Goal: Task Accomplishment & Management: Manage account settings

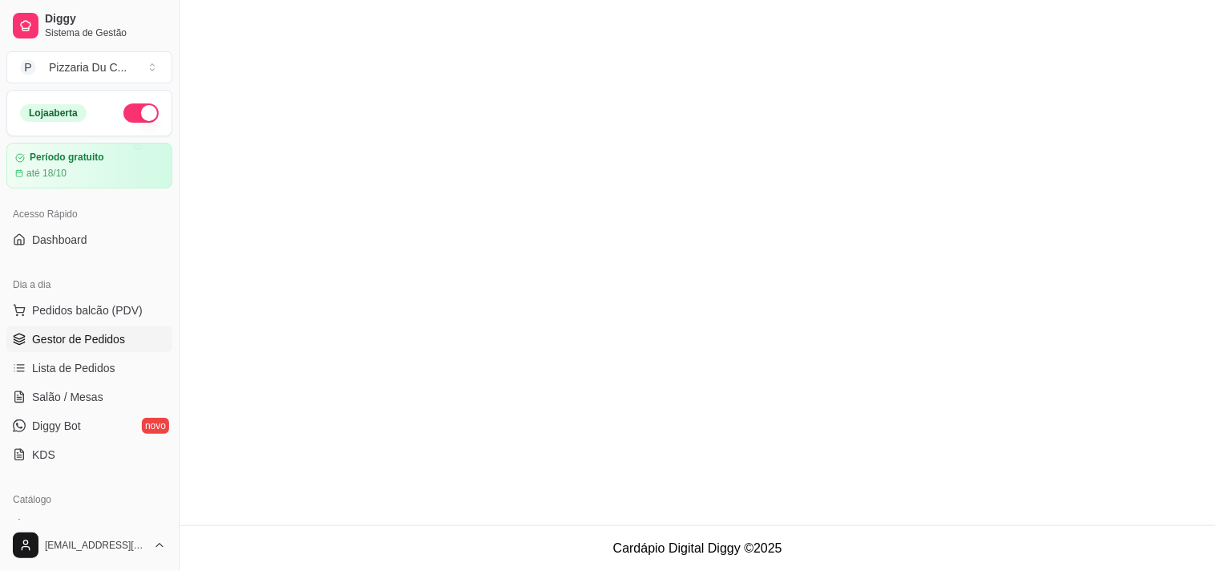
click at [84, 326] on link "Gestor de Pedidos" at bounding box center [89, 339] width 166 height 26
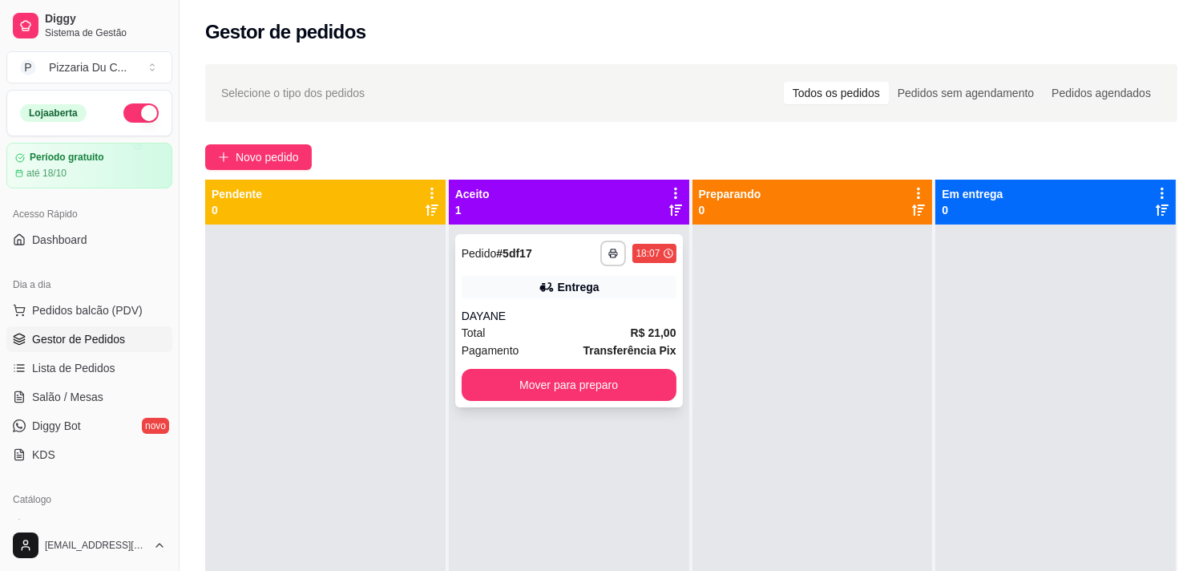
click at [537, 373] on button "Mover para preparo" at bounding box center [569, 385] width 215 height 32
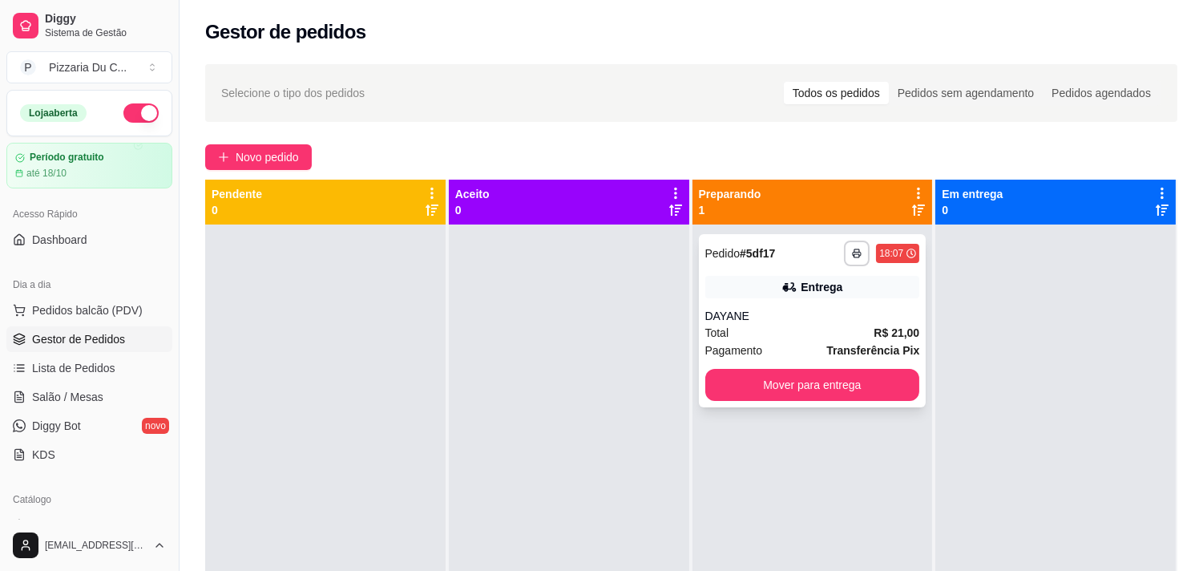
click at [829, 397] on button "Mover para entrega" at bounding box center [812, 385] width 215 height 32
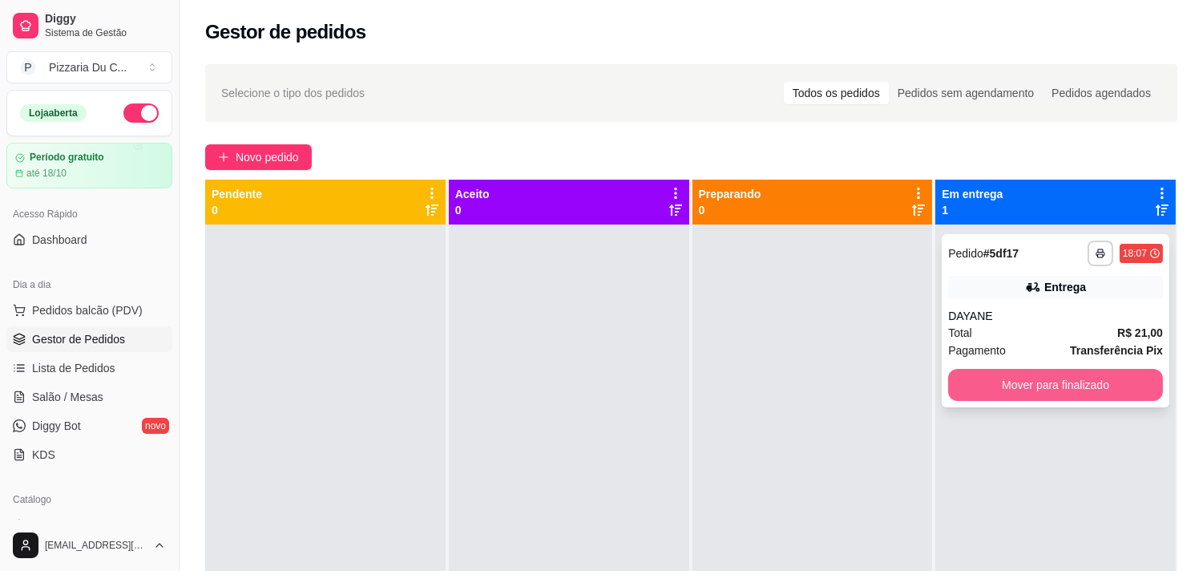
click at [992, 378] on button "Mover para finalizado" at bounding box center [1055, 385] width 215 height 32
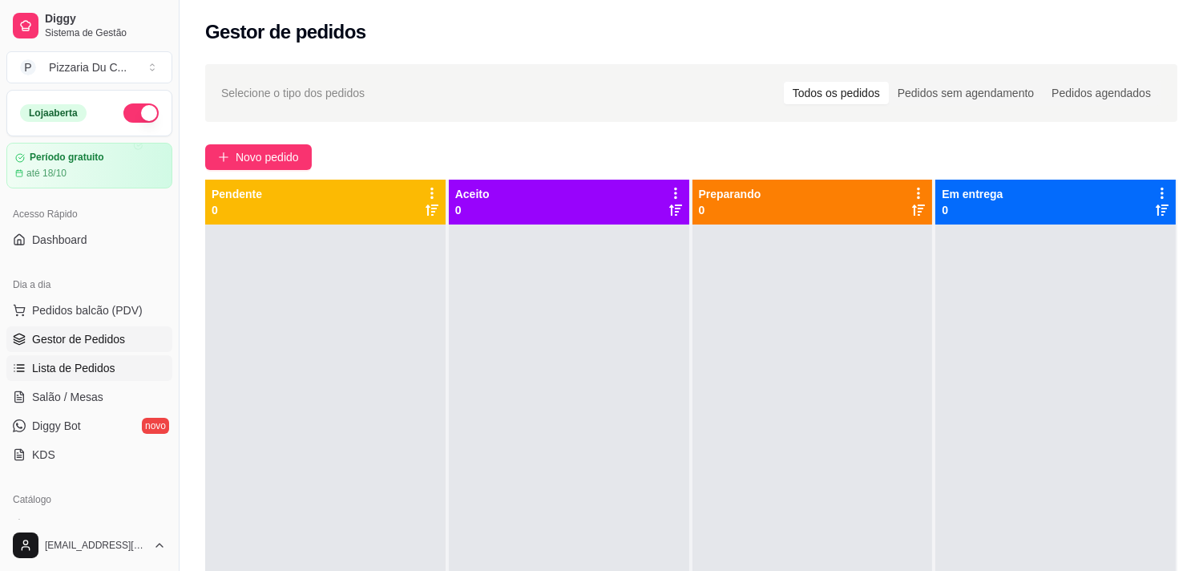
click at [120, 361] on link "Lista de Pedidos" at bounding box center [89, 368] width 166 height 26
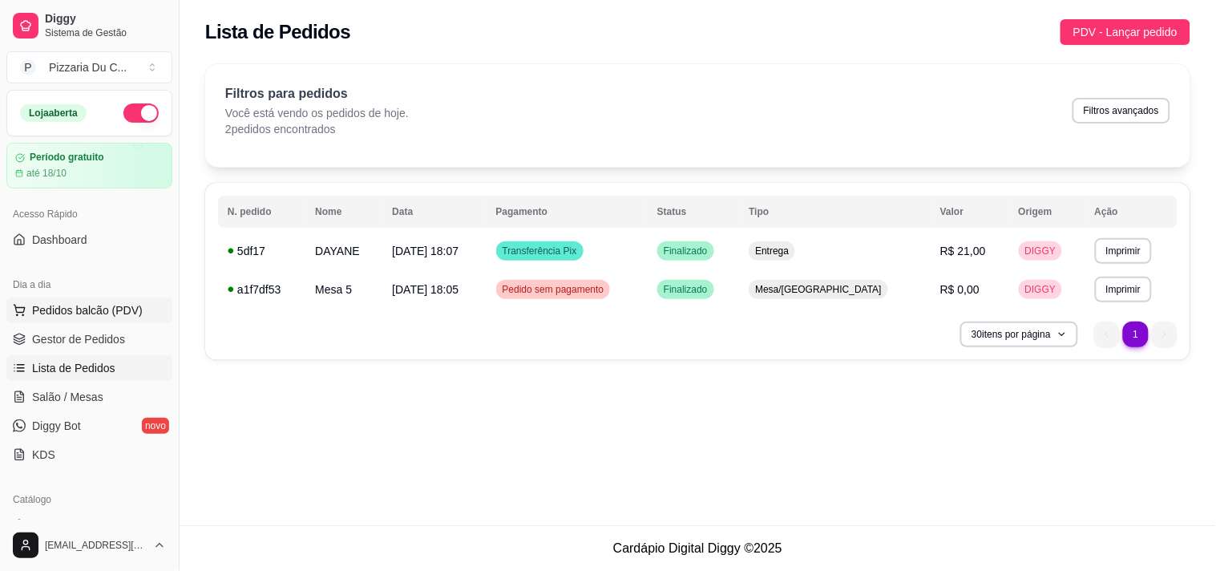
click at [112, 317] on span "Pedidos balcão (PDV)" at bounding box center [87, 310] width 111 height 16
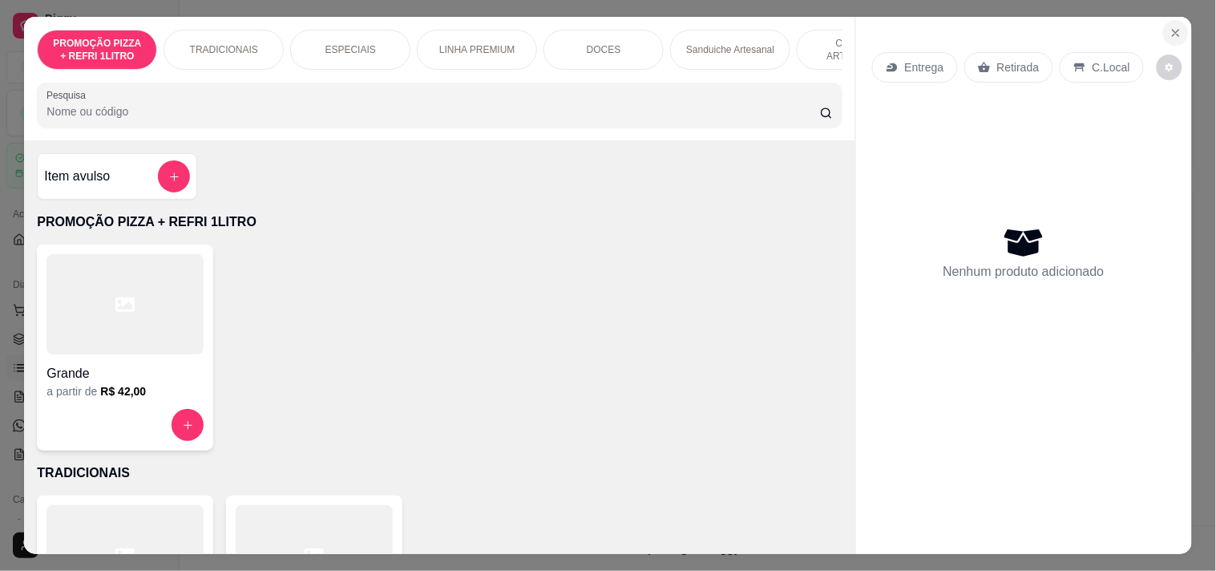
click at [1169, 26] on icon "Close" at bounding box center [1175, 32] width 13 height 13
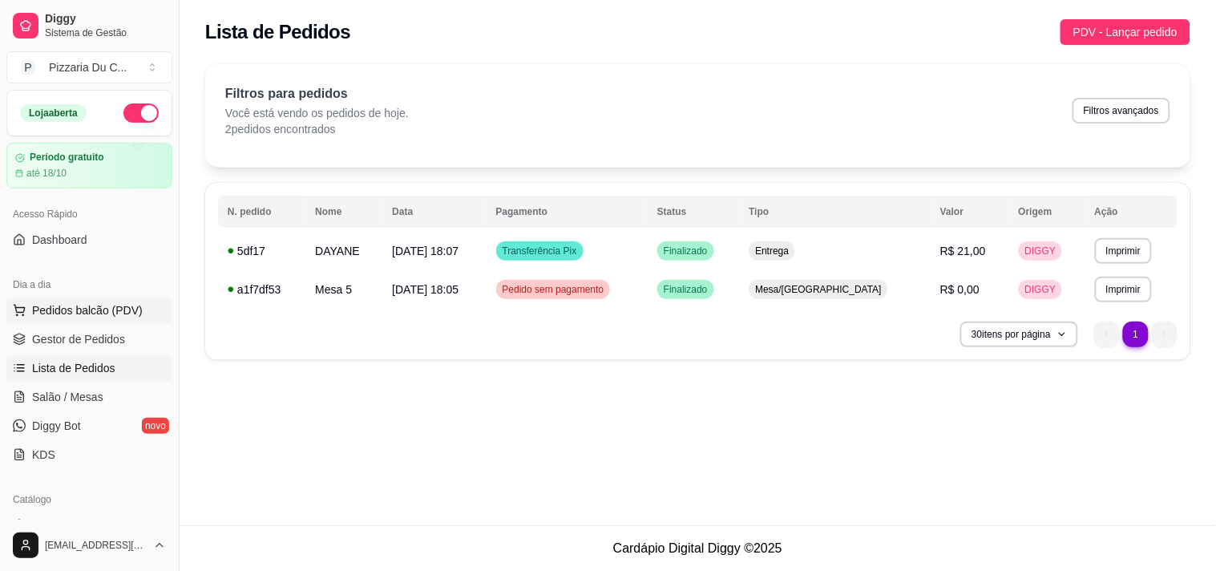
click at [46, 302] on span "Pedidos balcão (PDV)" at bounding box center [87, 310] width 111 height 16
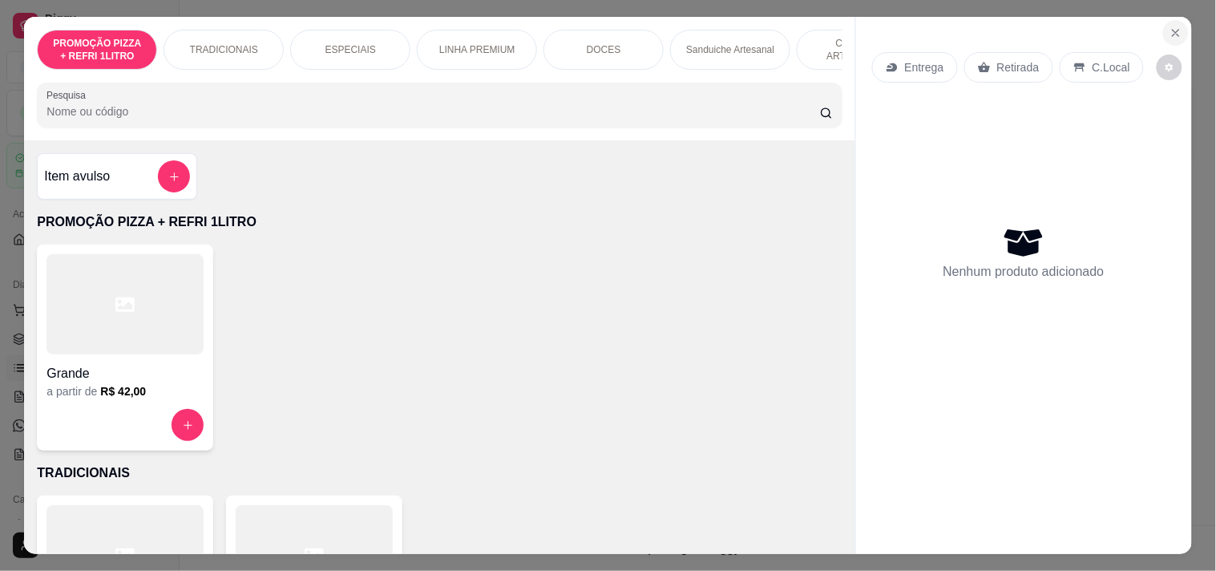
click at [1175, 28] on icon "Close" at bounding box center [1175, 32] width 13 height 13
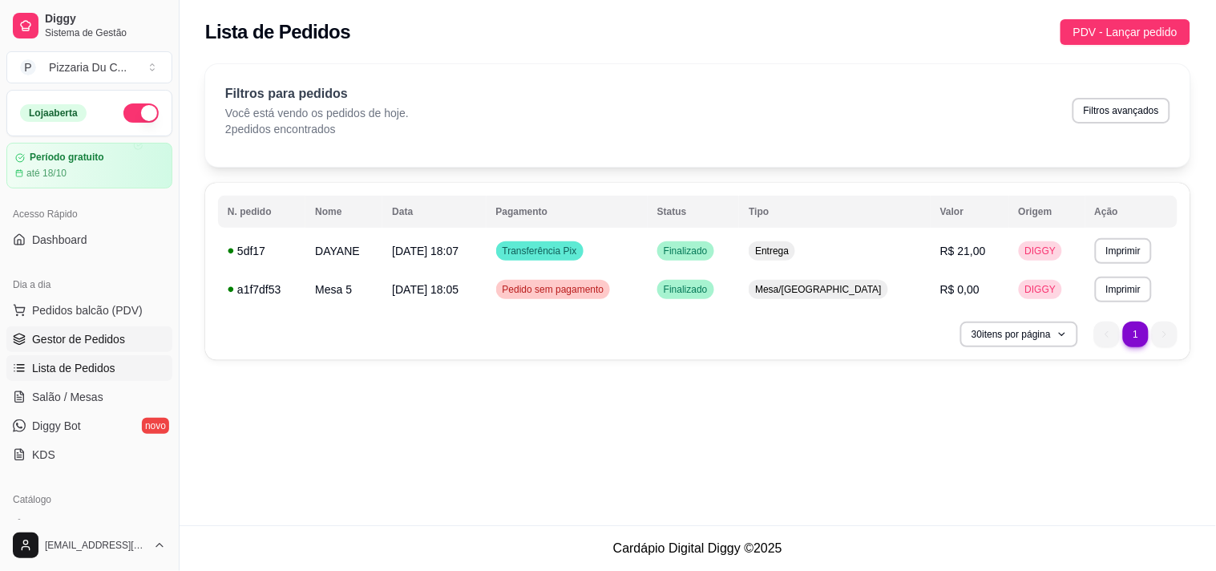
click at [107, 331] on span "Gestor de Pedidos" at bounding box center [78, 339] width 93 height 16
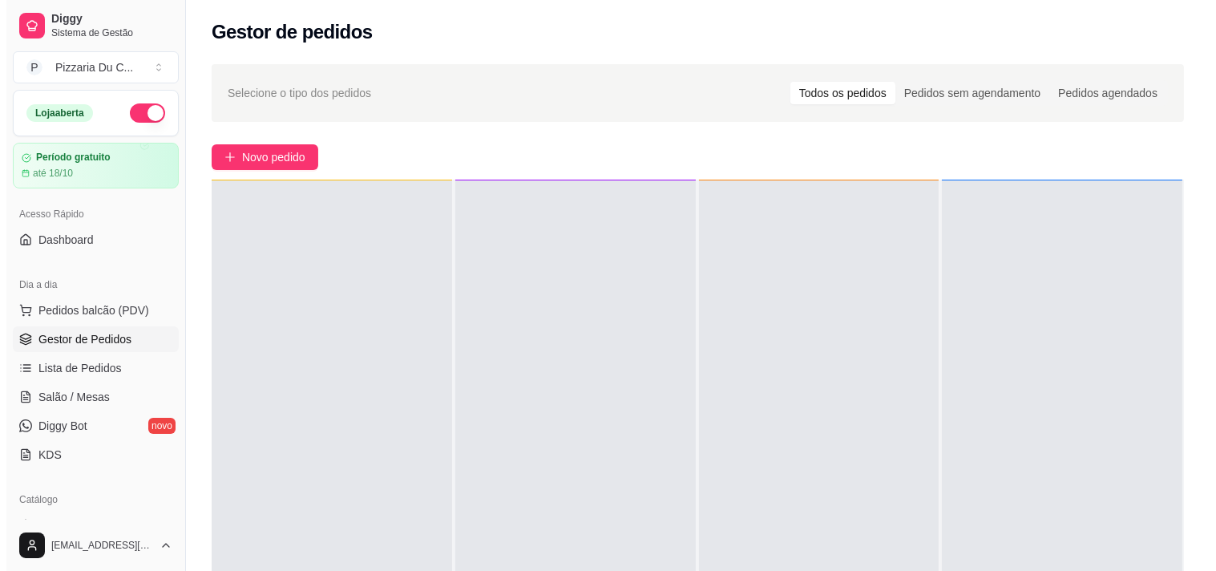
scroll to position [89, 0]
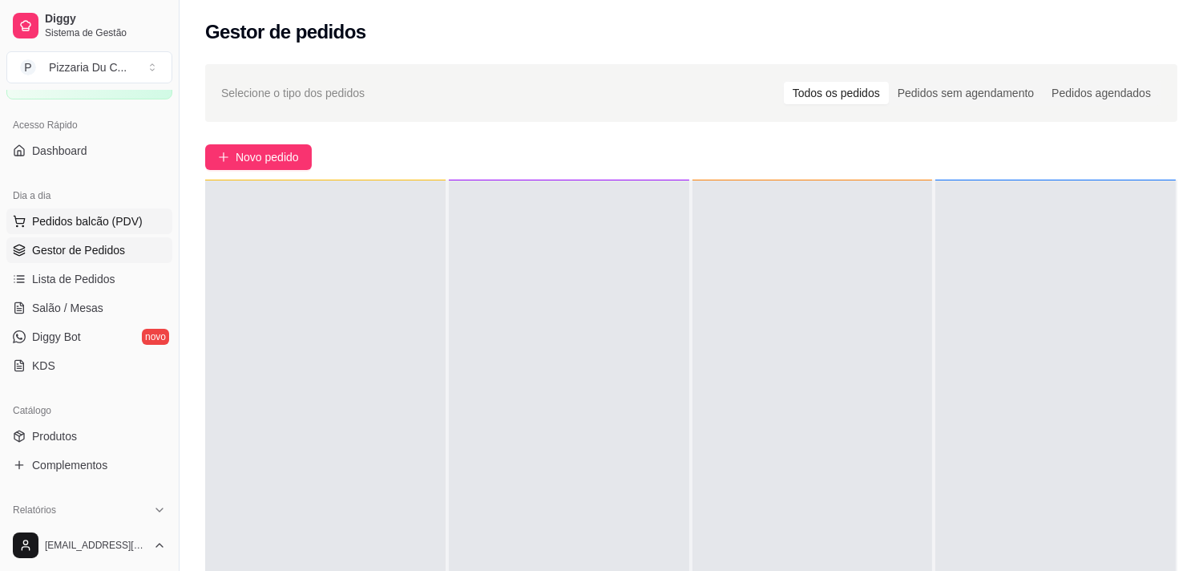
click at [83, 219] on span "Pedidos balcão (PDV)" at bounding box center [87, 221] width 111 height 16
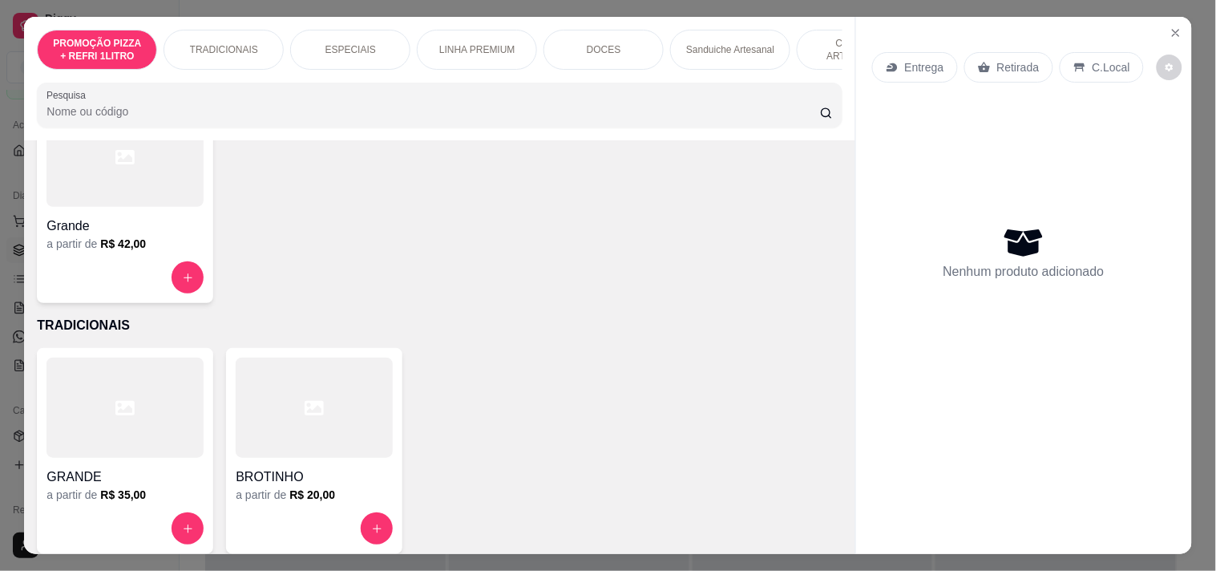
scroll to position [178, 0]
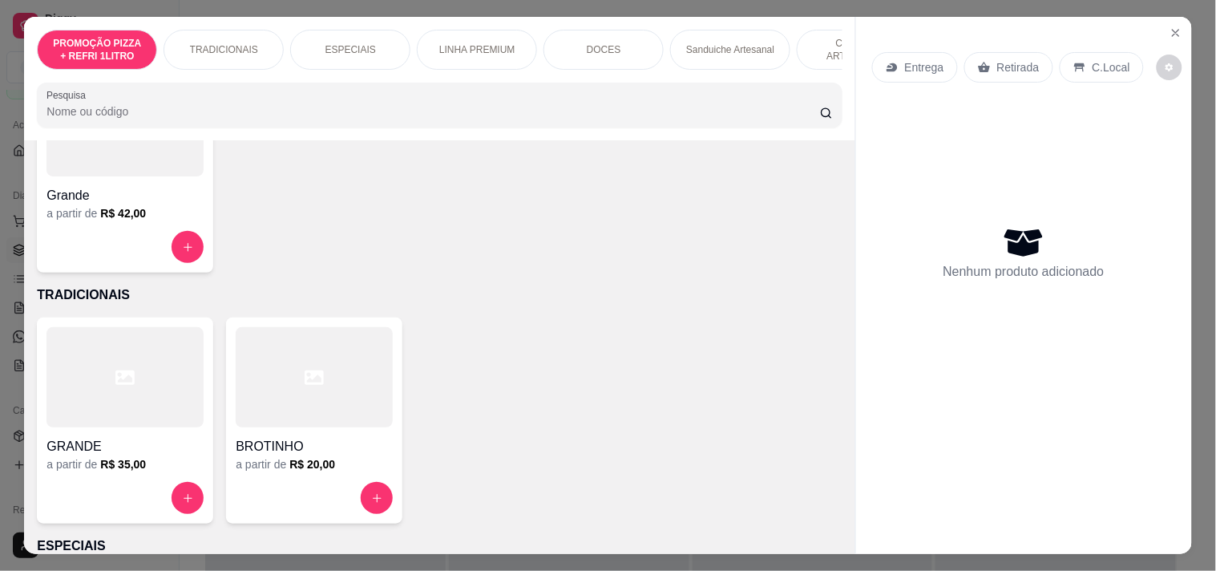
click at [154, 404] on div at bounding box center [124, 377] width 157 height 100
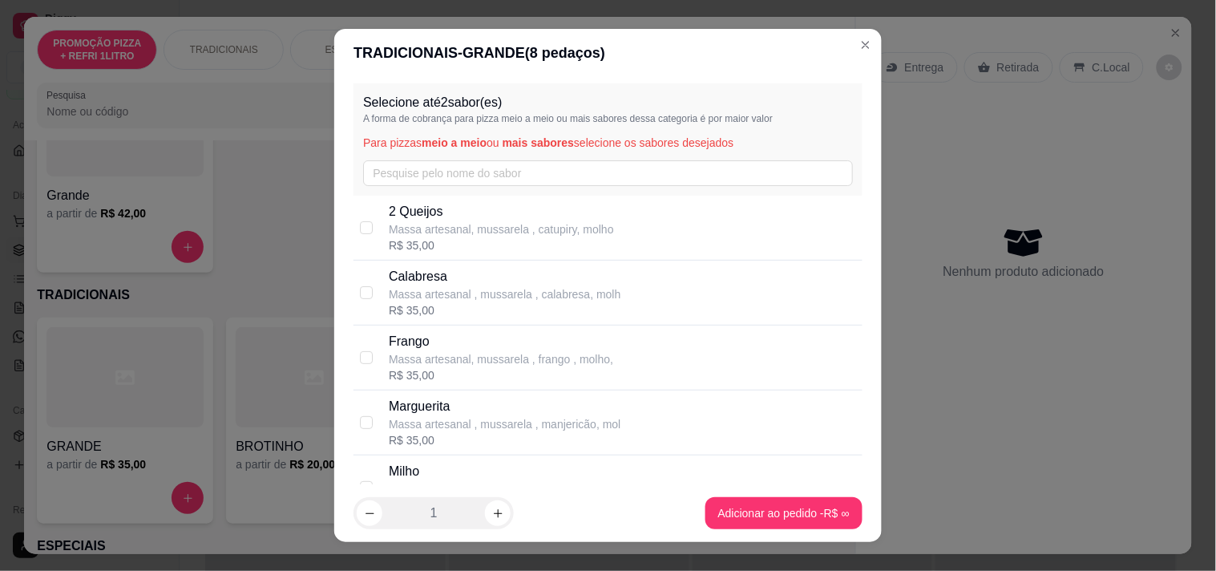
click at [458, 289] on p "Massa artesanal , mussarela , calabresa, molh" at bounding box center [505, 294] width 232 height 16
checkbox input "true"
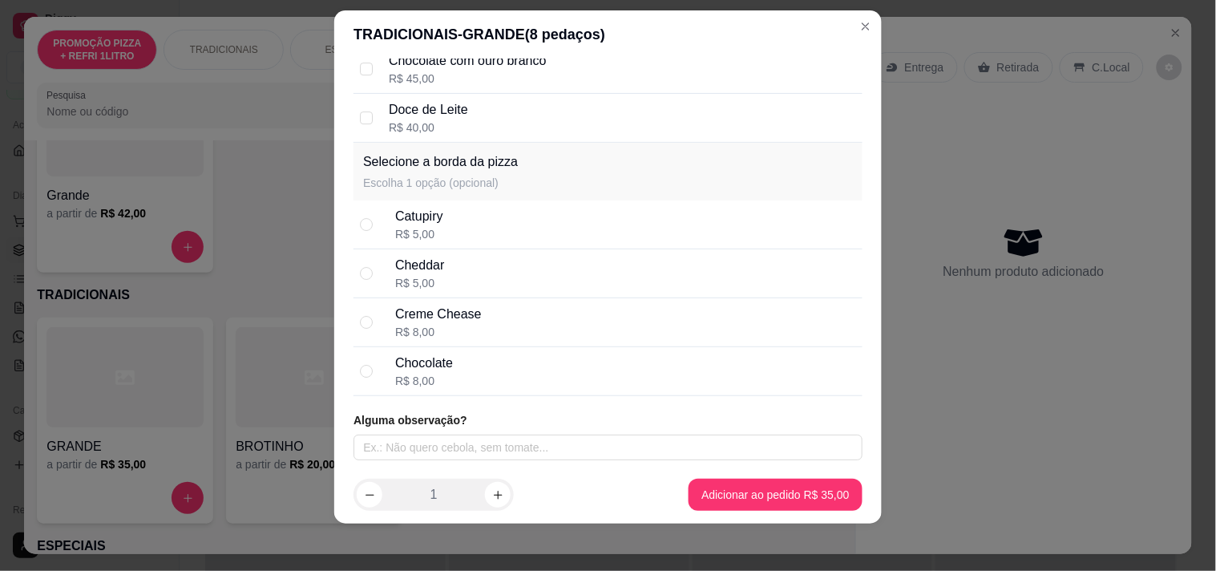
scroll to position [22, 0]
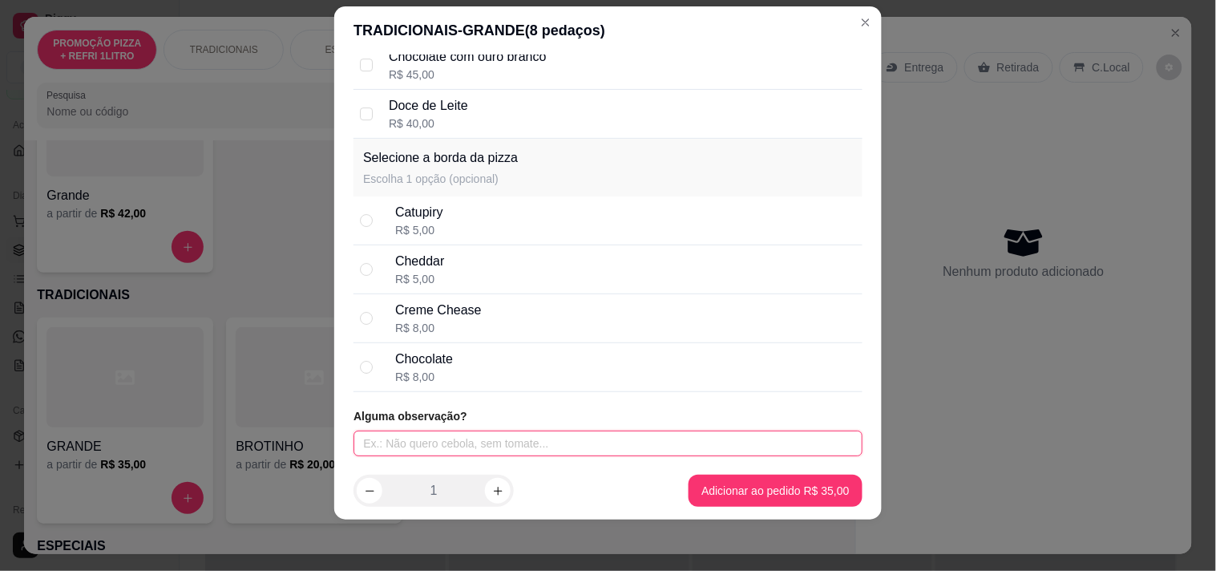
click at [526, 441] on input "text" at bounding box center [607, 443] width 509 height 26
type input "SEM CEBOLA E BEM ASSADA"
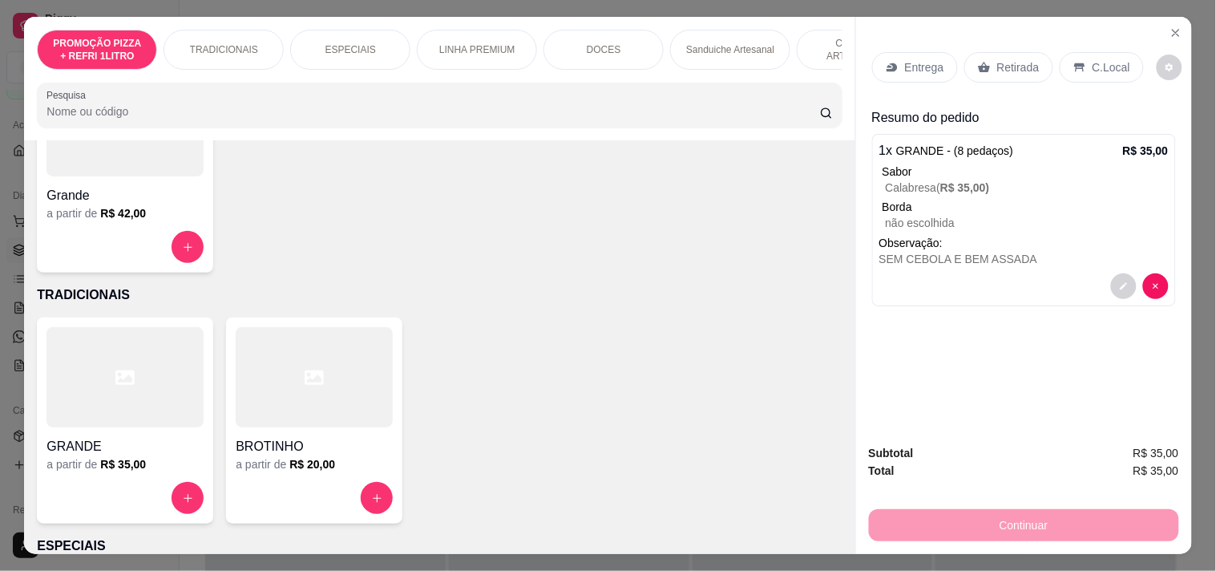
click at [894, 59] on div "Entrega" at bounding box center [915, 67] width 86 height 30
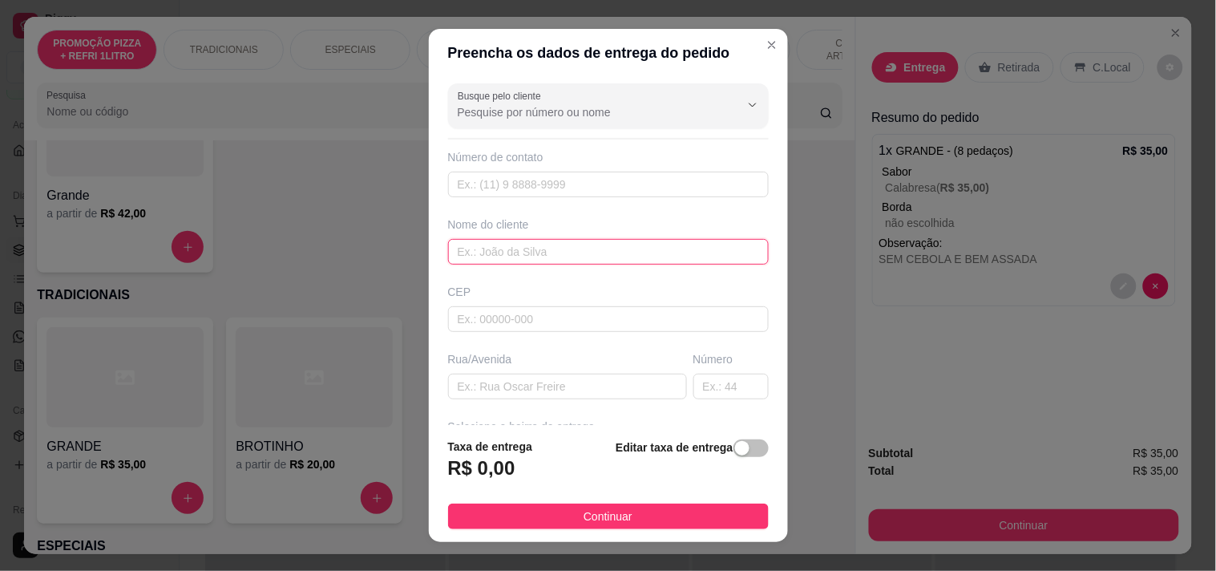
click at [538, 253] on input "text" at bounding box center [608, 252] width 321 height 26
type input "[PERSON_NAME]"
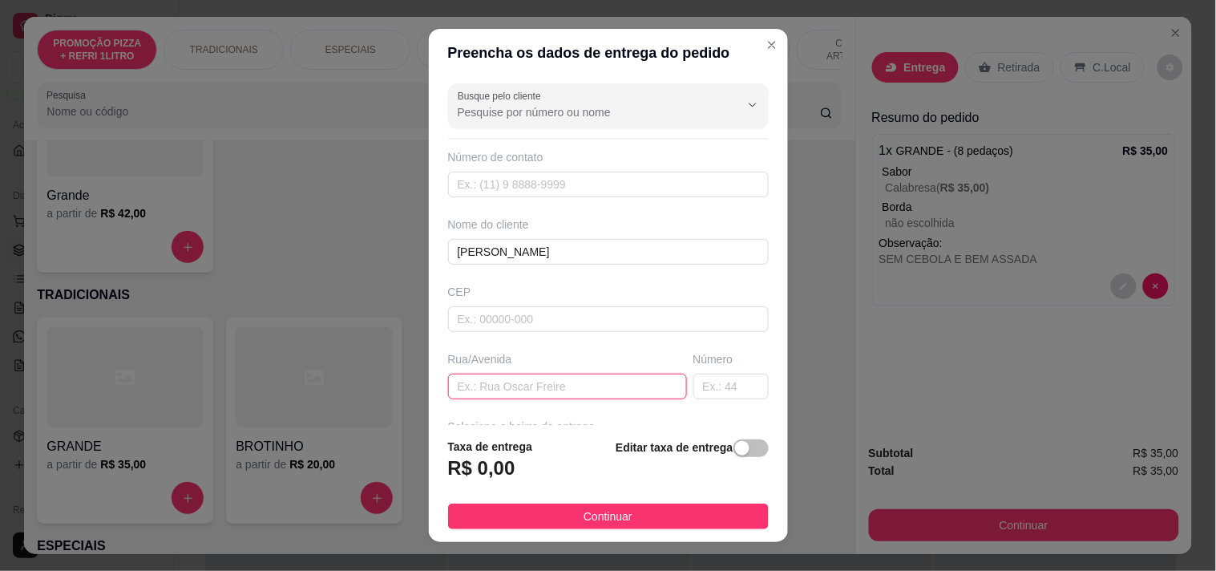
click at [566, 380] on input "text" at bounding box center [567, 386] width 239 height 26
paste input "Almirante rubim 963"
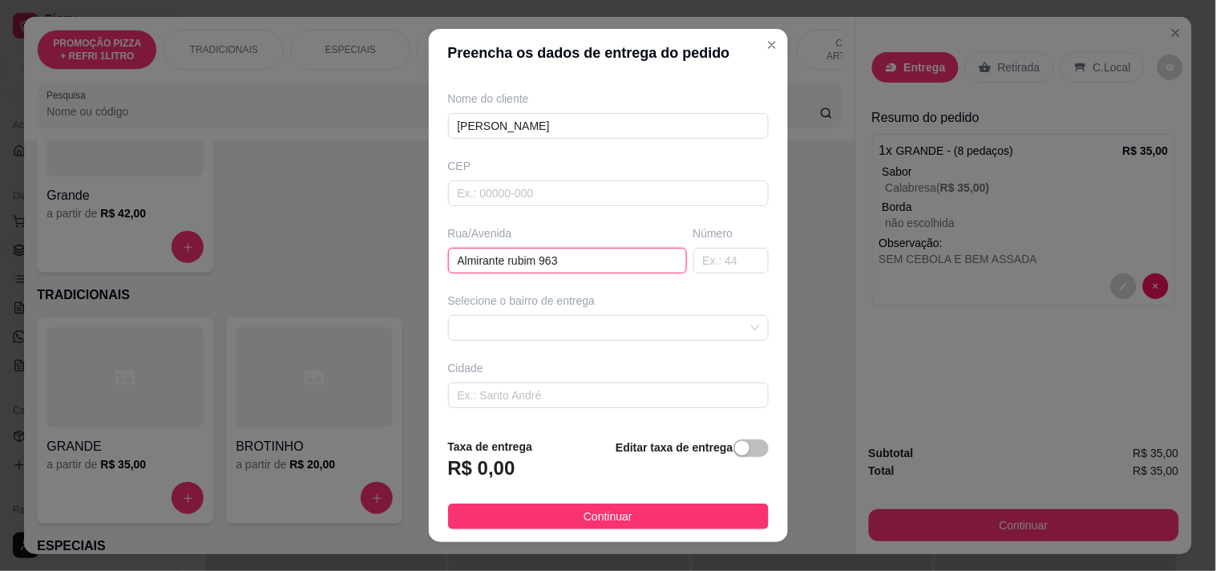
scroll to position [178, 0]
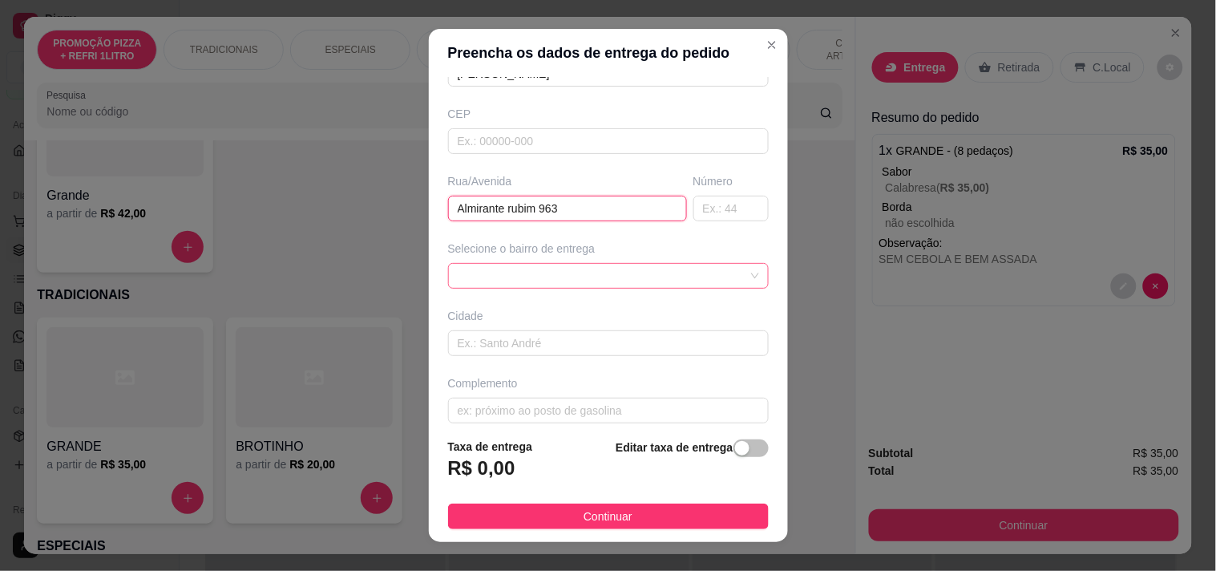
click at [551, 283] on div at bounding box center [608, 276] width 321 height 26
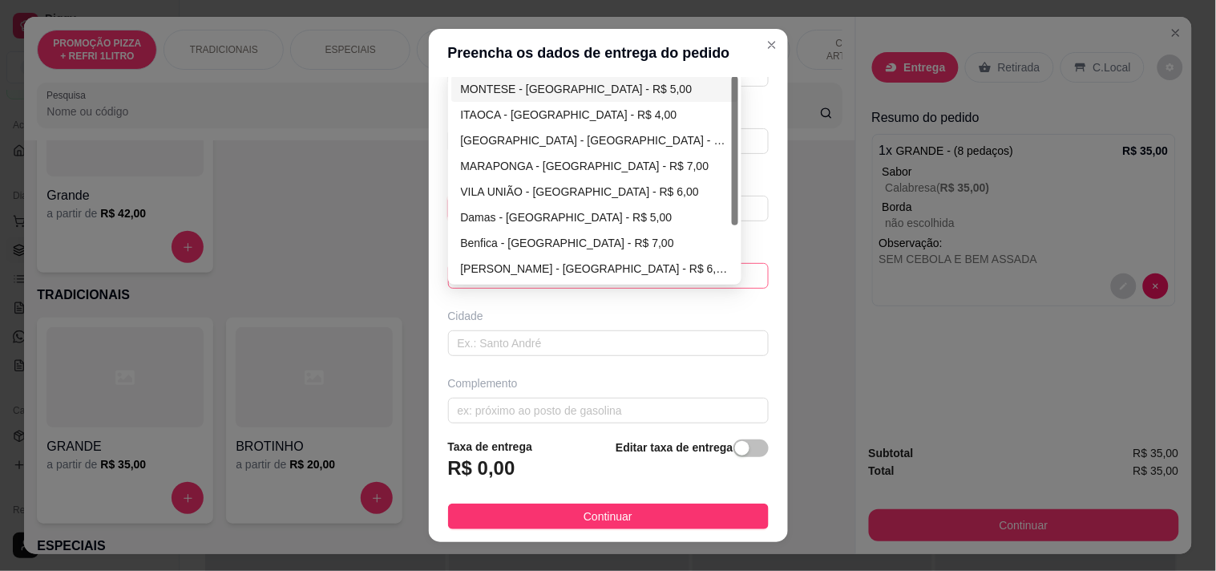
type input "Almirante rubim 963"
click at [548, 85] on div "MONTESE - [GEOGRAPHIC_DATA] - R$ 5,00" at bounding box center [595, 89] width 268 height 18
type input "[GEOGRAPHIC_DATA]"
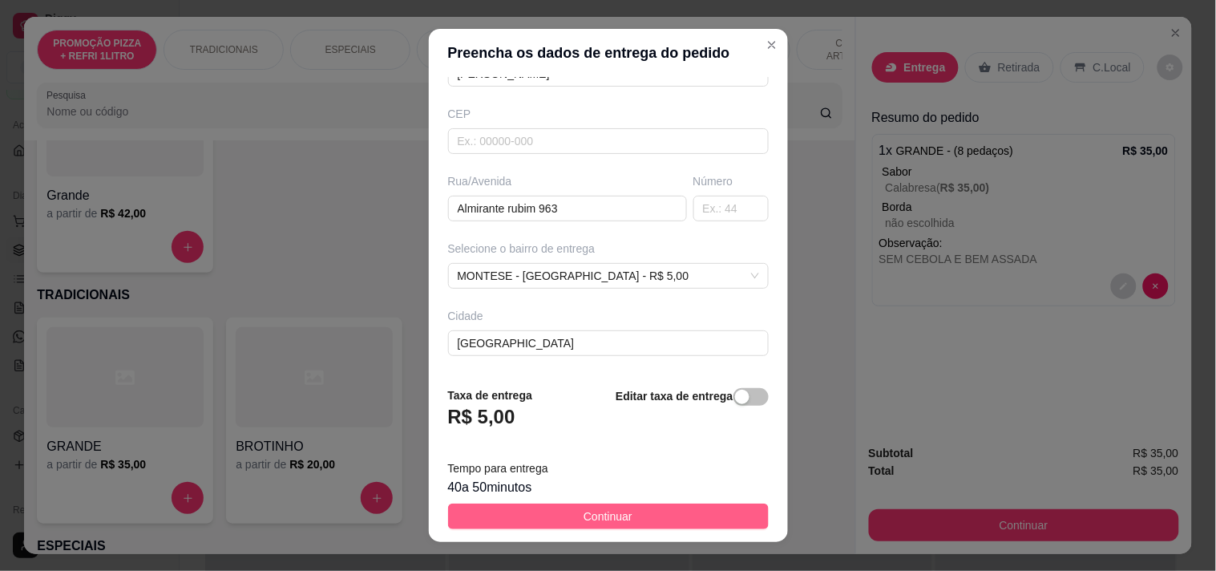
click at [598, 518] on span "Continuar" at bounding box center [607, 516] width 49 height 18
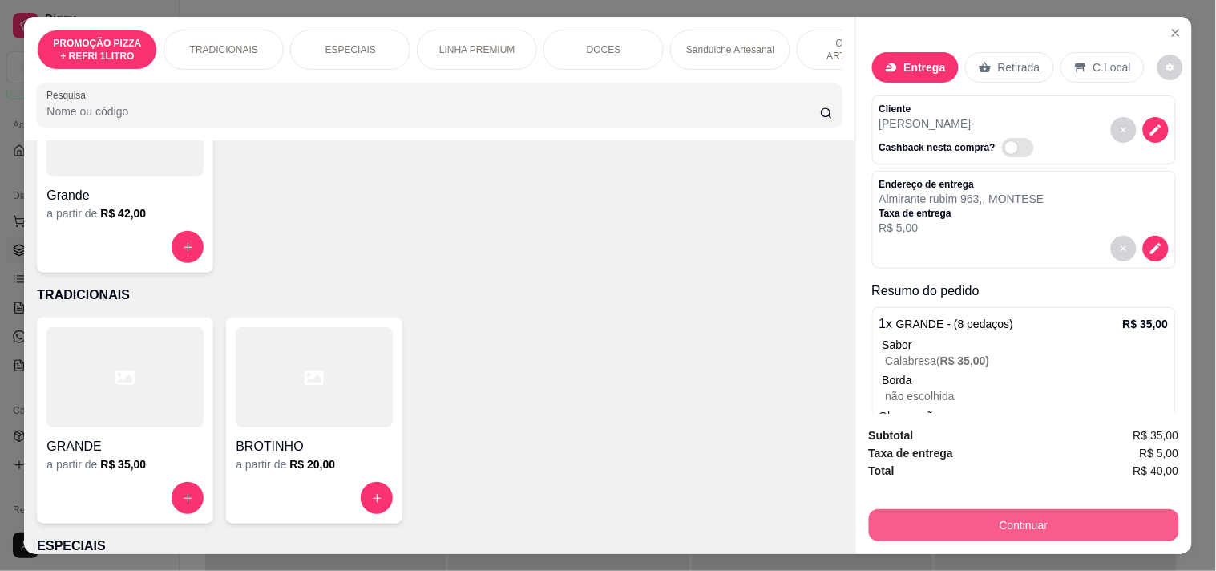
click at [983, 523] on button "Continuar" at bounding box center [1024, 525] width 310 height 32
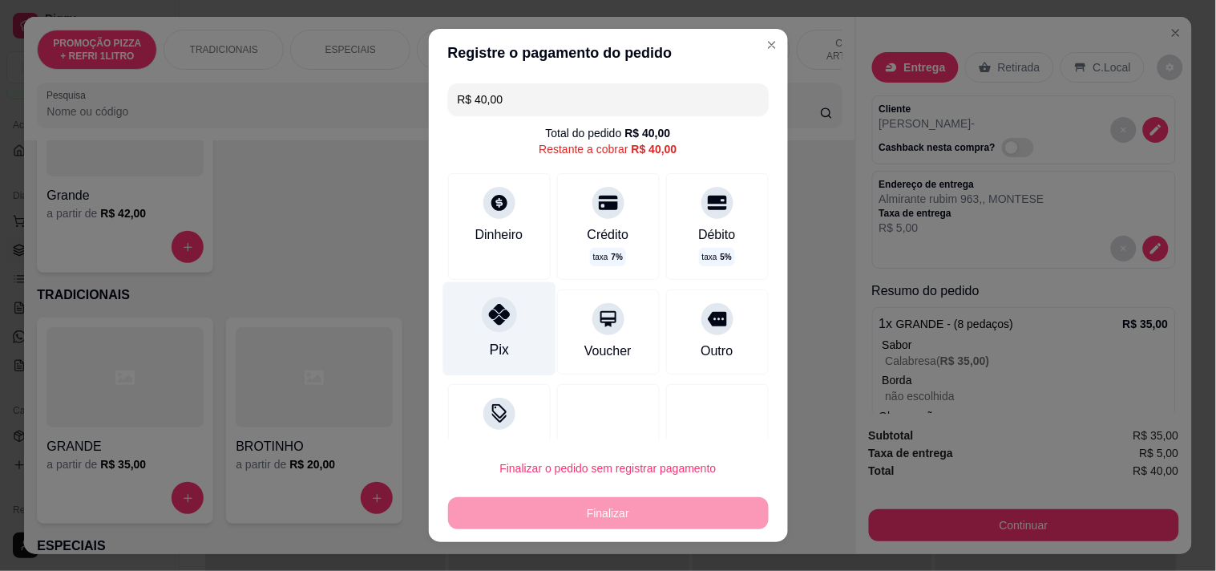
click at [510, 319] on div "Pix" at bounding box center [498, 328] width 113 height 94
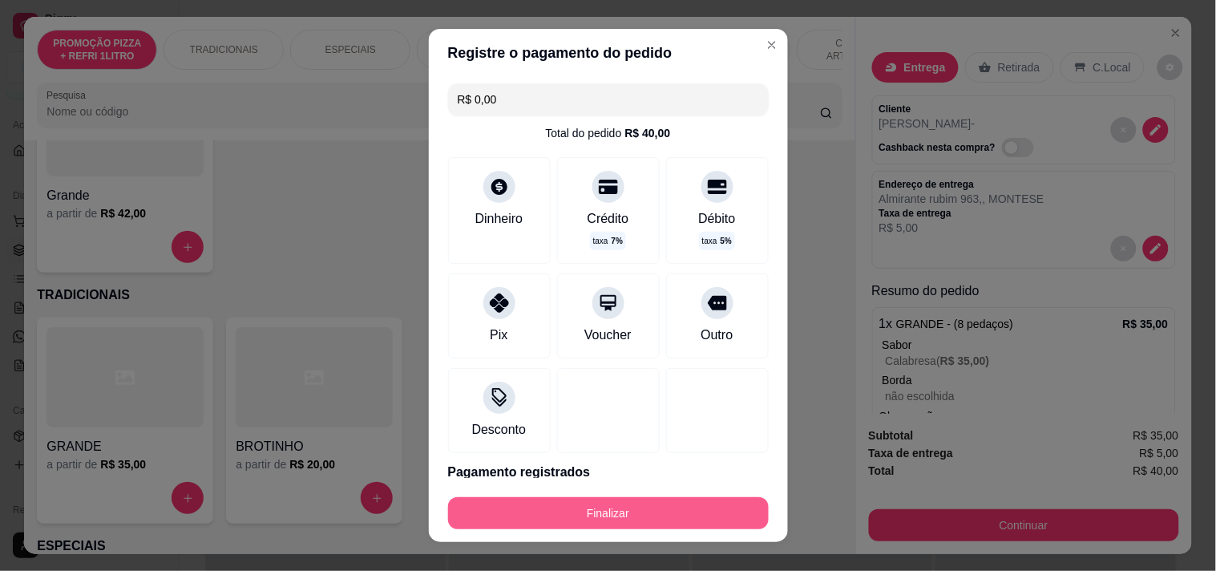
click at [551, 502] on button "Finalizar" at bounding box center [608, 513] width 321 height 32
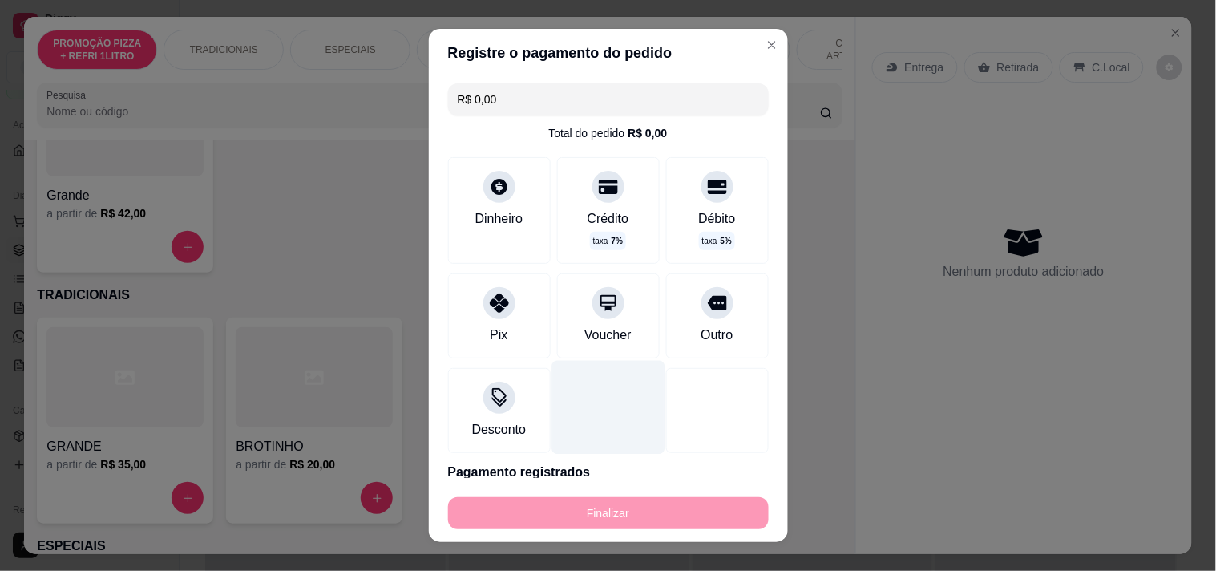
type input "-R$ 40,00"
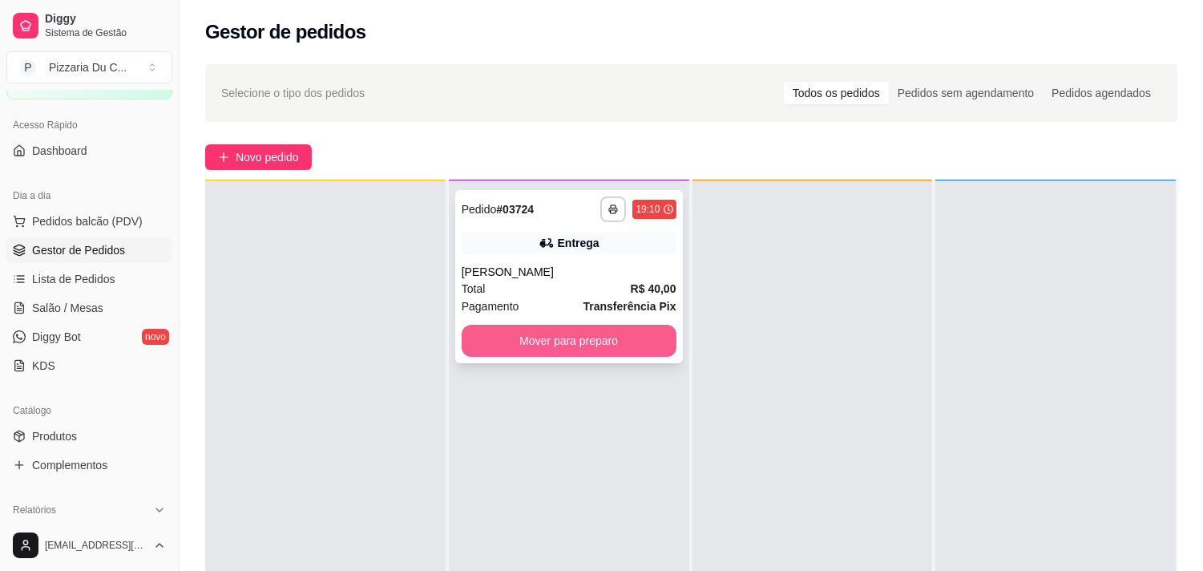
click at [629, 340] on button "Mover para preparo" at bounding box center [569, 341] width 215 height 32
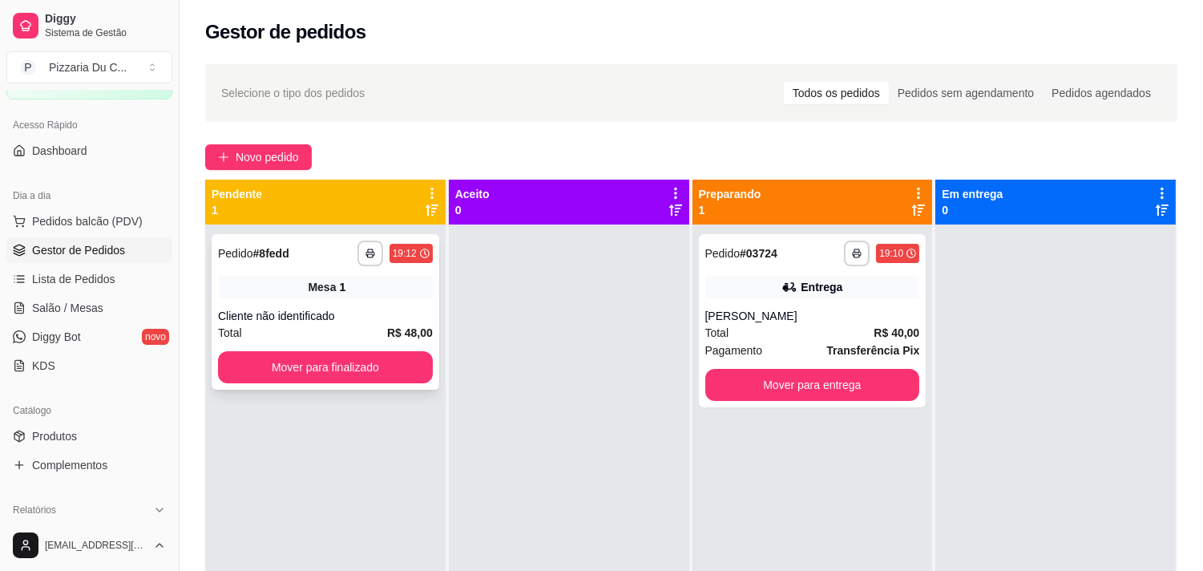
click at [394, 349] on div "**********" at bounding box center [326, 311] width 228 height 155
click at [420, 361] on button "Mover para finalizado" at bounding box center [325, 367] width 215 height 32
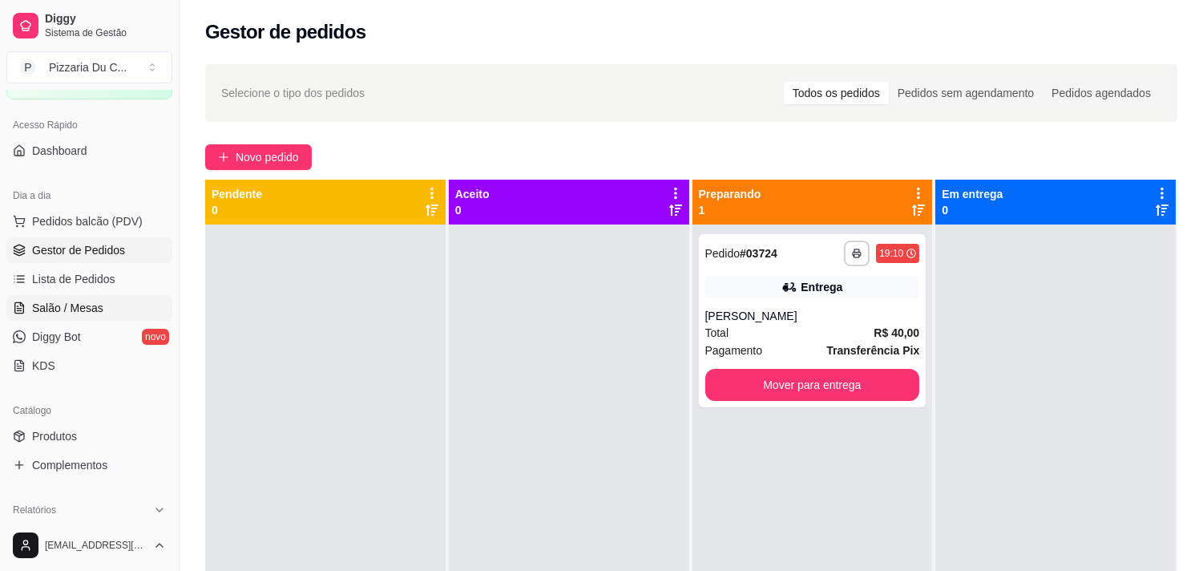
click at [96, 315] on span "Salão / Mesas" at bounding box center [67, 308] width 71 height 16
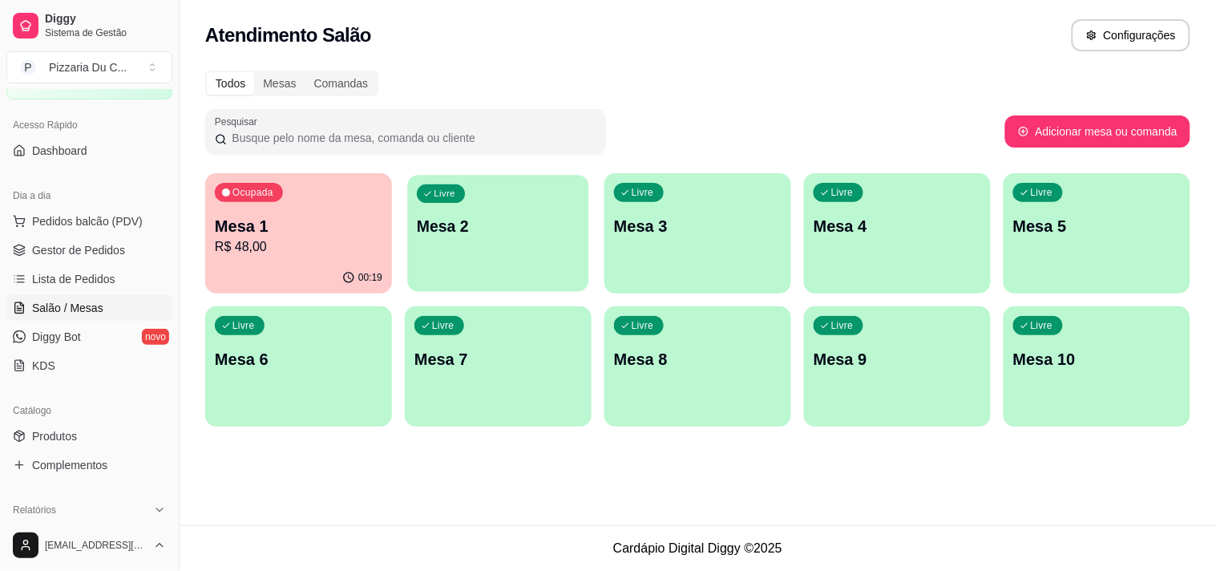
click at [559, 234] on p "Mesa 2" at bounding box center [498, 227] width 163 height 22
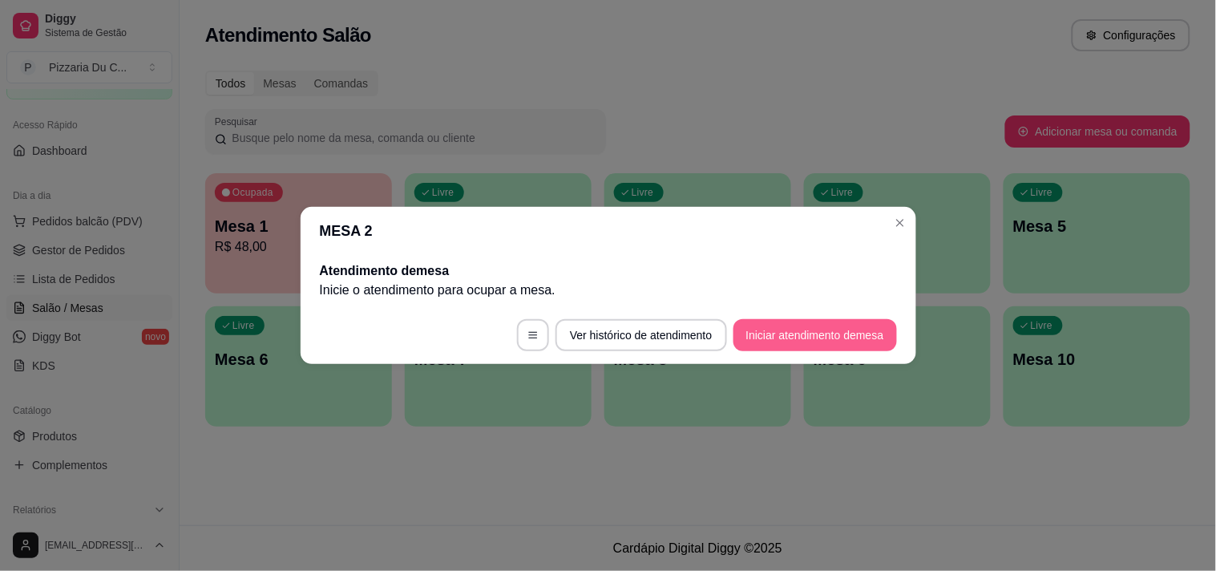
click at [867, 333] on button "Iniciar atendimento de mesa" at bounding box center [814, 335] width 163 height 32
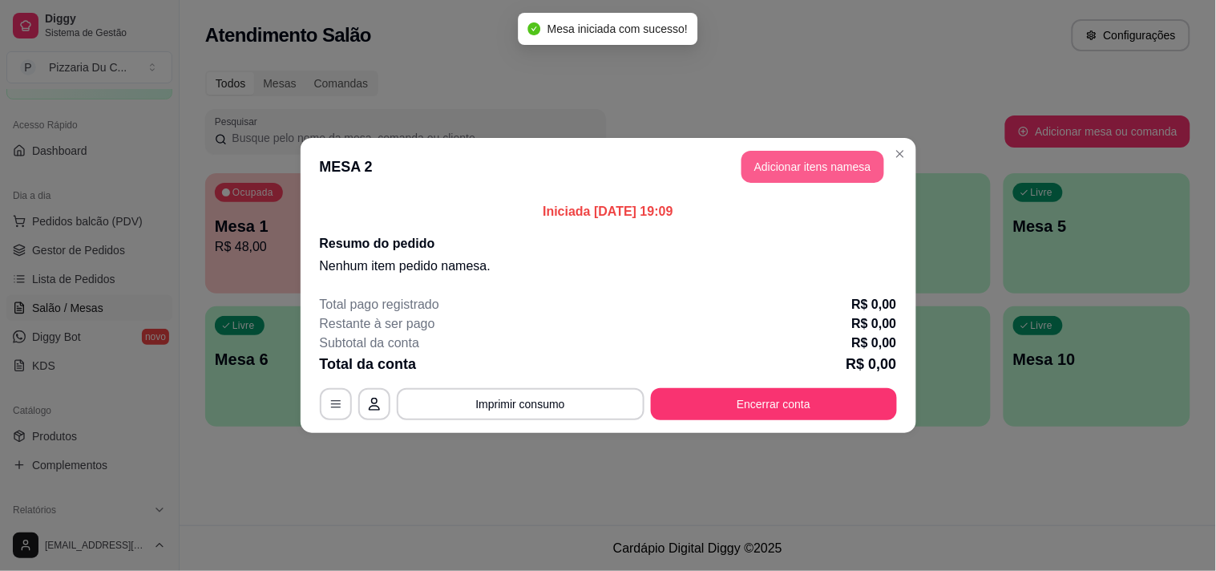
click at [805, 183] on header "MESA 2 Adicionar itens na mesa" at bounding box center [608, 167] width 615 height 58
click at [779, 169] on button "Adicionar itens na mesa" at bounding box center [813, 166] width 138 height 31
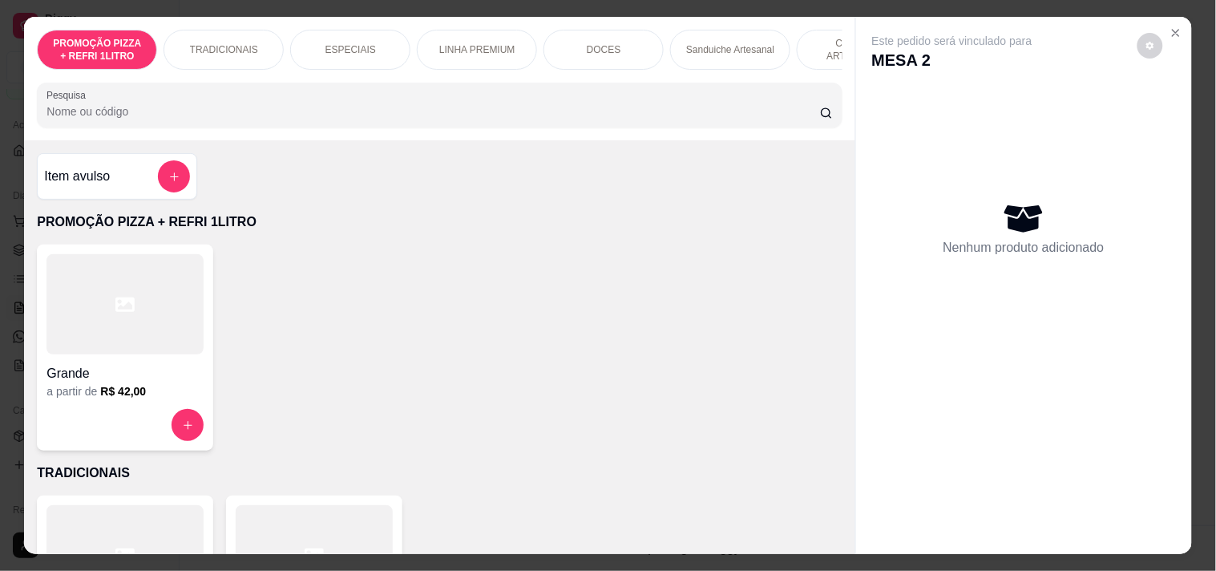
click at [357, 34] on div "ESPECIAIS" at bounding box center [350, 50] width 120 height 40
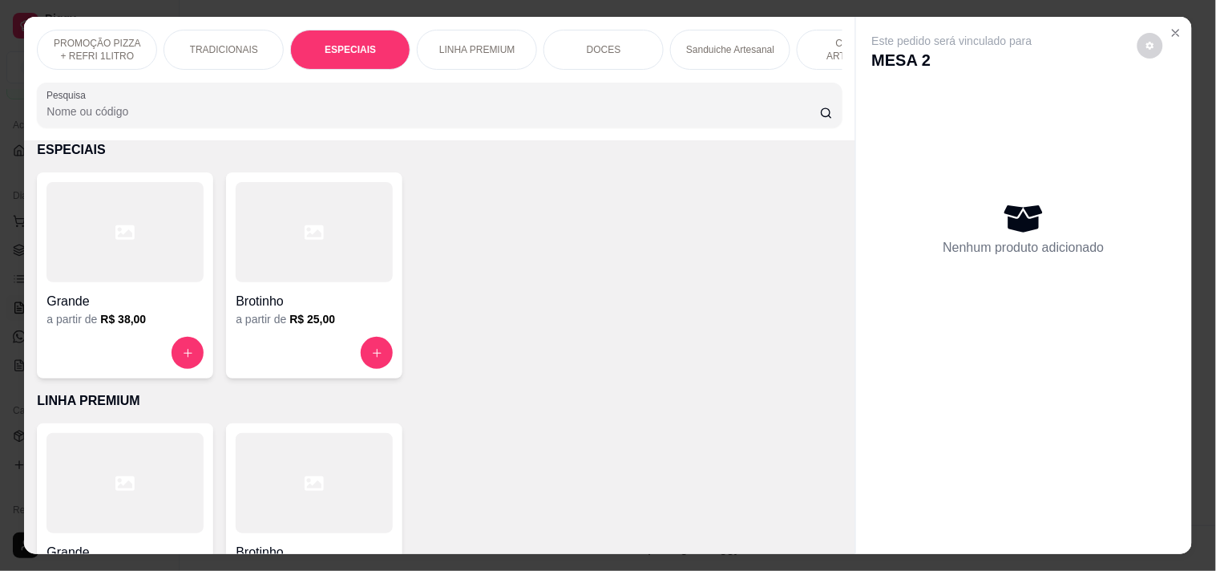
scroll to position [41, 0]
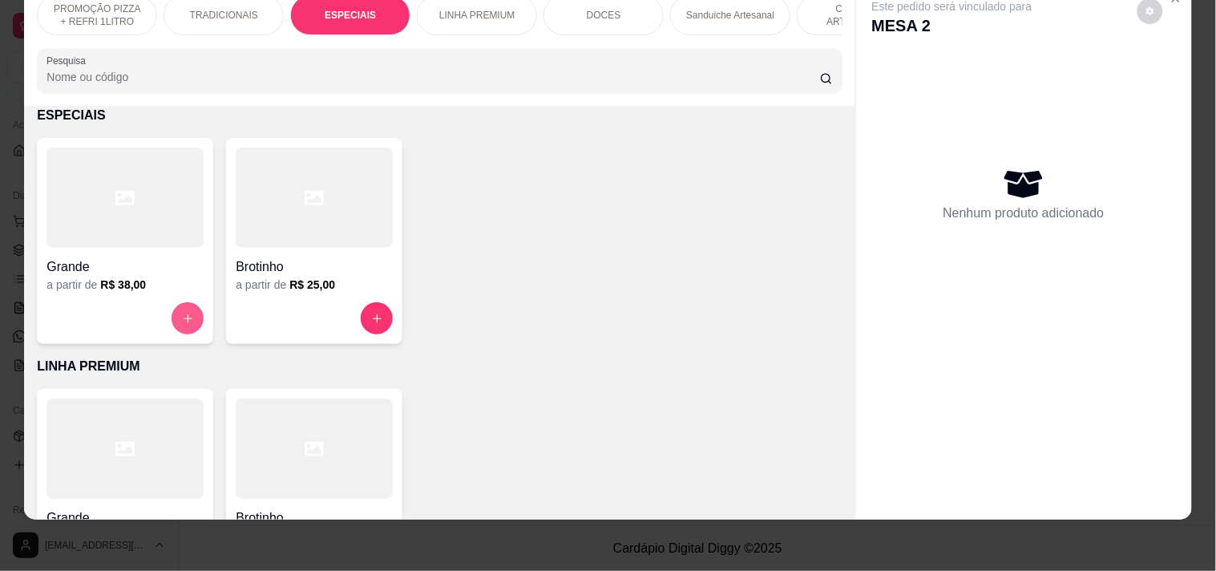
click at [189, 317] on button "increase-product-quantity" at bounding box center [187, 318] width 32 height 32
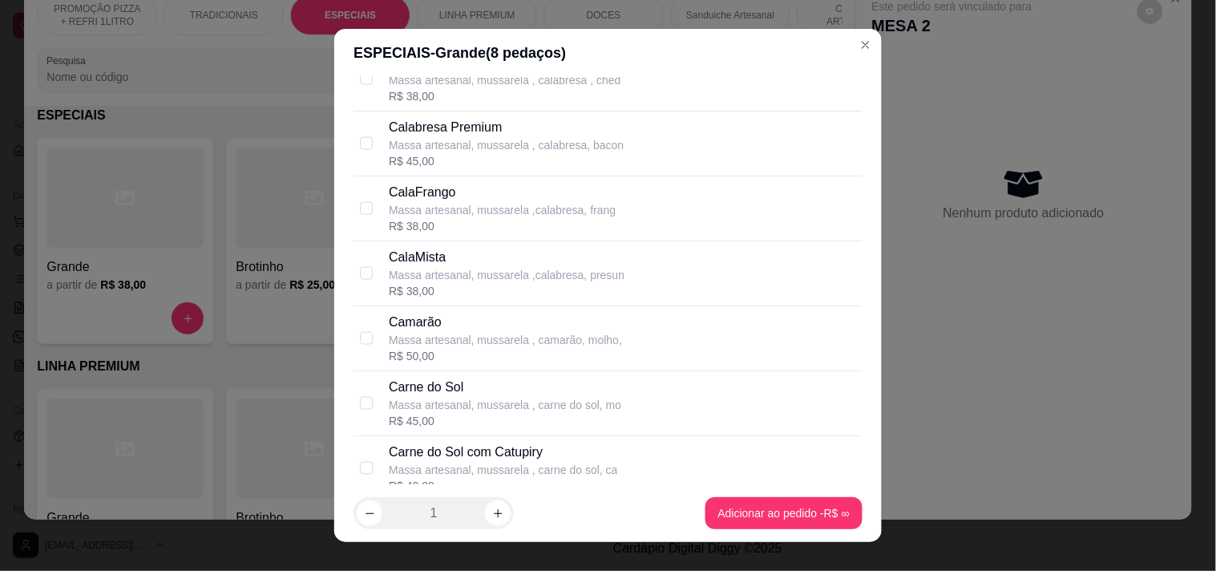
scroll to position [623, 0]
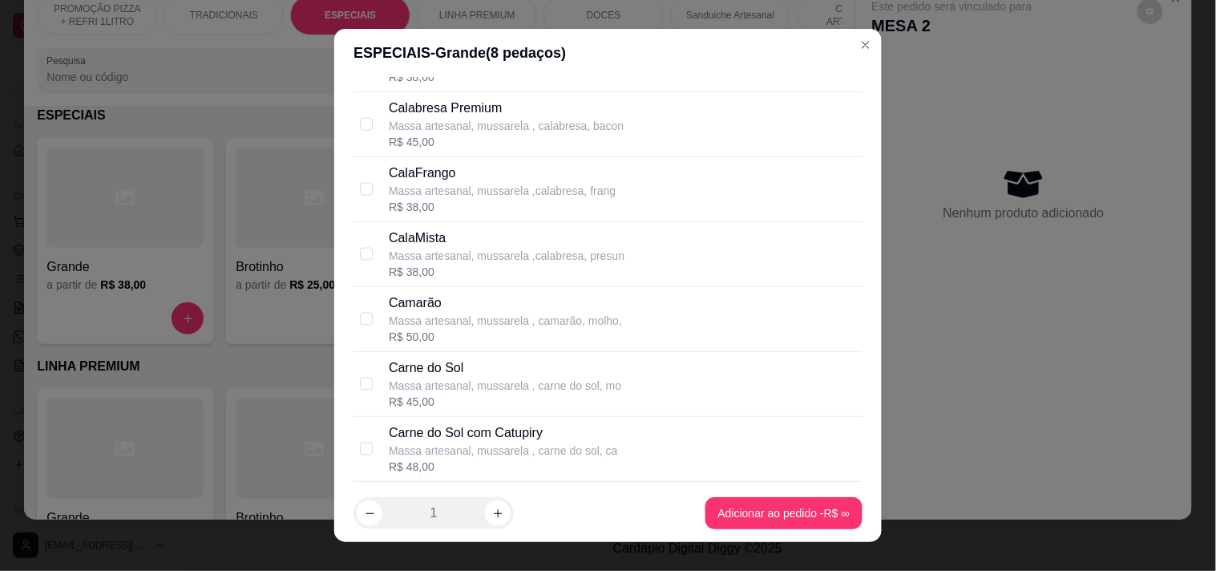
click at [494, 412] on div "Carne do Sol Massa artesanal, mussarela , carne do sol, mo R$ 45,00" at bounding box center [607, 384] width 509 height 65
checkbox input "true"
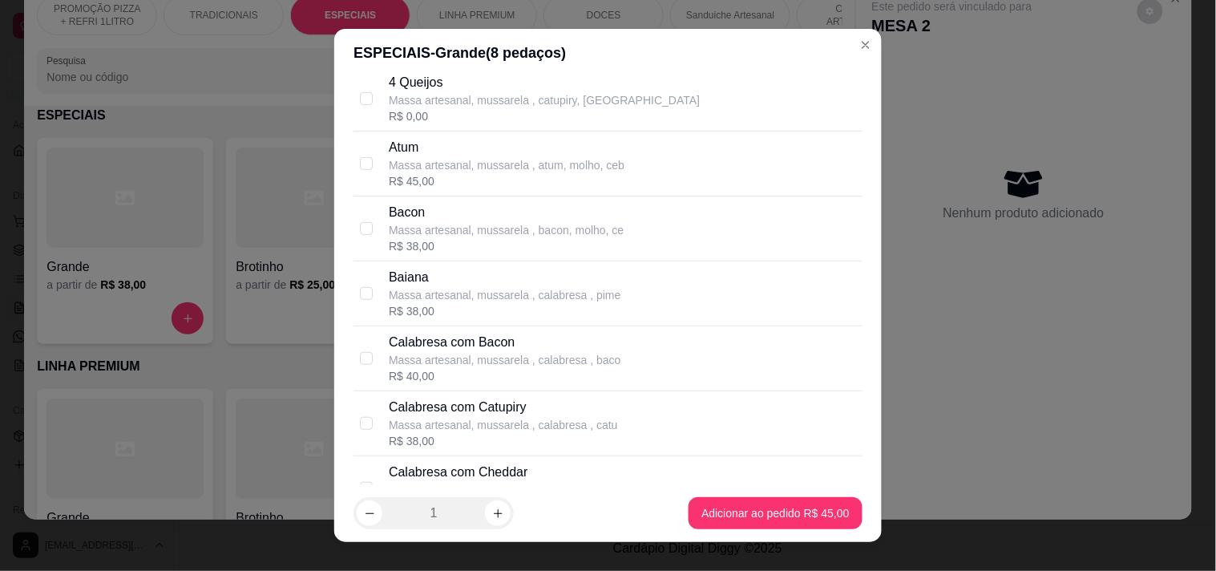
scroll to position [0, 0]
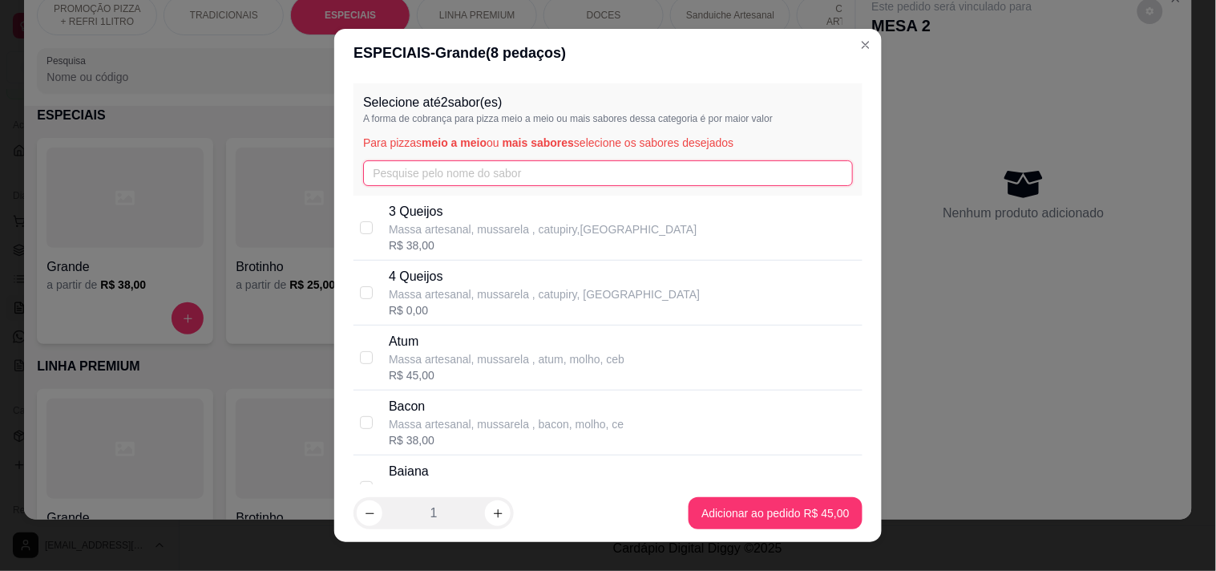
click at [562, 179] on input "text" at bounding box center [608, 173] width 490 height 26
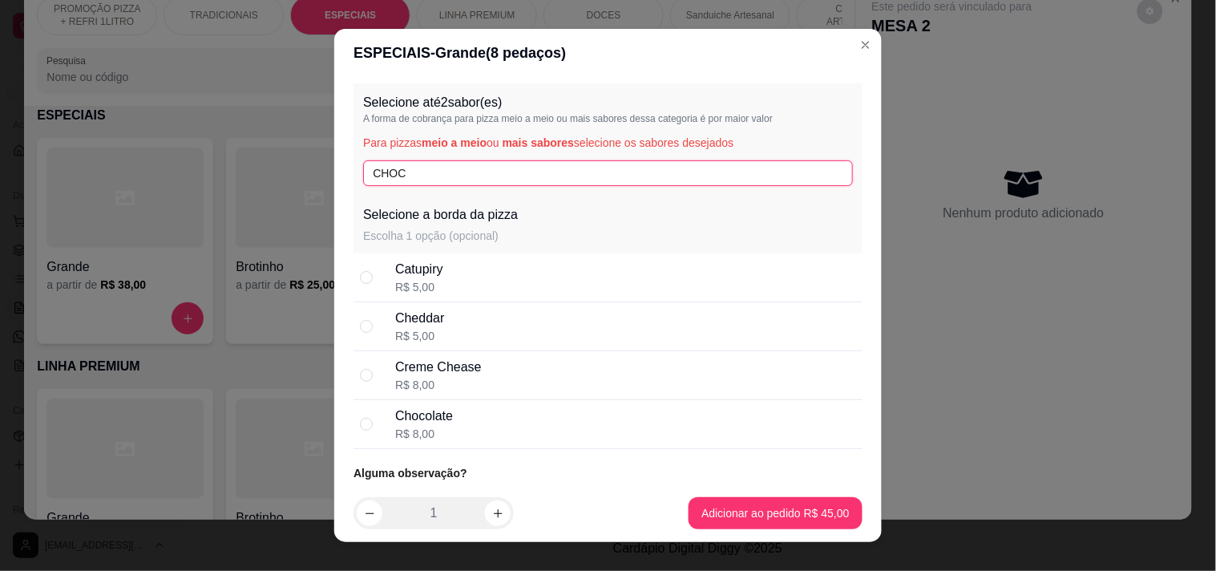
type input "CHOCO"
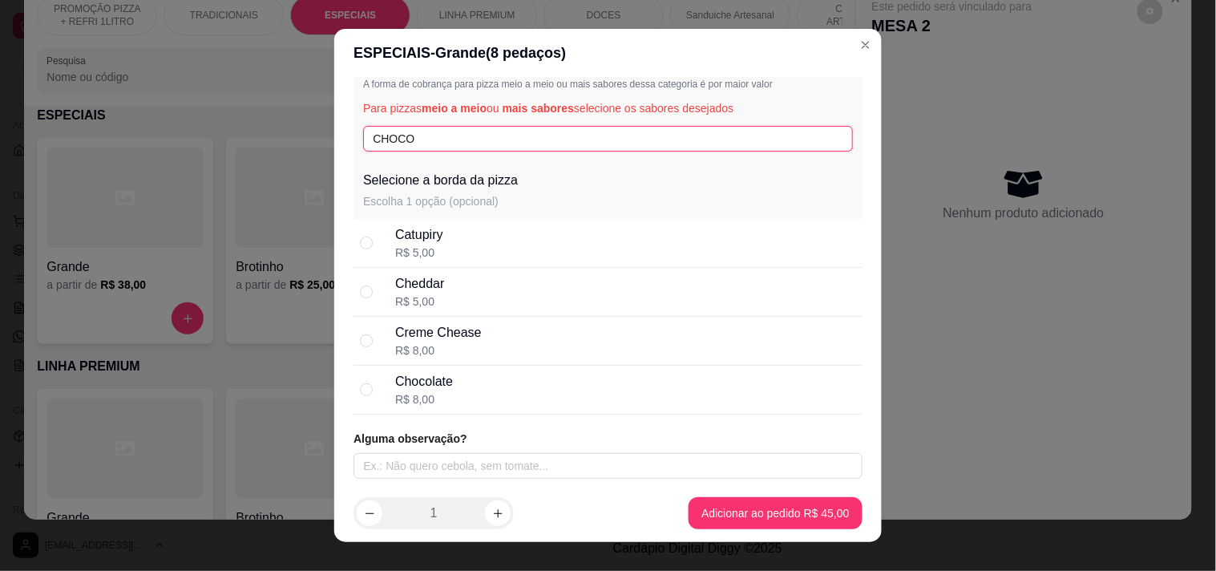
drag, startPoint x: 656, startPoint y: 143, endPoint x: 306, endPoint y: 137, distance: 349.4
click at [306, 137] on div "ESPECIAIS - Grande ( 8 pedaços) Selecione até 2 sabor(es) A forma de cobrança p…" at bounding box center [608, 285] width 1216 height 571
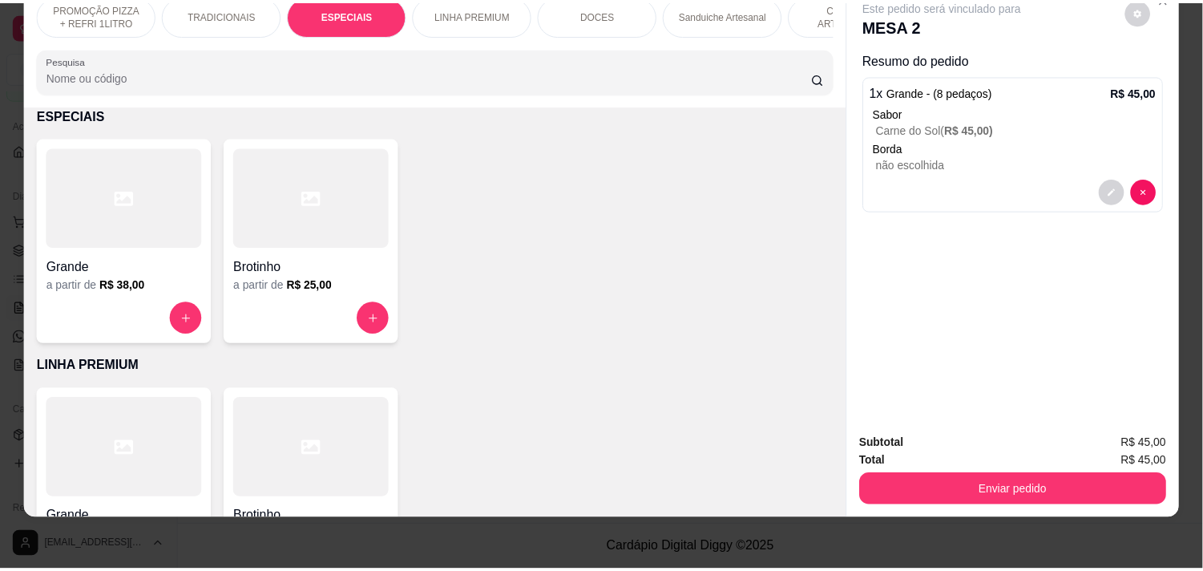
scroll to position [0, 0]
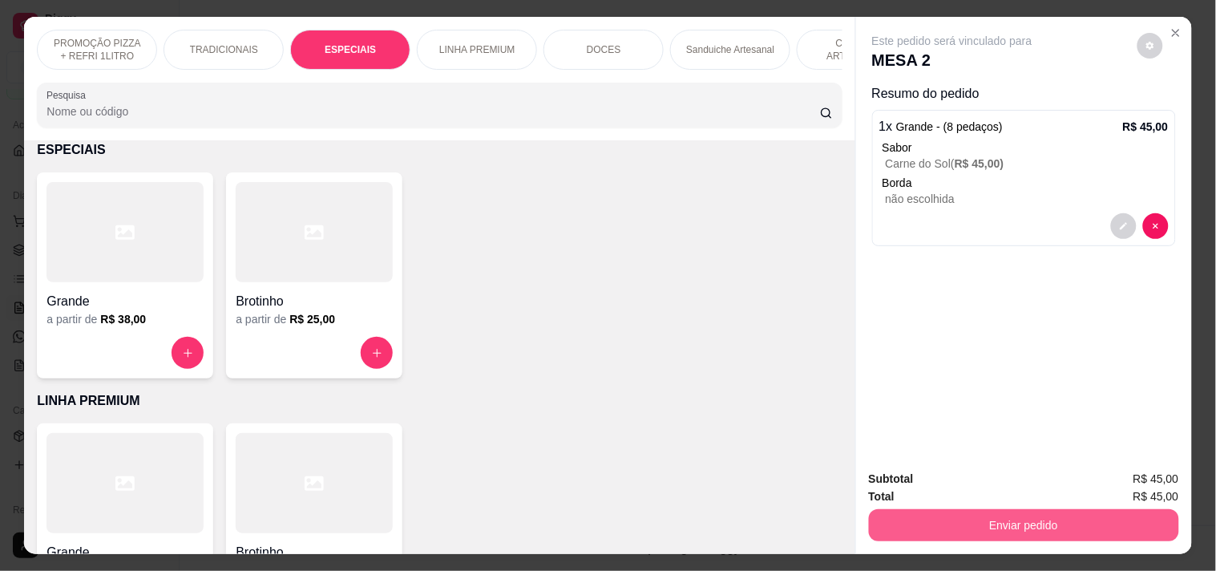
click at [995, 524] on button "Enviar pedido" at bounding box center [1024, 525] width 310 height 32
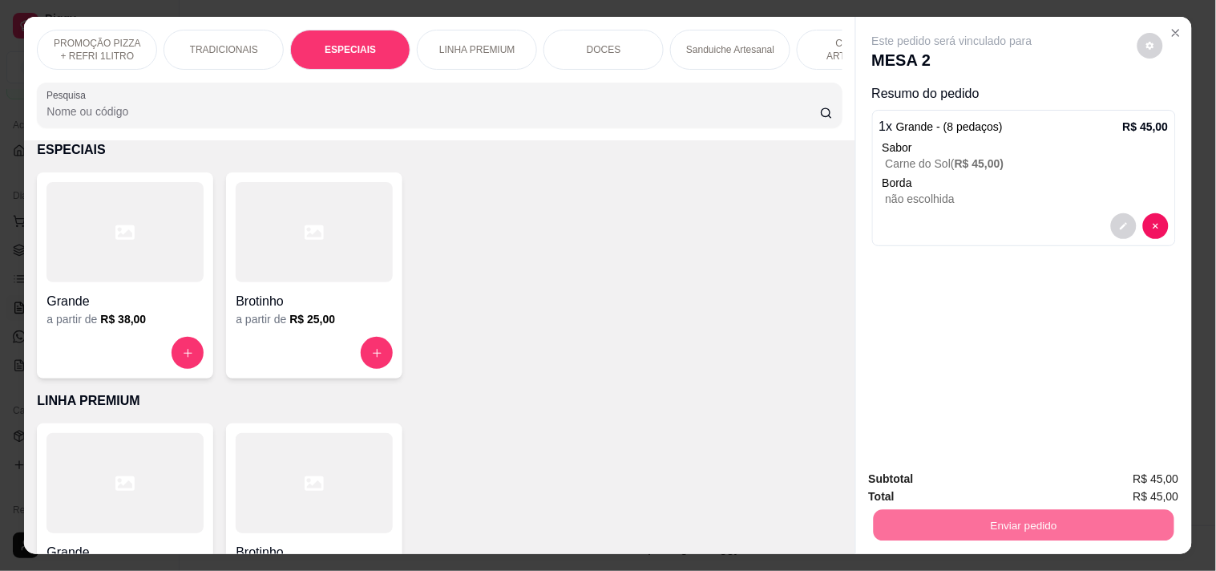
click at [1035, 482] on button "Registrar cliente" at bounding box center [1030, 478] width 106 height 30
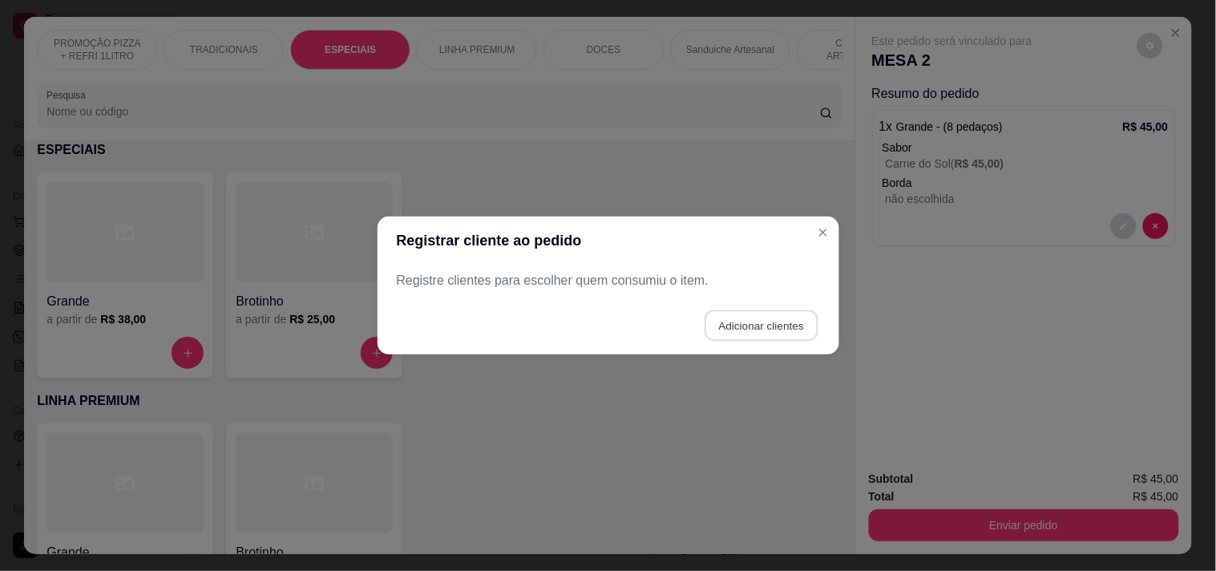
click at [732, 315] on button "Adicionar clientes" at bounding box center [760, 325] width 113 height 31
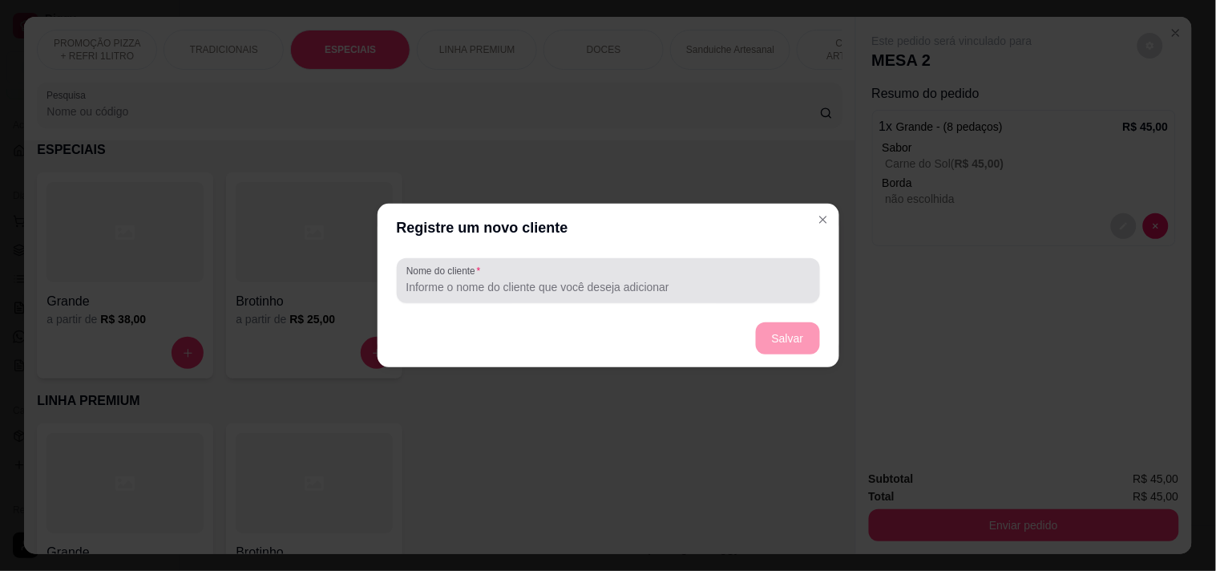
click at [594, 283] on input "Nome do cliente" at bounding box center [608, 287] width 404 height 16
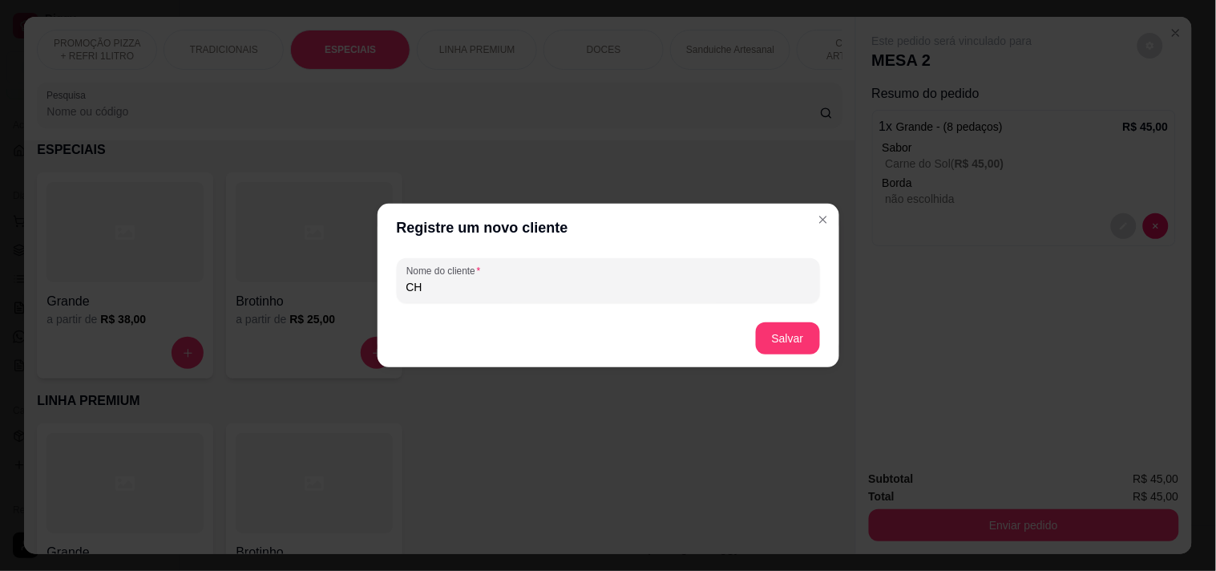
type input "C"
type input "GABRIEL"
click at [798, 337] on button "Salvar" at bounding box center [788, 338] width 64 height 32
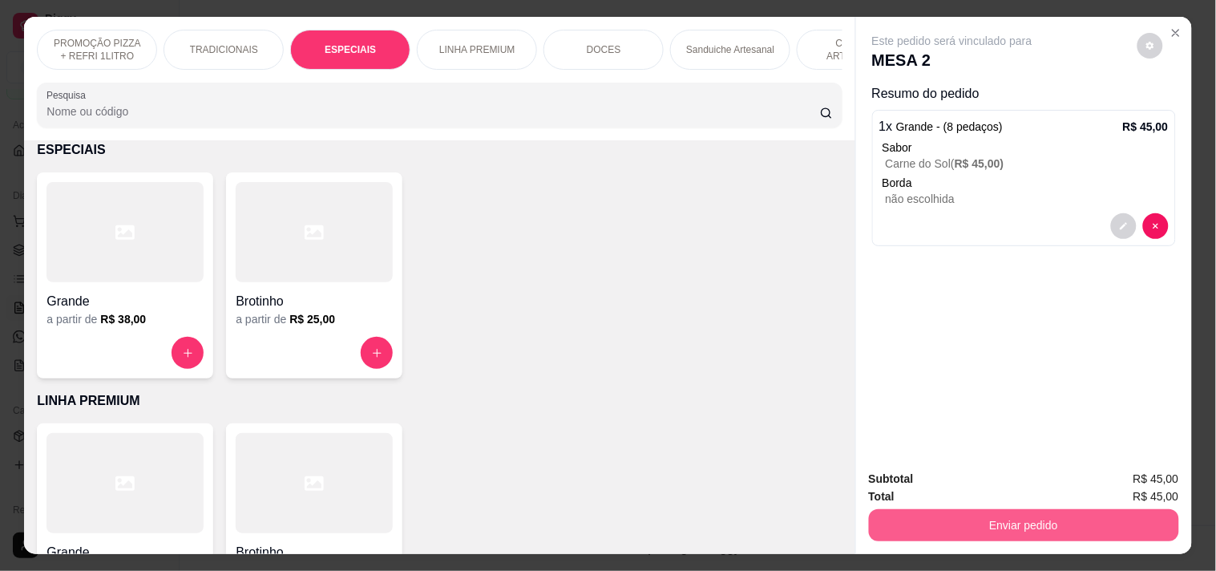
click at [989, 505] on div "Enviar pedido" at bounding box center [1024, 523] width 310 height 36
click at [995, 509] on button "Enviar pedido" at bounding box center [1024, 525] width 310 height 32
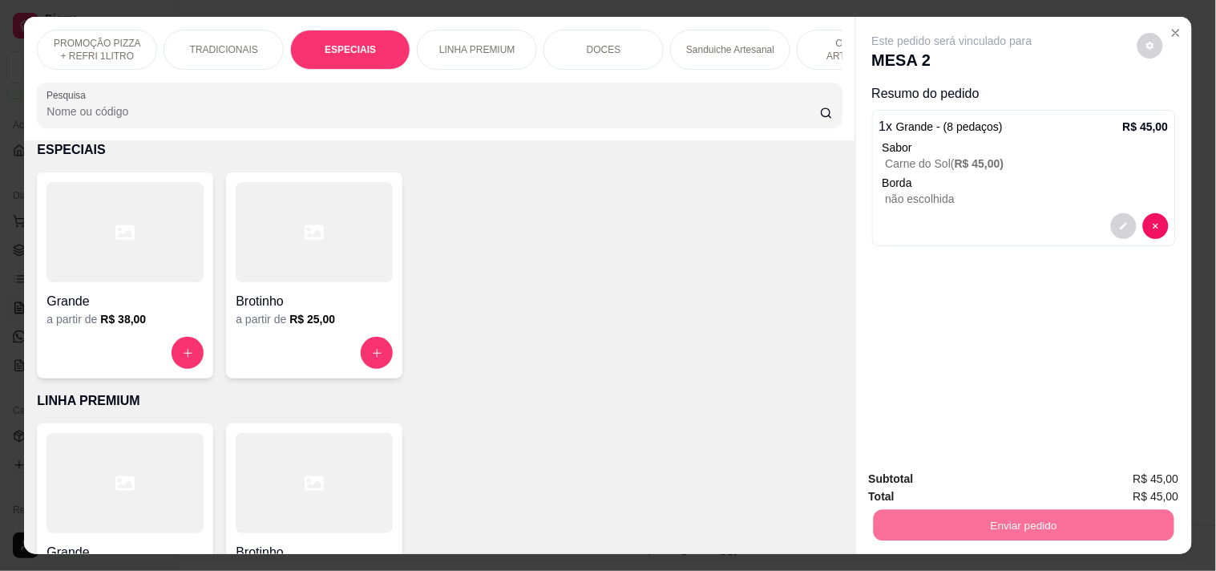
click at [1108, 470] on button "Enviar pedido" at bounding box center [1136, 478] width 91 height 30
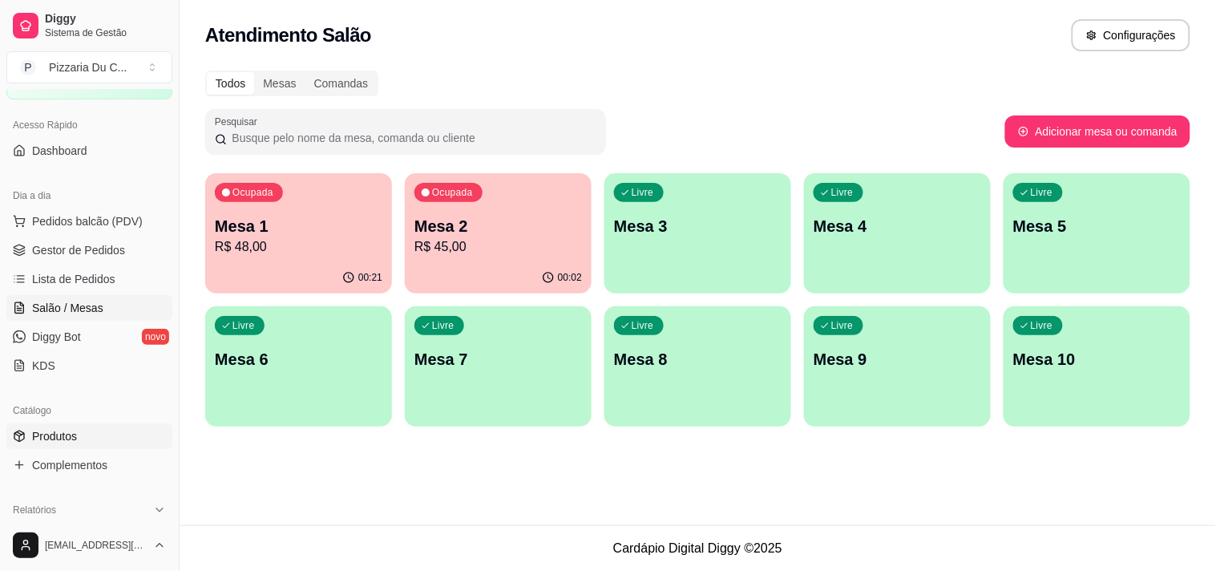
click at [74, 442] on span "Produtos" at bounding box center [54, 436] width 45 height 16
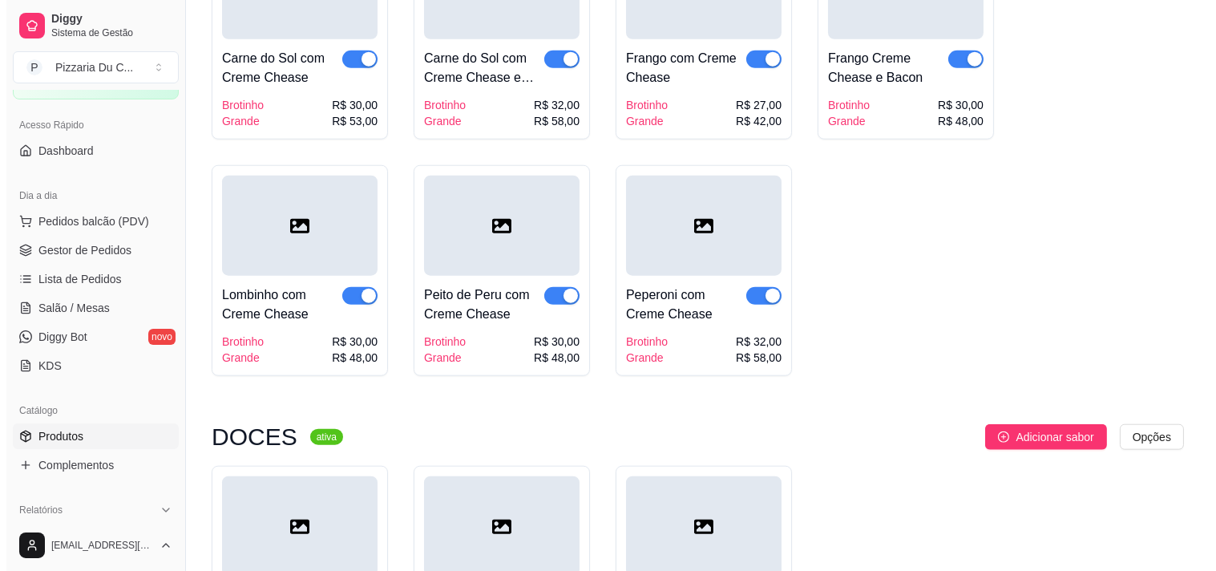
scroll to position [3116, 0]
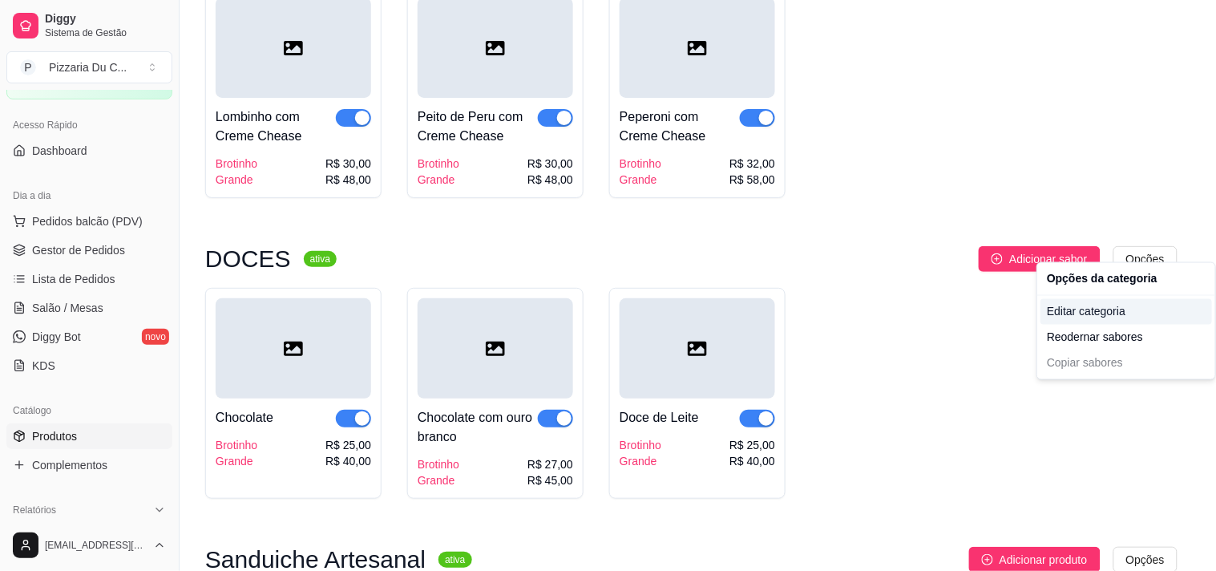
click at [1118, 313] on div "Editar categoria" at bounding box center [1125, 312] width 171 height 26
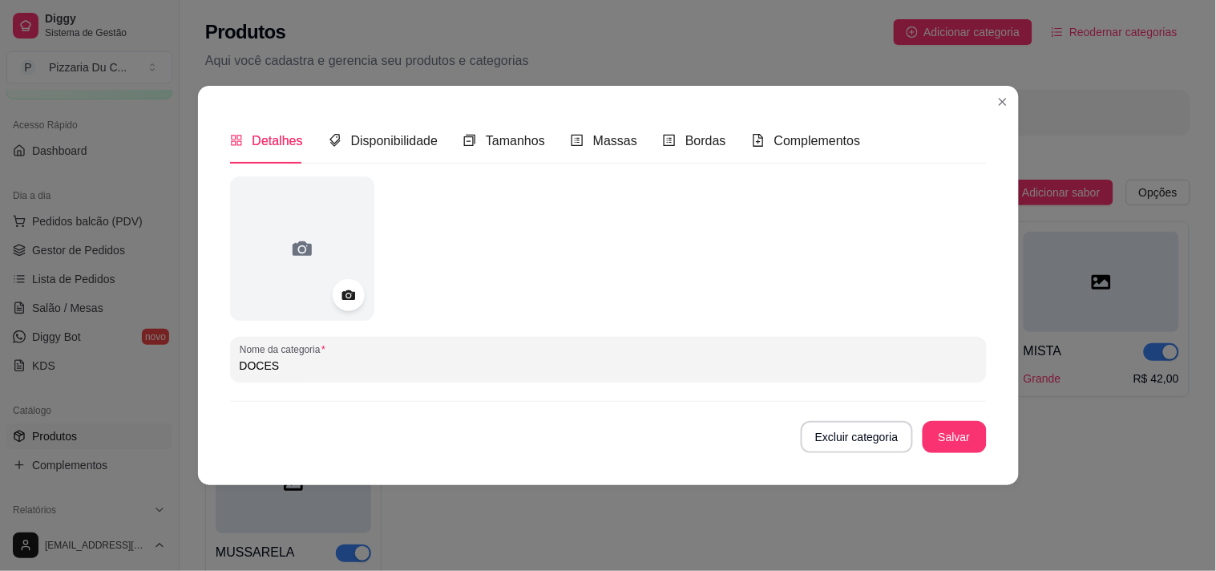
scroll to position [2858, 0]
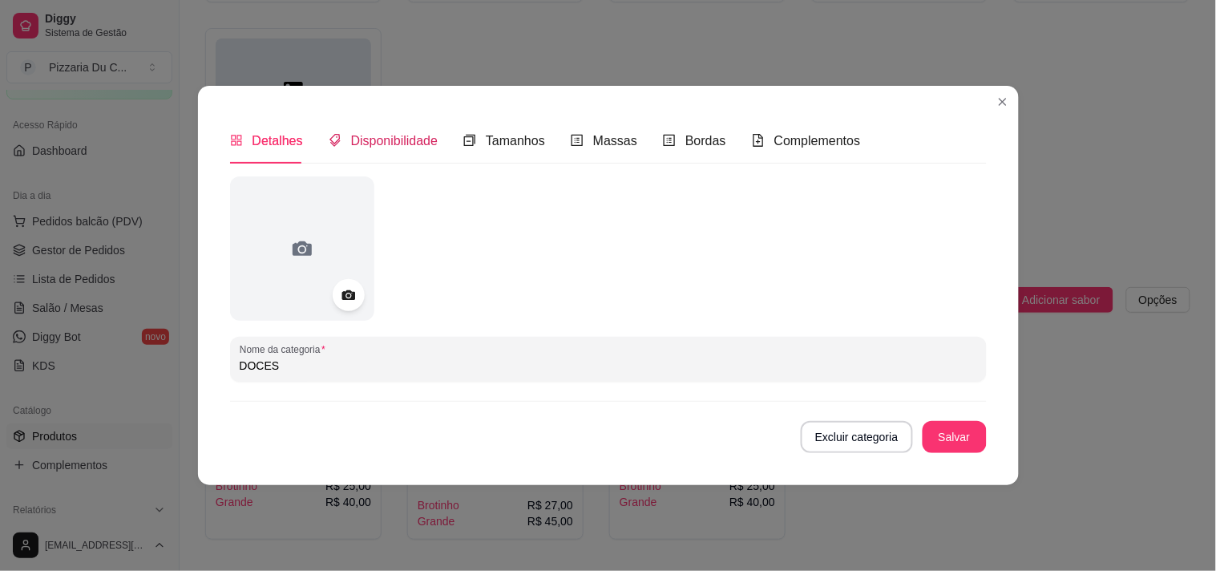
click at [420, 147] on span "Disponibilidade" at bounding box center [394, 141] width 87 height 14
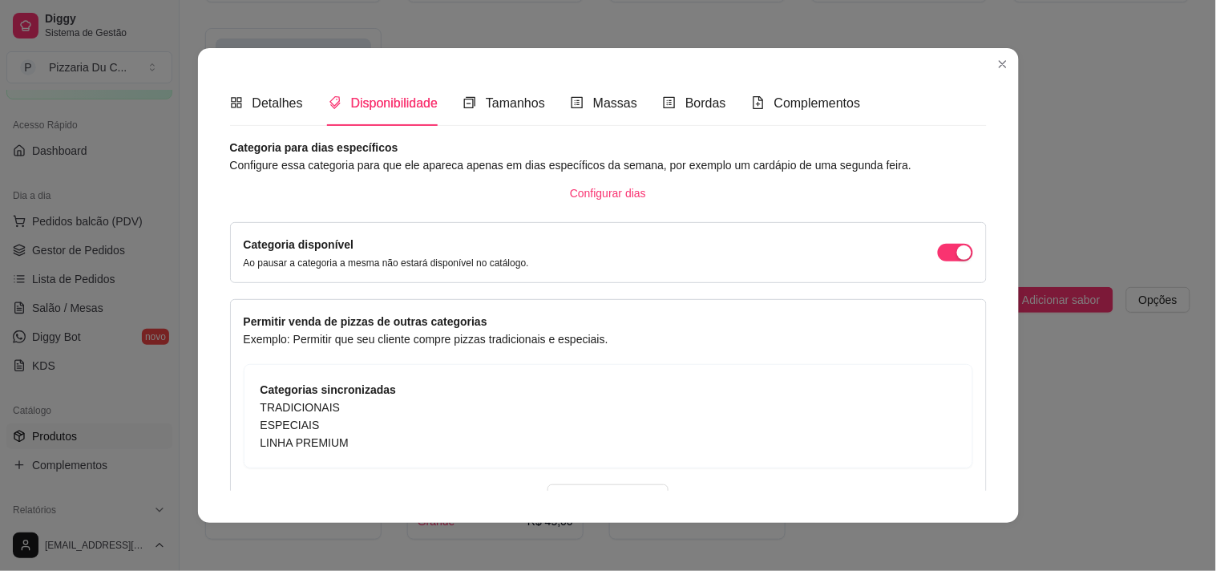
scroll to position [89, 0]
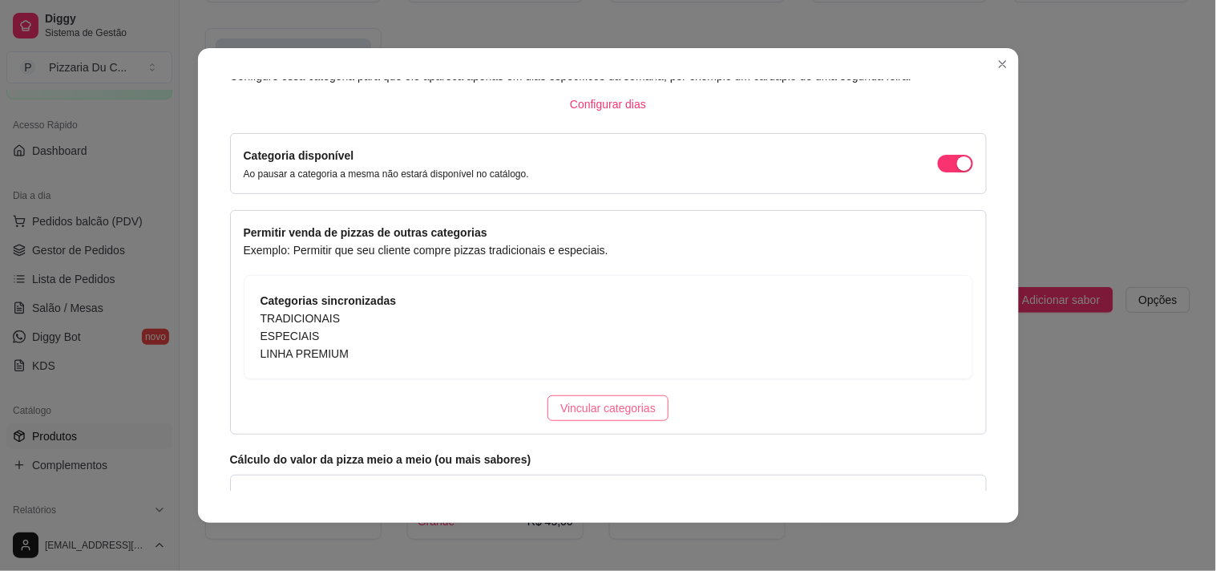
click at [637, 412] on span "Vincular categorias" at bounding box center [607, 408] width 95 height 18
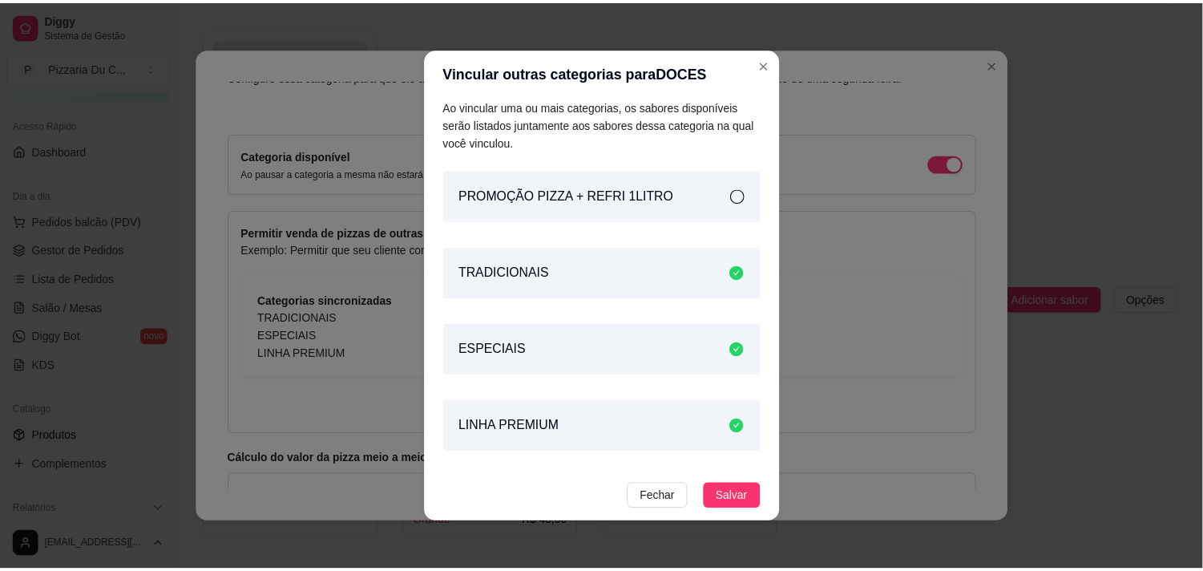
scroll to position [8, 0]
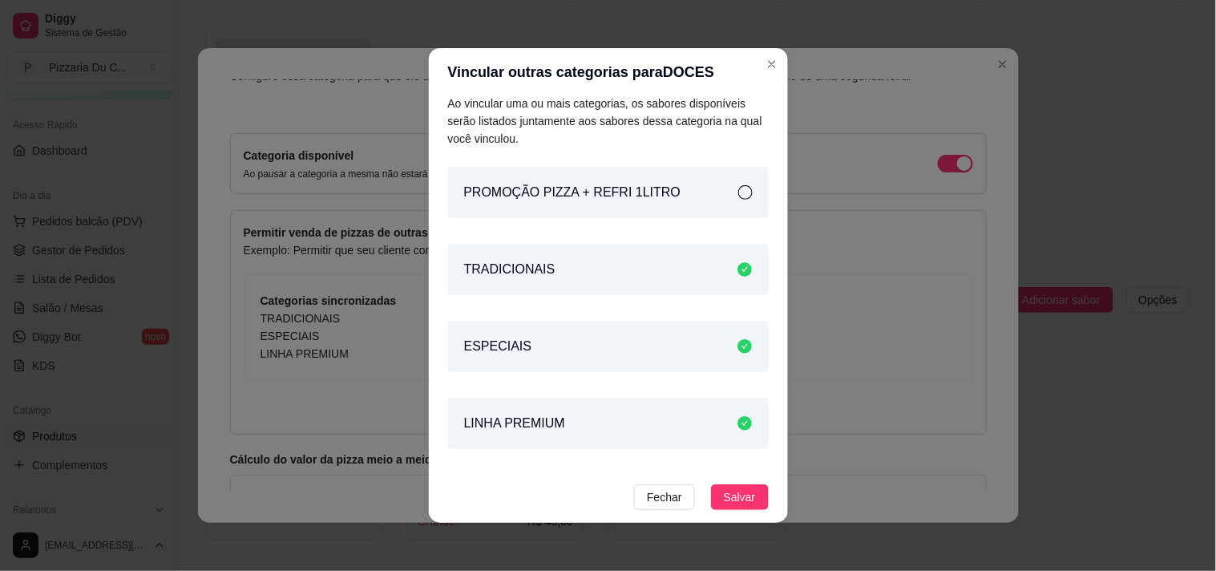
click at [722, 202] on div "PROMOÇÃO PIZZA + REFRI 1LITRO" at bounding box center [608, 192] width 321 height 51
click at [722, 206] on div "PROMOÇÃO PIZZA + REFRI 1LITRO" at bounding box center [608, 192] width 321 height 51
click at [732, 495] on span "Salvar" at bounding box center [740, 497] width 32 height 18
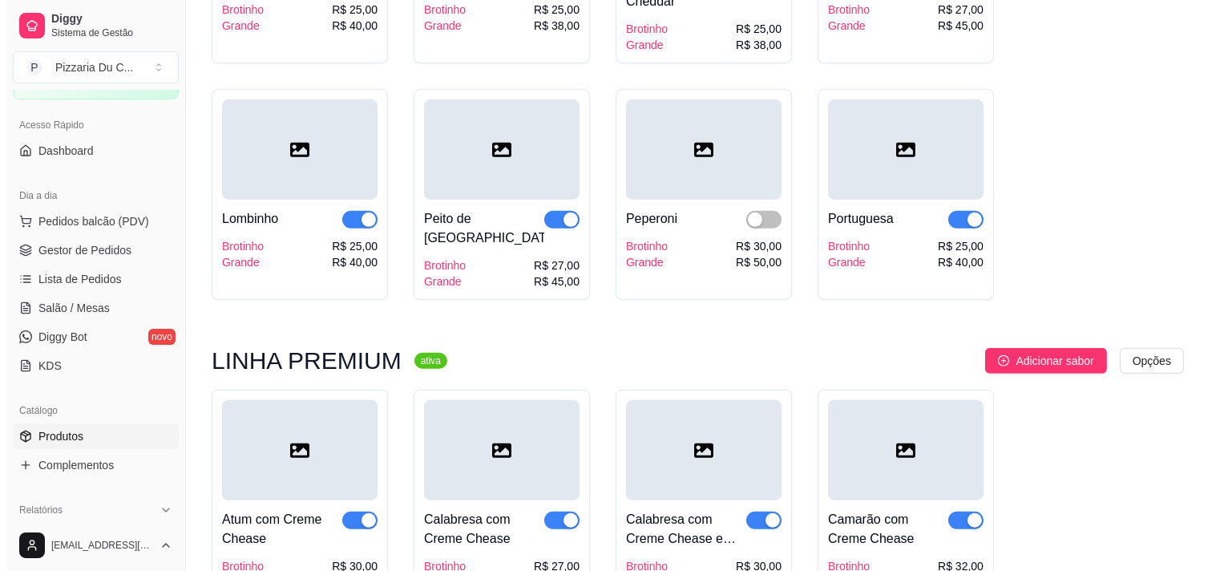
scroll to position [2234, 0]
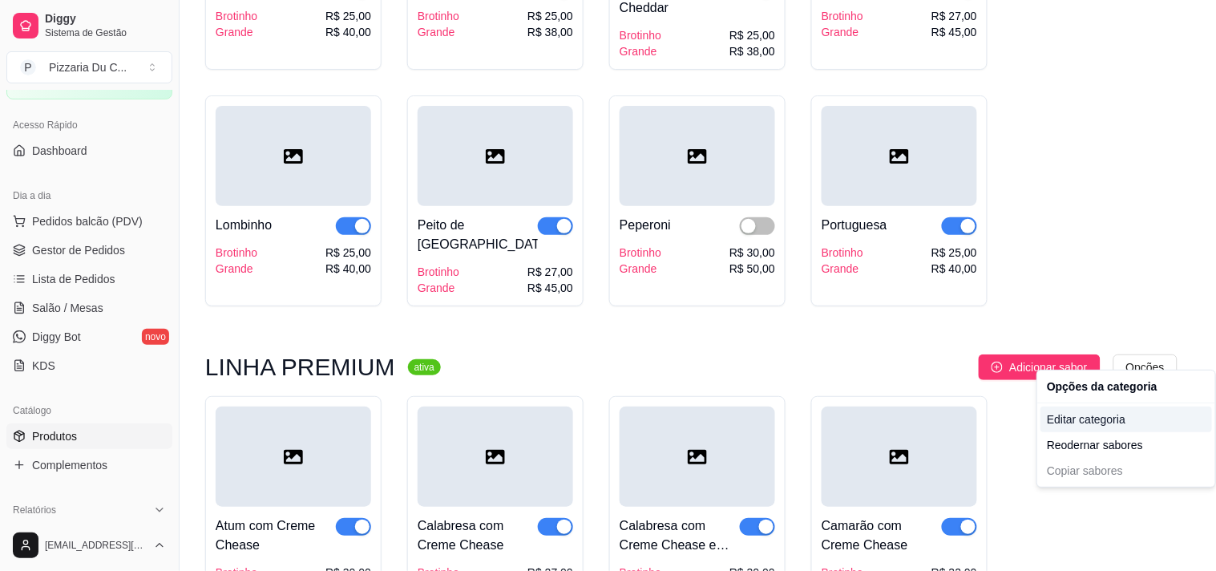
click at [1098, 418] on div "Editar categoria" at bounding box center [1125, 419] width 171 height 26
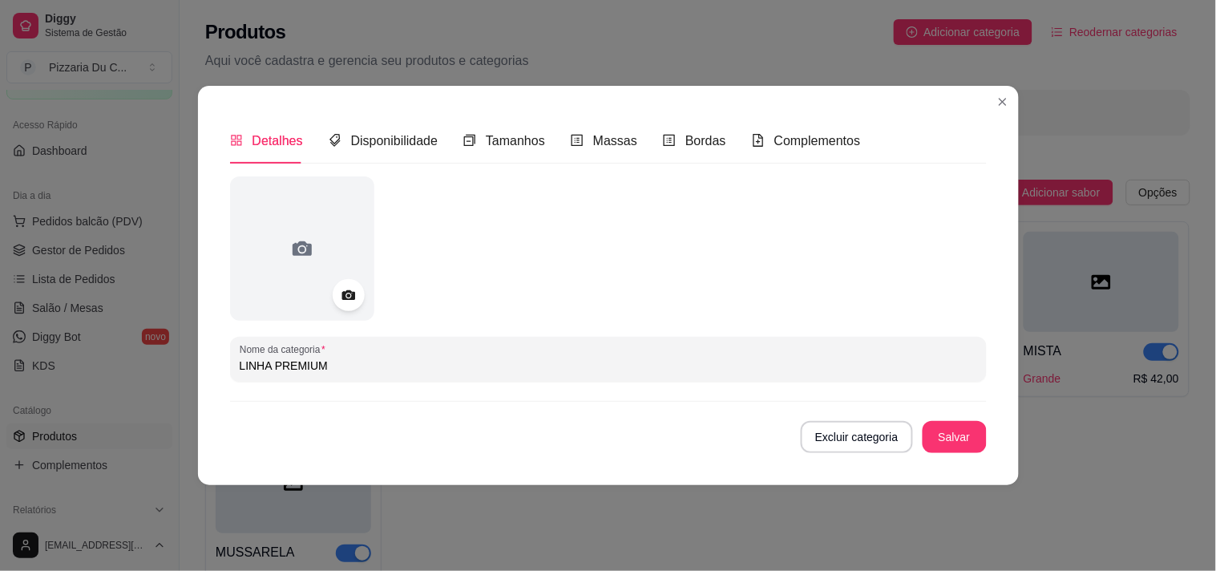
scroll to position [2084, 0]
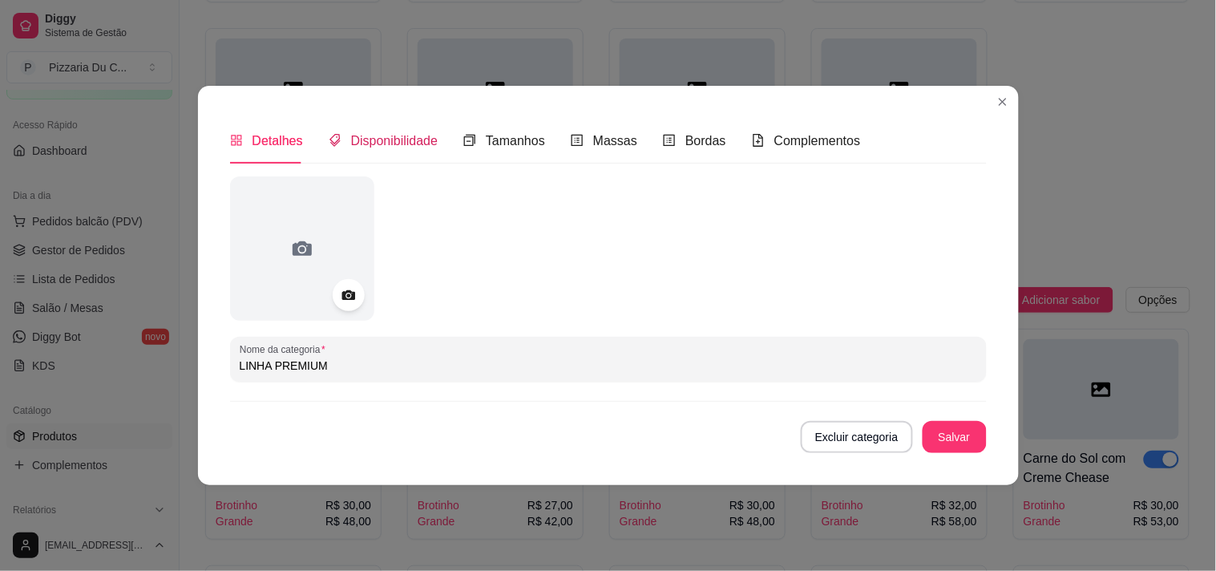
click at [434, 143] on span "Disponibilidade" at bounding box center [394, 141] width 87 height 14
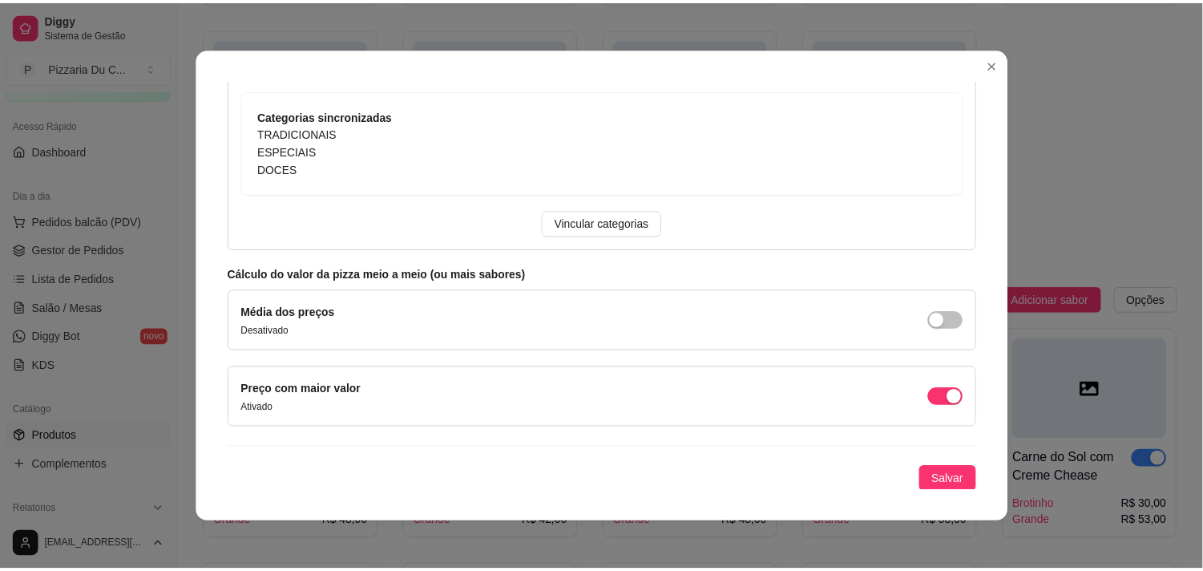
scroll to position [276, 0]
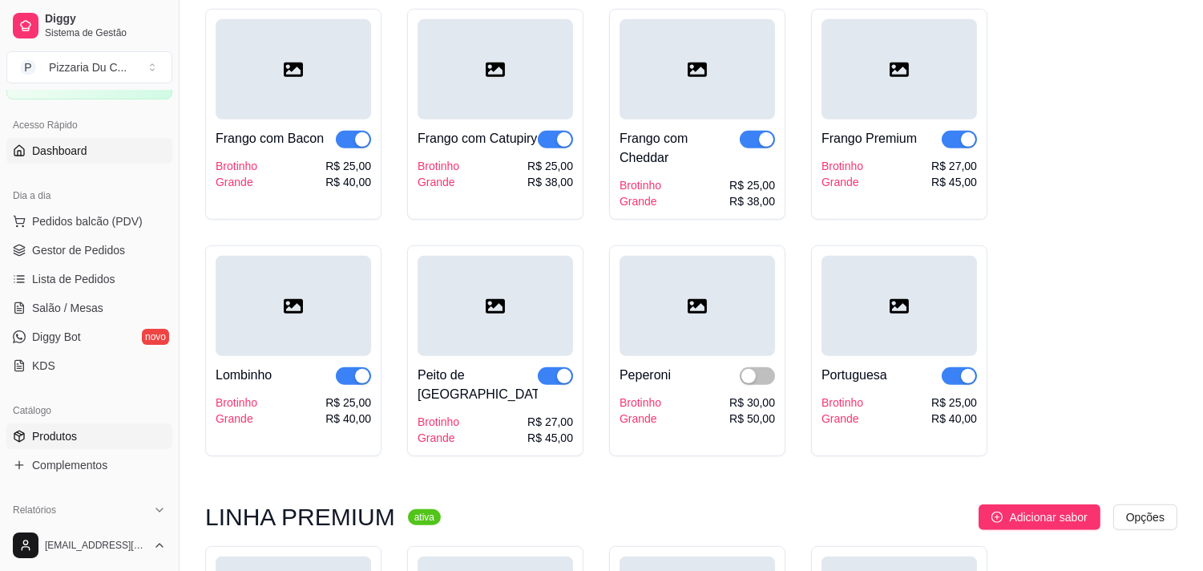
click at [100, 139] on link "Dashboard" at bounding box center [89, 151] width 166 height 26
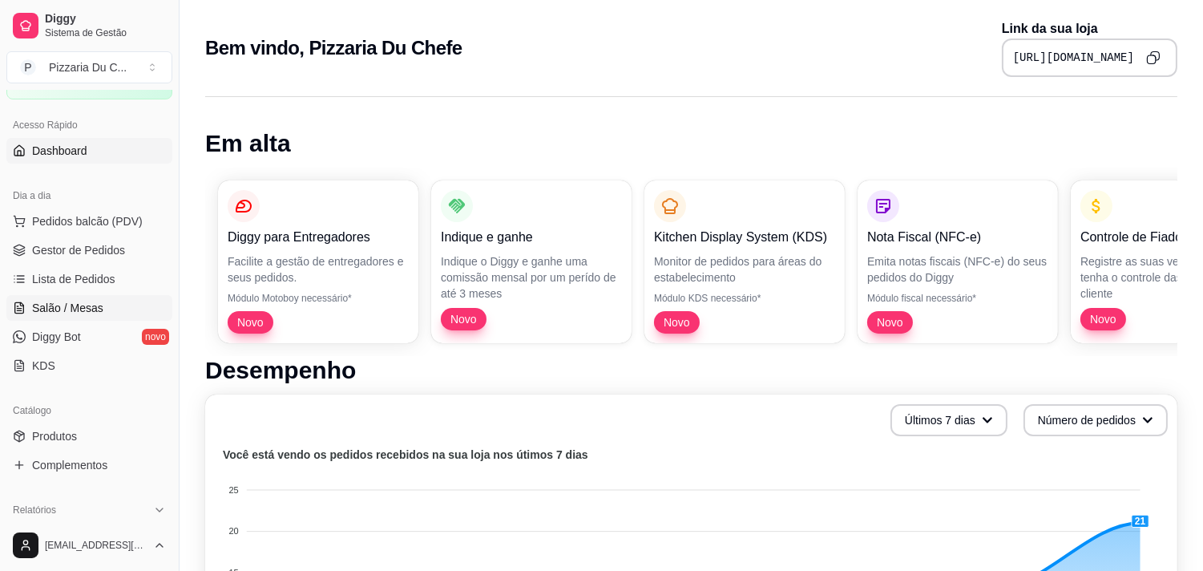
click at [83, 303] on span "Salão / Mesas" at bounding box center [67, 308] width 71 height 16
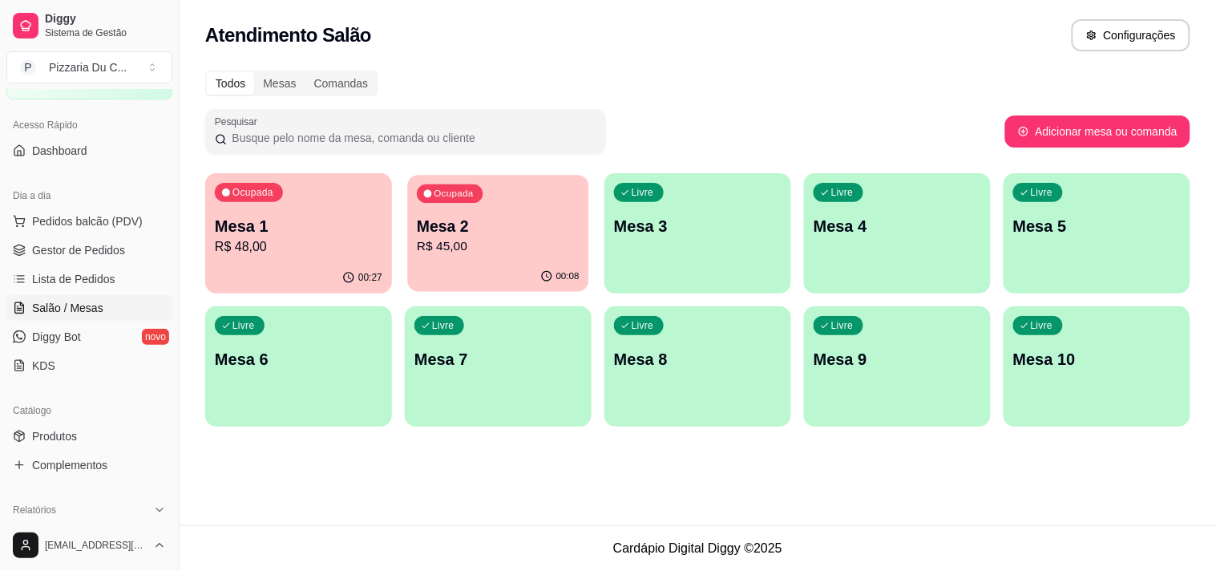
click at [445, 256] on div "Ocupada Mesa 2 R$ 45,00" at bounding box center [497, 218] width 181 height 87
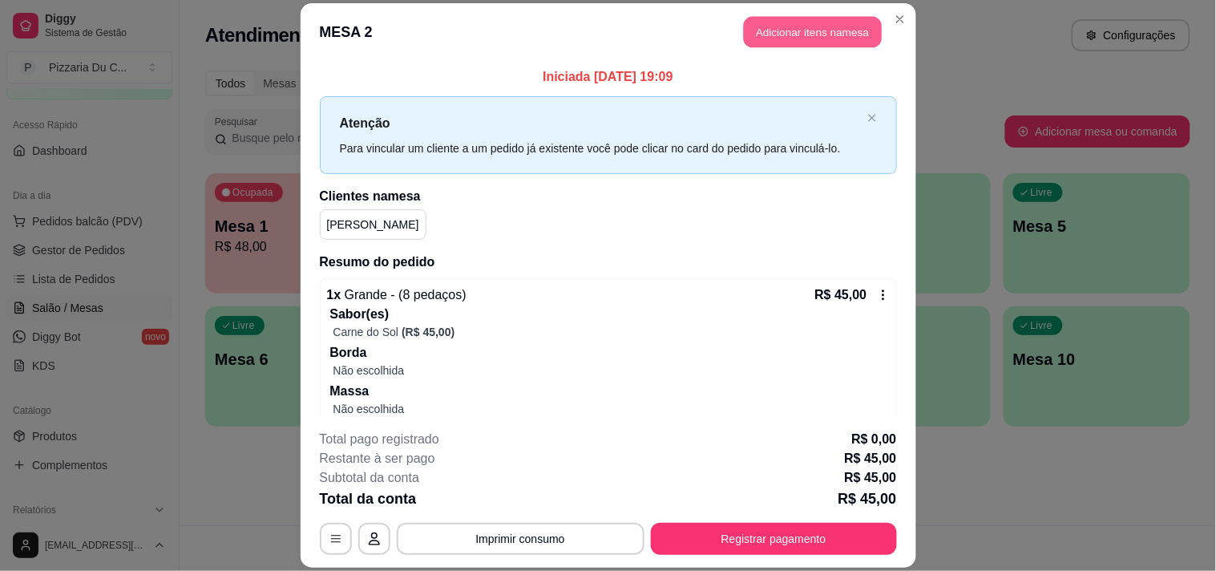
click at [769, 30] on button "Adicionar itens na mesa" at bounding box center [813, 31] width 138 height 31
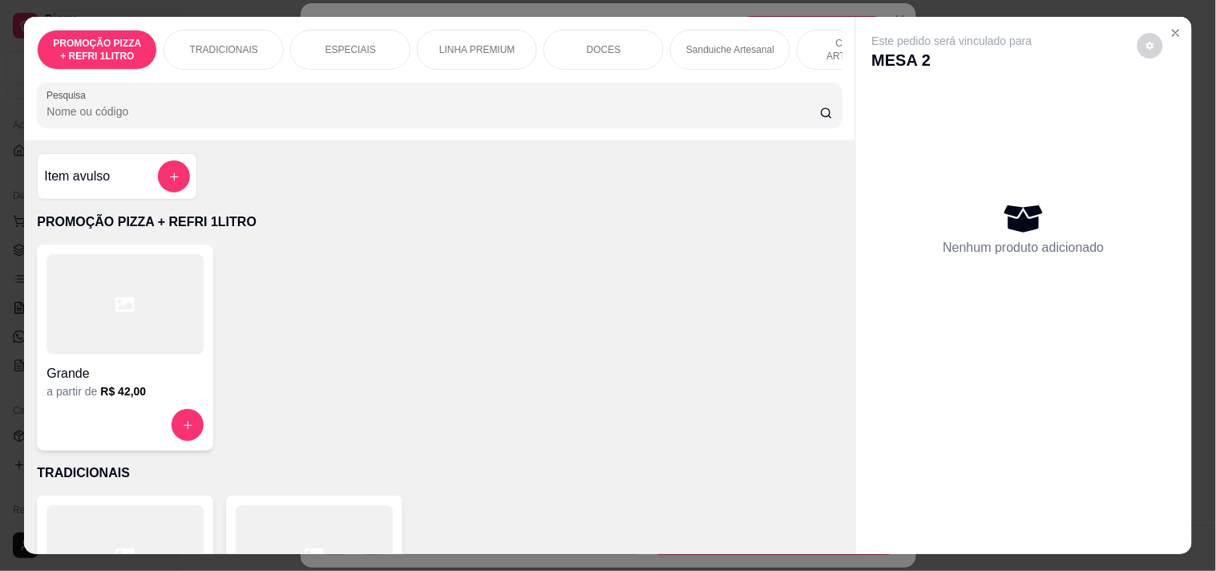
scroll to position [0, 705]
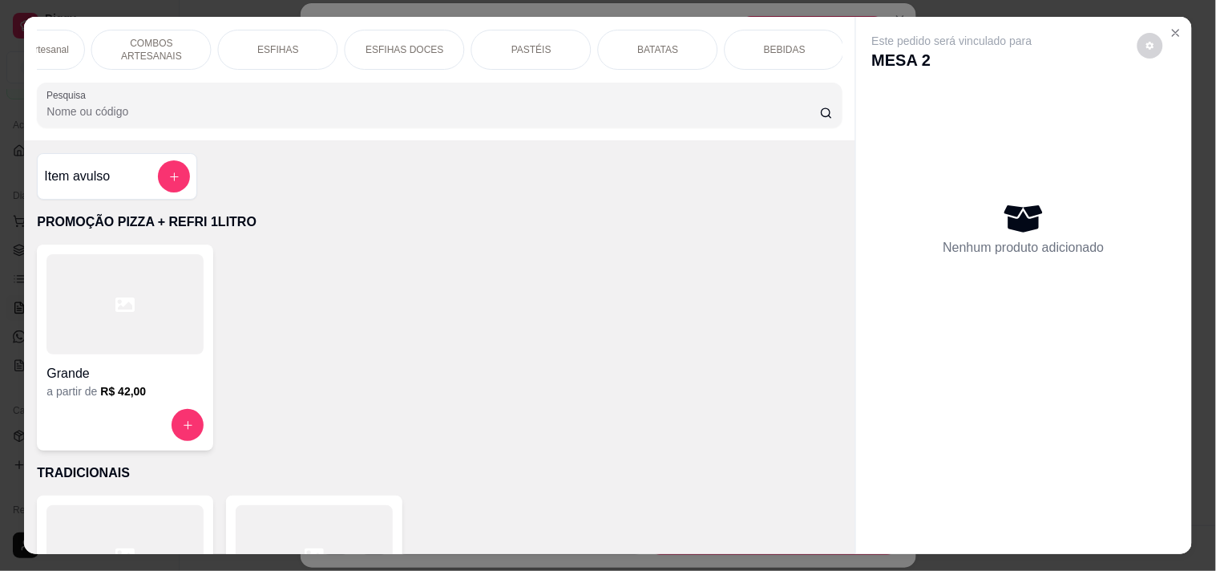
click at [755, 42] on div "BEBIDAS" at bounding box center [784, 50] width 120 height 40
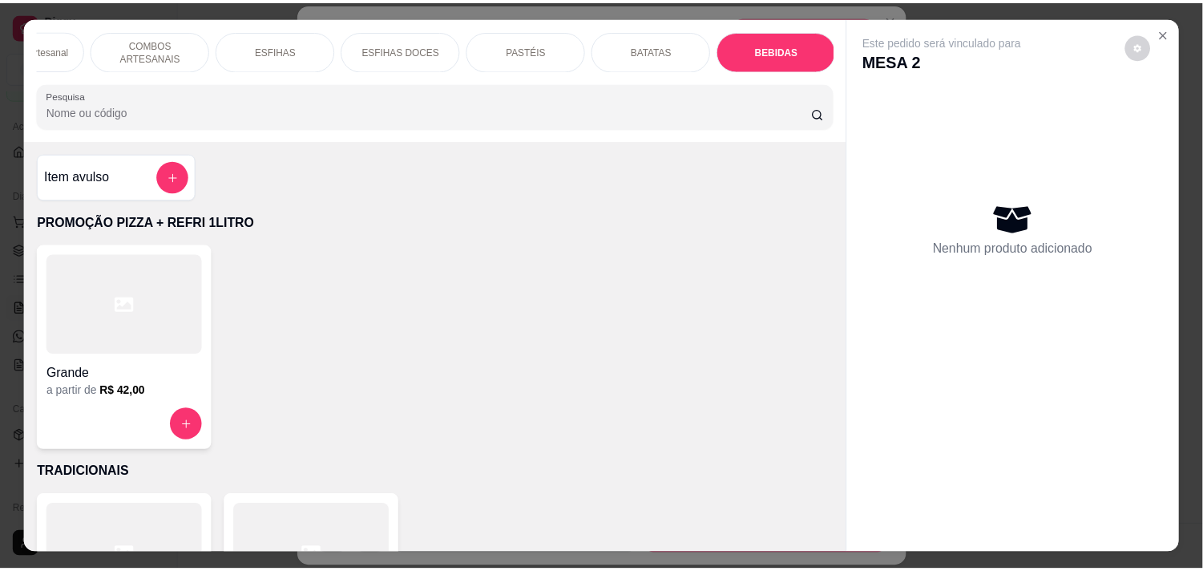
scroll to position [41, 0]
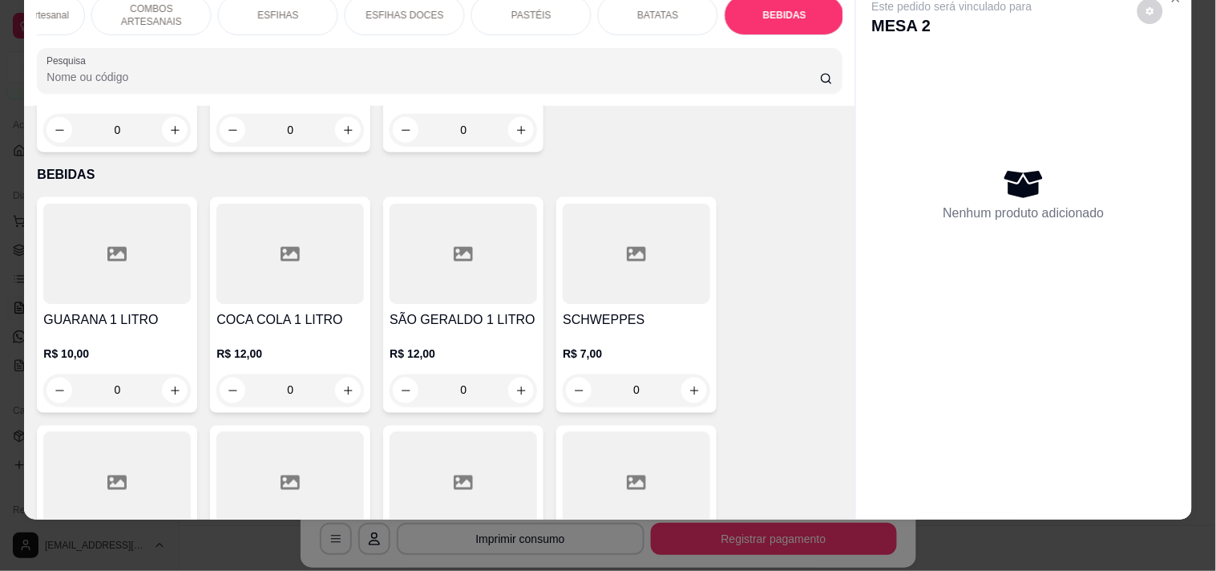
click at [170, 377] on button "increase-product-quantity" at bounding box center [175, 390] width 26 height 26
type input "1"
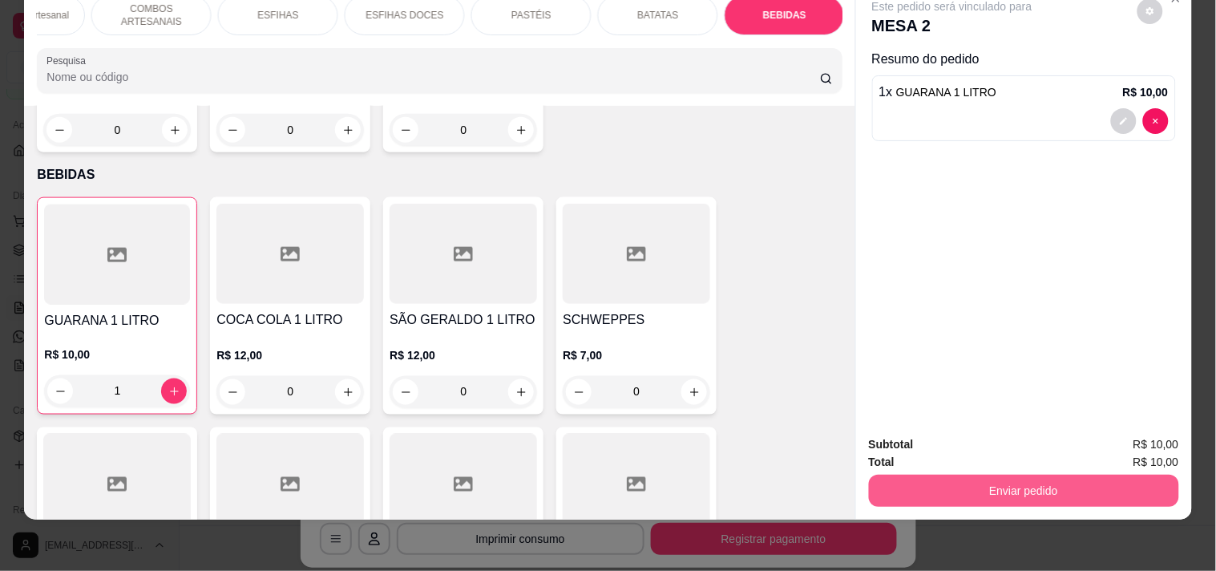
click at [891, 482] on button "Enviar pedido" at bounding box center [1024, 490] width 310 height 32
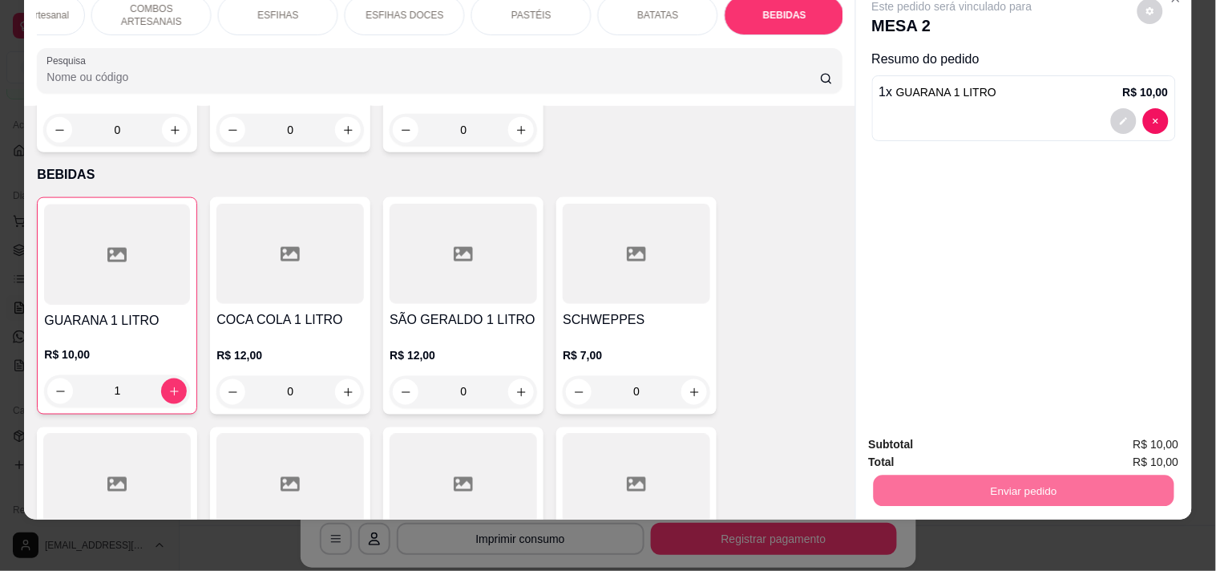
click at [1140, 442] on button "Enviar pedido" at bounding box center [1136, 437] width 91 height 30
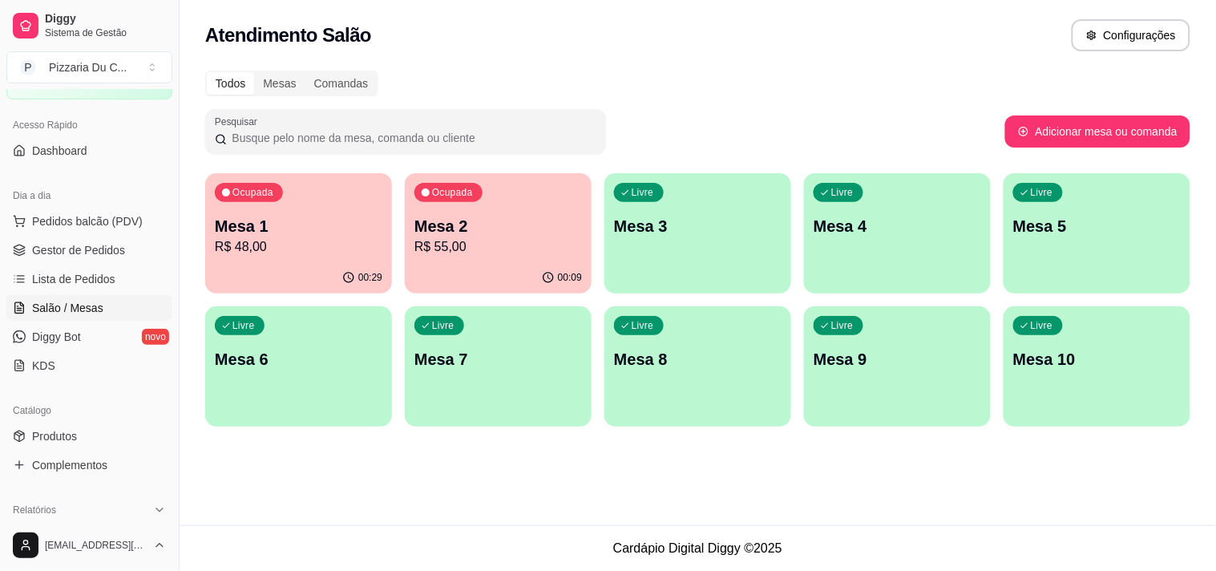
click at [454, 216] on p "Mesa 2" at bounding box center [497, 226] width 167 height 22
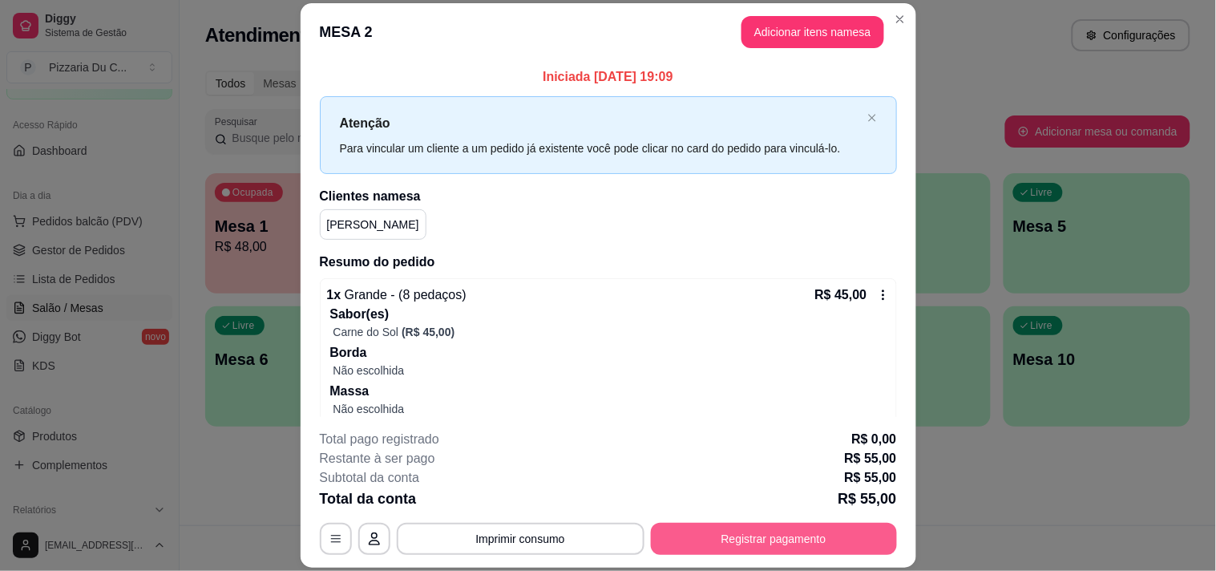
click at [730, 547] on button "Registrar pagamento" at bounding box center [774, 538] width 246 height 32
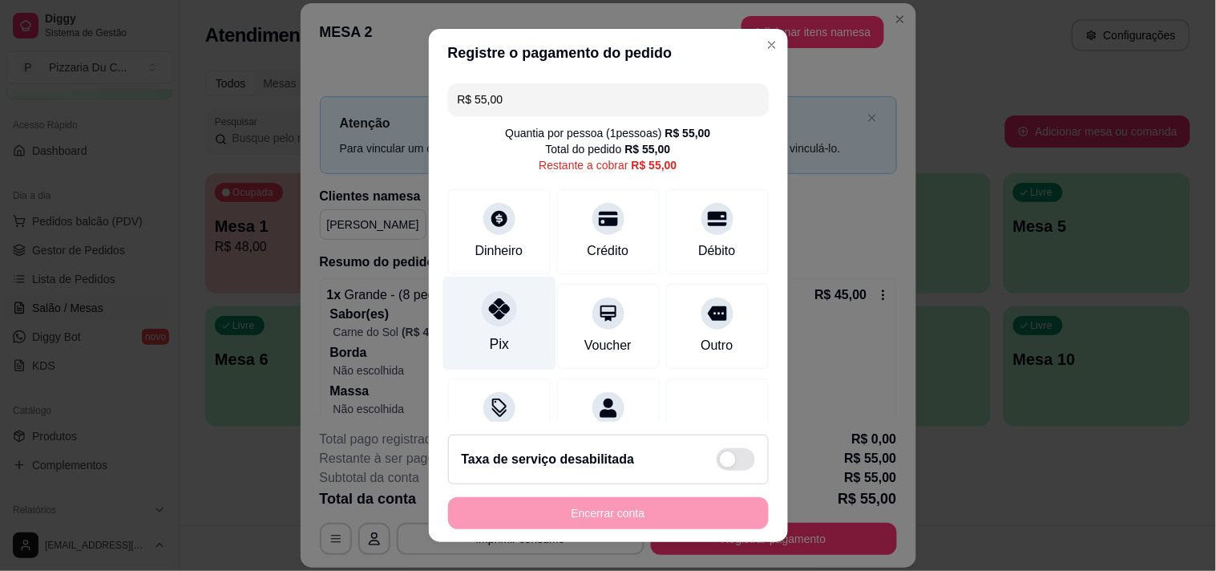
click at [482, 314] on div at bounding box center [499, 308] width 35 height 35
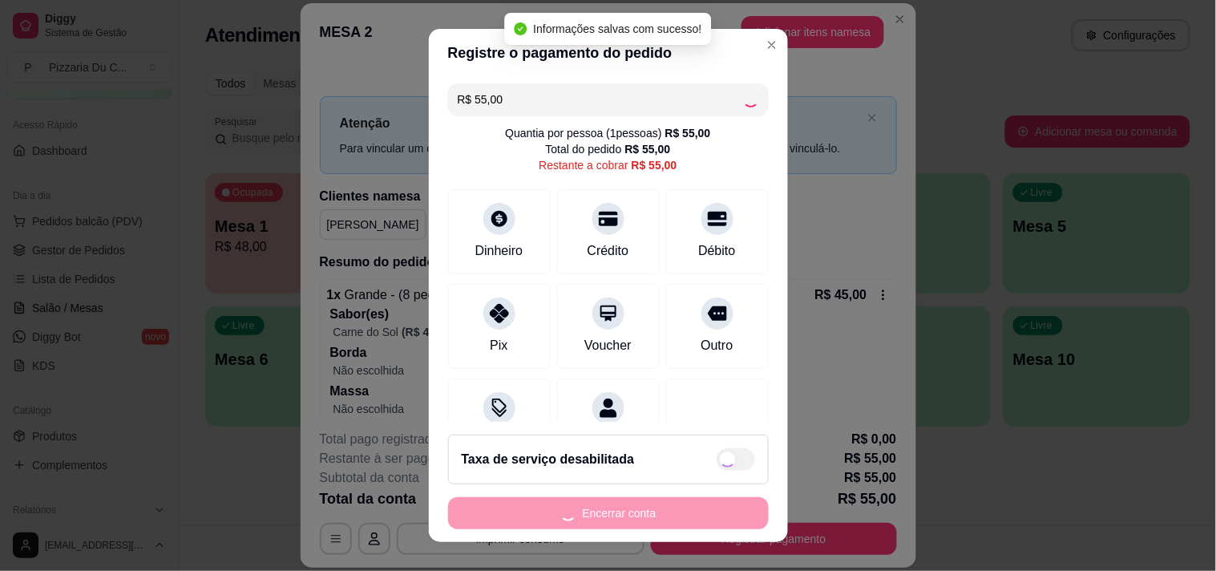
type input "R$ 0,00"
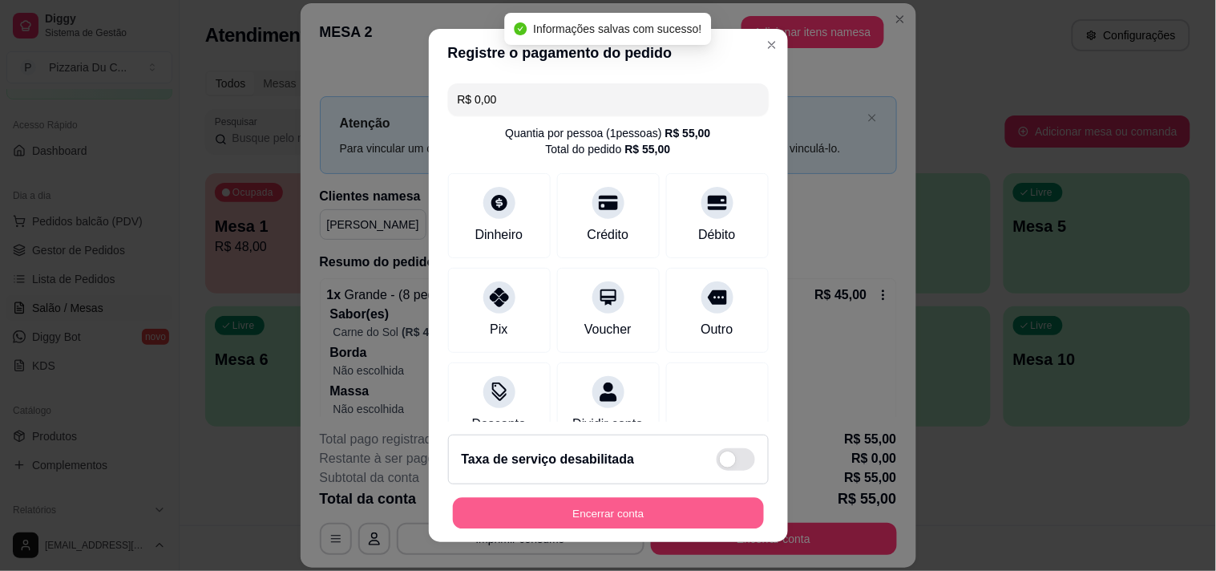
click at [557, 517] on button "Encerrar conta" at bounding box center [608, 513] width 311 height 31
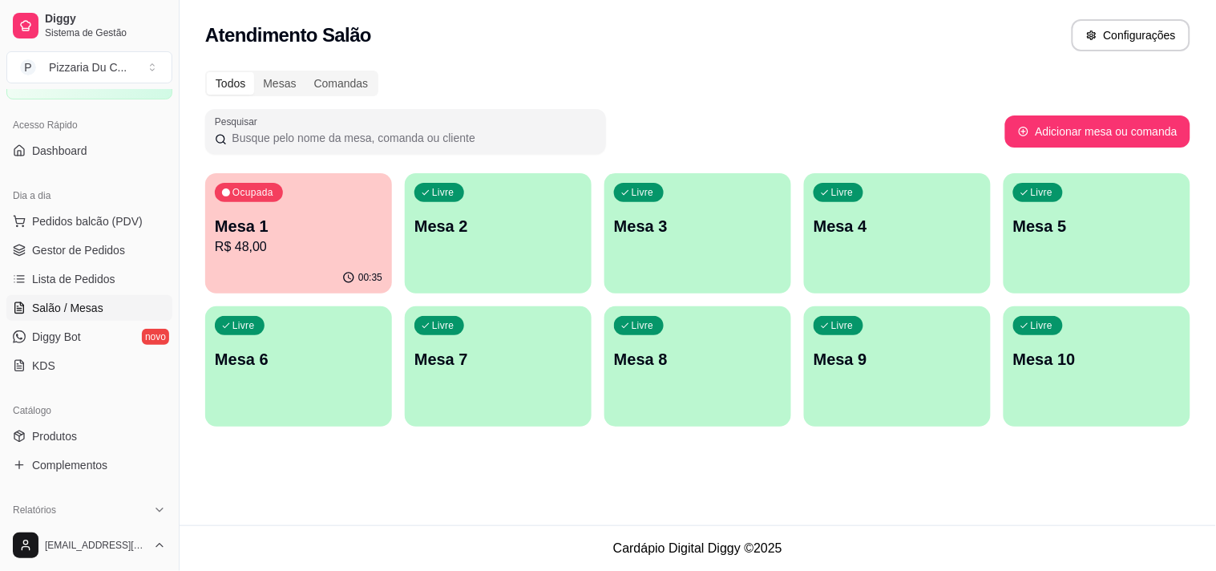
click at [75, 303] on span "Salão / Mesas" at bounding box center [67, 308] width 71 height 16
click at [94, 244] on span "Gestor de Pedidos" at bounding box center [78, 250] width 93 height 16
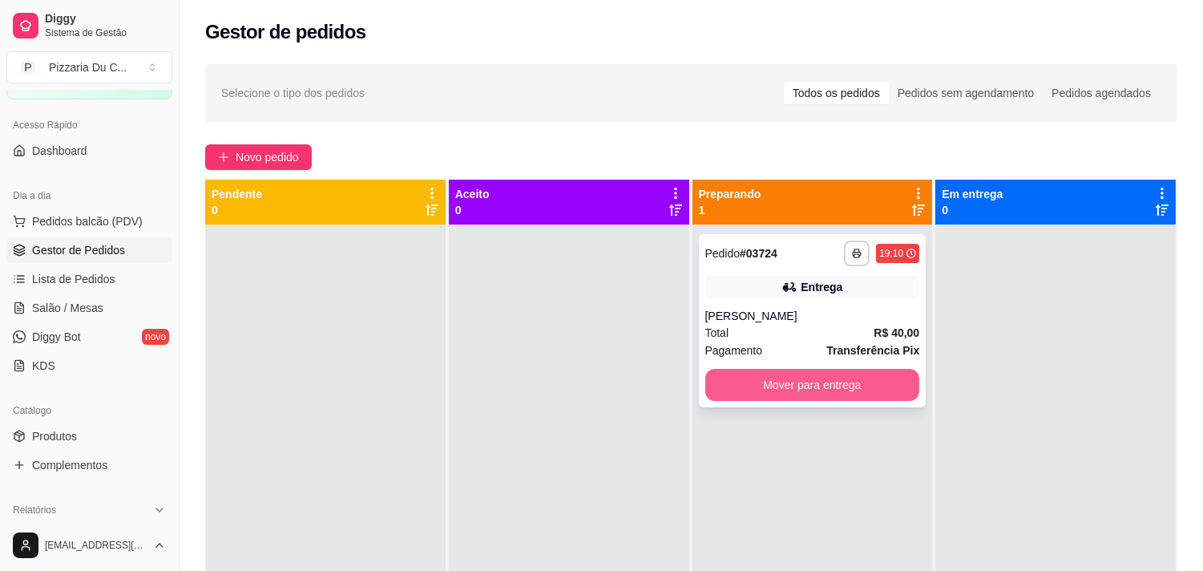
click at [748, 378] on button "Mover para entrega" at bounding box center [812, 385] width 215 height 32
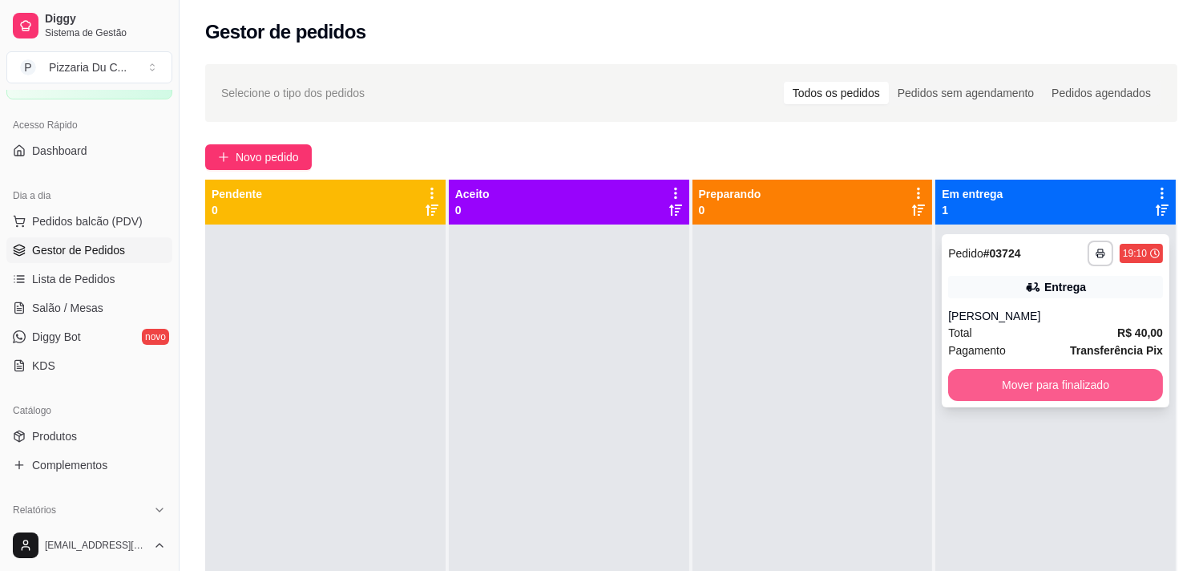
click at [1005, 381] on button "Mover para finalizado" at bounding box center [1055, 385] width 215 height 32
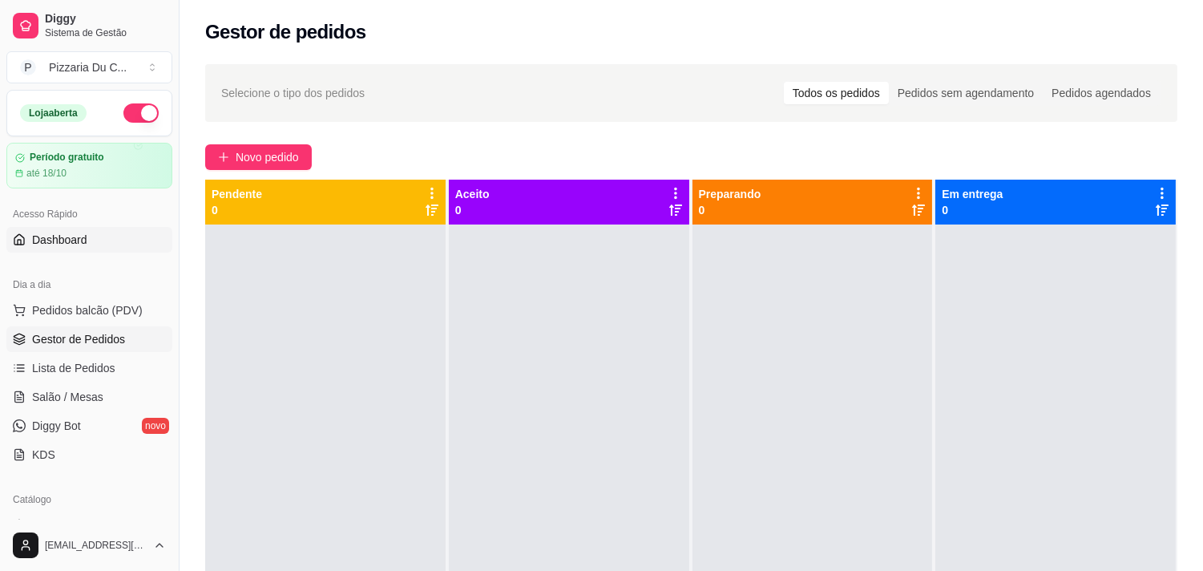
click at [92, 230] on link "Dashboard" at bounding box center [89, 240] width 166 height 26
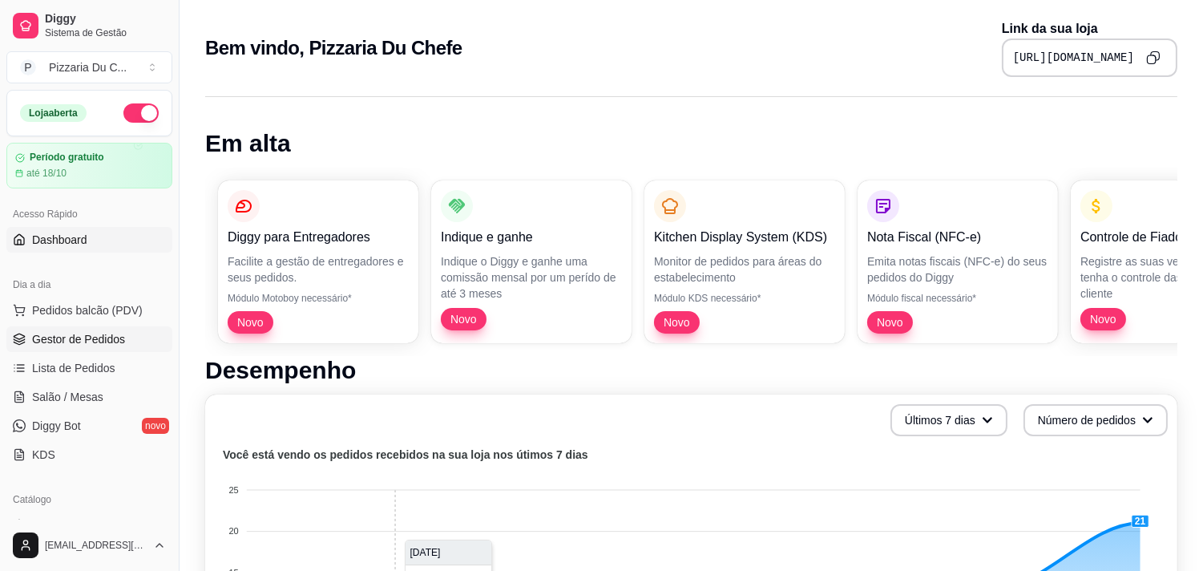
click at [119, 334] on span "Gestor de Pedidos" at bounding box center [78, 339] width 93 height 16
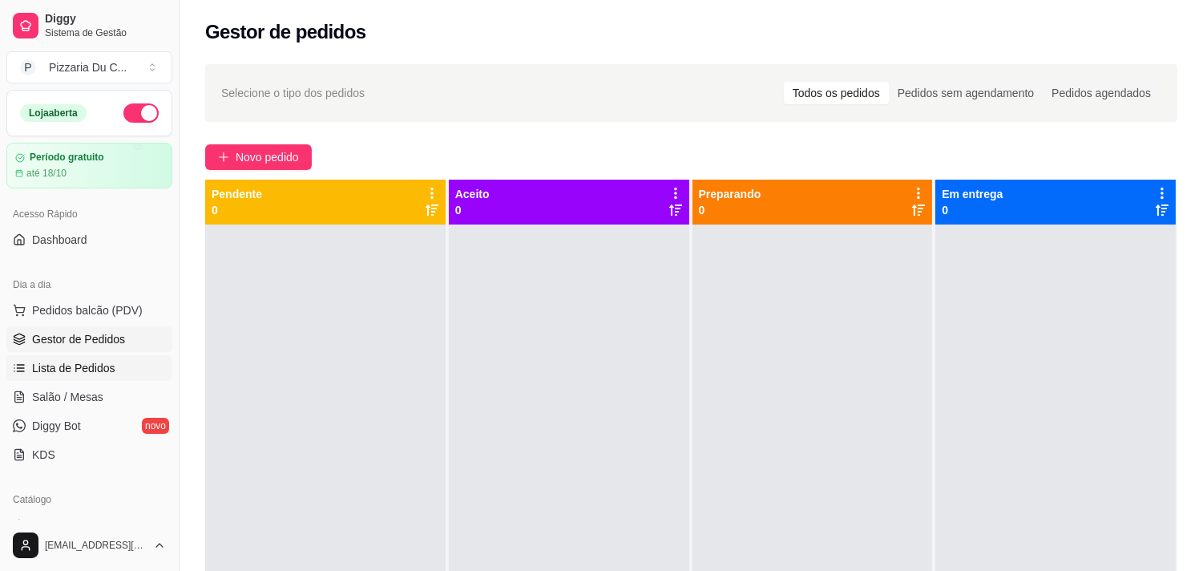
click at [111, 369] on span "Lista de Pedidos" at bounding box center [73, 368] width 83 height 16
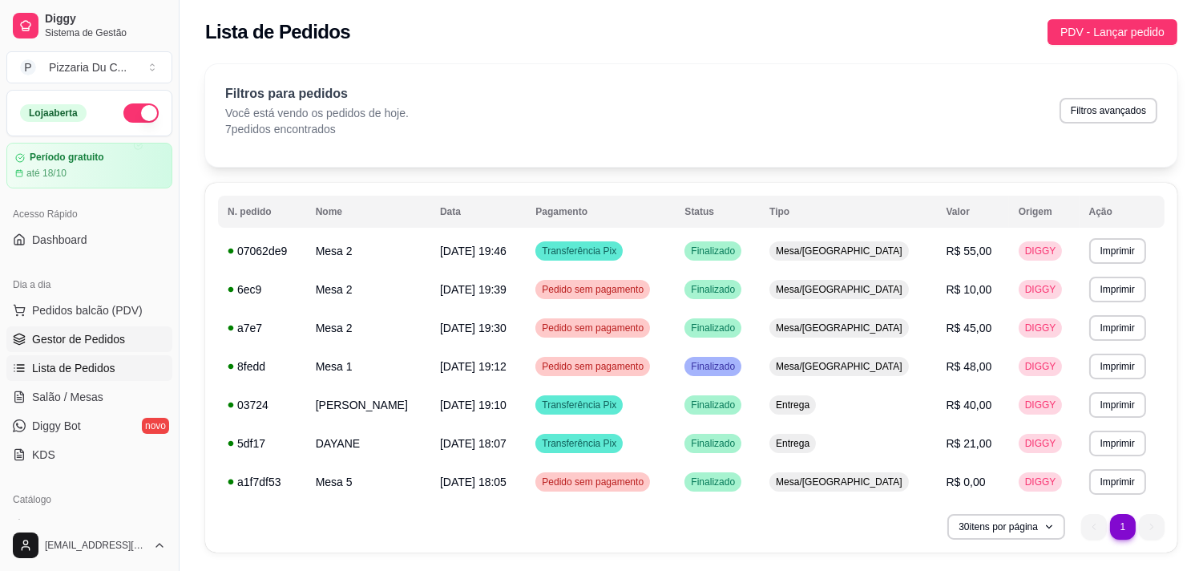
click at [86, 329] on link "Gestor de Pedidos" at bounding box center [89, 339] width 166 height 26
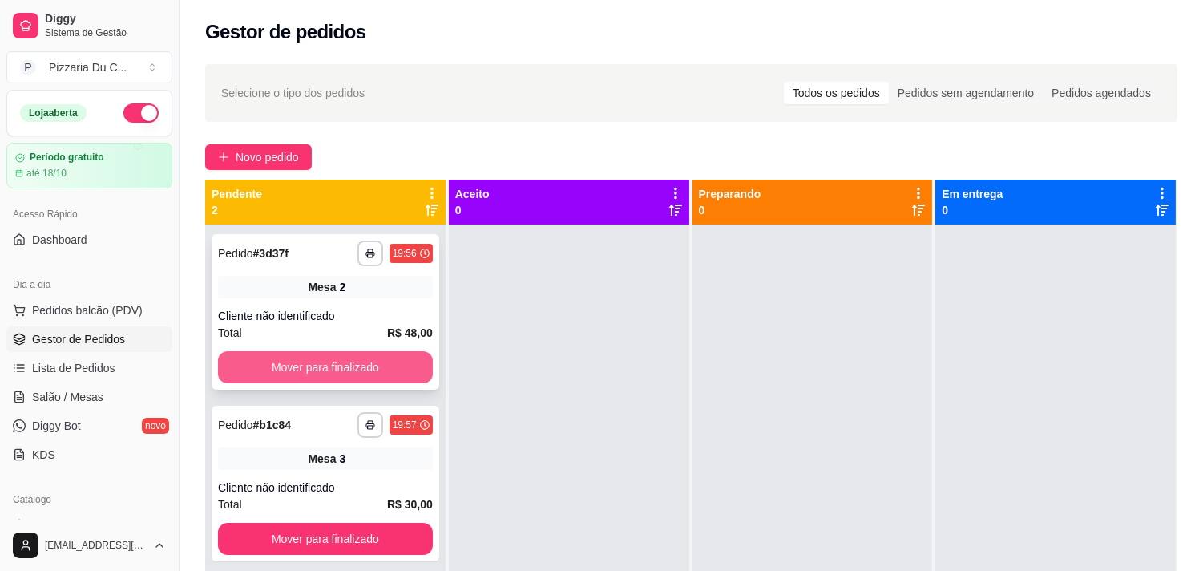
click at [394, 365] on button "Mover para finalizado" at bounding box center [325, 367] width 215 height 32
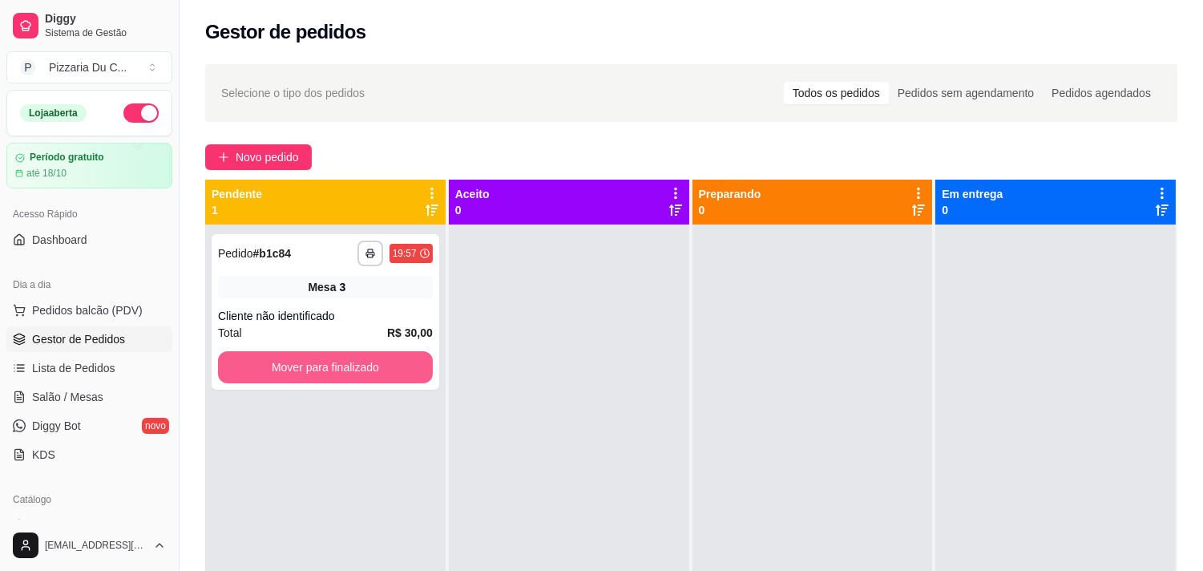
click at [393, 365] on button "Mover para finalizado" at bounding box center [325, 367] width 215 height 32
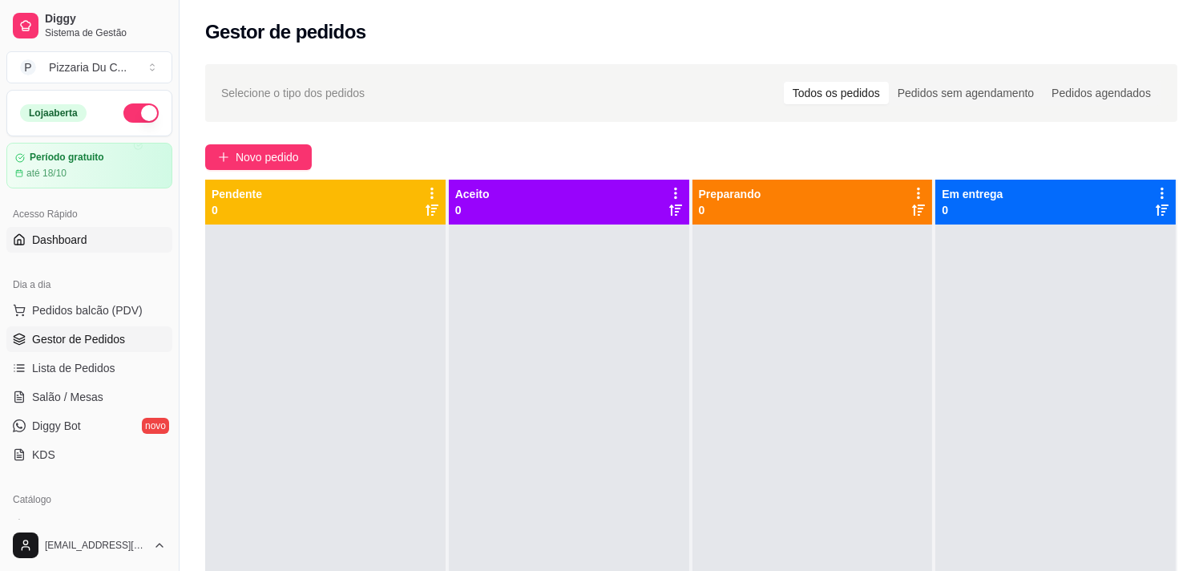
click at [71, 237] on span "Dashboard" at bounding box center [59, 240] width 55 height 16
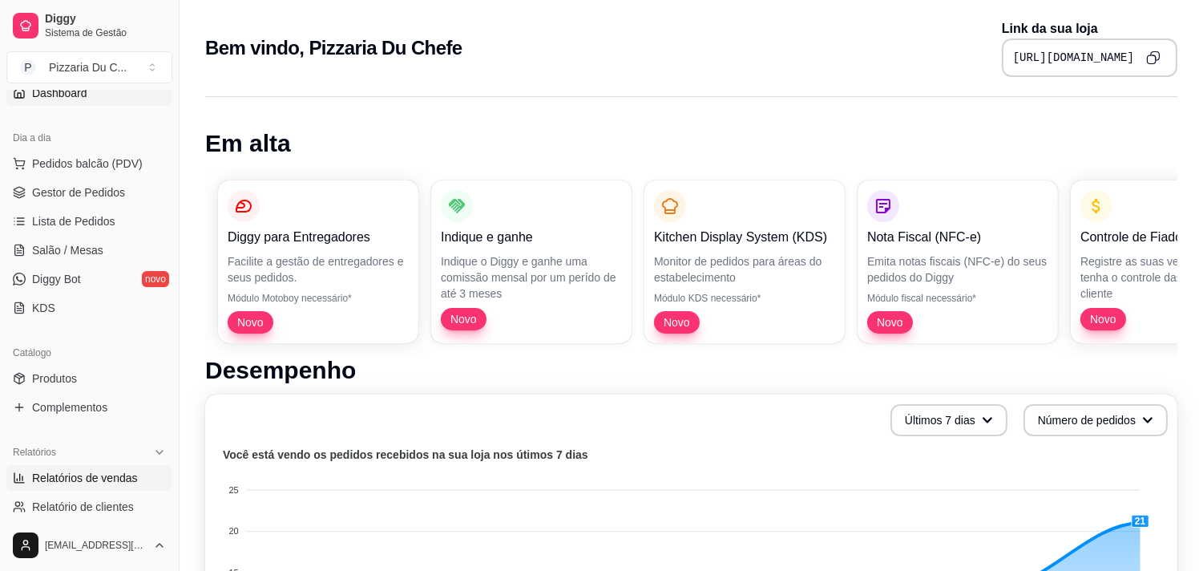
scroll to position [178, 0]
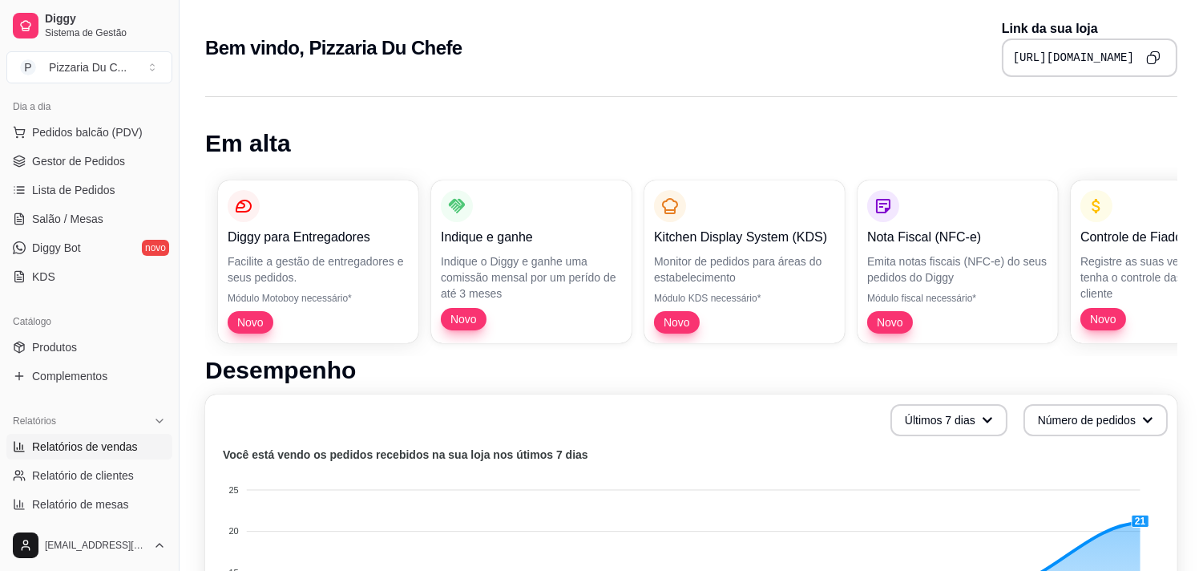
click at [114, 454] on link "Relatórios de vendas" at bounding box center [89, 447] width 166 height 26
select select "ALL"
select select "0"
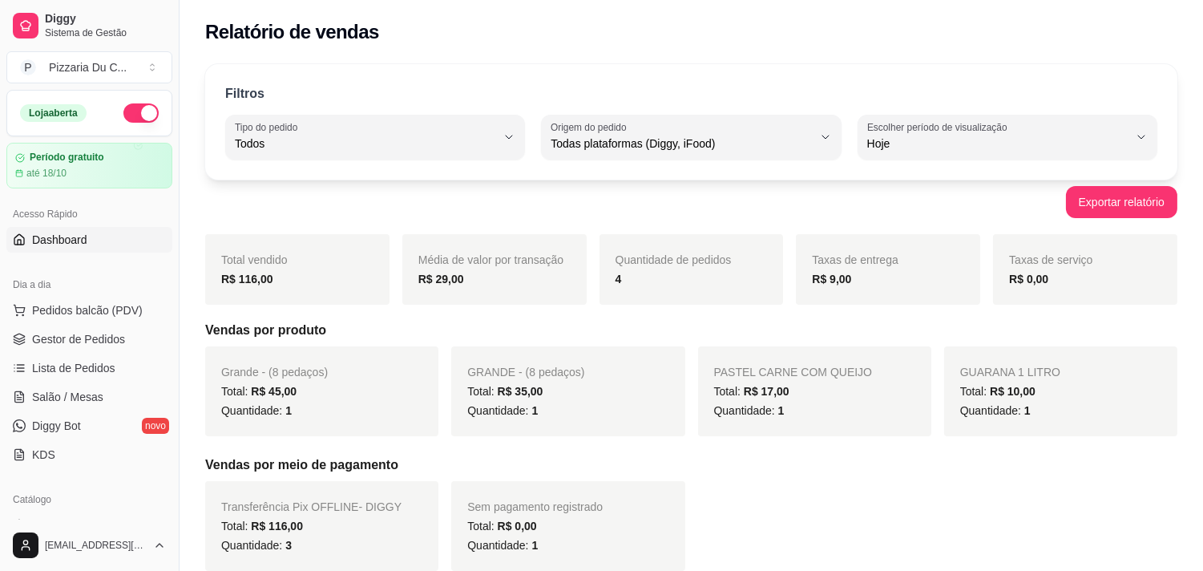
click at [69, 247] on span "Dashboard" at bounding box center [59, 240] width 55 height 16
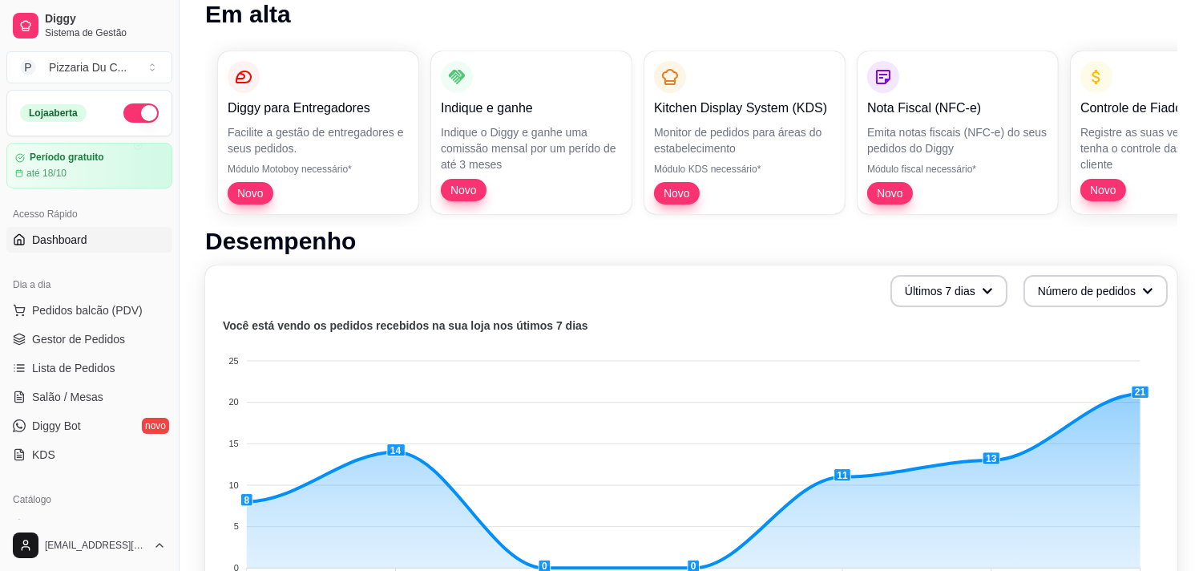
scroll to position [178, 0]
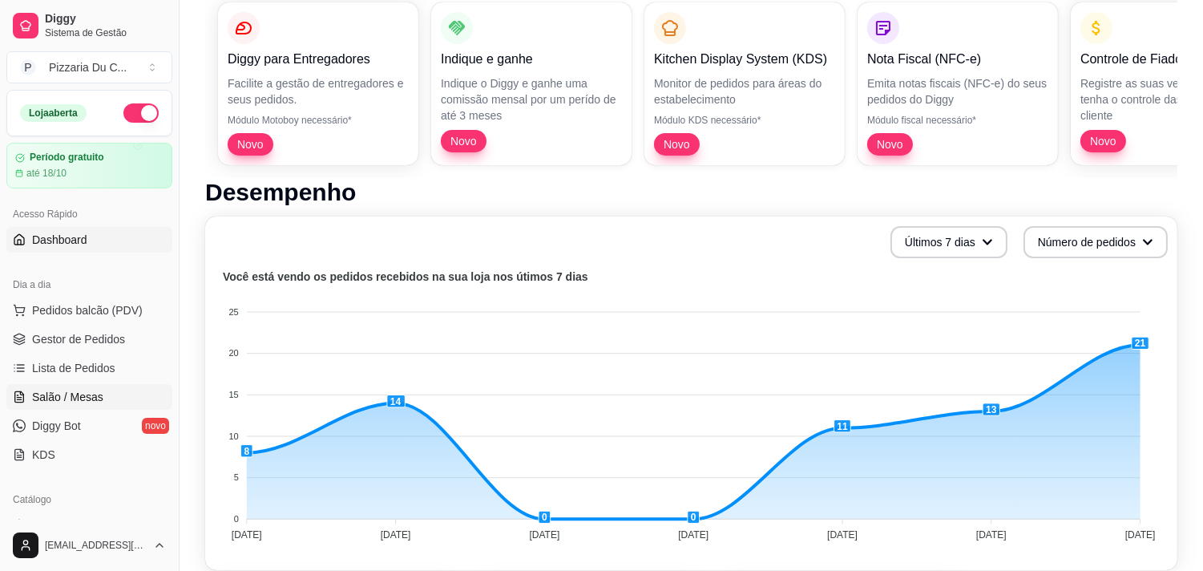
click at [102, 402] on link "Salão / Mesas" at bounding box center [89, 397] width 166 height 26
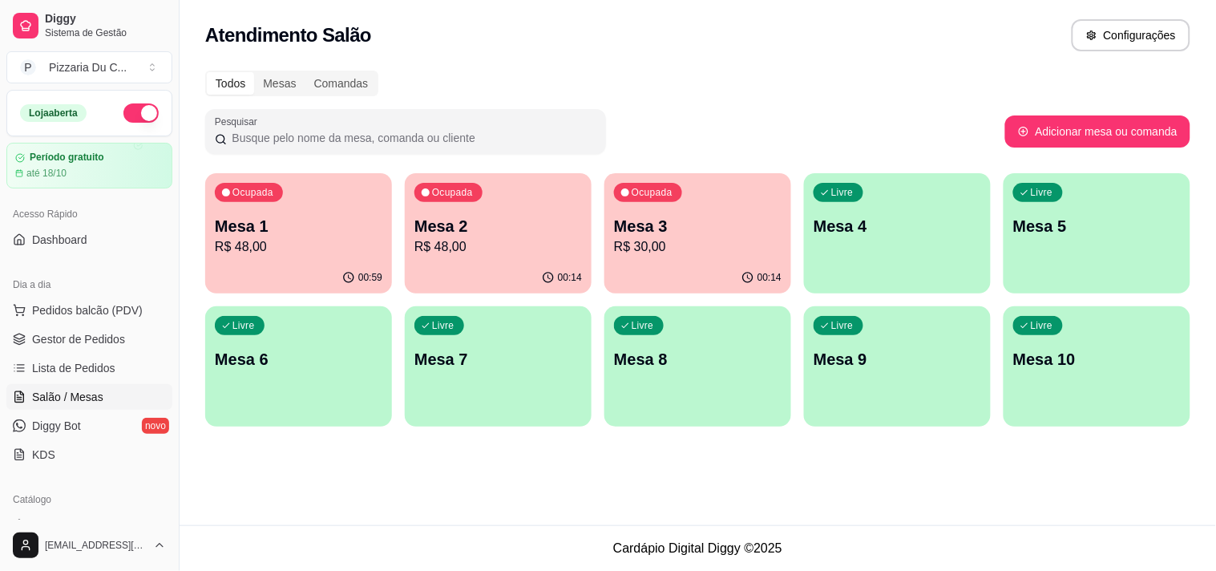
click at [879, 220] on p "Mesa 4" at bounding box center [896, 226] width 167 height 22
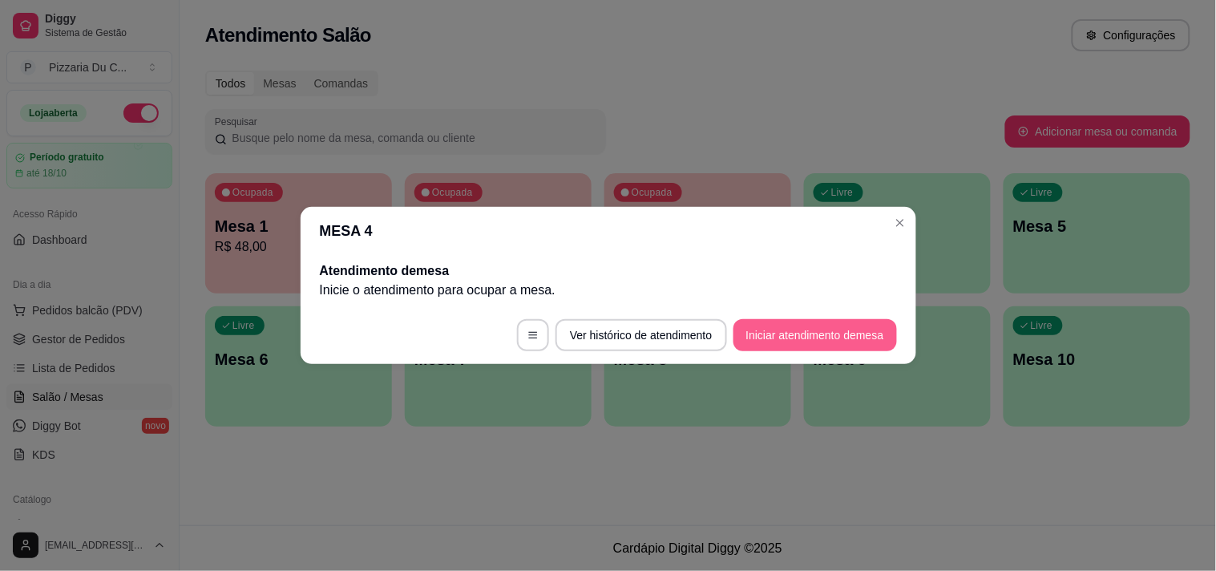
click at [757, 335] on button "Iniciar atendimento de mesa" at bounding box center [814, 335] width 163 height 32
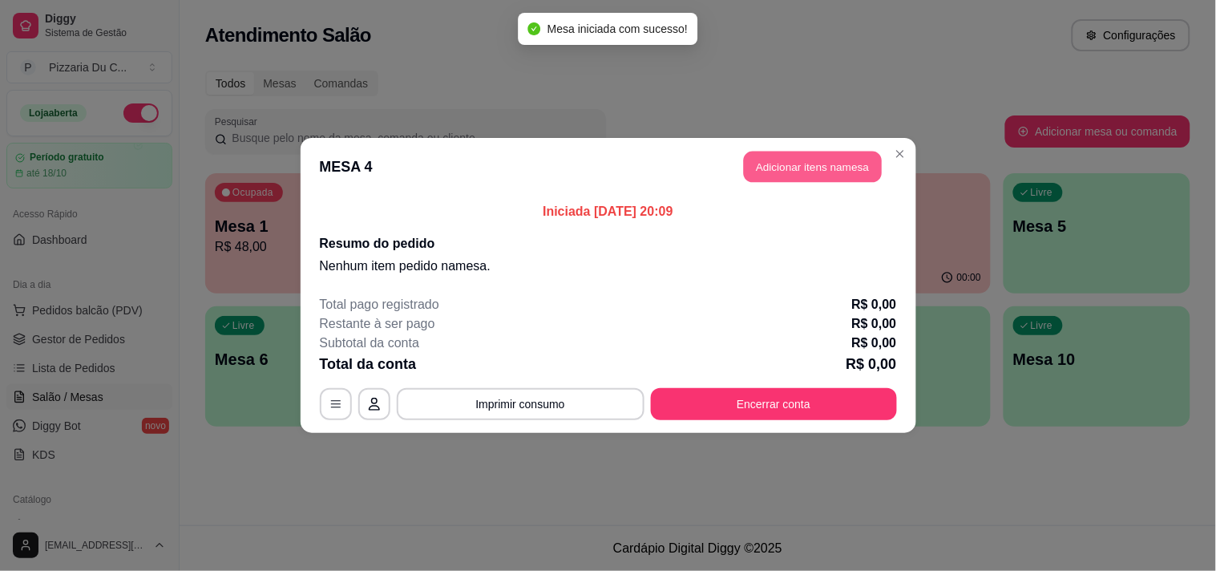
click at [803, 177] on button "Adicionar itens na mesa" at bounding box center [813, 166] width 138 height 31
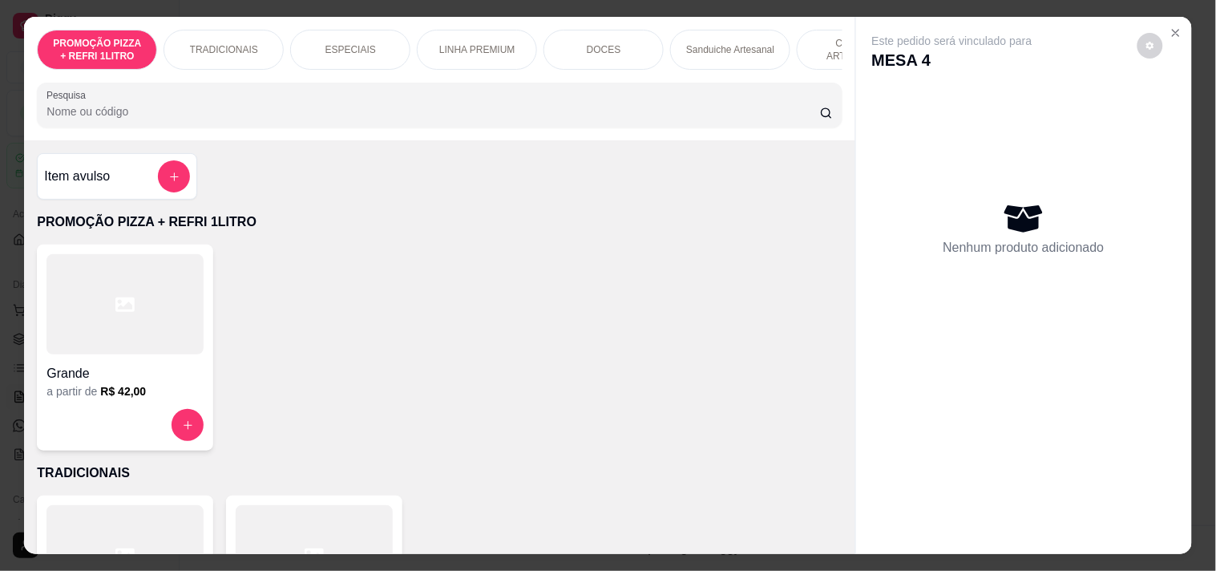
scroll to position [0, 705]
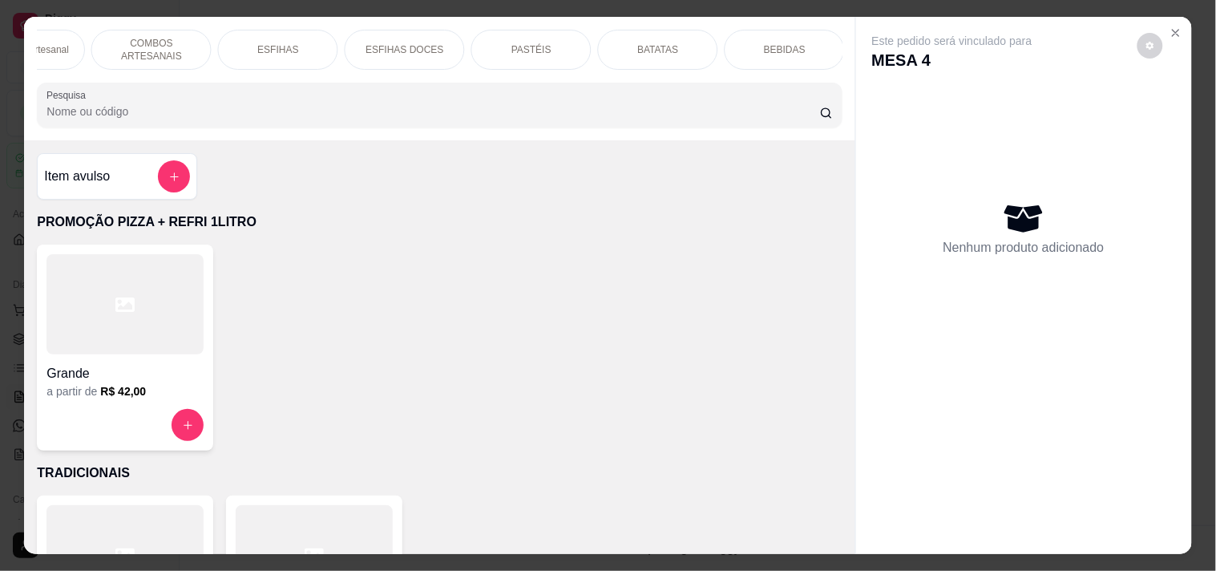
click at [154, 42] on p "COMBOS ARTESANAIS" at bounding box center [151, 50] width 93 height 26
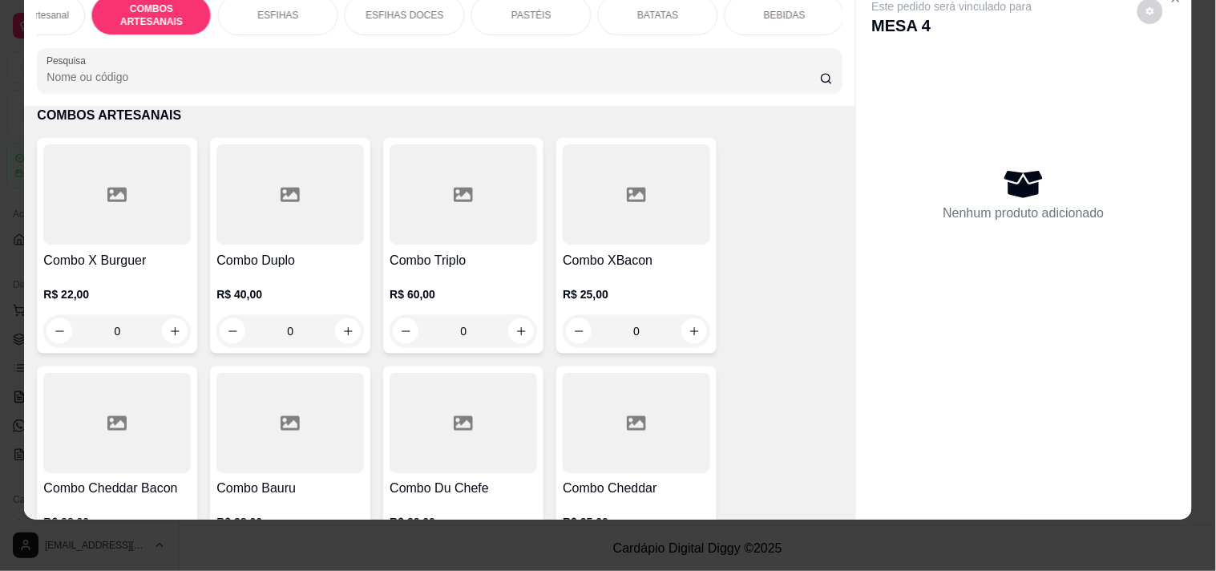
scroll to position [0, 0]
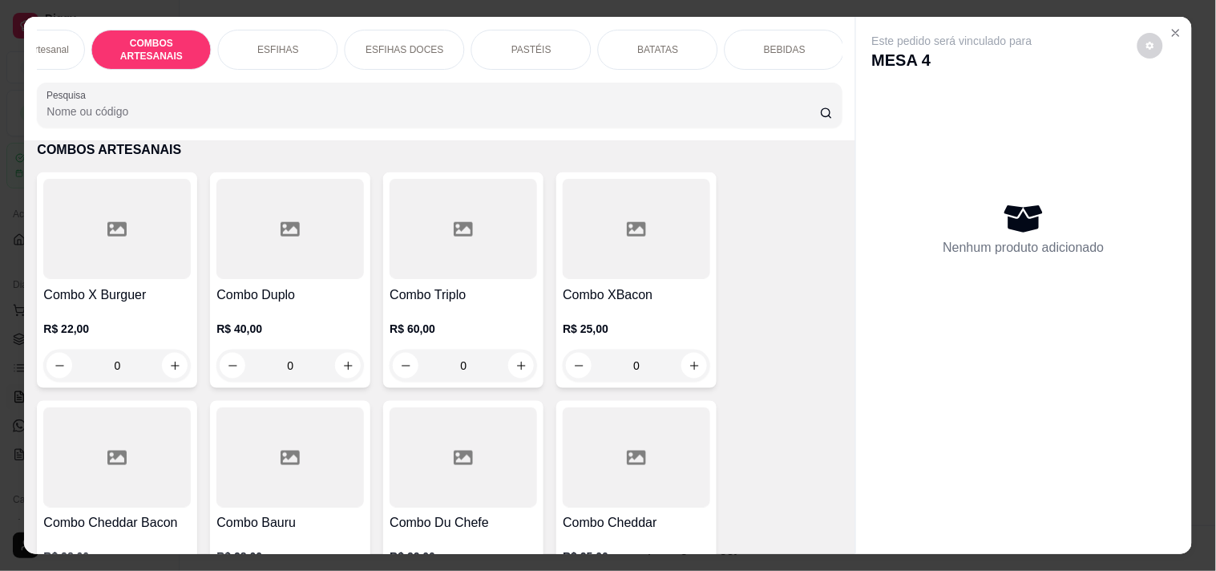
click at [60, 41] on div "Sanduiche Artesanal" at bounding box center [25, 50] width 120 height 40
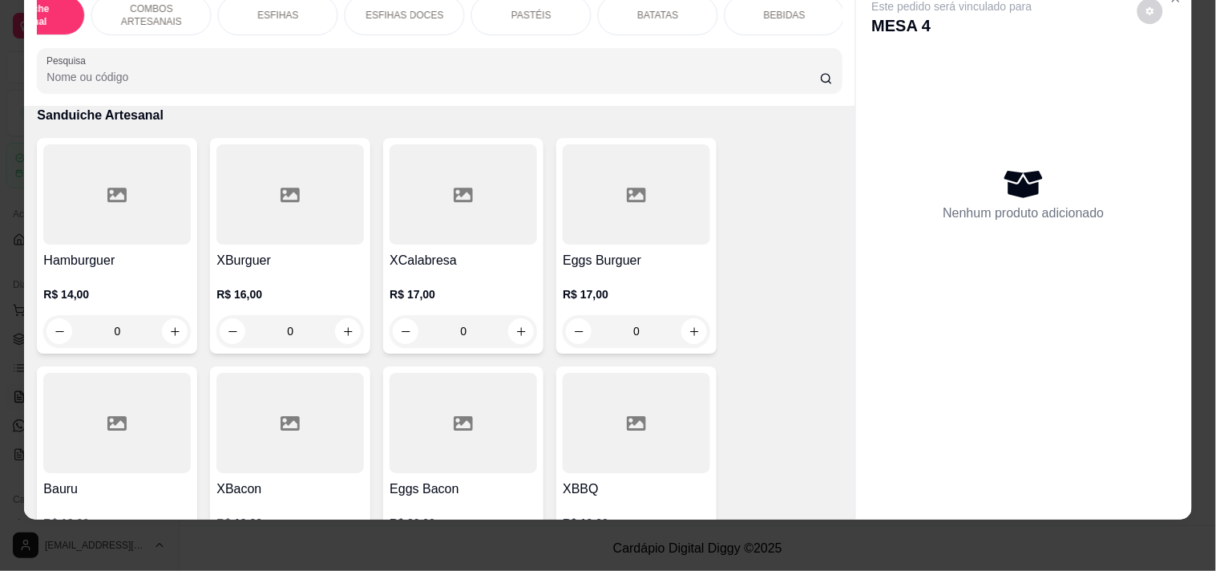
click at [166, 329] on div "0" at bounding box center [116, 331] width 147 height 32
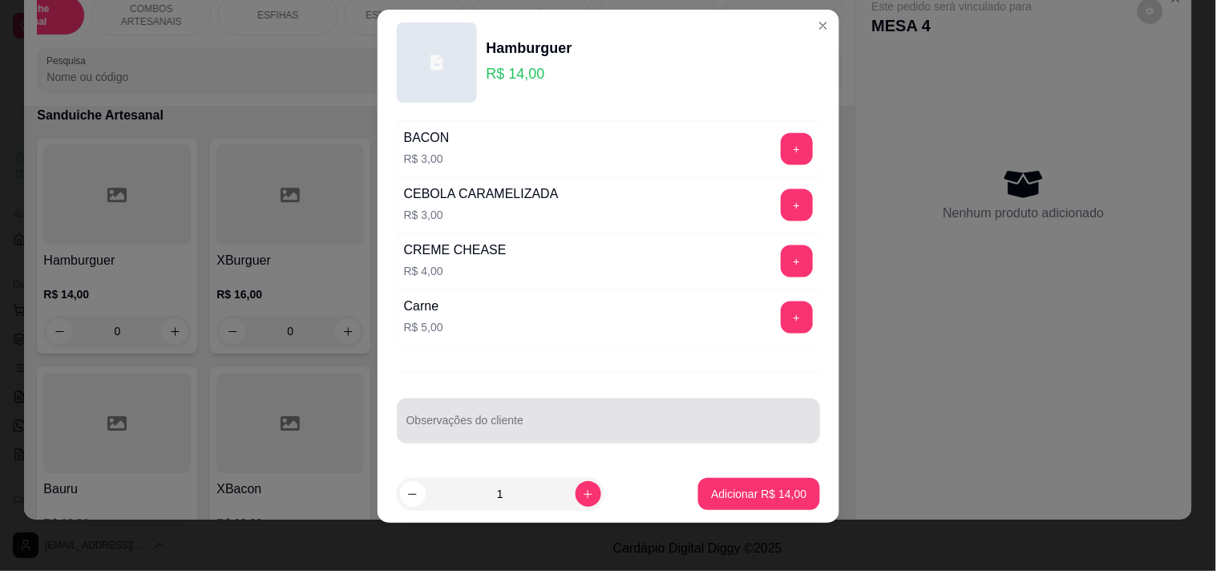
scroll to position [22, 0]
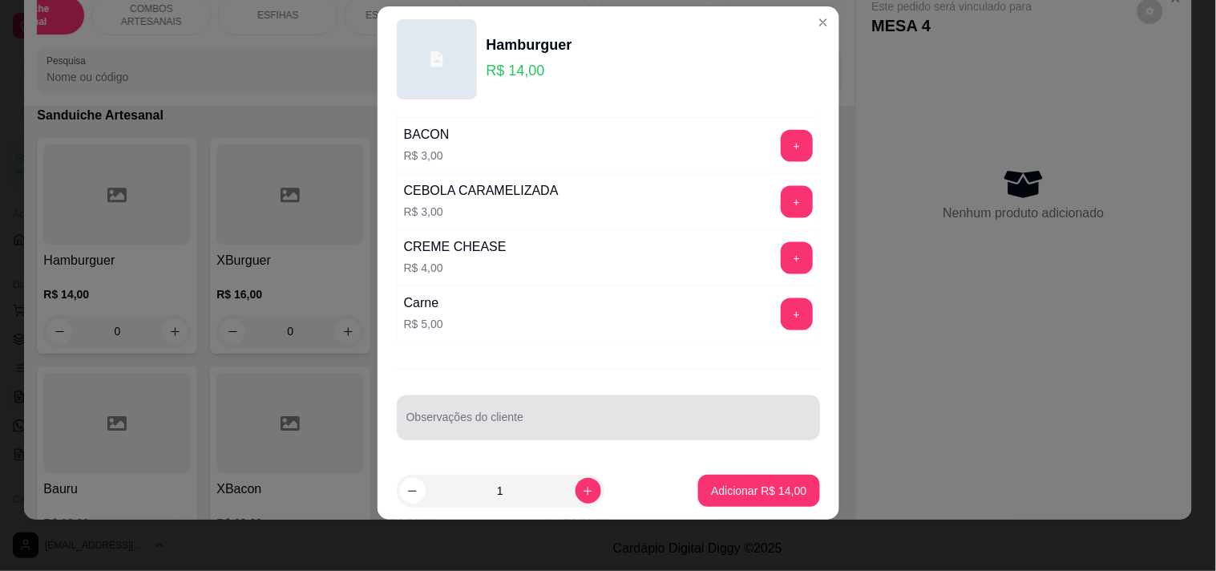
click at [527, 423] on input "Observações do cliente" at bounding box center [608, 424] width 404 height 16
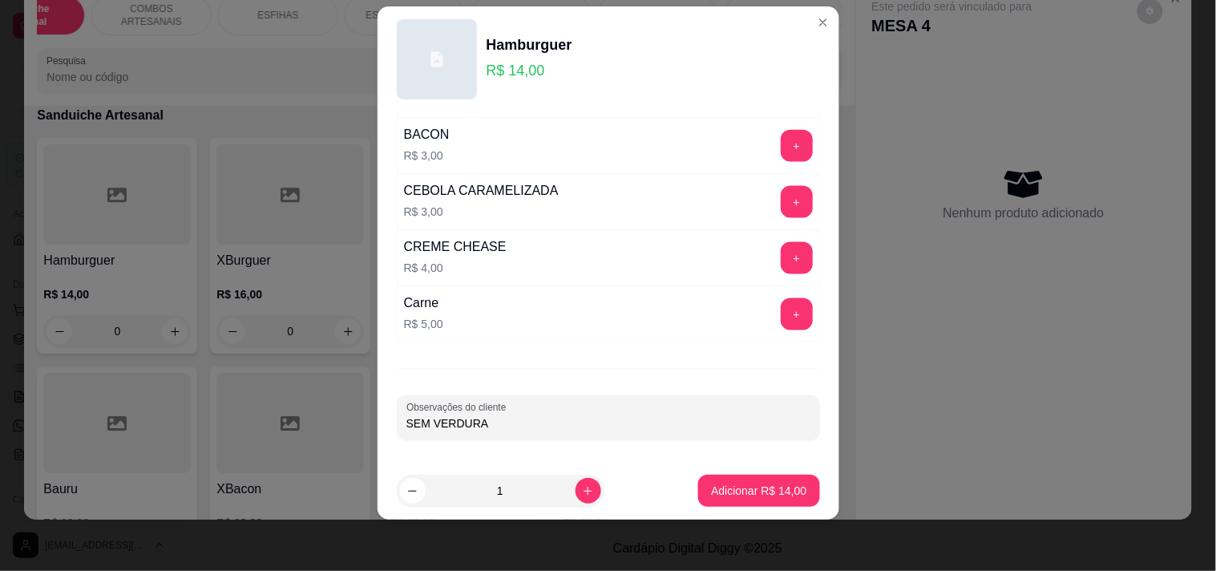
type input "SEM VERDURA"
click at [700, 498] on button "Adicionar R$ 14,00" at bounding box center [758, 490] width 121 height 32
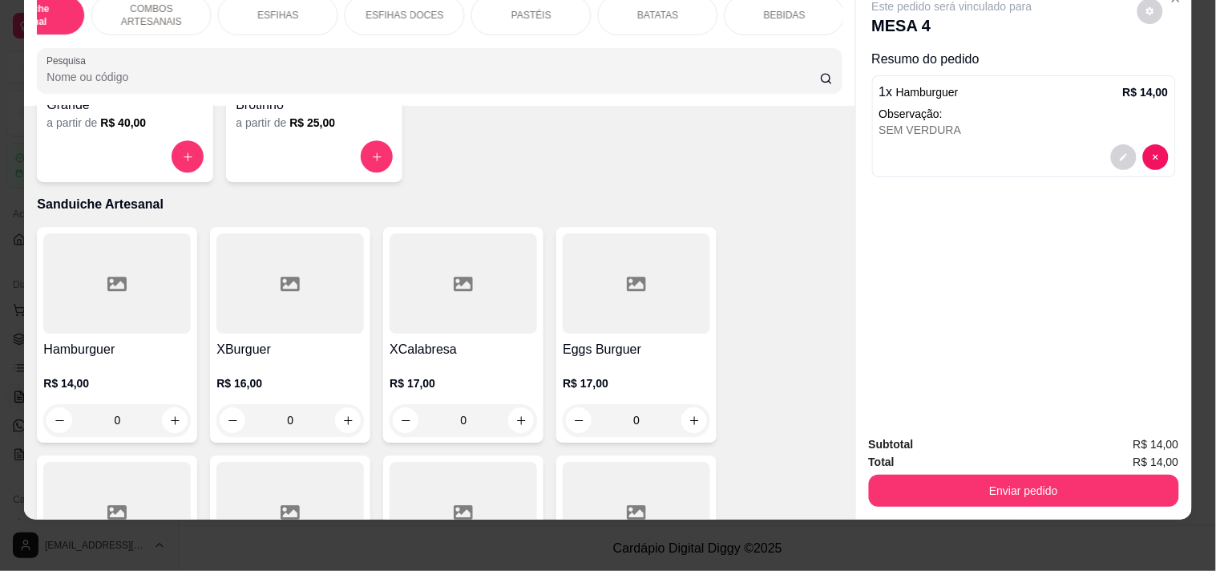
scroll to position [0, 0]
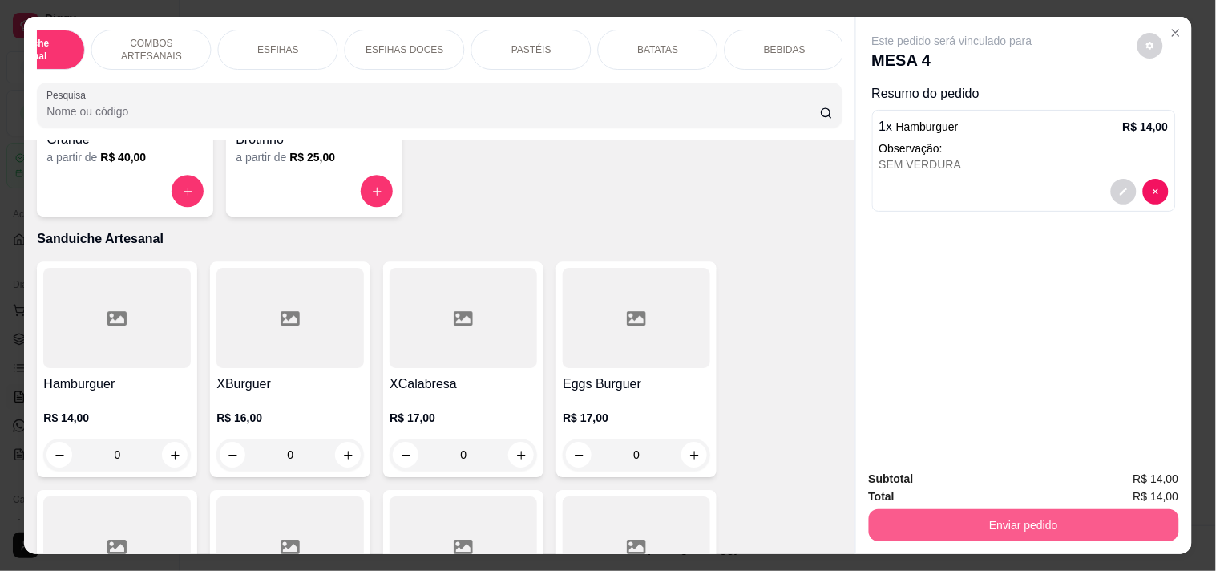
click at [1011, 522] on button "Enviar pedido" at bounding box center [1024, 525] width 310 height 32
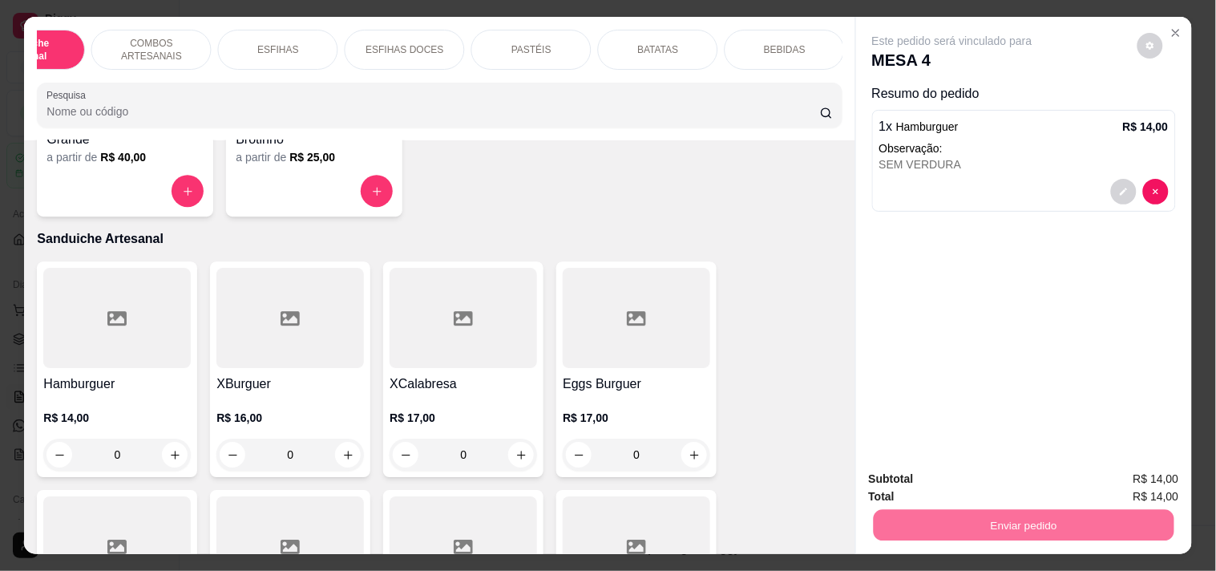
click at [1031, 486] on button "Registrar cliente" at bounding box center [1030, 478] width 106 height 30
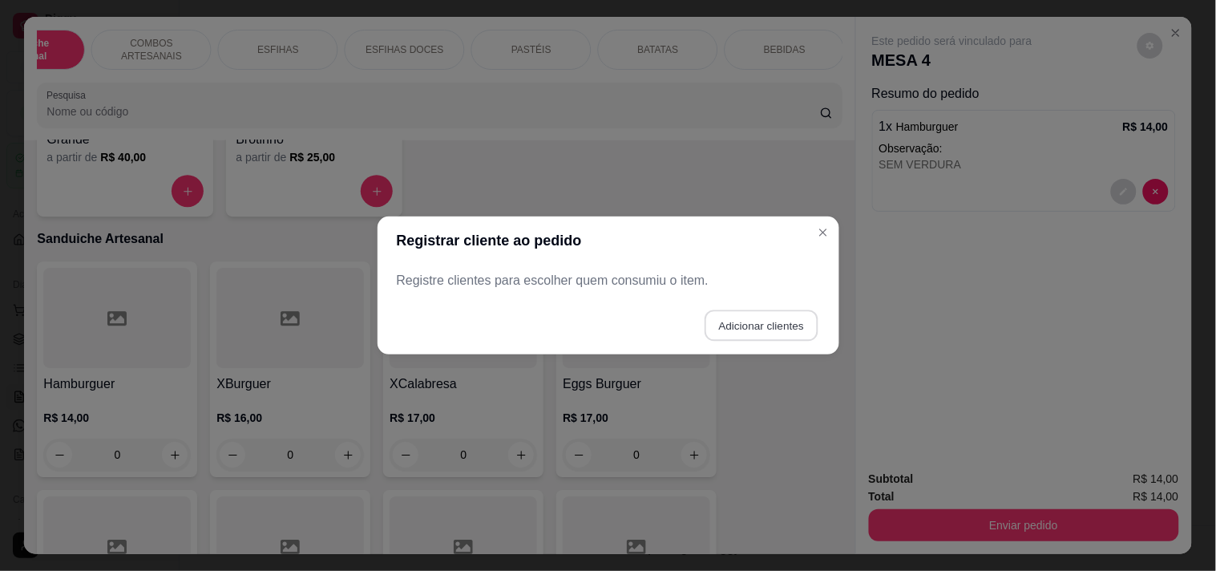
click at [744, 325] on button "Adicionar clientes" at bounding box center [760, 325] width 113 height 31
click at [626, 276] on div at bounding box center [608, 280] width 404 height 32
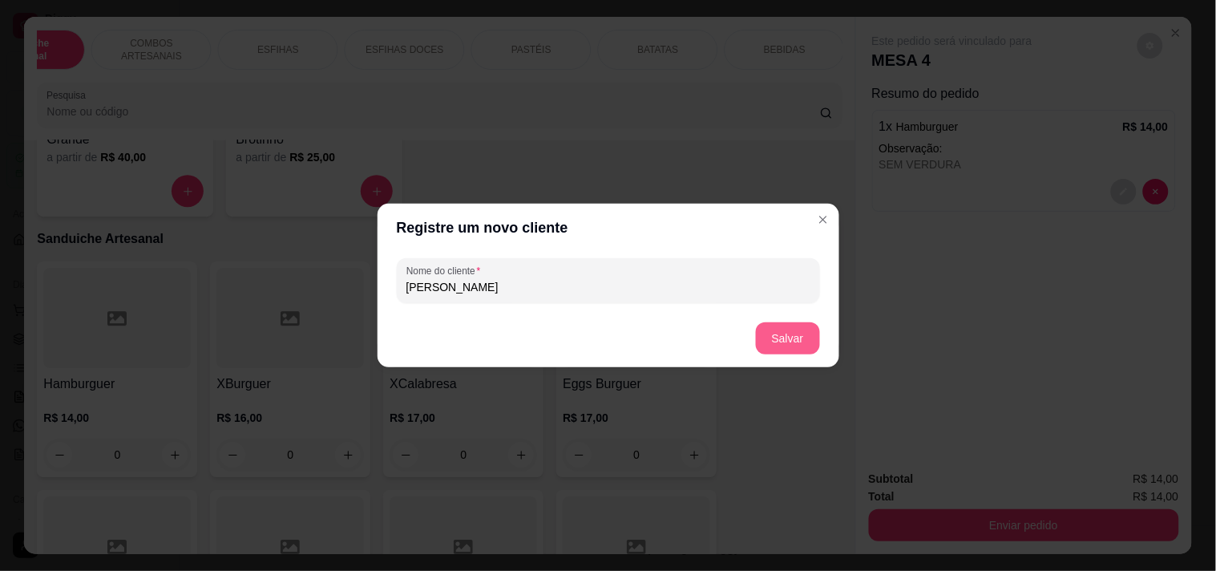
type input "GABRIEL"
click at [802, 337] on button "Salvar" at bounding box center [788, 338] width 64 height 32
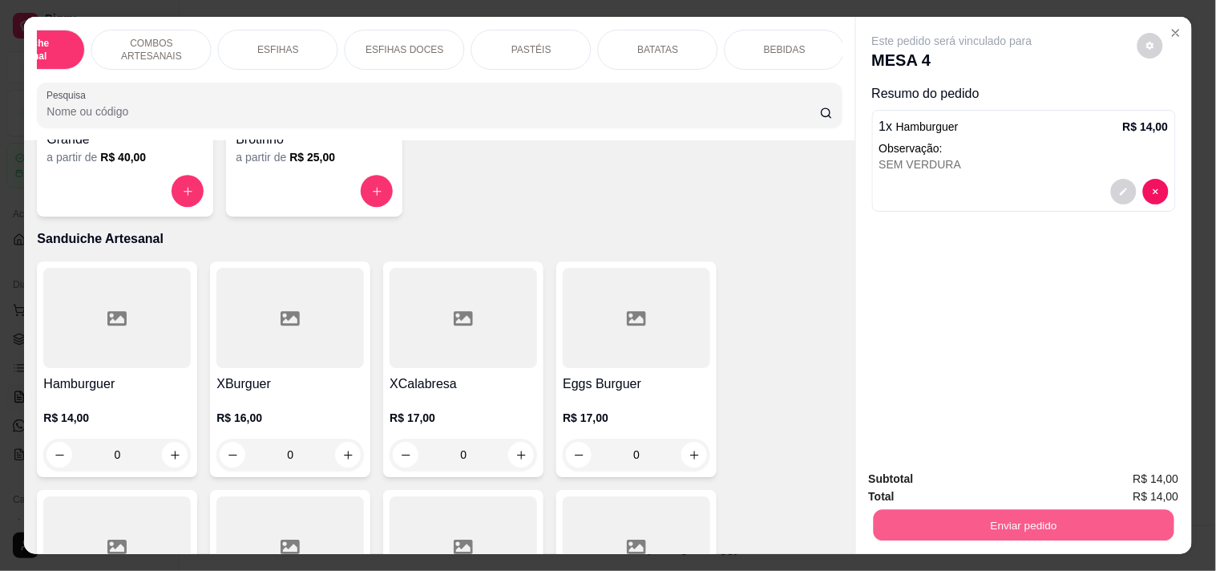
click at [962, 526] on button "Enviar pedido" at bounding box center [1023, 524] width 301 height 31
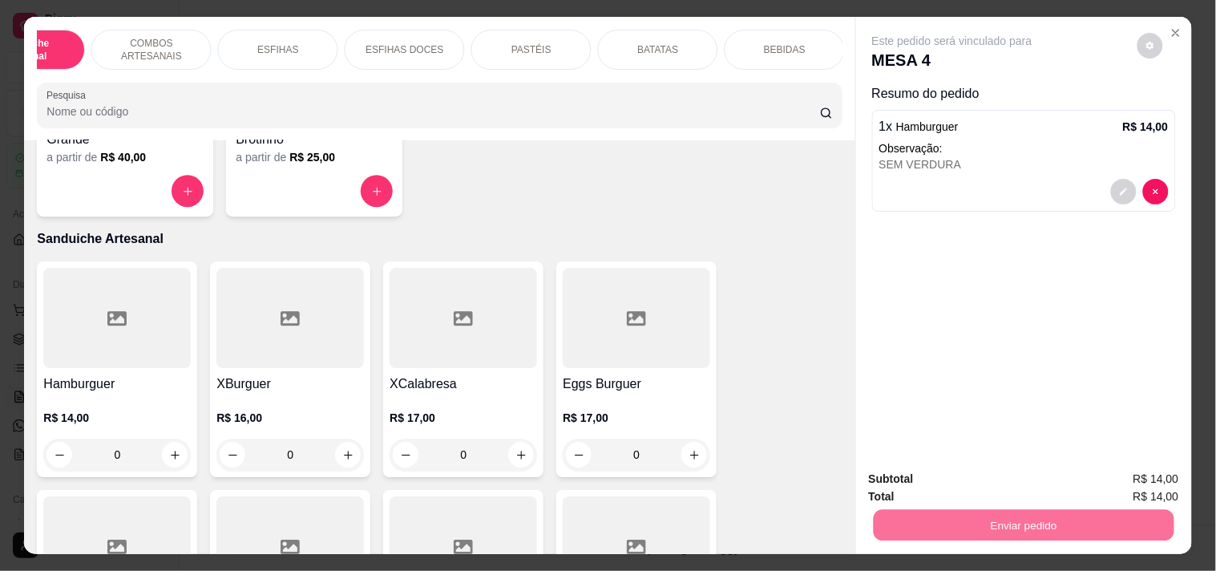
click at [1140, 474] on button "Enviar pedido" at bounding box center [1136, 478] width 91 height 30
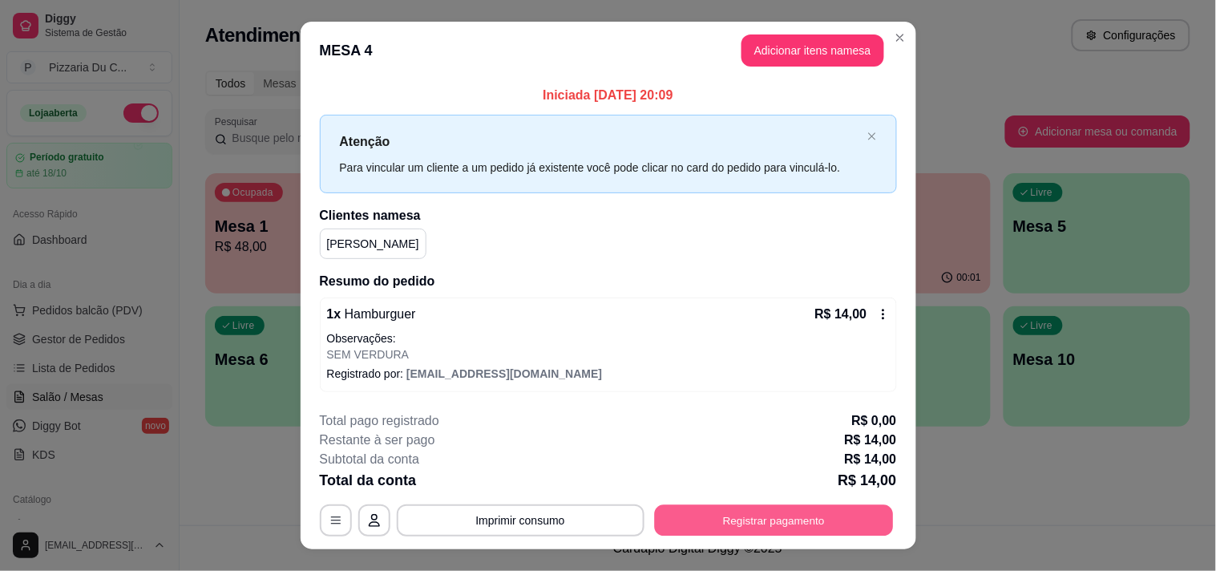
click at [805, 510] on button "Registrar pagamento" at bounding box center [773, 519] width 239 height 31
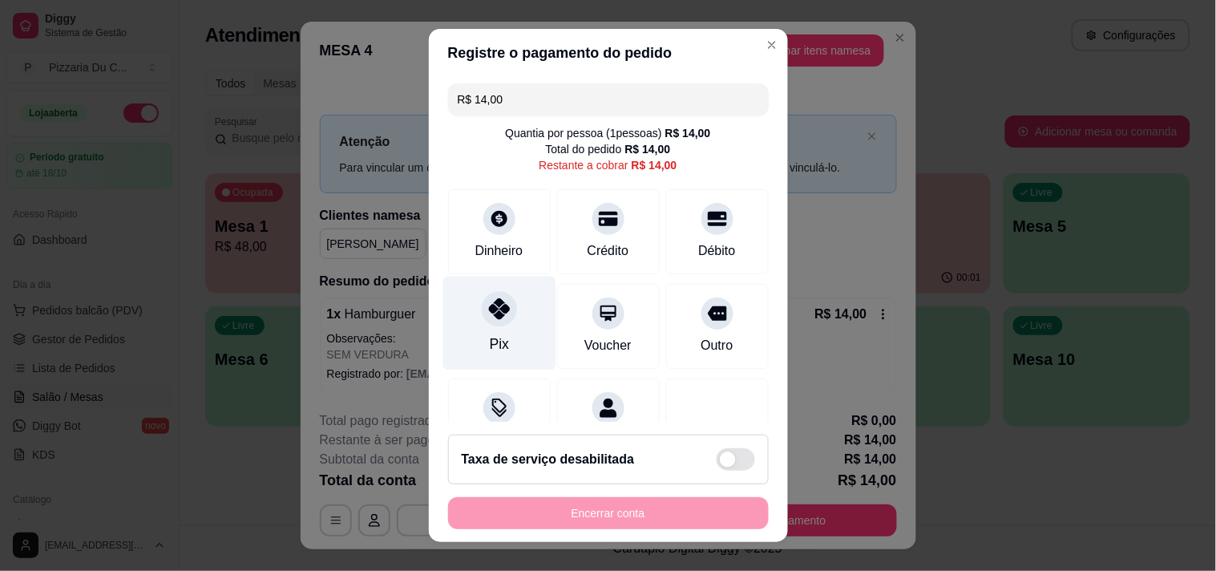
click at [478, 329] on div "Pix" at bounding box center [498, 323] width 113 height 94
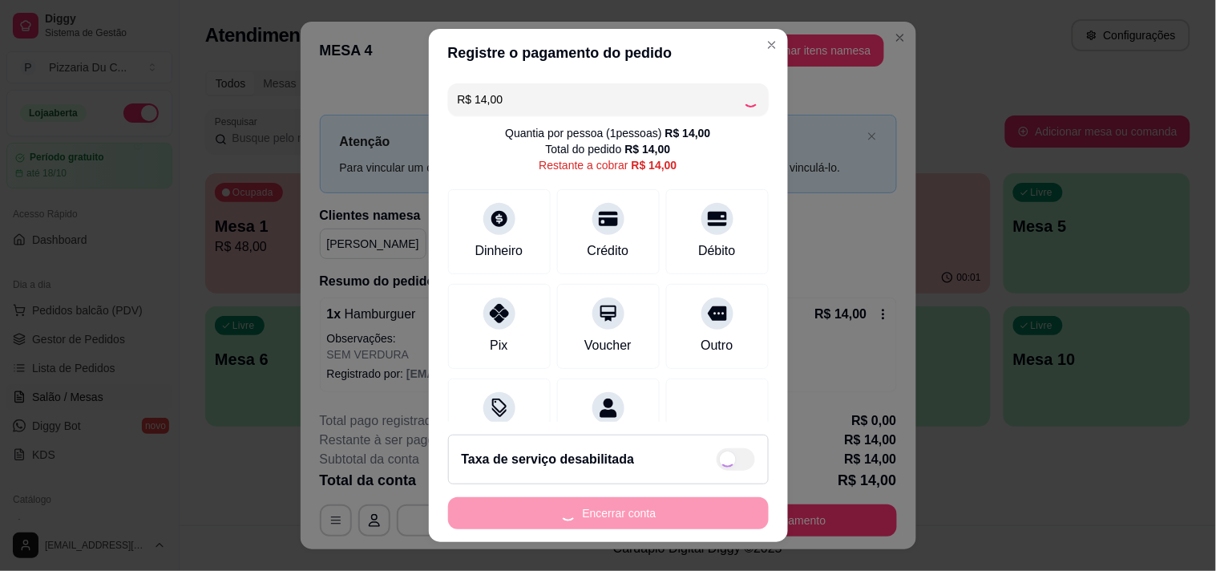
type input "R$ 0,00"
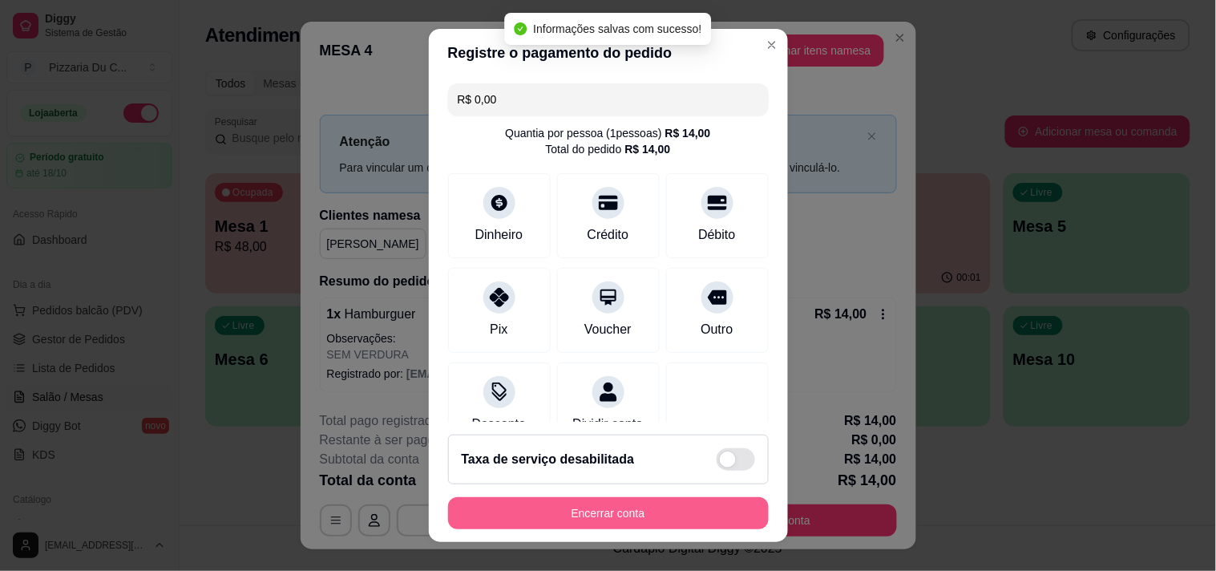
click at [535, 509] on button "Encerrar conta" at bounding box center [608, 513] width 321 height 32
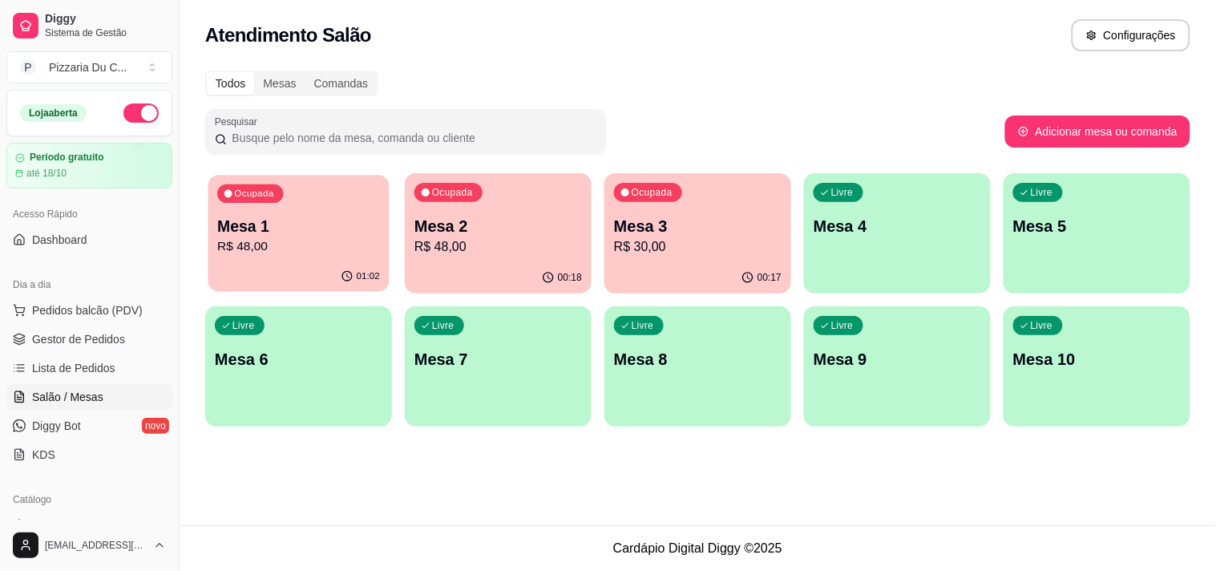
click at [326, 229] on p "Mesa 1" at bounding box center [298, 227] width 163 height 22
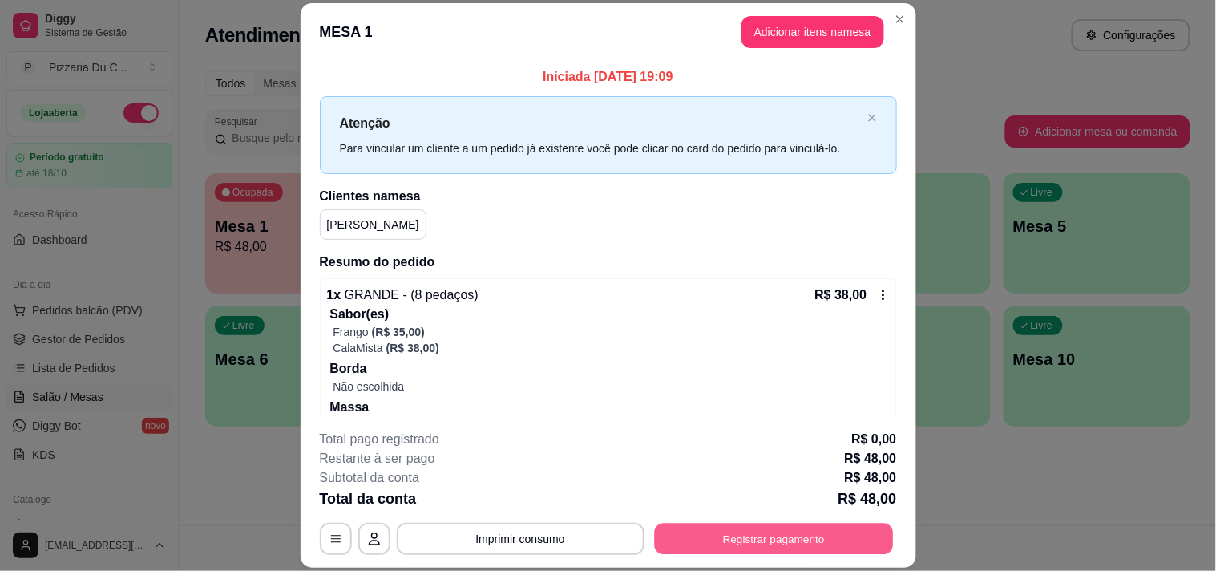
click at [761, 531] on button "Registrar pagamento" at bounding box center [773, 538] width 239 height 31
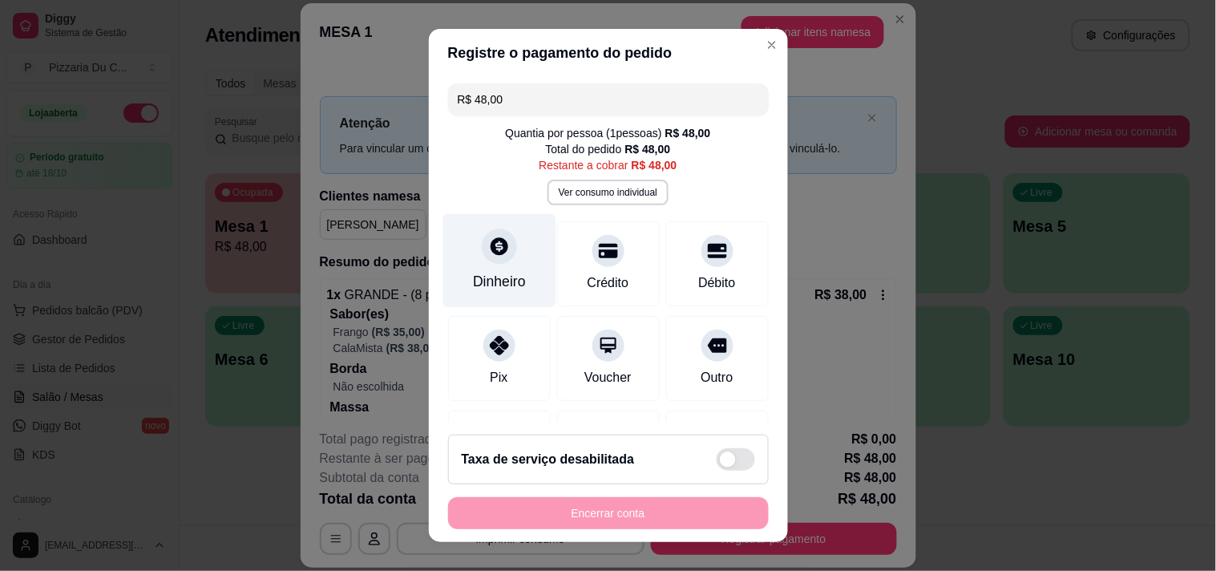
click at [489, 284] on div "Dinheiro" at bounding box center [499, 281] width 53 height 21
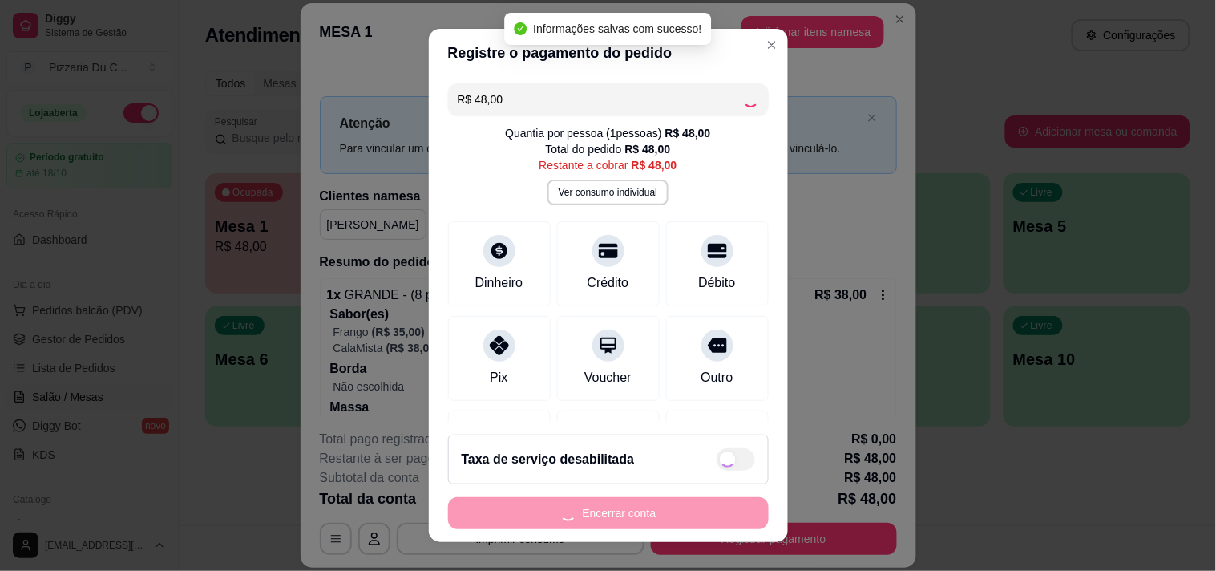
type input "R$ 0,00"
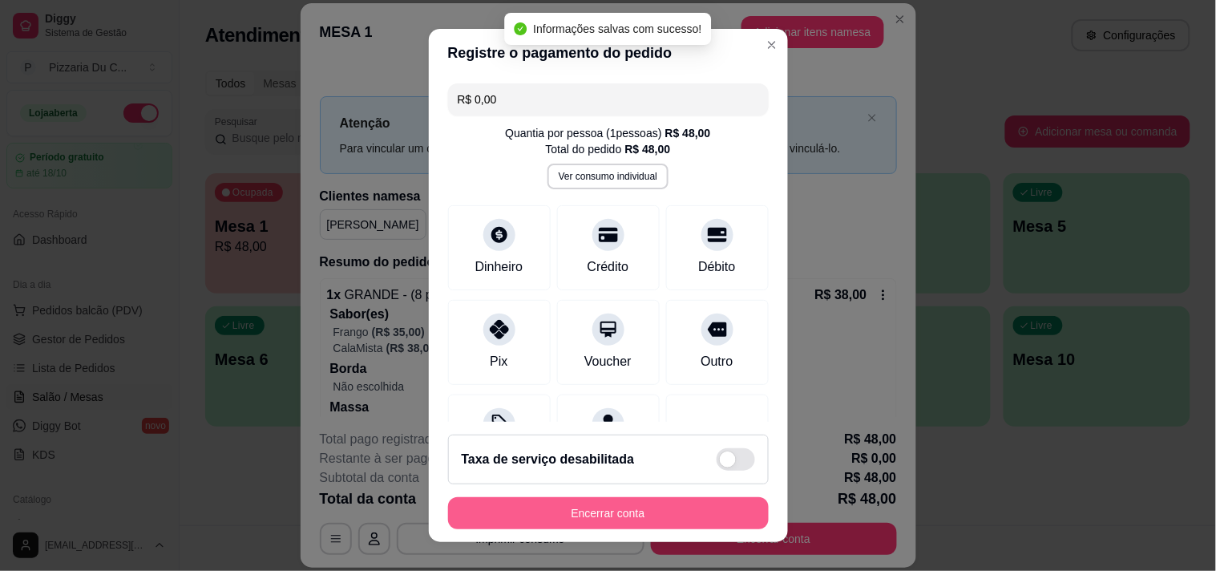
click at [662, 516] on button "Encerrar conta" at bounding box center [608, 513] width 321 height 32
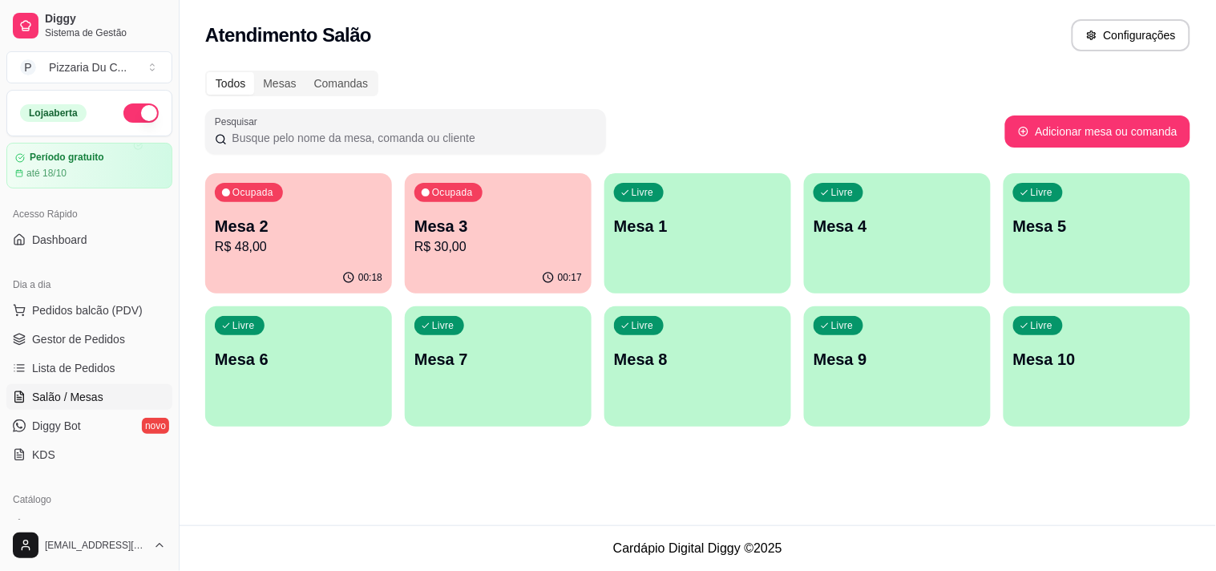
click at [327, 260] on div "Ocupada Mesa 2 R$ 48,00" at bounding box center [298, 217] width 187 height 89
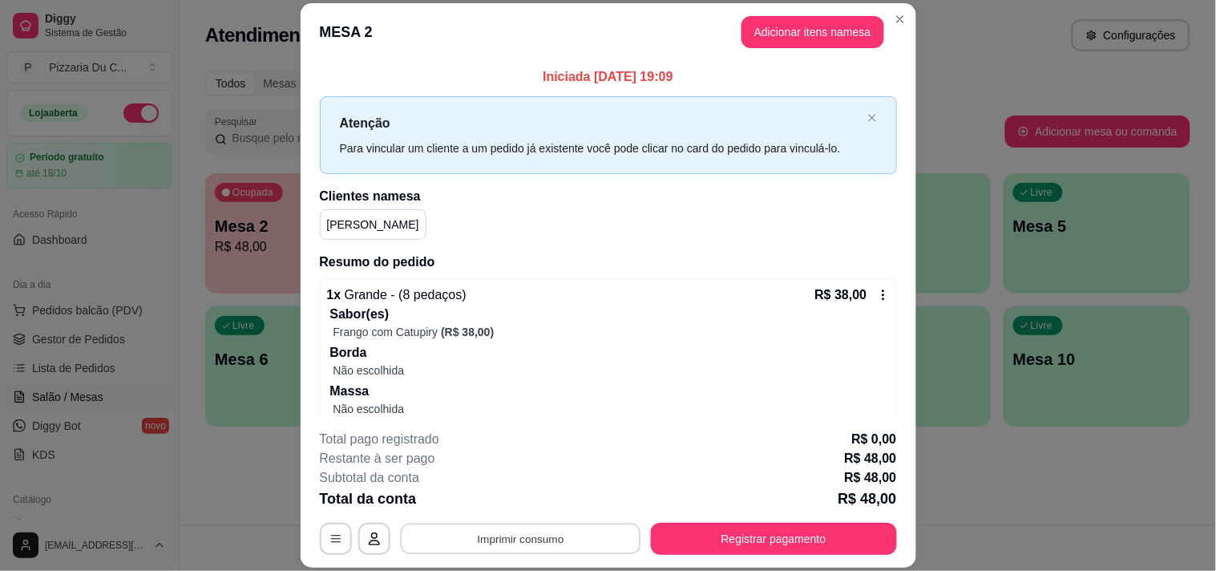
click at [498, 542] on button "Imprimir consumo" at bounding box center [520, 538] width 240 height 31
click at [514, 510] on button "IMPRESSORA" at bounding box center [519, 503] width 116 height 26
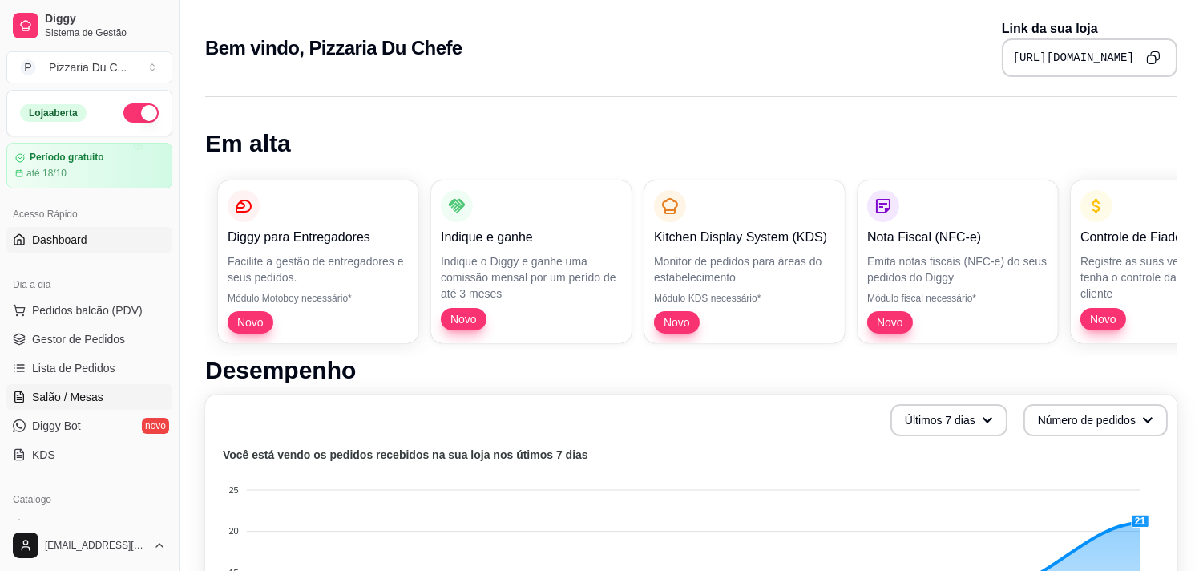
click at [120, 388] on link "Salão / Mesas" at bounding box center [89, 397] width 166 height 26
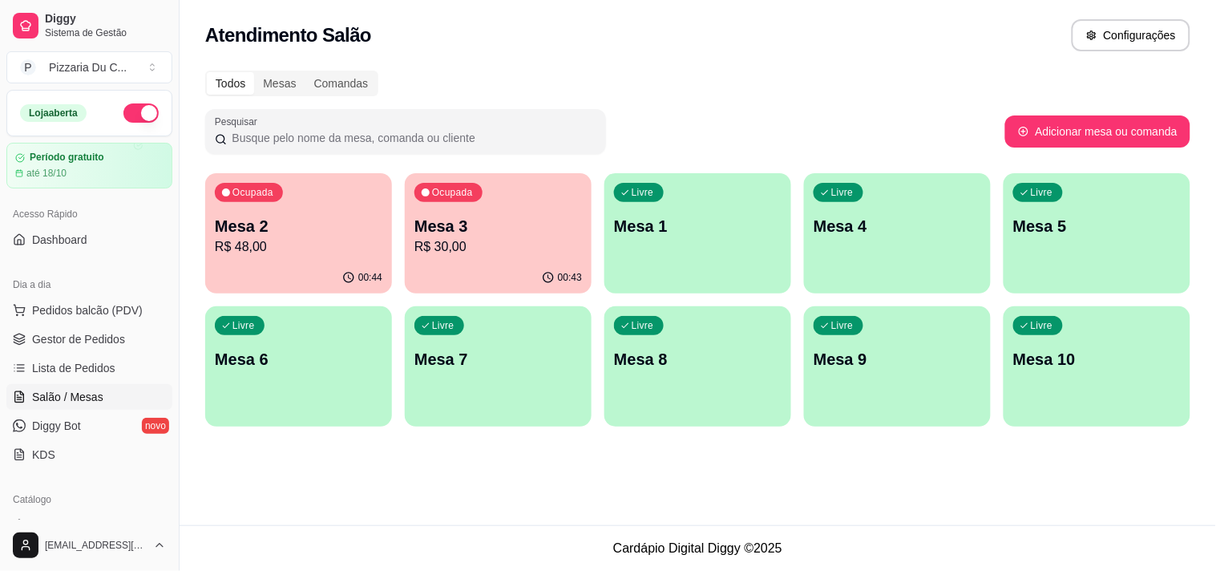
click at [370, 258] on div "Ocupada Mesa 2 R$ 48,00" at bounding box center [298, 217] width 187 height 89
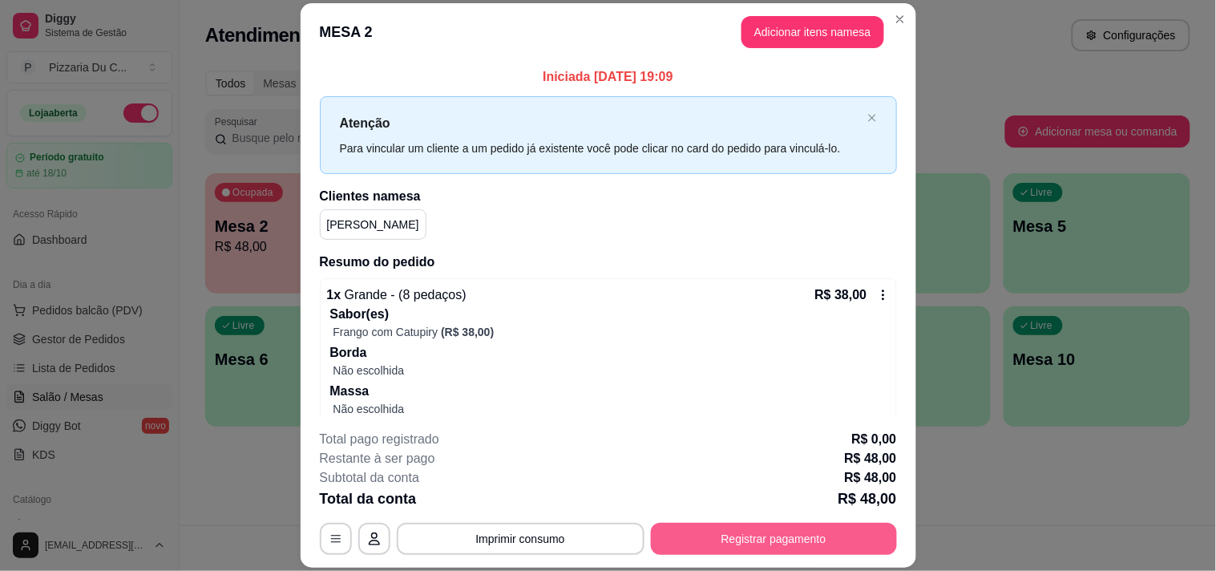
click at [671, 531] on button "Registrar pagamento" at bounding box center [774, 538] width 246 height 32
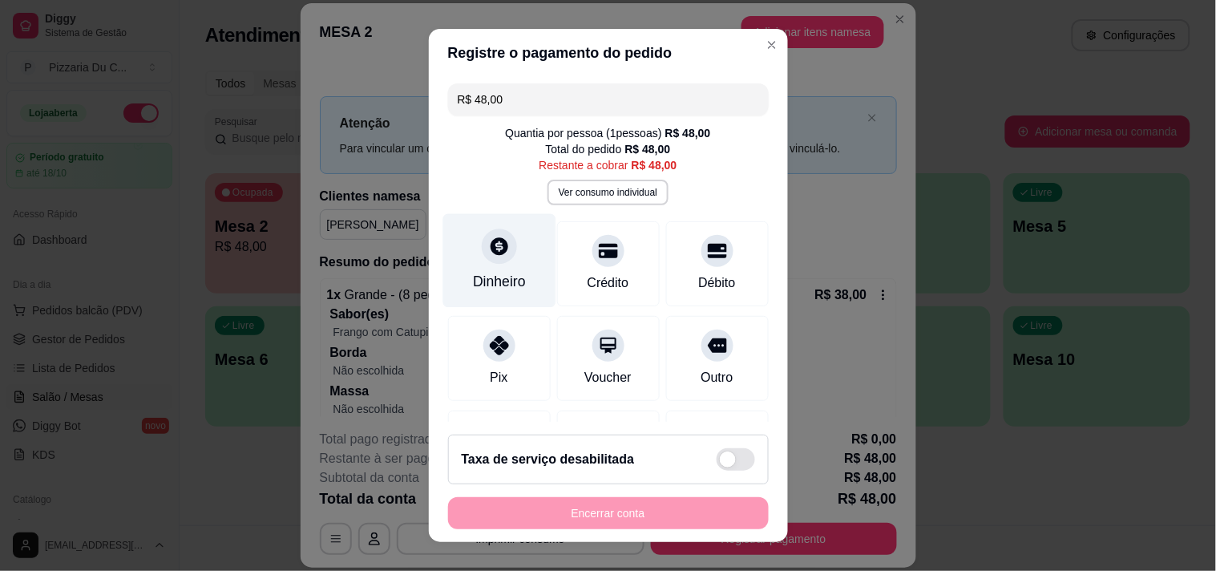
click at [502, 274] on div "Dinheiro" at bounding box center [499, 281] width 53 height 21
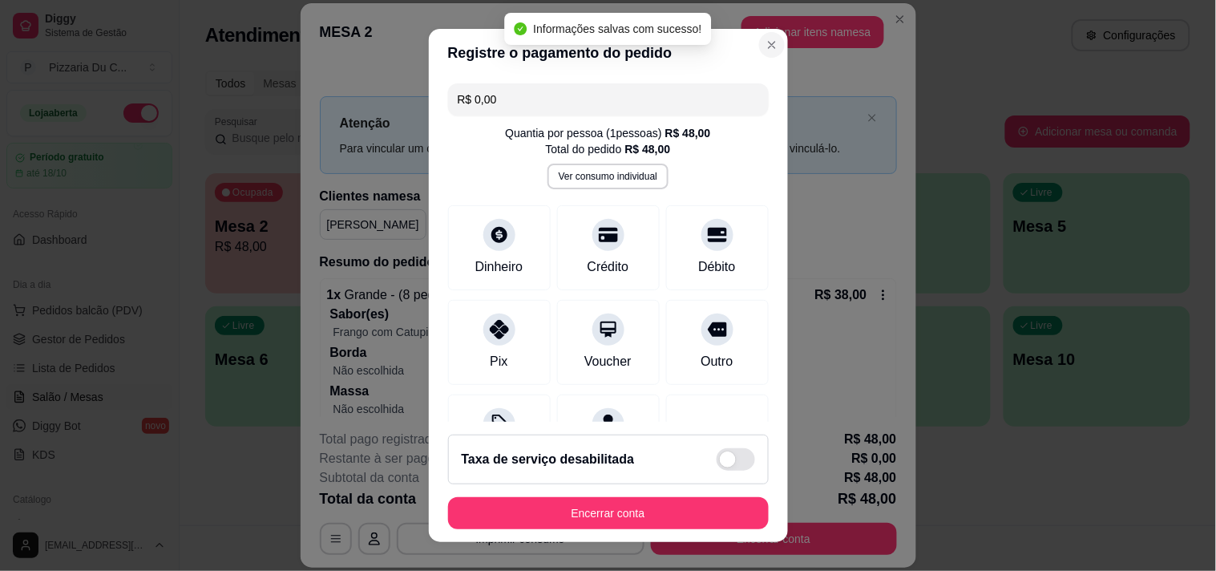
type input "R$ 0,00"
click at [683, 508] on button "Encerrar conta" at bounding box center [608, 513] width 321 height 32
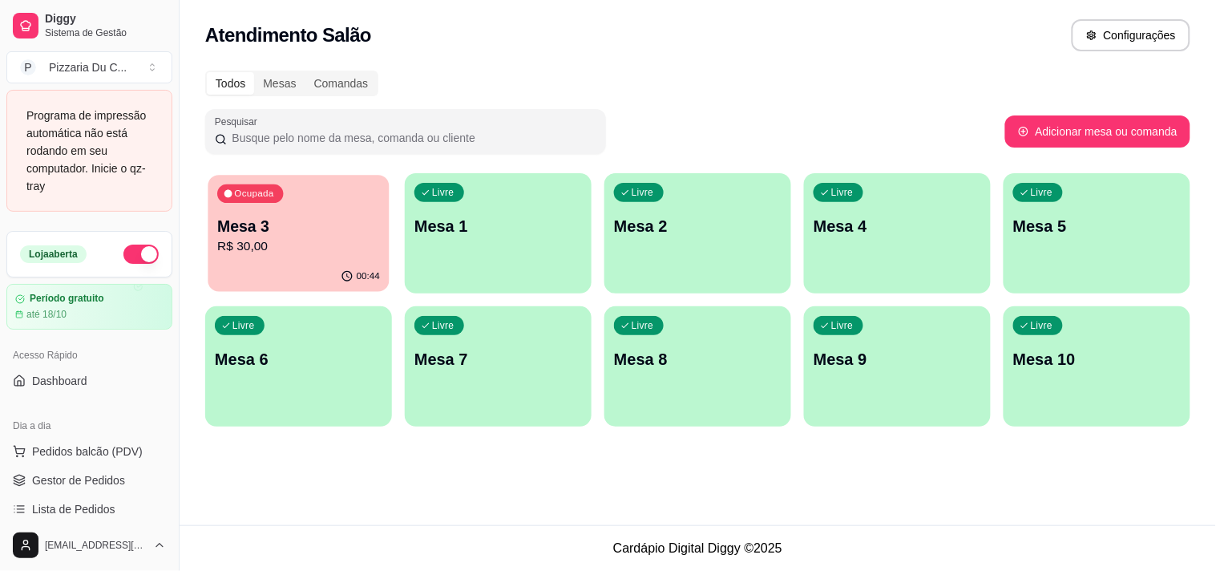
click at [345, 260] on div "Ocupada Mesa 3 R$ 30,00" at bounding box center [298, 218] width 181 height 87
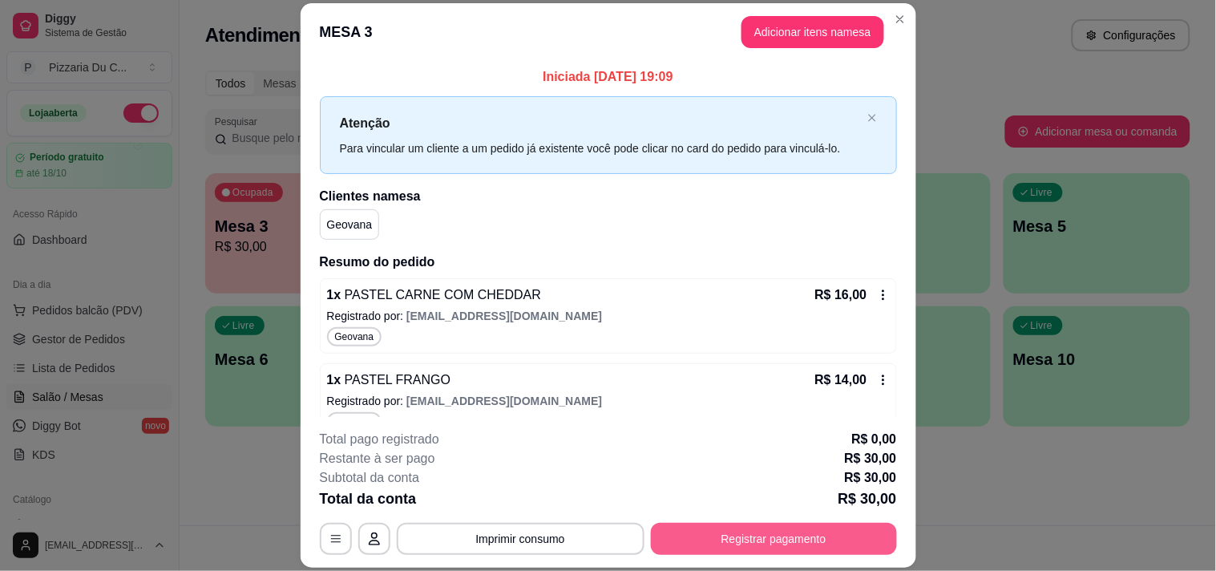
click at [782, 527] on button "Registrar pagamento" at bounding box center [774, 538] width 246 height 32
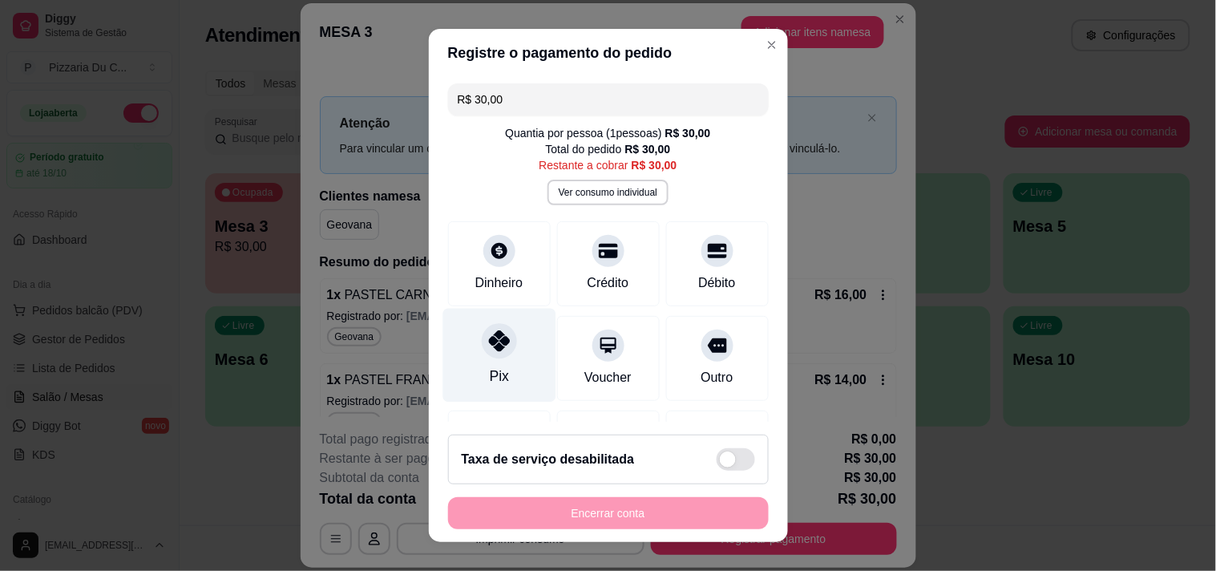
click at [510, 345] on div "Pix" at bounding box center [498, 355] width 113 height 94
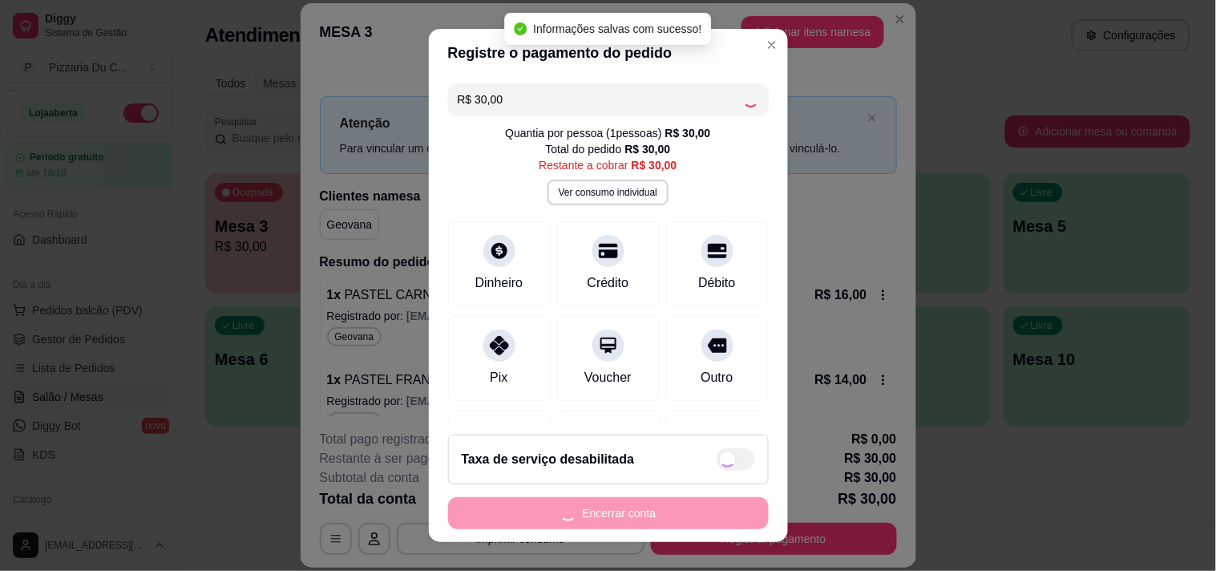
type input "R$ 0,00"
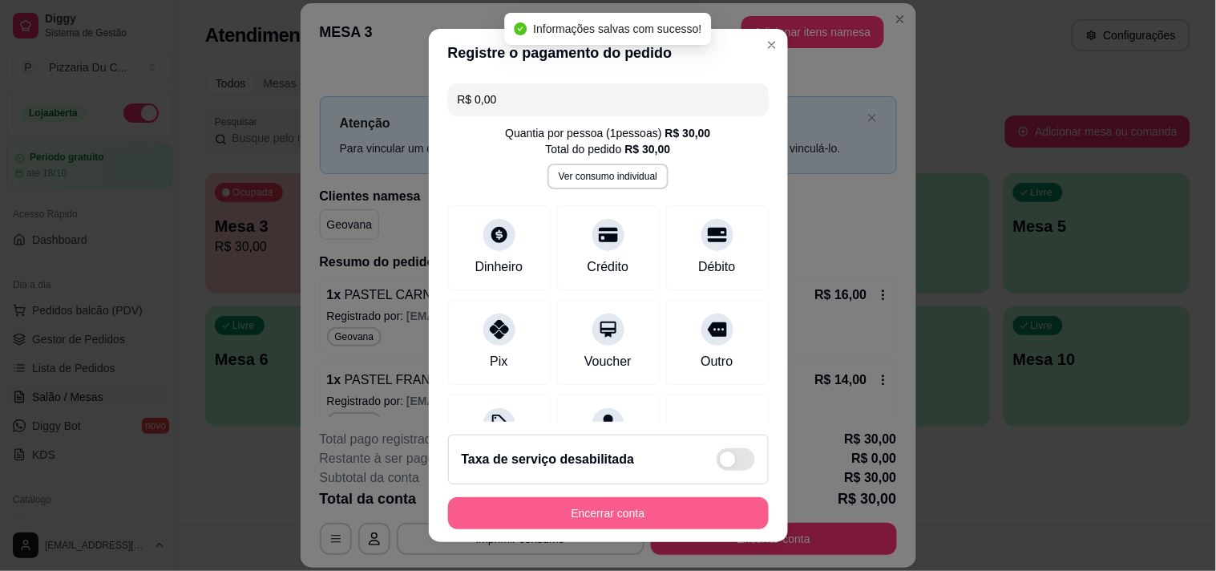
click at [591, 523] on button "Encerrar conta" at bounding box center [608, 513] width 321 height 32
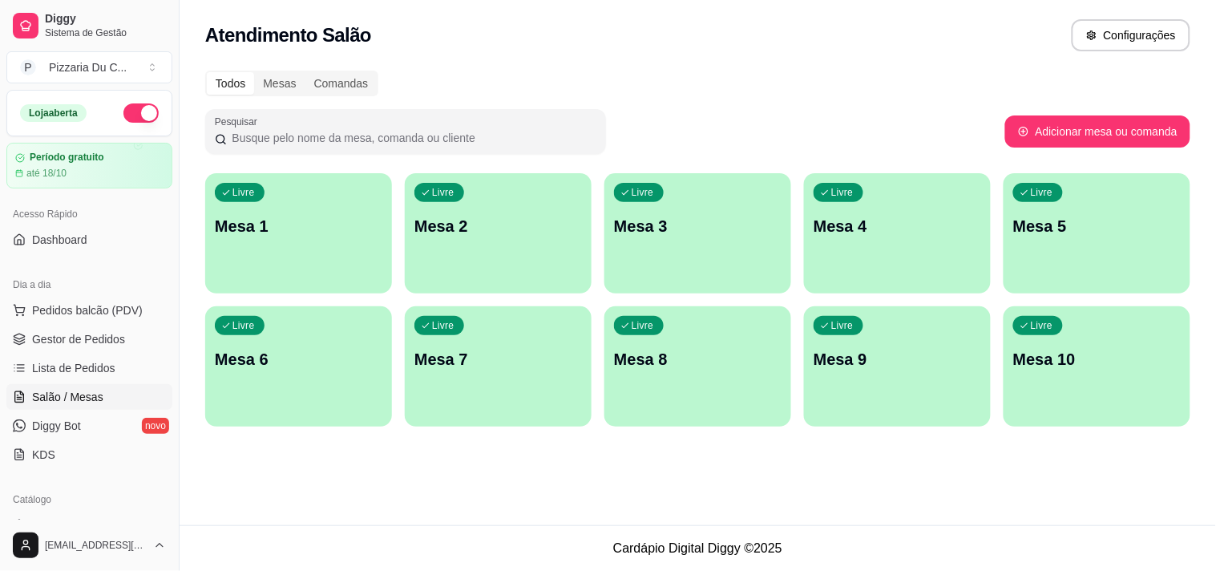
click at [284, 232] on p "Mesa 1" at bounding box center [298, 226] width 167 height 22
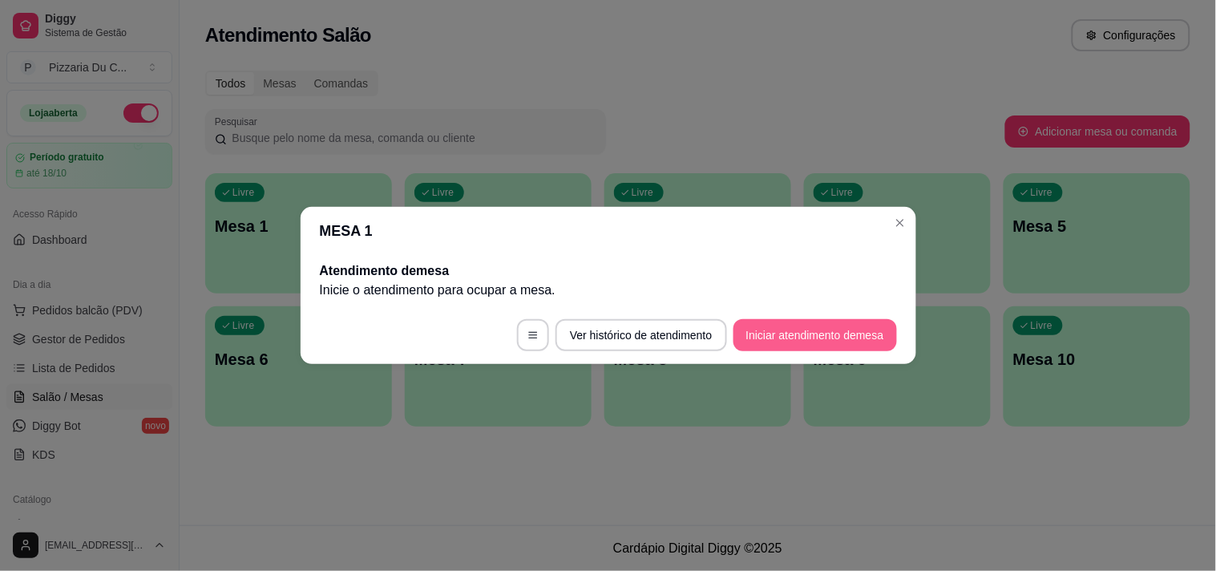
click at [772, 331] on button "Iniciar atendimento de mesa" at bounding box center [814, 335] width 163 height 32
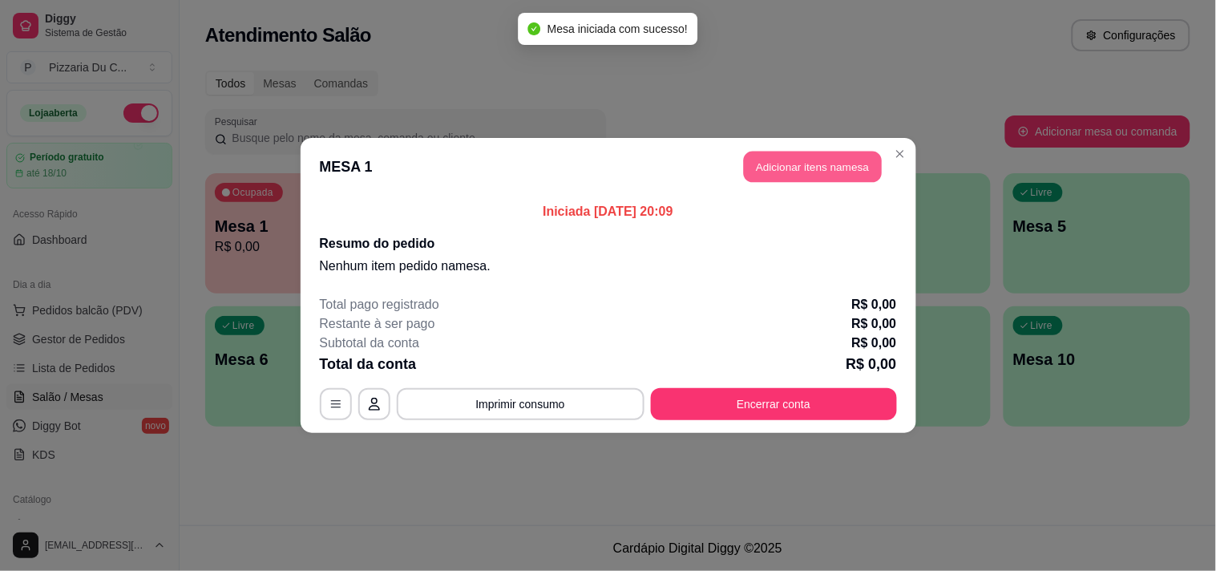
click at [756, 171] on button "Adicionar itens na mesa" at bounding box center [813, 166] width 138 height 31
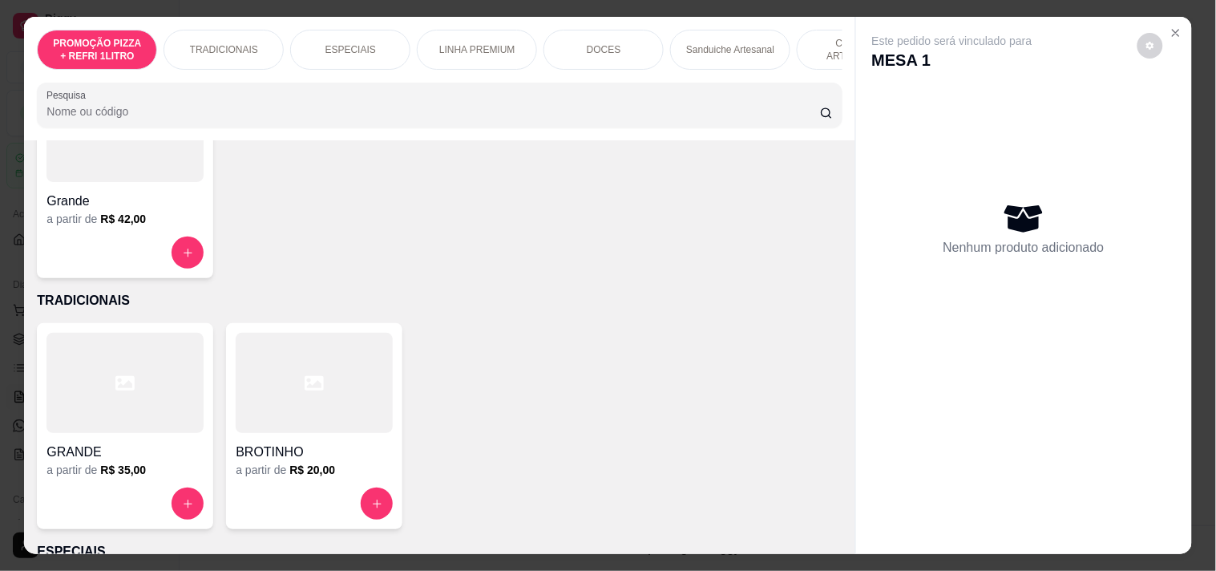
scroll to position [267, 0]
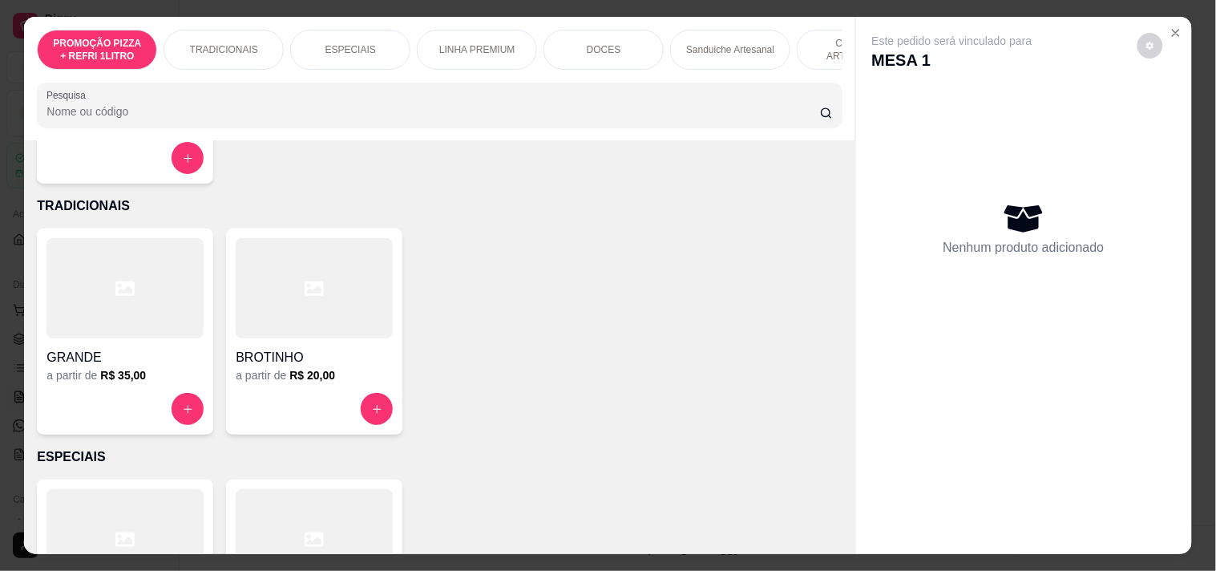
click at [155, 345] on div "GRANDE" at bounding box center [124, 352] width 157 height 29
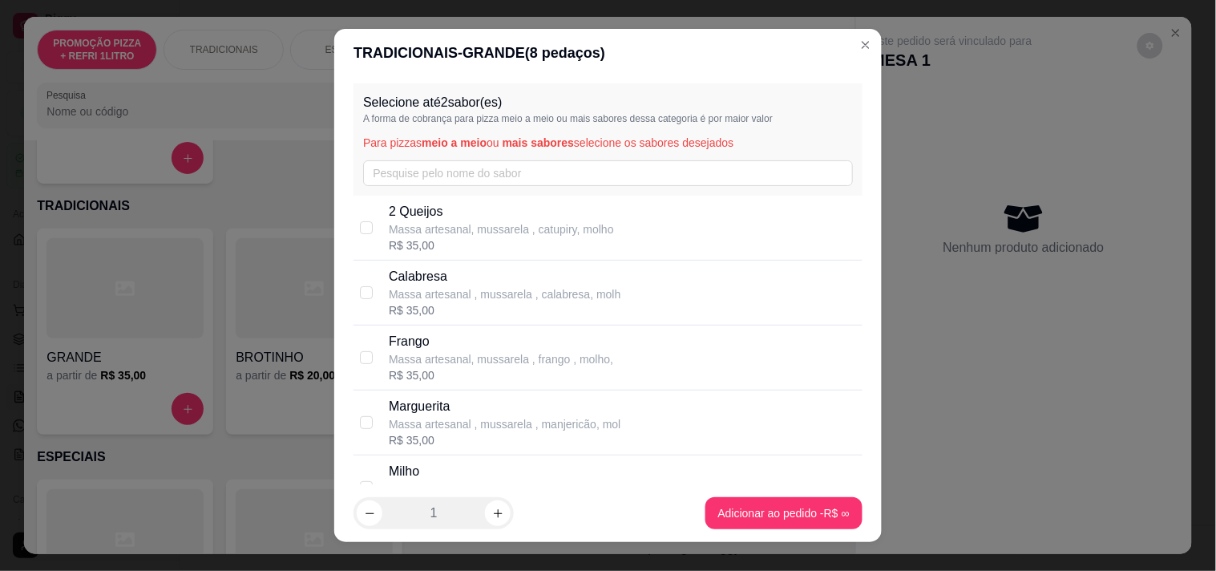
click at [446, 271] on p "Calabresa" at bounding box center [505, 276] width 232 height 19
checkbox input "true"
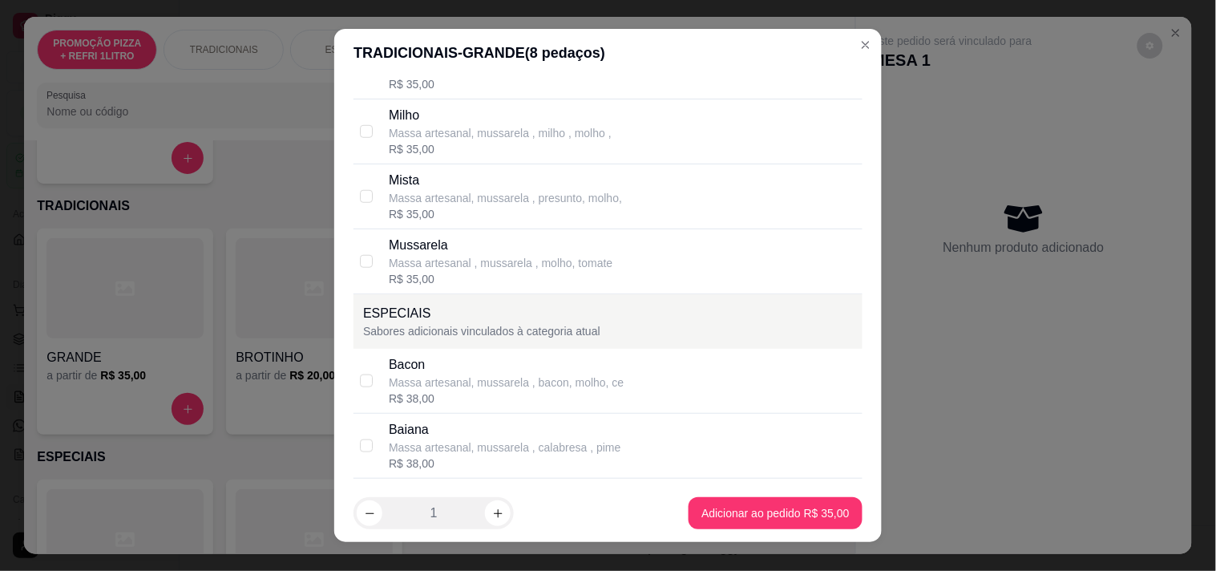
scroll to position [0, 0]
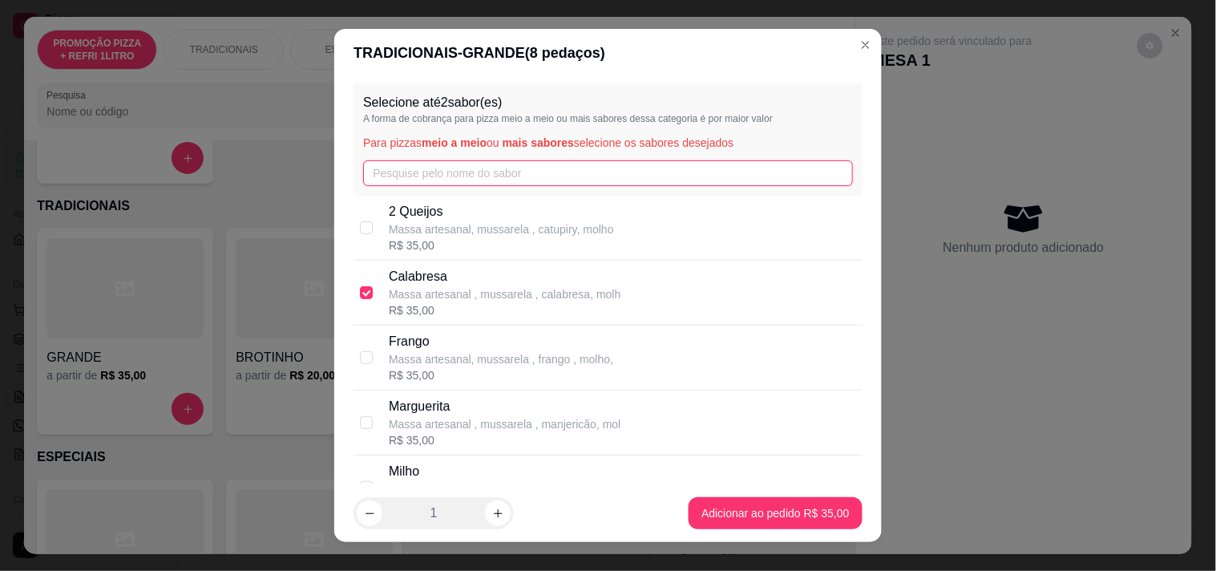
click at [466, 179] on input "text" at bounding box center [608, 173] width 490 height 26
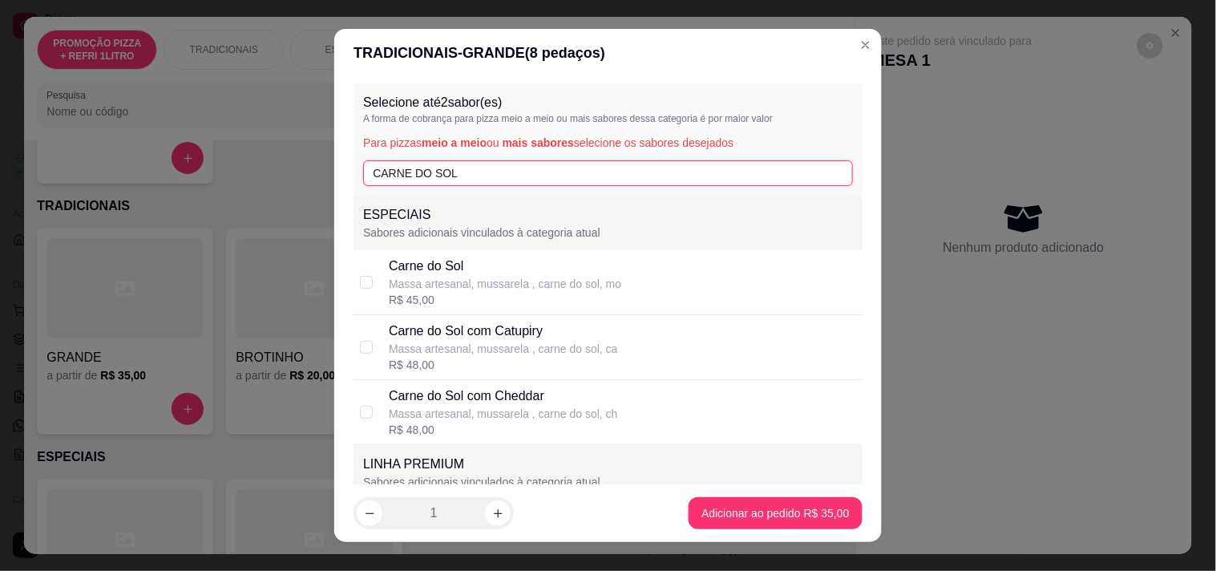
type input "CARNE DO SOL"
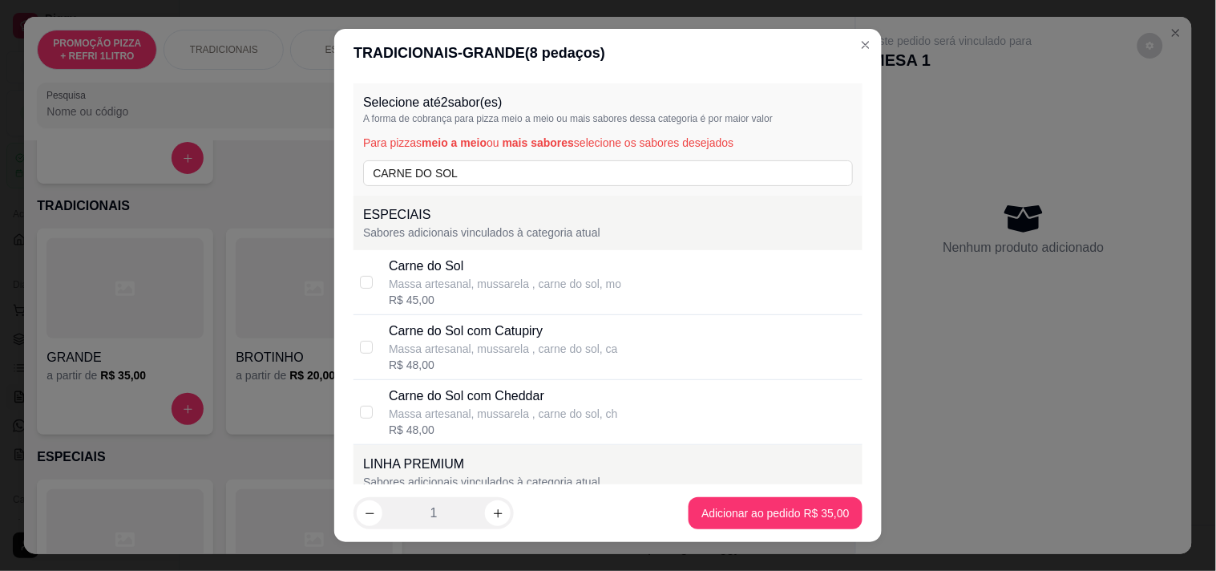
click at [471, 257] on div "Carne do Sol" at bounding box center [505, 265] width 232 height 19
checkbox input "true"
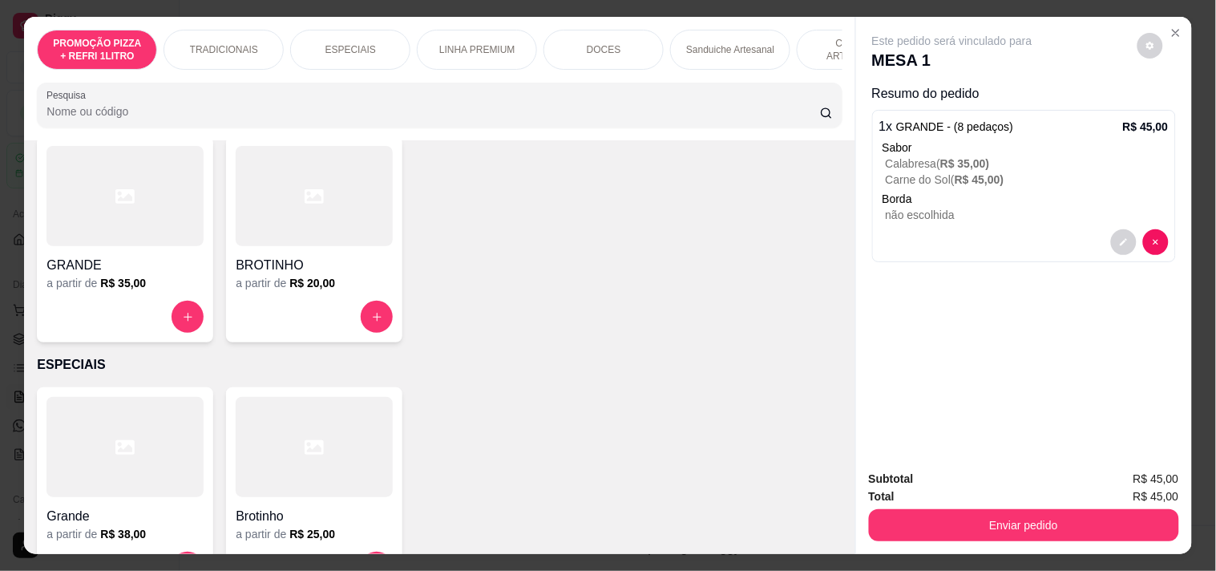
scroll to position [356, 0]
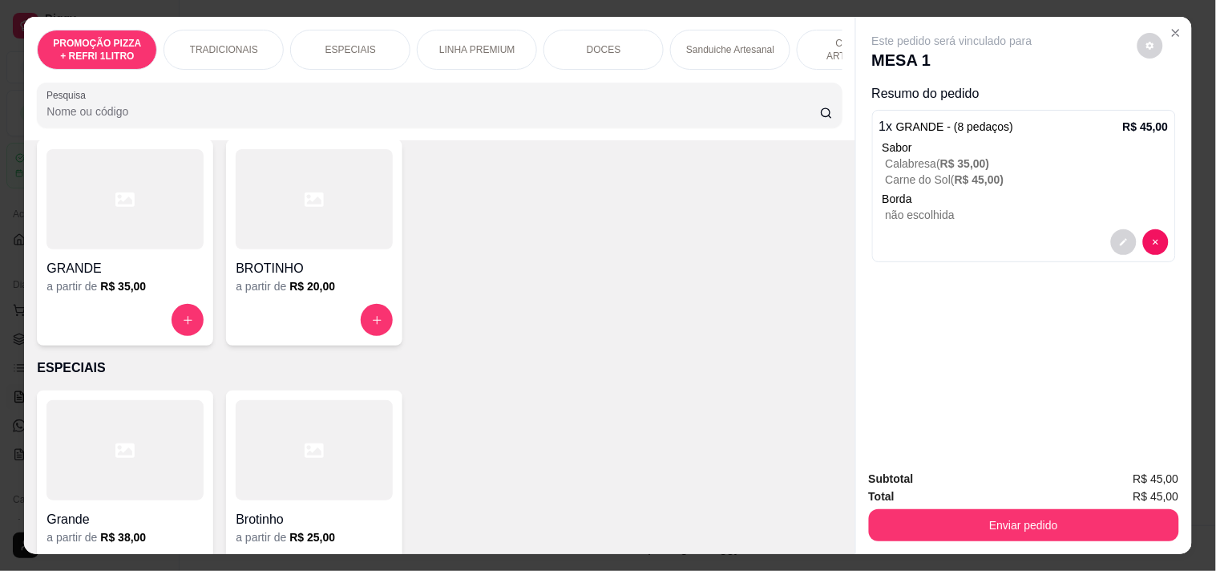
click at [182, 260] on div "GRANDE" at bounding box center [124, 263] width 157 height 29
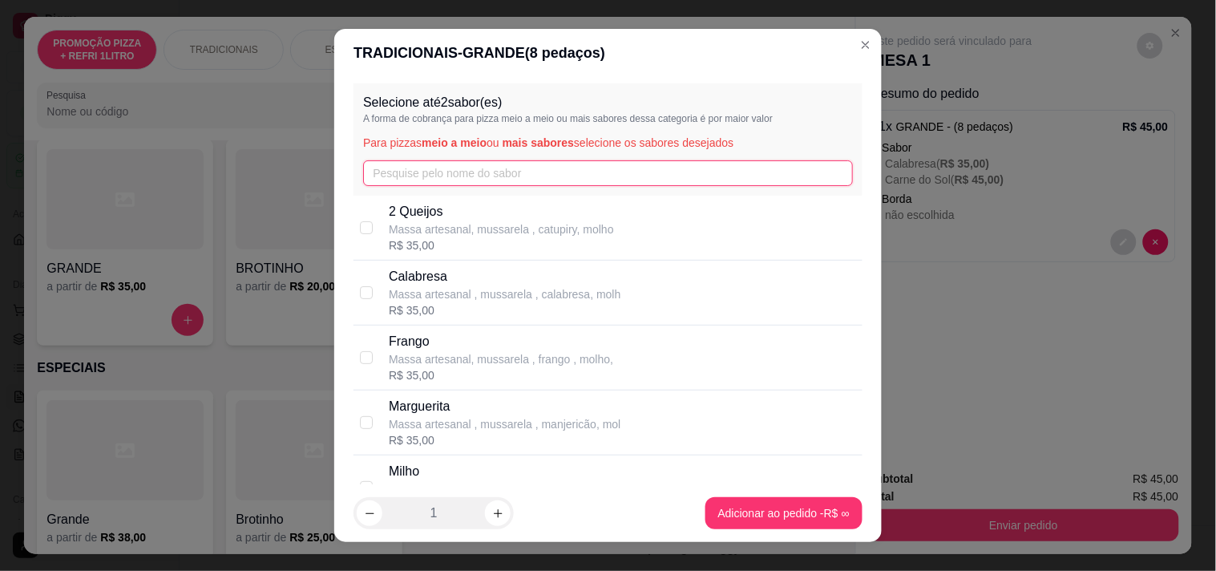
click at [466, 182] on input "text" at bounding box center [608, 173] width 490 height 26
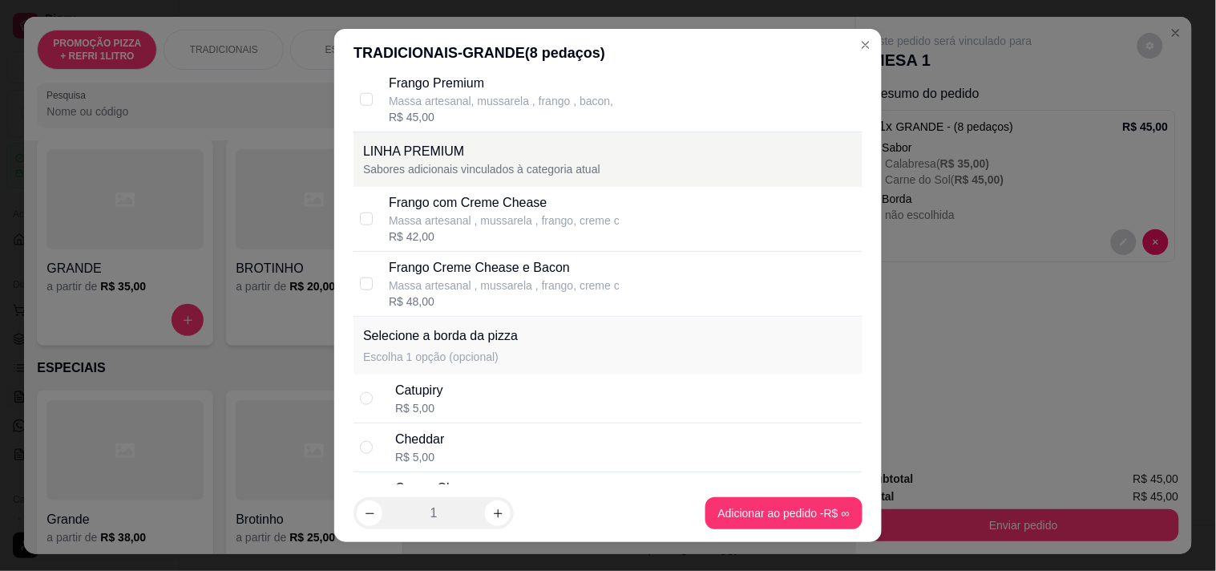
scroll to position [445, 0]
type input "FRANGO"
click at [542, 235] on div "R$ 42,00" at bounding box center [504, 234] width 231 height 16
checkbox input "true"
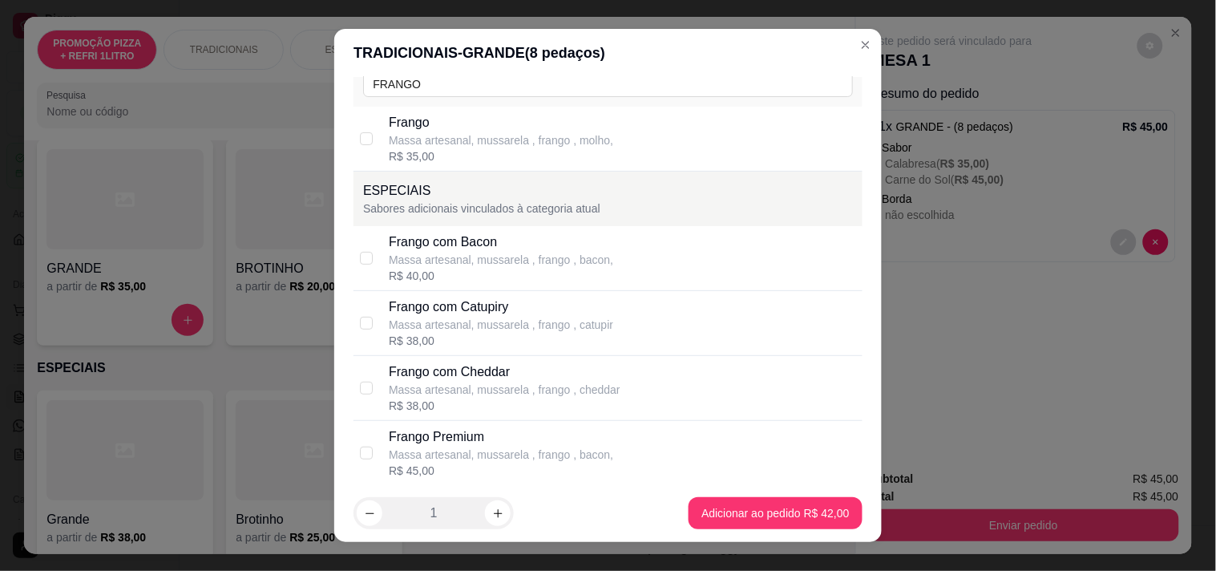
scroll to position [0, 0]
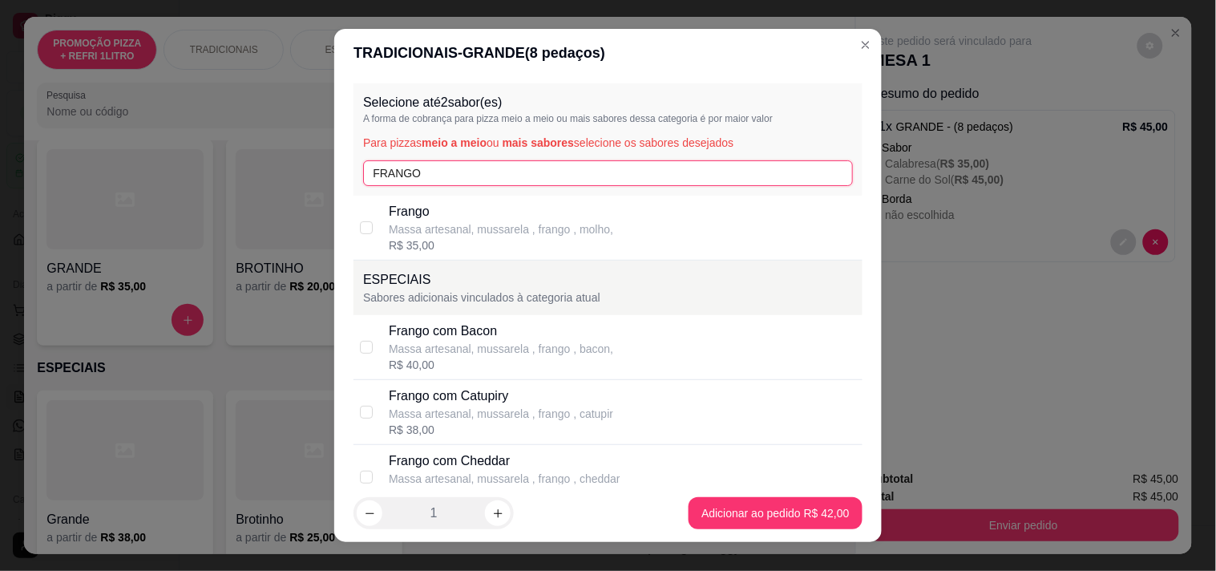
drag, startPoint x: 454, startPoint y: 179, endPoint x: 331, endPoint y: 180, distance: 123.4
click at [334, 180] on div "Selecione até 2 sabor(es) A forma de cobrança para pizza meio a meio ou mais sa…" at bounding box center [607, 281] width 547 height 408
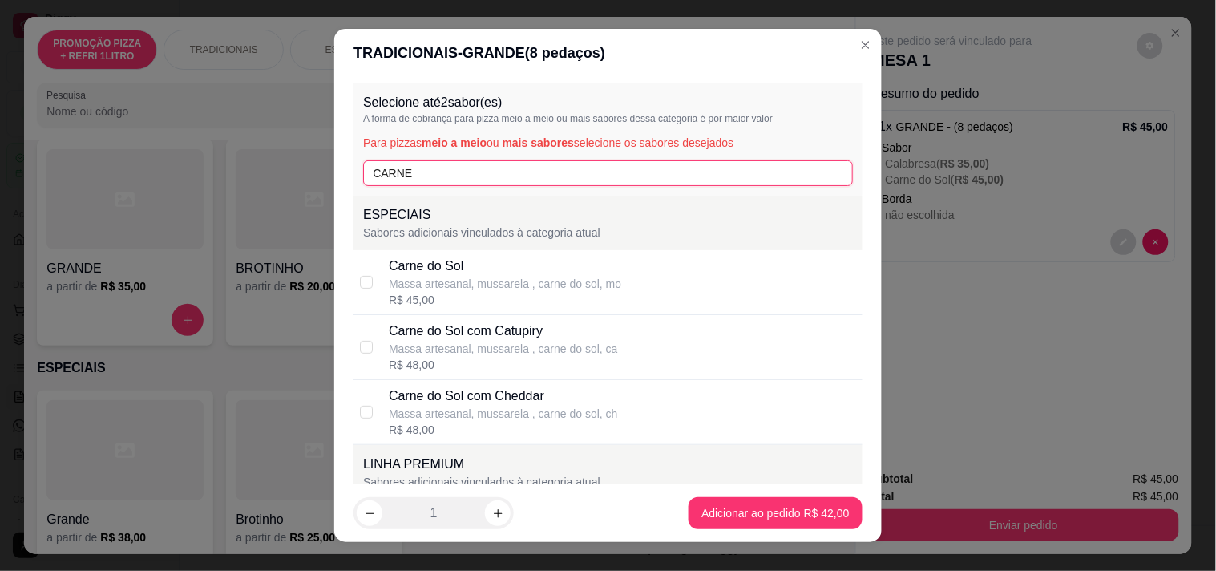
type input "CARNE"
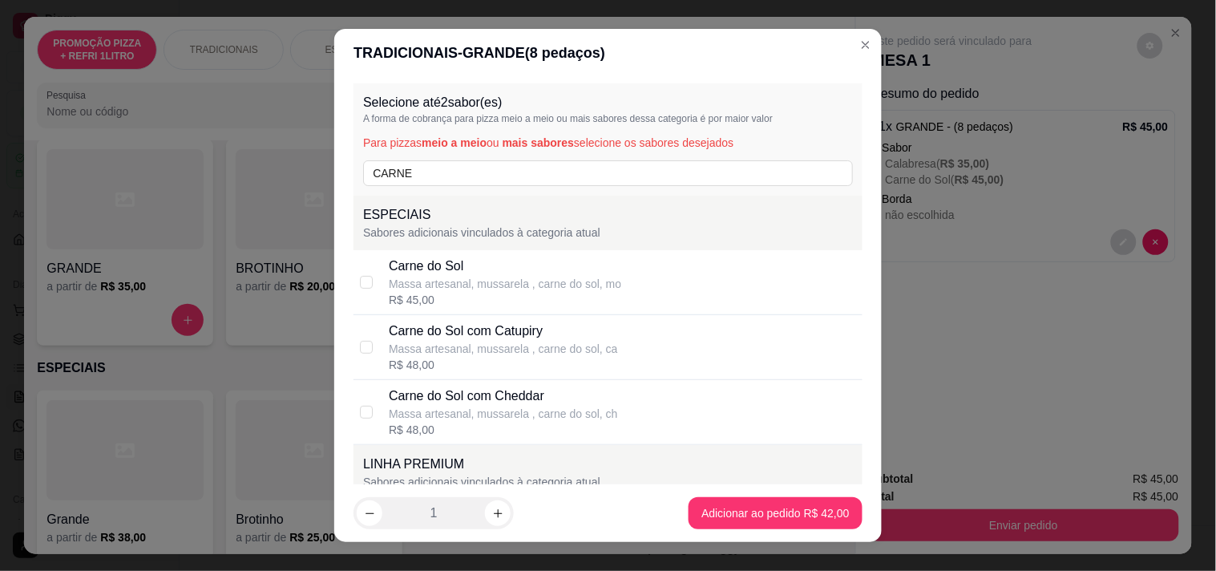
click at [525, 272] on div "Carne do Sol" at bounding box center [505, 265] width 232 height 19
checkbox input "true"
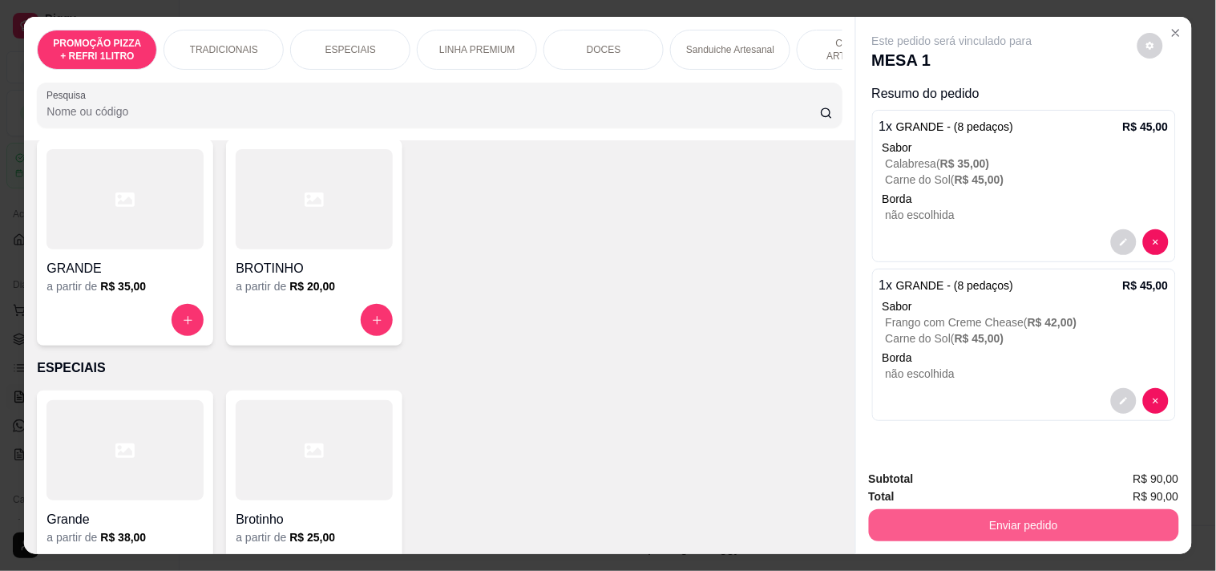
click at [914, 517] on button "Enviar pedido" at bounding box center [1024, 525] width 310 height 32
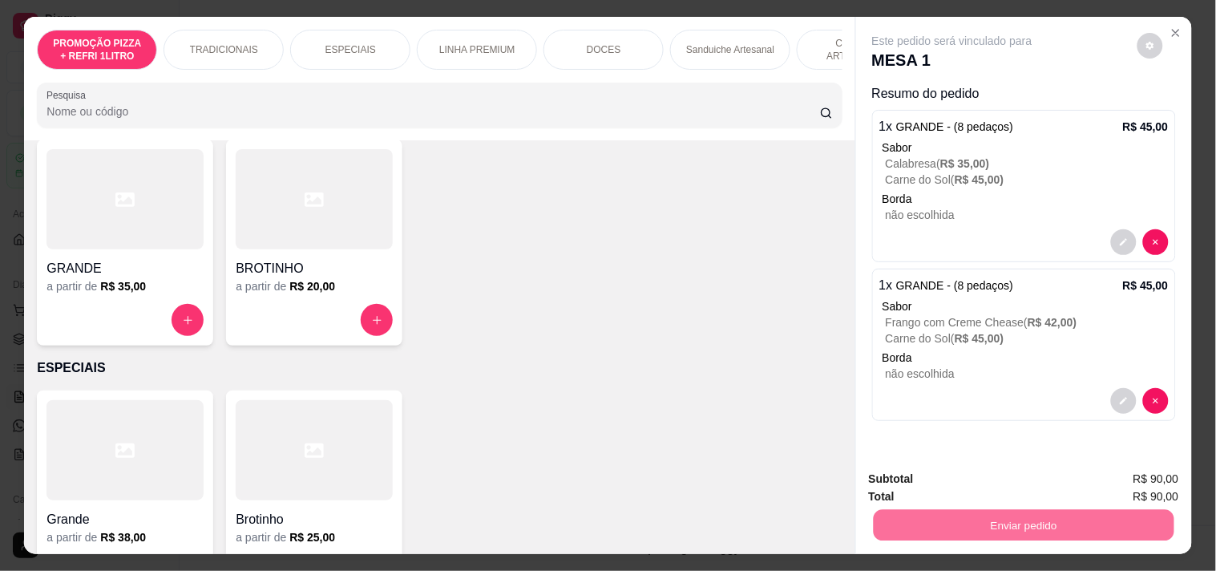
click at [1015, 475] on button "Registrar cliente" at bounding box center [1030, 478] width 106 height 30
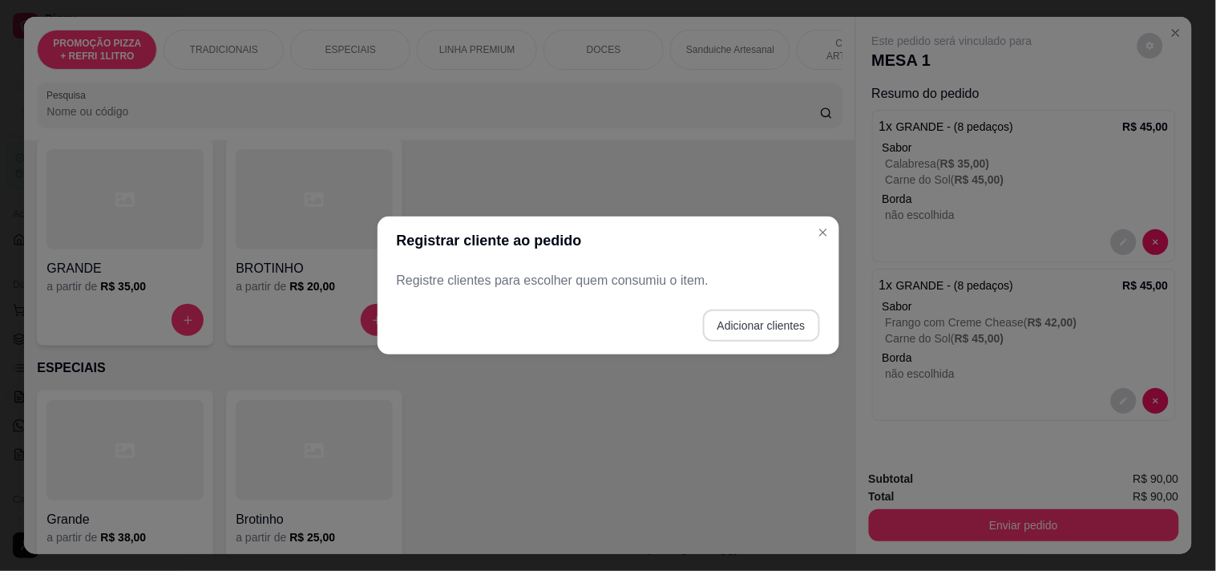
click at [716, 321] on button "Adicionar clientes" at bounding box center [761, 325] width 117 height 32
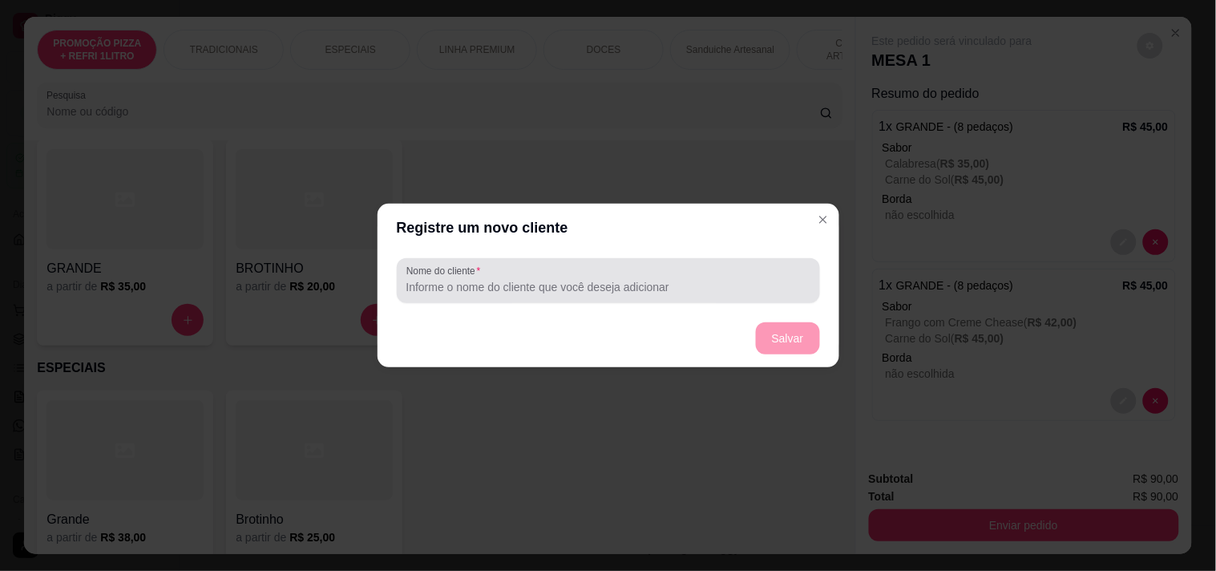
click at [561, 286] on input "Nome do cliente" at bounding box center [608, 287] width 404 height 16
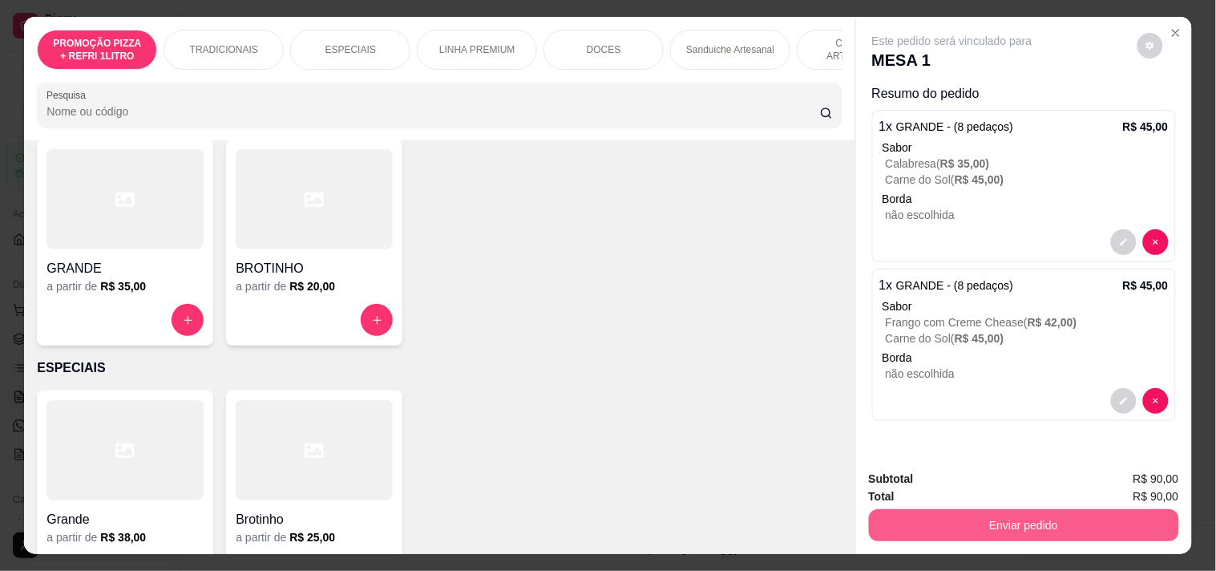
click at [963, 521] on button "Enviar pedido" at bounding box center [1024, 525] width 310 height 32
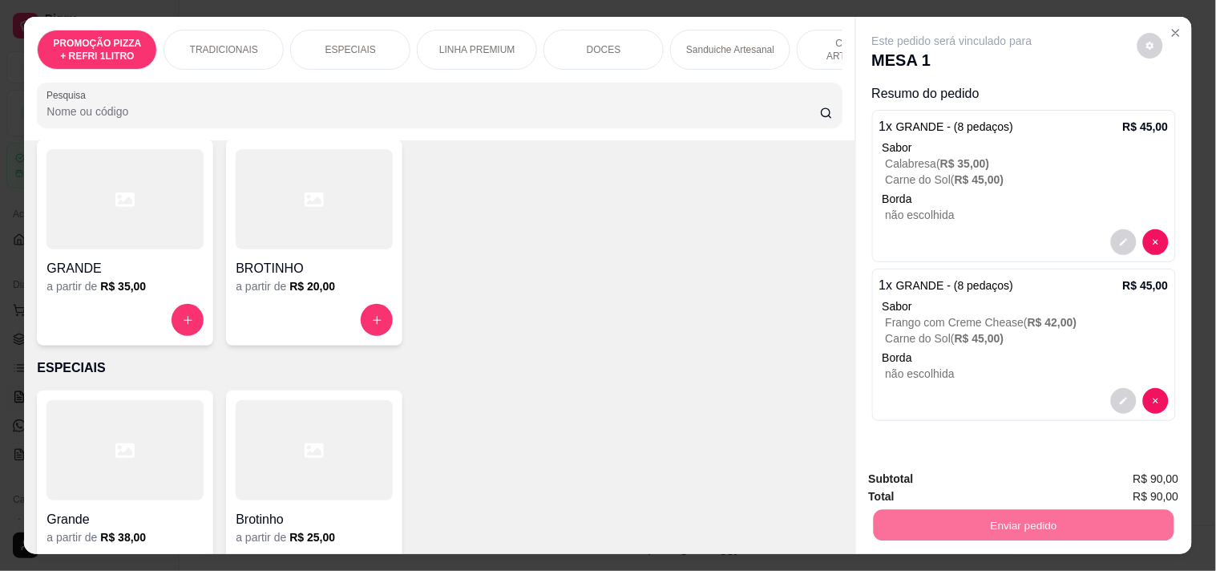
click at [1124, 477] on button "Enviar pedido" at bounding box center [1136, 478] width 91 height 30
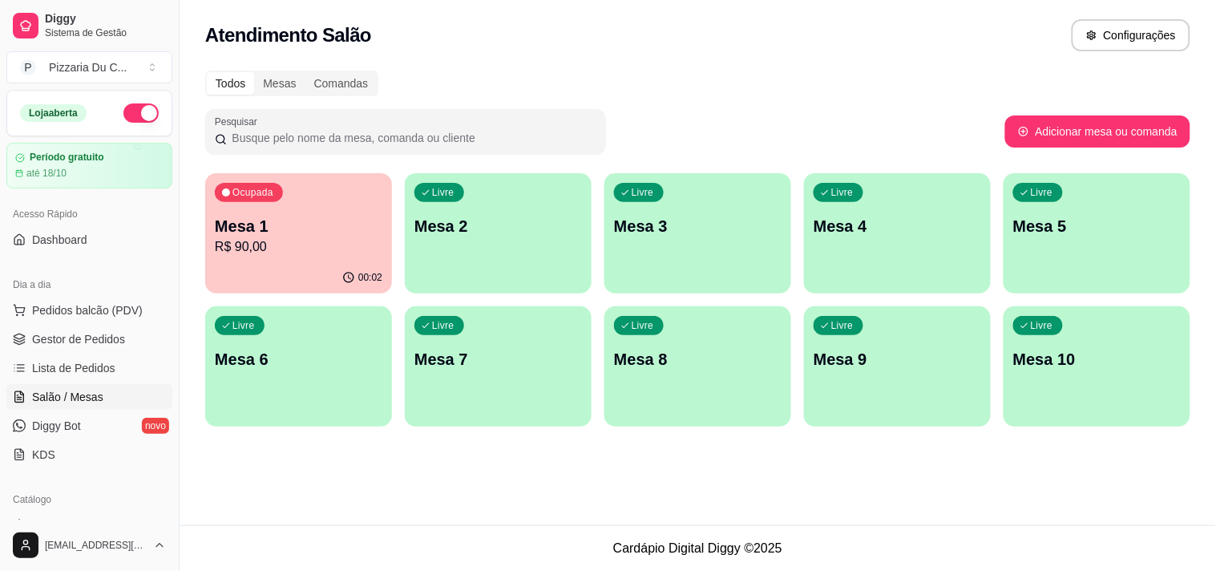
click at [86, 293] on div "Dia a dia" at bounding box center [89, 285] width 166 height 26
drag, startPoint x: 108, startPoint y: 302, endPoint x: 113, endPoint y: 194, distance: 108.3
click at [108, 301] on button "Pedidos balcão (PDV)" at bounding box center [89, 310] width 166 height 26
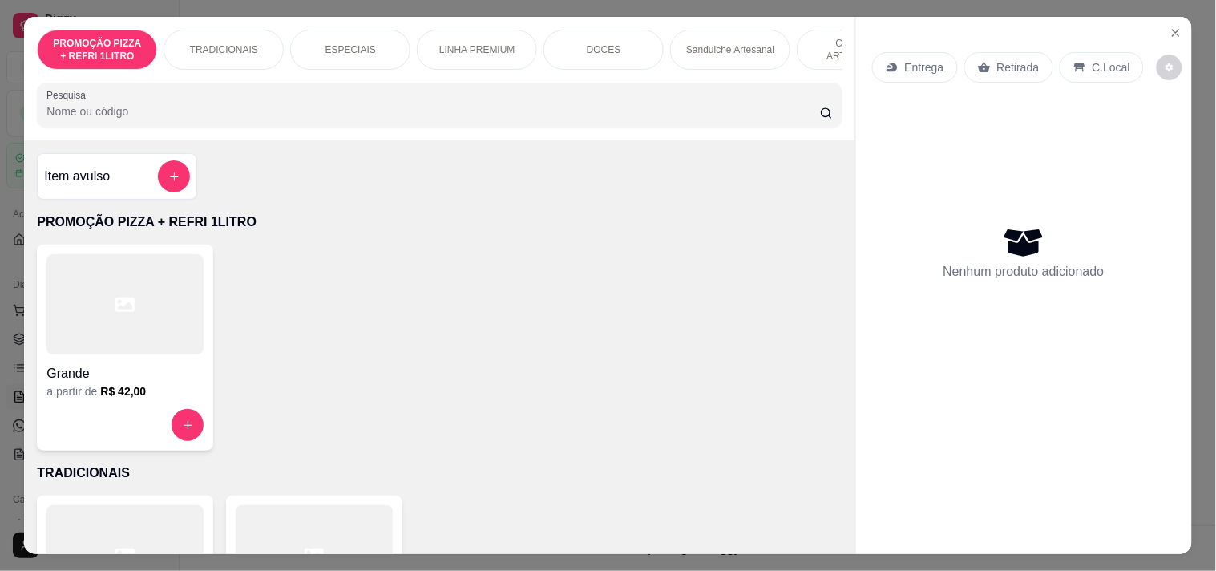
click at [942, 63] on div "Entrega" at bounding box center [915, 67] width 86 height 30
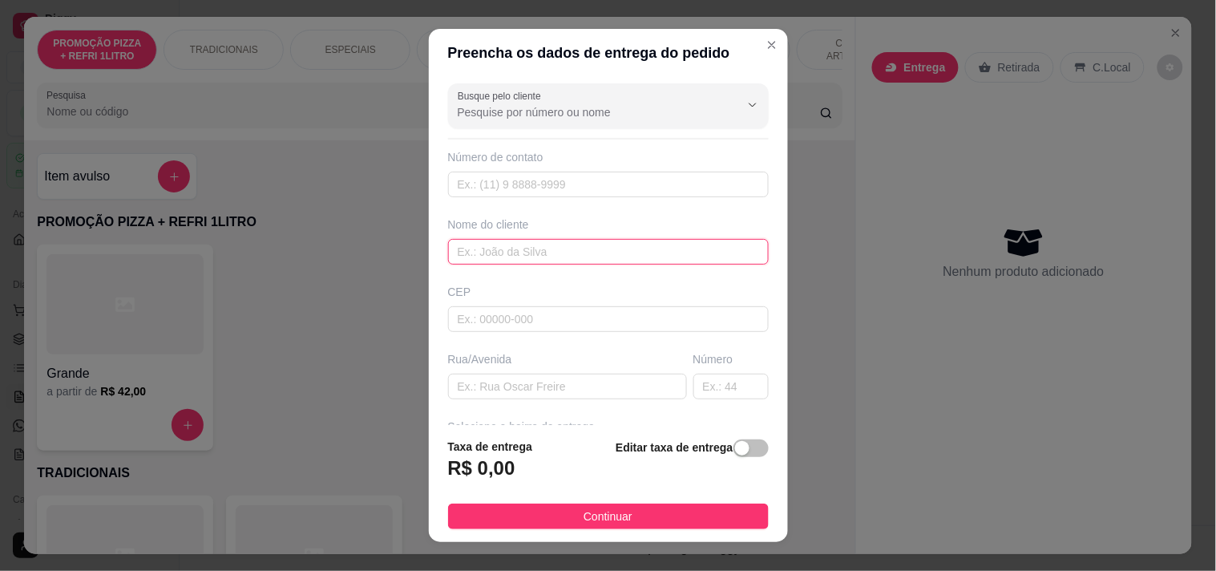
click at [549, 252] on input "text" at bounding box center [608, 252] width 321 height 26
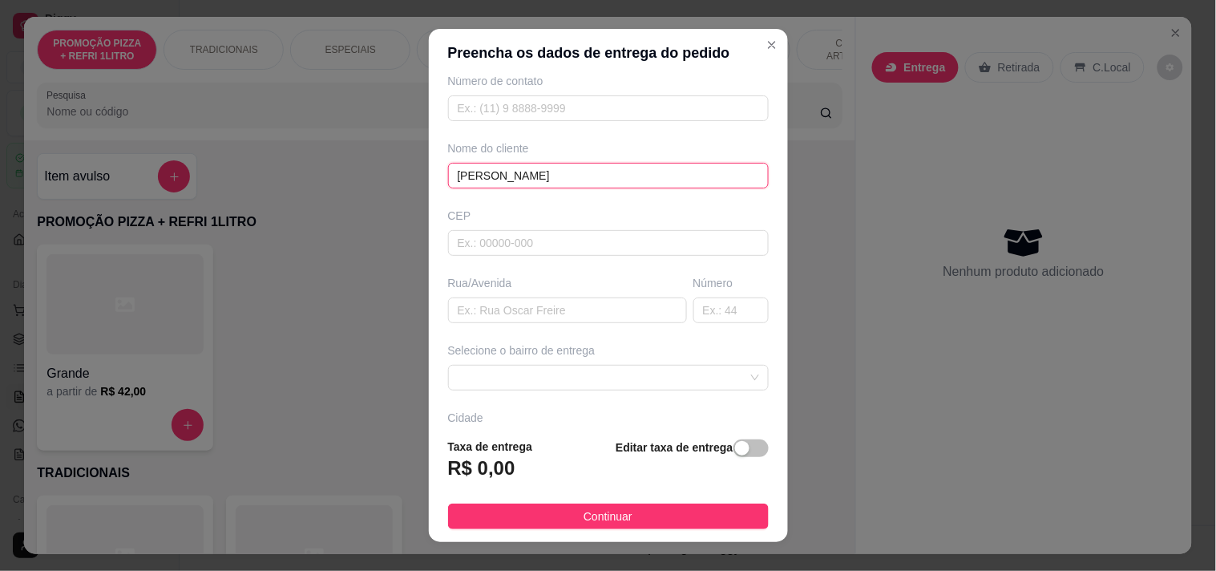
scroll to position [178, 0]
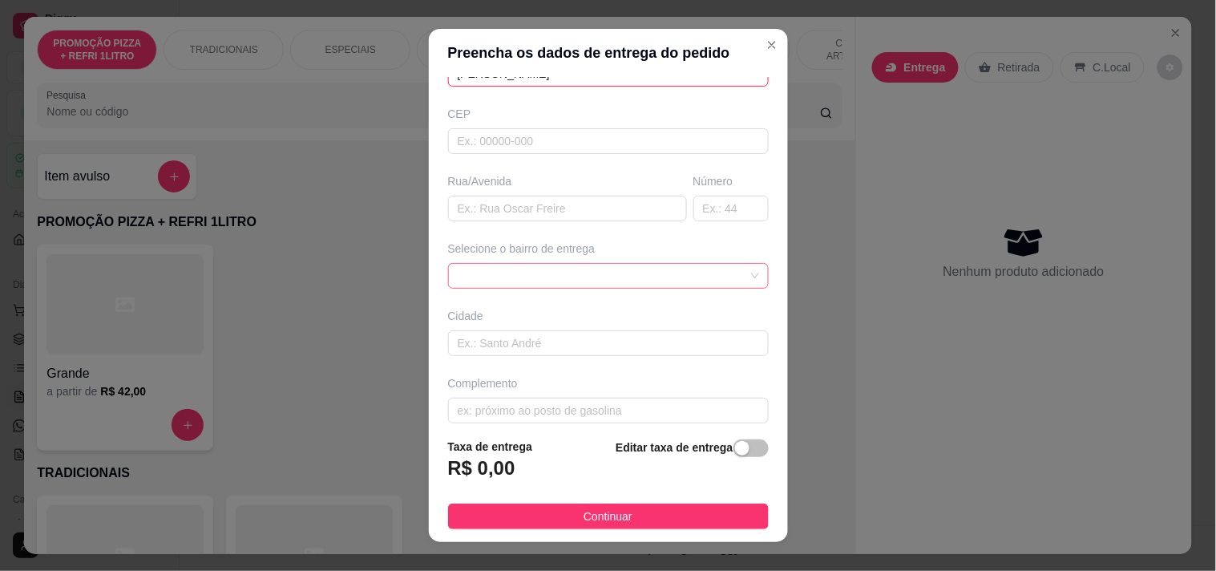
click at [517, 273] on div at bounding box center [608, 276] width 321 height 26
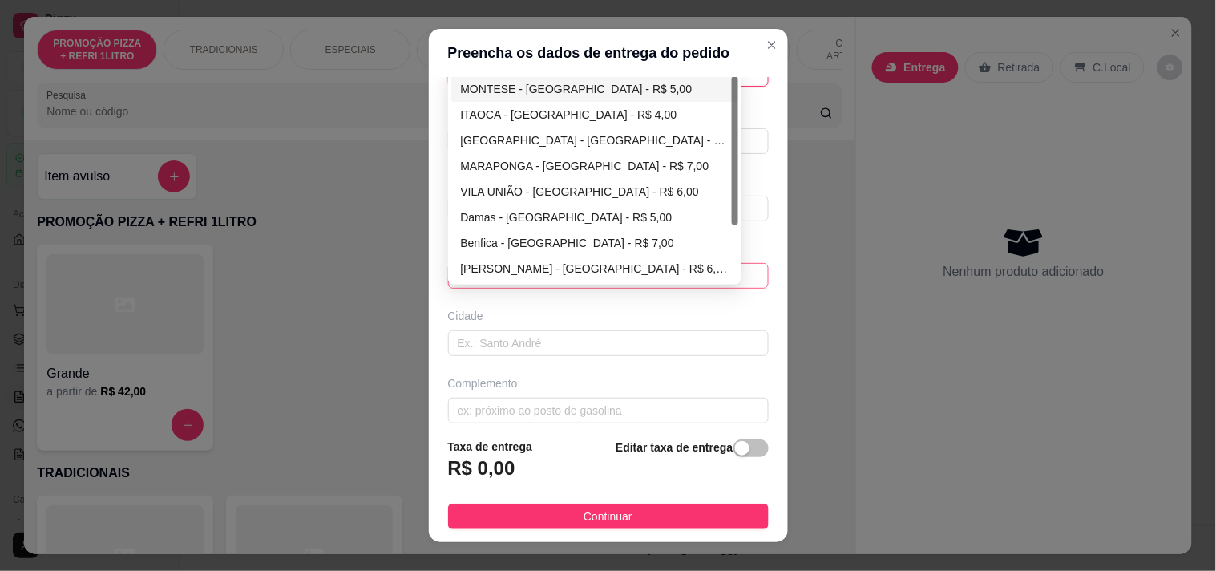
type input "[PERSON_NAME]"
click at [491, 87] on div "MONTESE - [GEOGRAPHIC_DATA] - R$ 5,00" at bounding box center [595, 89] width 268 height 18
type input "[GEOGRAPHIC_DATA]"
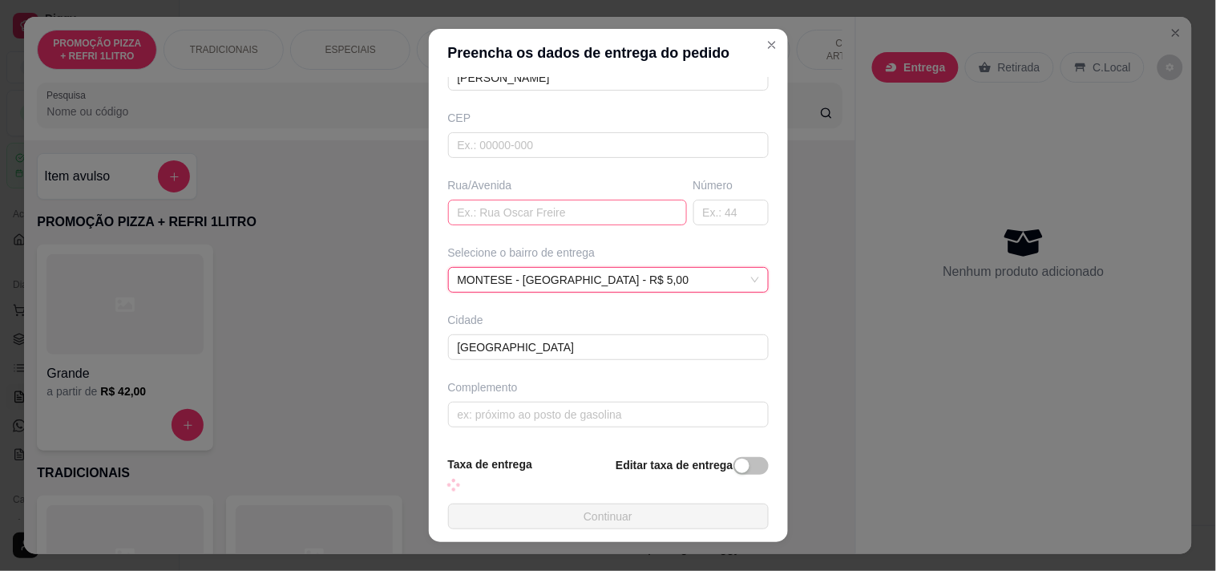
scroll to position [175, 0]
click at [506, 214] on input "text" at bounding box center [567, 213] width 239 height 26
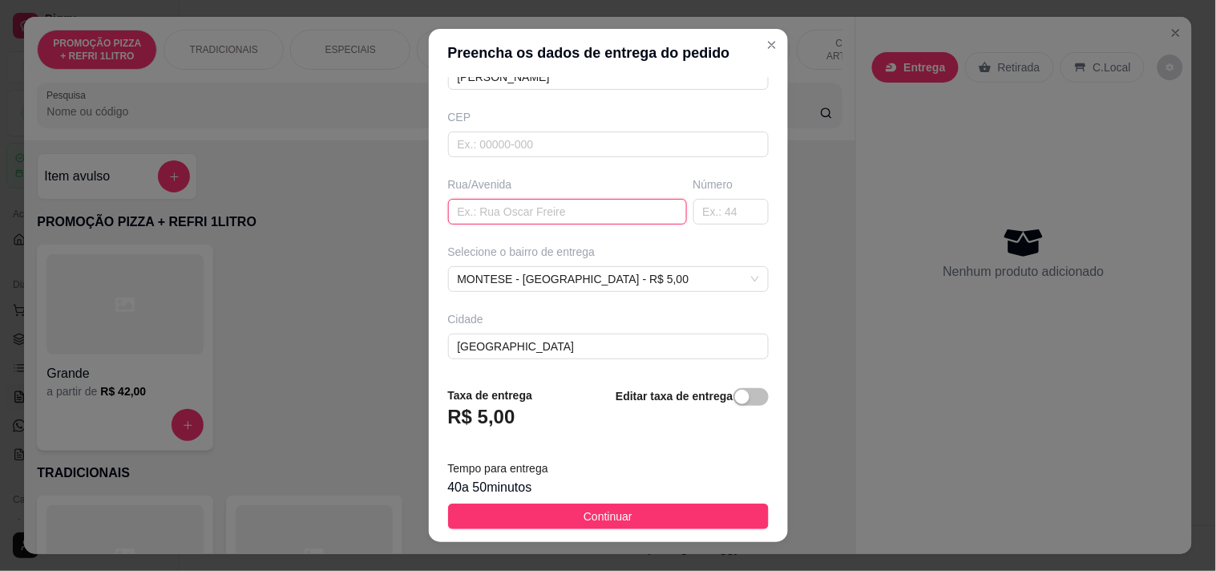
paste input "Barão de Canindé 756"
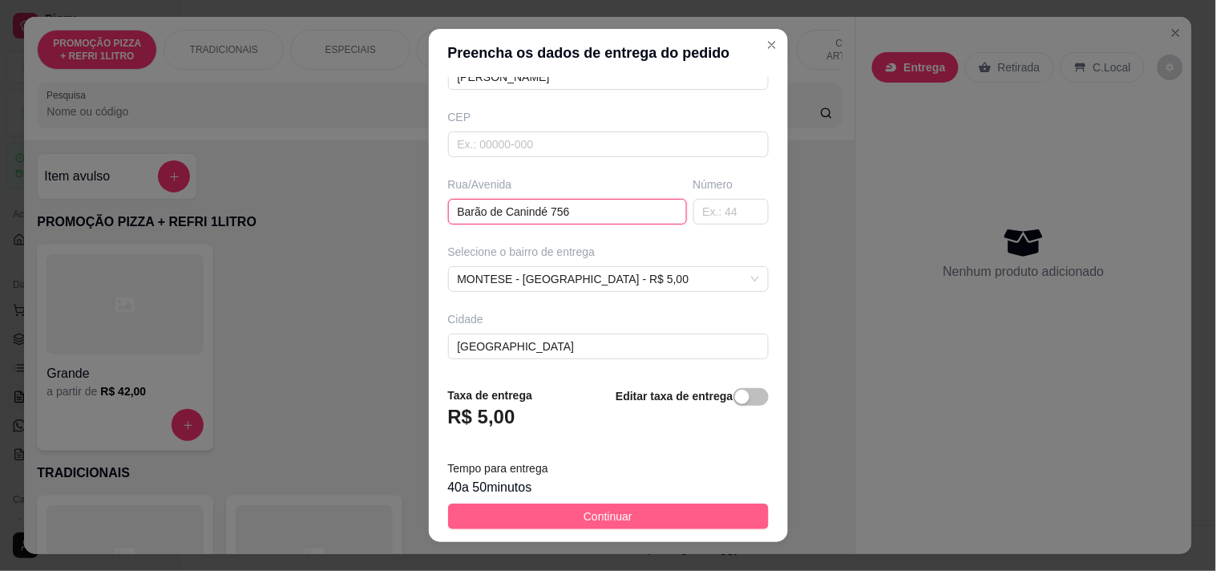
type input "Barão de Canindé 756"
click at [583, 506] on button "Continuar" at bounding box center [608, 516] width 321 height 26
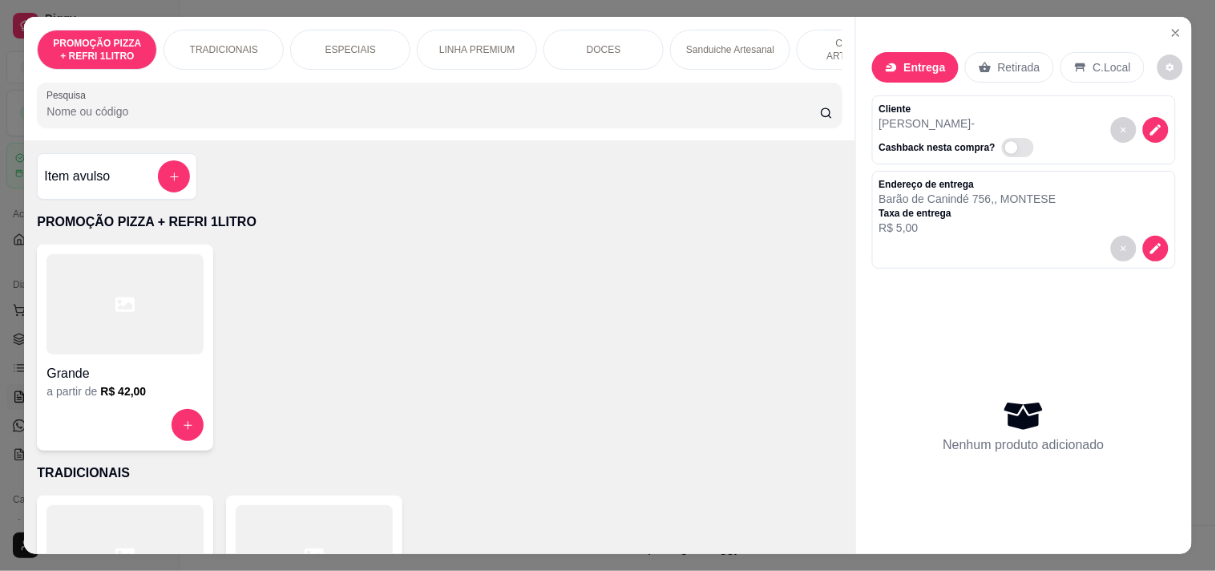
click at [555, 60] on div "DOCES" at bounding box center [603, 50] width 120 height 40
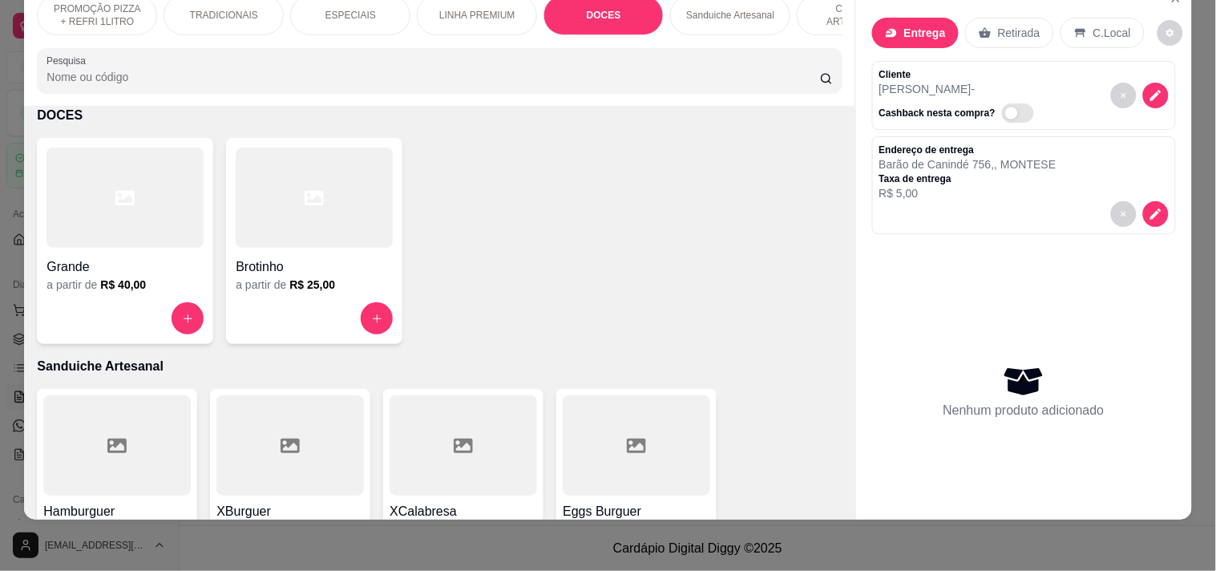
scroll to position [0, 705]
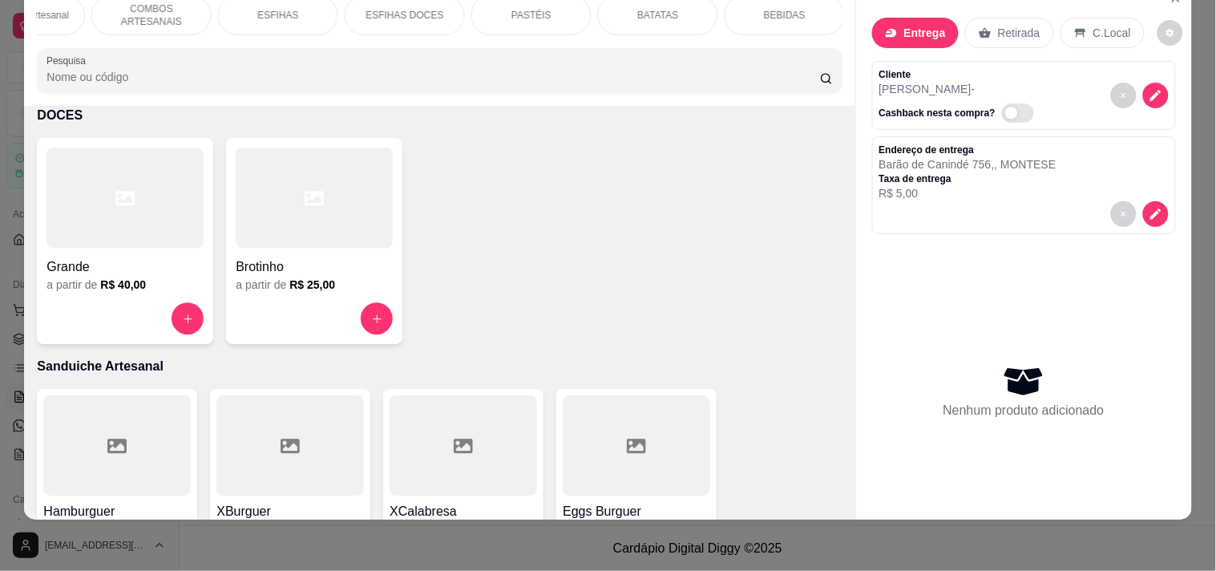
click at [535, 9] on p "PASTÉIS" at bounding box center [531, 15] width 40 height 13
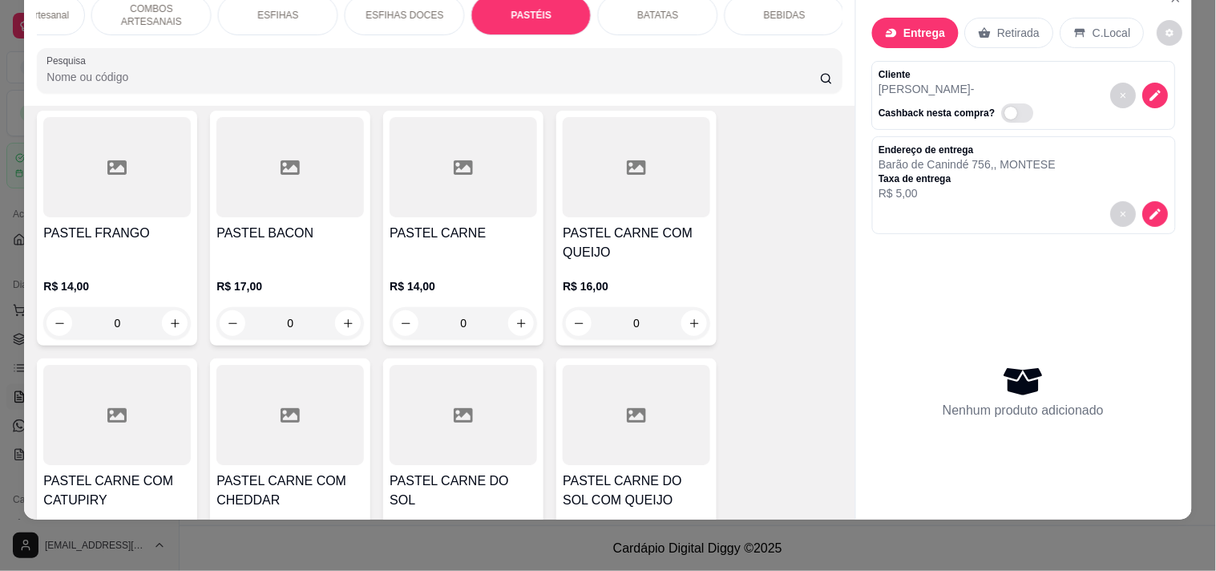
scroll to position [4836, 0]
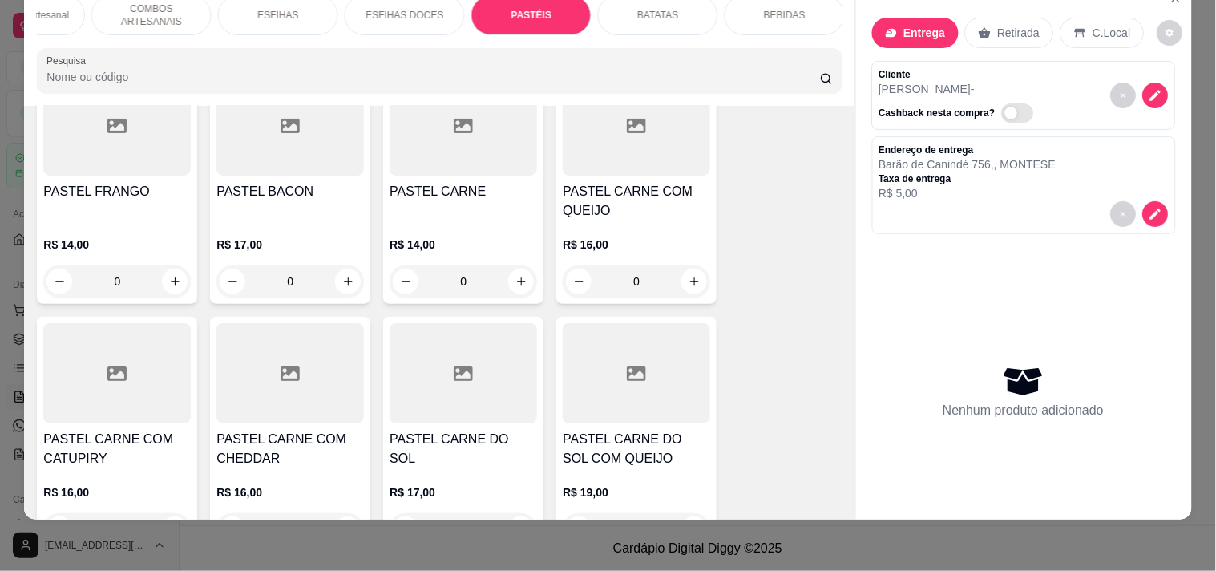
click at [521, 265] on div "0" at bounding box center [462, 281] width 147 height 32
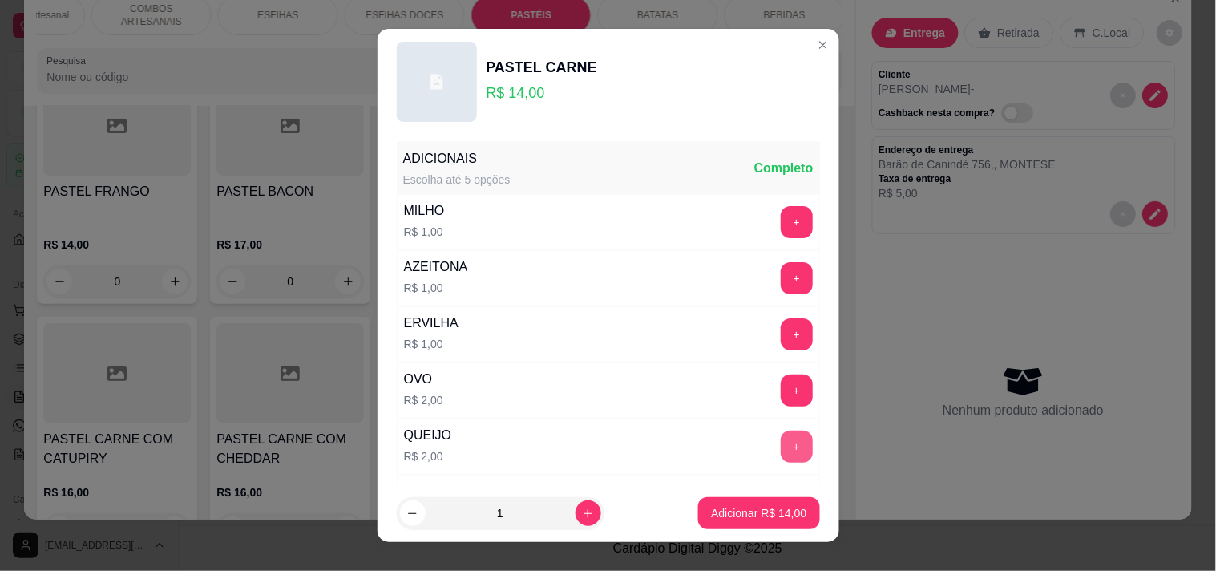
click at [781, 443] on button "+" at bounding box center [797, 446] width 32 height 32
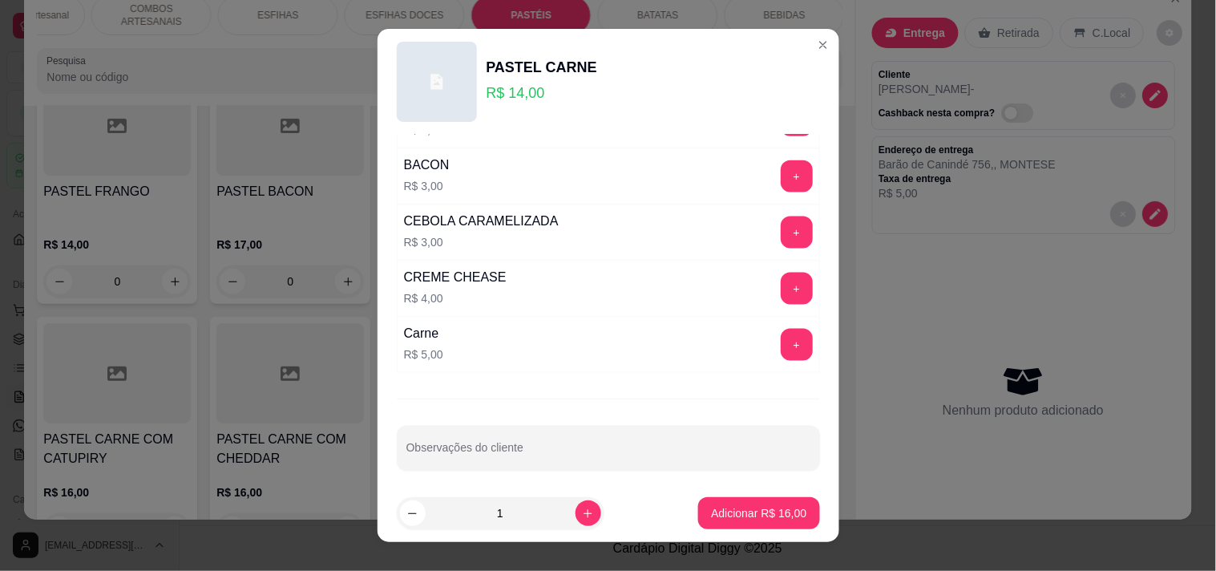
scroll to position [561, 0]
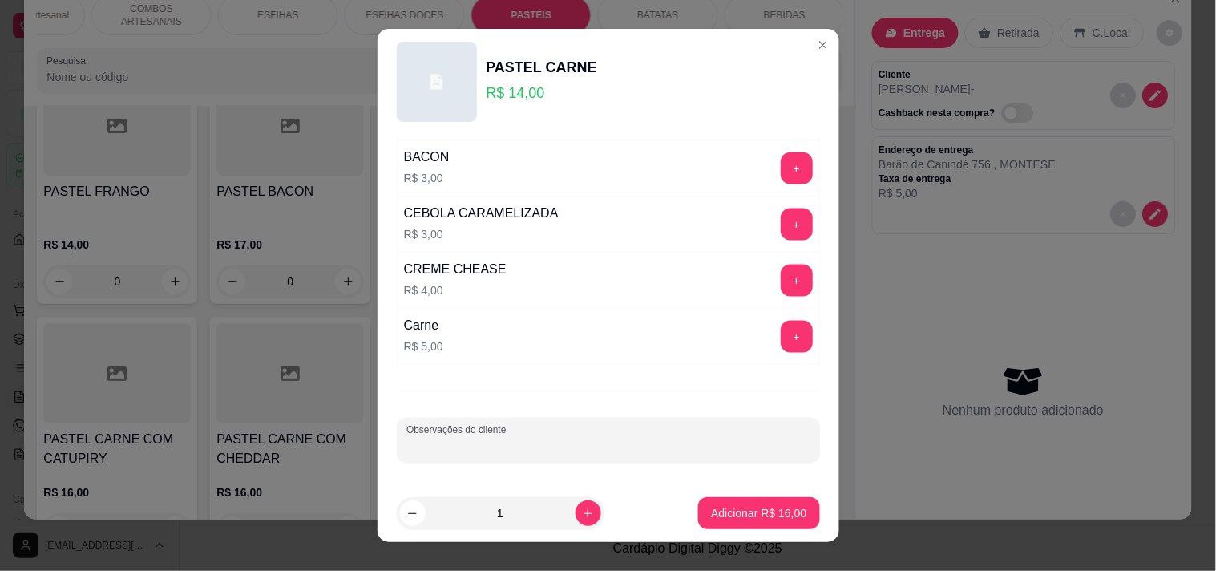
click at [555, 451] on input "Observações do cliente" at bounding box center [608, 446] width 404 height 16
drag, startPoint x: 540, startPoint y: 451, endPoint x: 335, endPoint y: 433, distance: 206.0
click at [337, 434] on div "PASTEL CARNE R$ 14,00 ADICIONAIS Escolha até 5 opções Completo MILHO R$ 1,00 + …" at bounding box center [608, 285] width 1216 height 571
type input "COM [PERSON_NAME]"
click at [760, 499] on button "Adicionar R$ 16,00" at bounding box center [759, 513] width 118 height 31
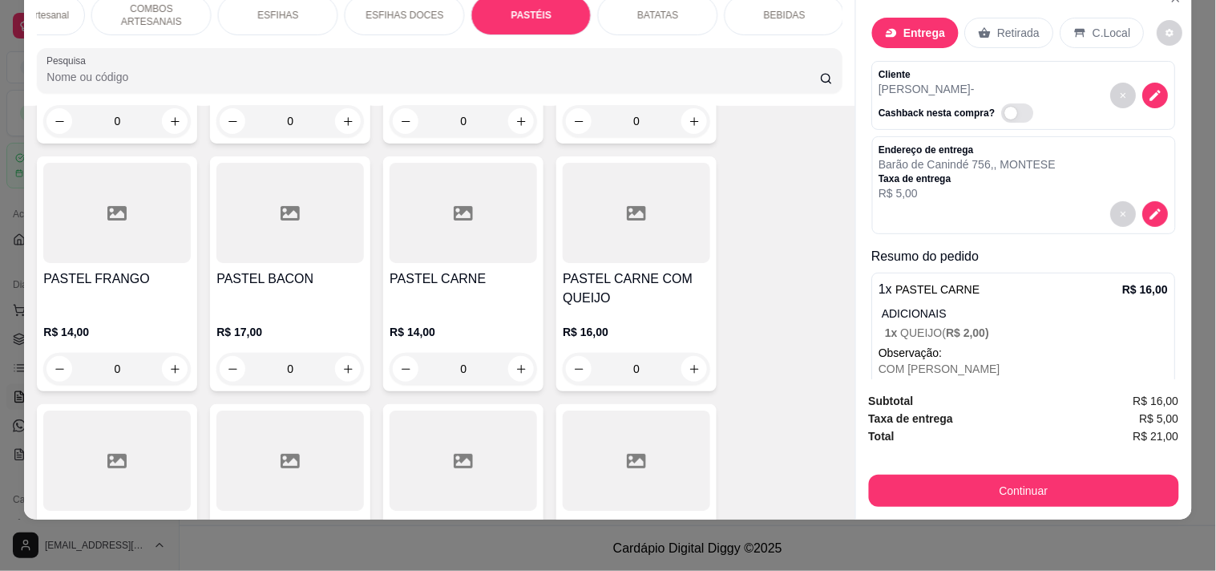
scroll to position [4747, 0]
click at [342, 354] on div "0" at bounding box center [289, 370] width 147 height 32
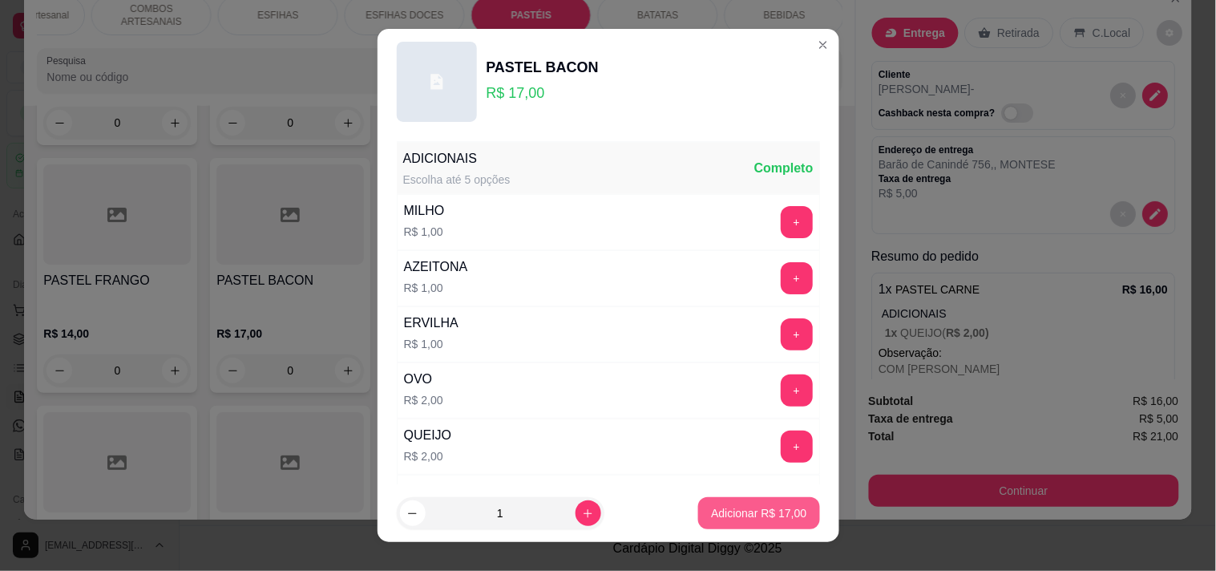
click at [726, 507] on p "Adicionar R$ 17,00" at bounding box center [758, 513] width 95 height 16
type input "1"
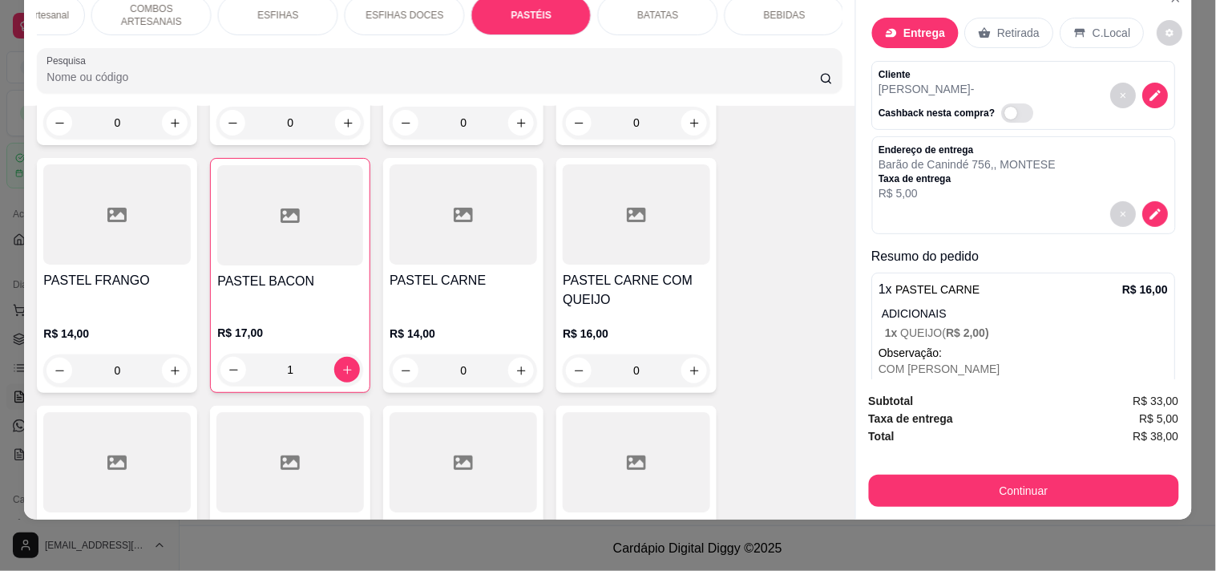
click at [675, 4] on div "BATATAS" at bounding box center [658, 15] width 120 height 40
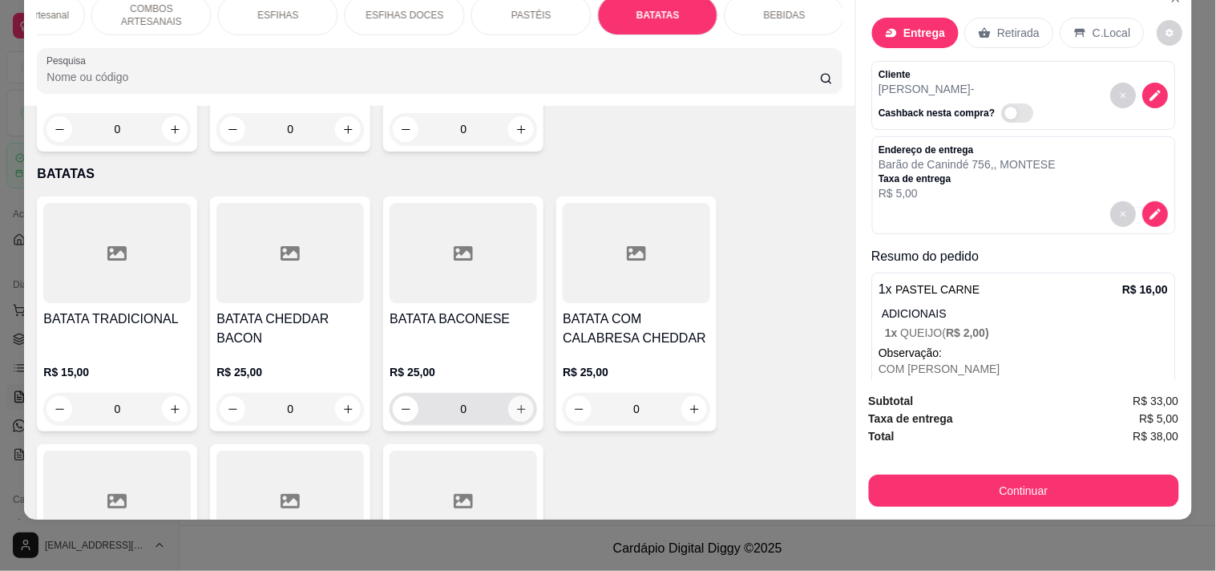
click at [515, 403] on icon "increase-product-quantity" at bounding box center [521, 409] width 12 height 12
type input "1"
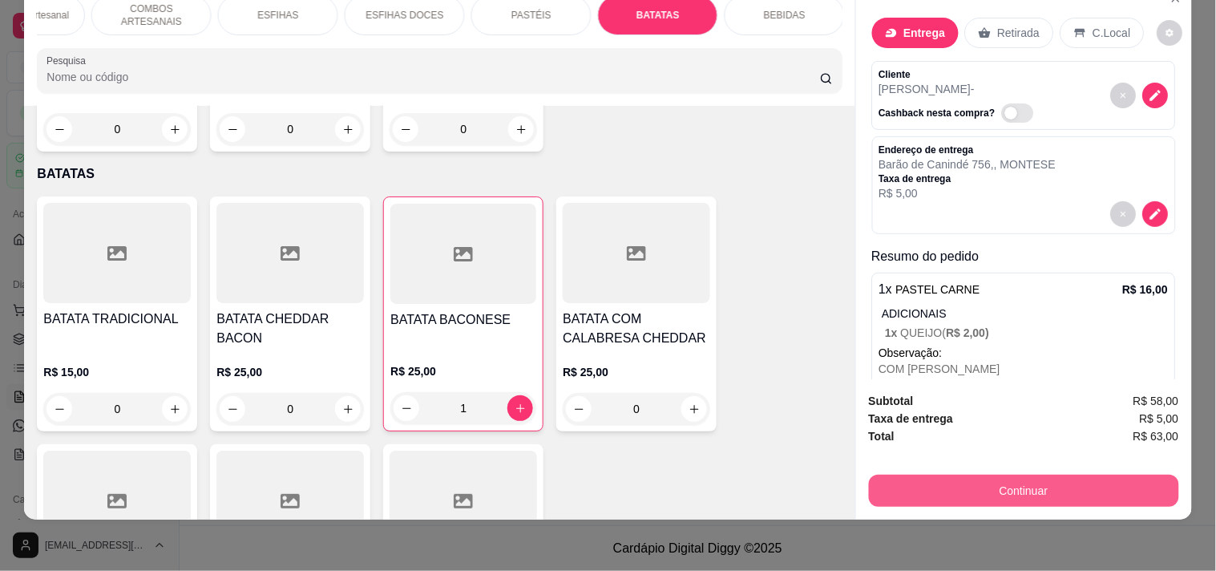
click at [970, 476] on button "Continuar" at bounding box center [1024, 490] width 310 height 32
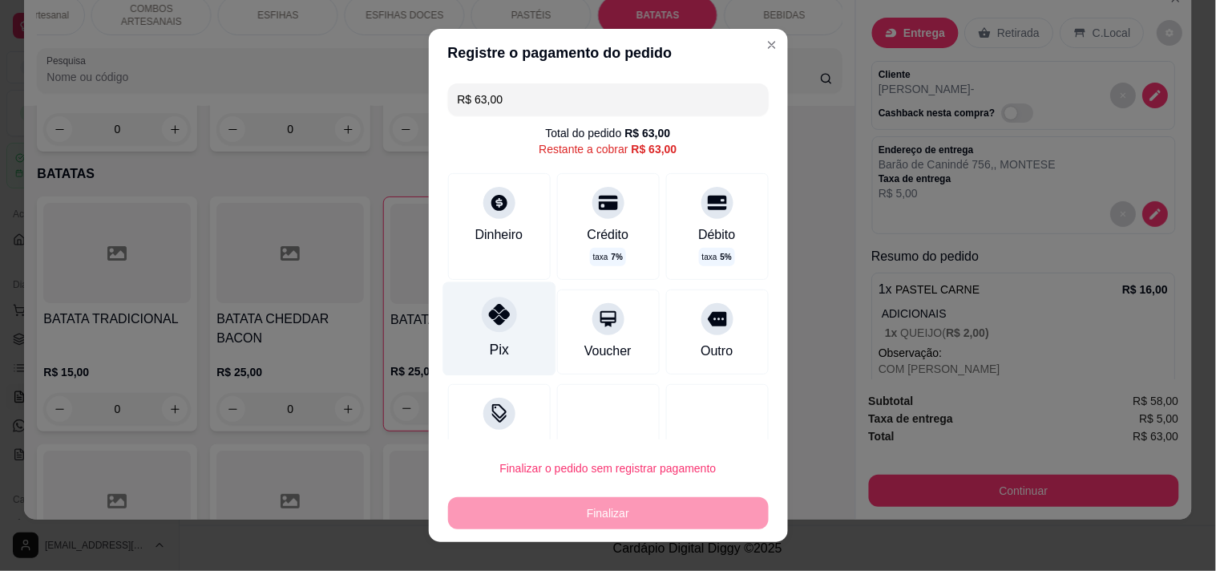
click at [484, 335] on div "Pix" at bounding box center [498, 328] width 113 height 94
type input "R$ 0,00"
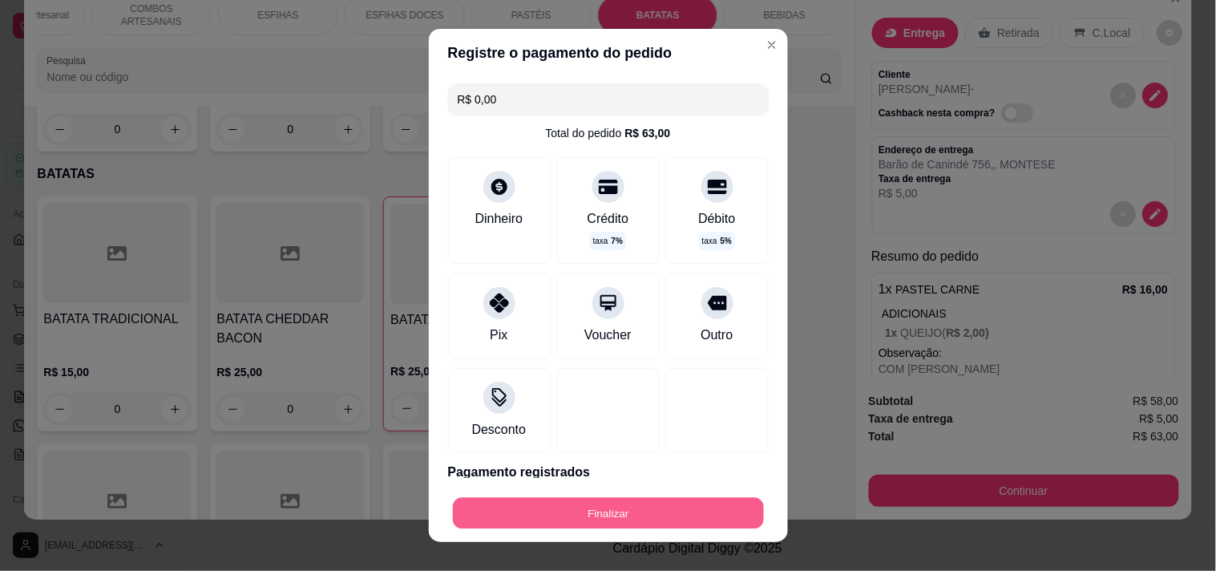
click at [594, 501] on button "Finalizar" at bounding box center [608, 513] width 311 height 31
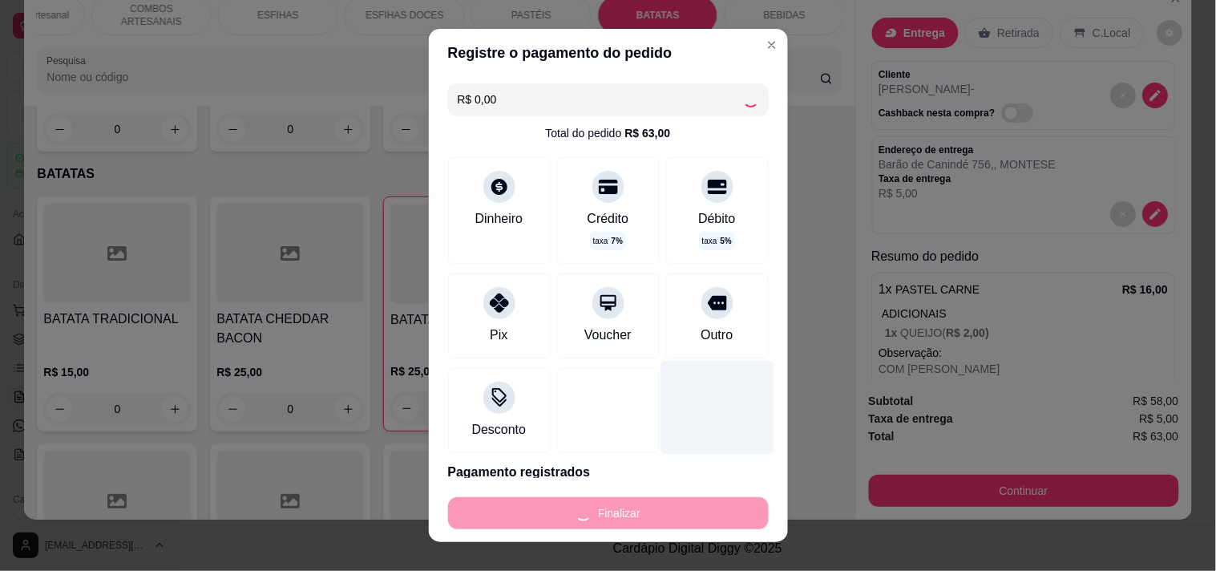
type input "0"
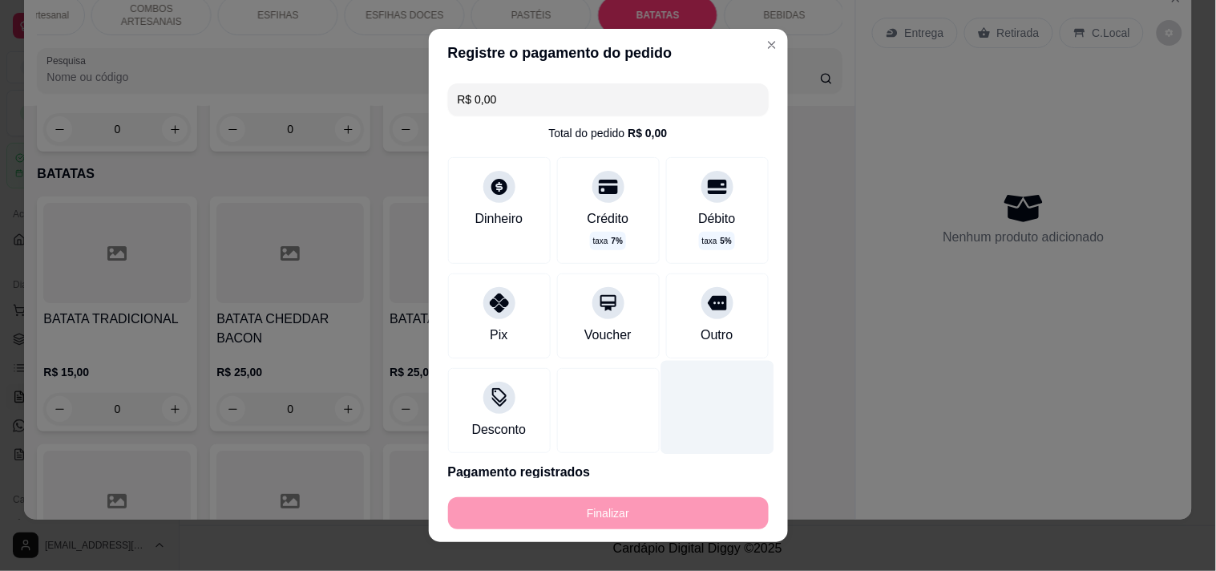
type input "-R$ 63,00"
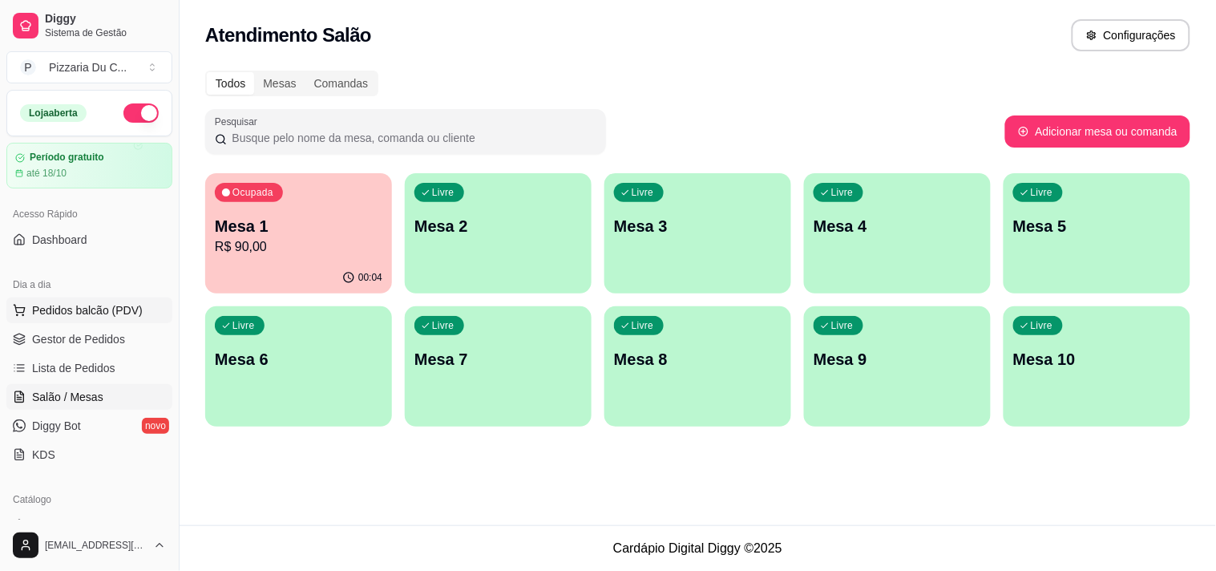
drag, startPoint x: 96, startPoint y: 309, endPoint x: 117, endPoint y: 300, distance: 22.6
click at [96, 309] on span "Pedidos balcão (PDV)" at bounding box center [87, 310] width 111 height 16
click at [1083, 124] on div "Nenhum produto adicionado" at bounding box center [1025, 253] width 305 height 316
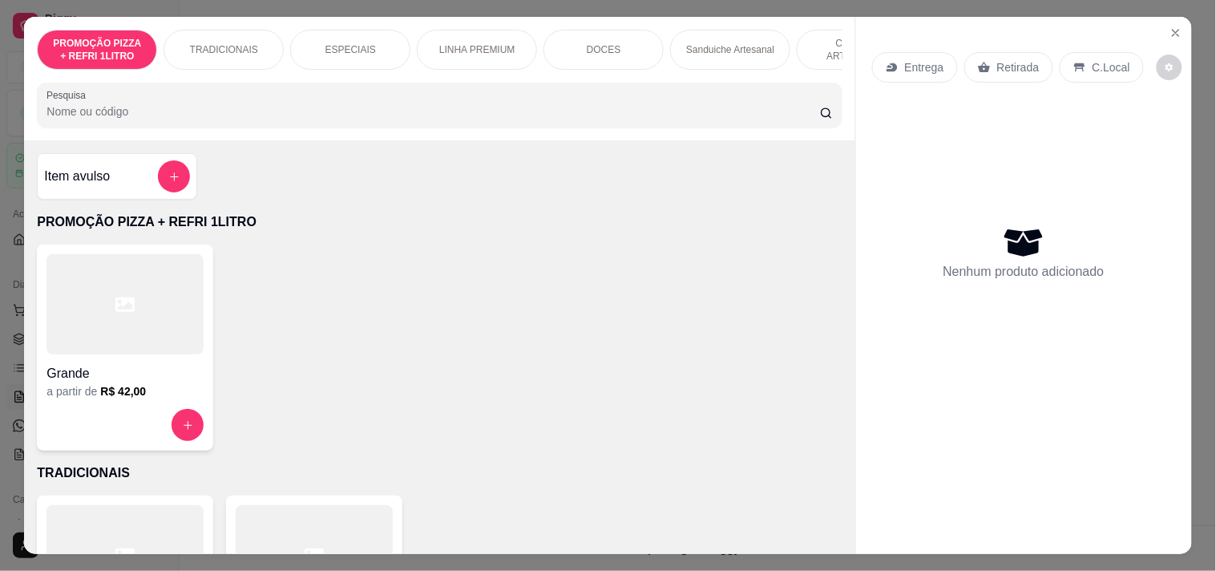
click at [911, 67] on p "Entrega" at bounding box center [924, 67] width 39 height 16
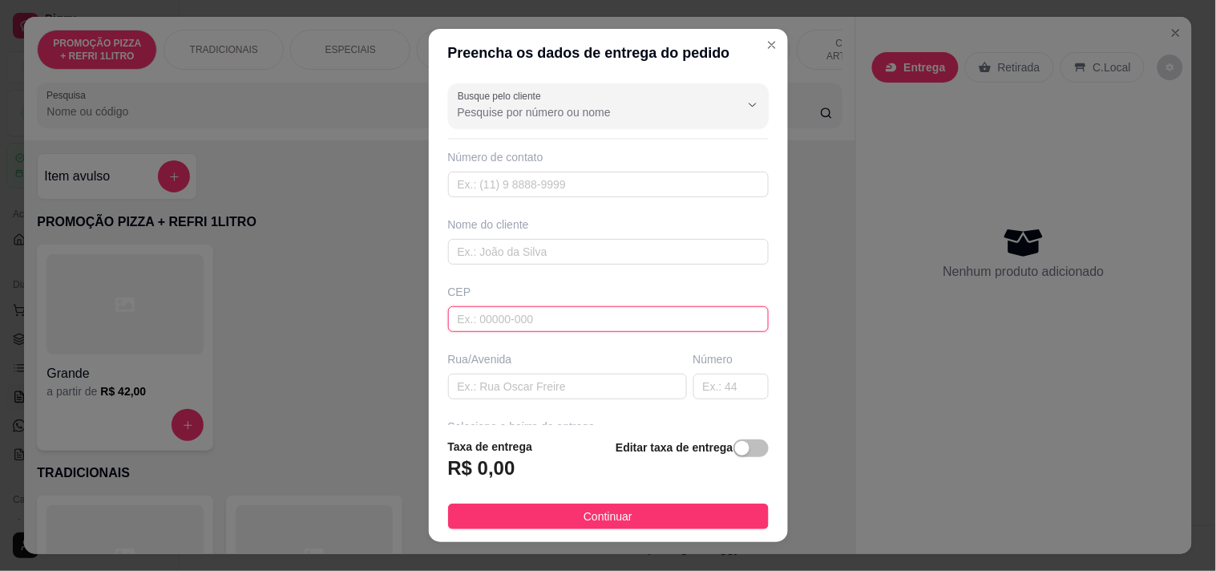
click at [580, 310] on input "text" at bounding box center [608, 319] width 321 height 26
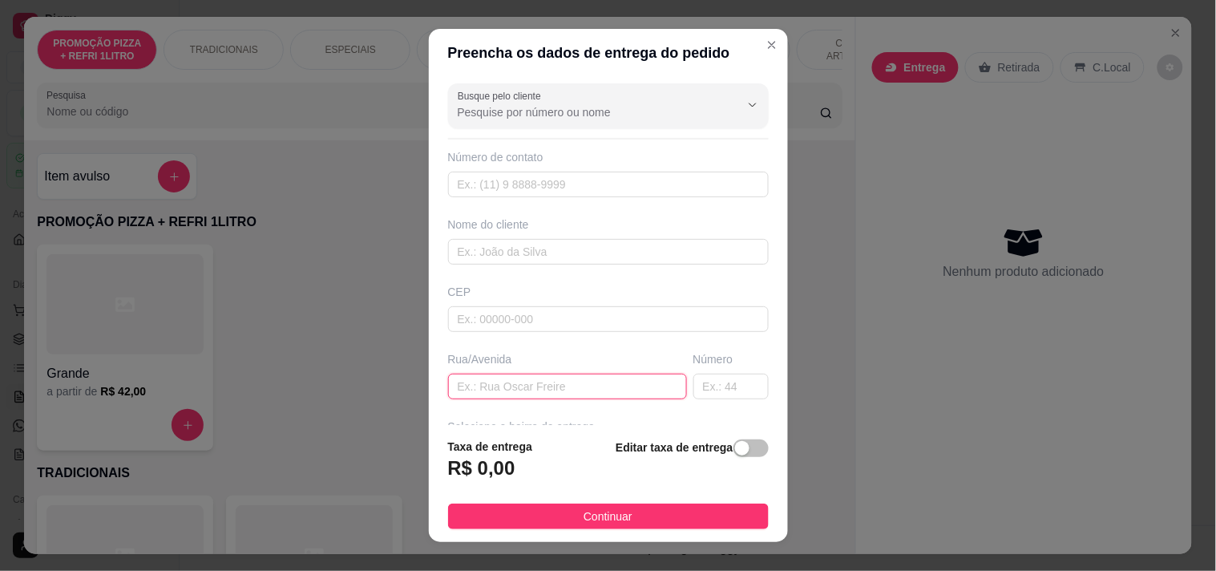
click at [579, 377] on input "text" at bounding box center [567, 386] width 239 height 26
type input "ERI"
drag, startPoint x: 571, startPoint y: 373, endPoint x: 318, endPoint y: 375, distance: 252.4
click at [350, 380] on div "Preencha os dados de entrega do pedido Busque pelo cliente Número de contato No…" at bounding box center [608, 285] width 1216 height 571
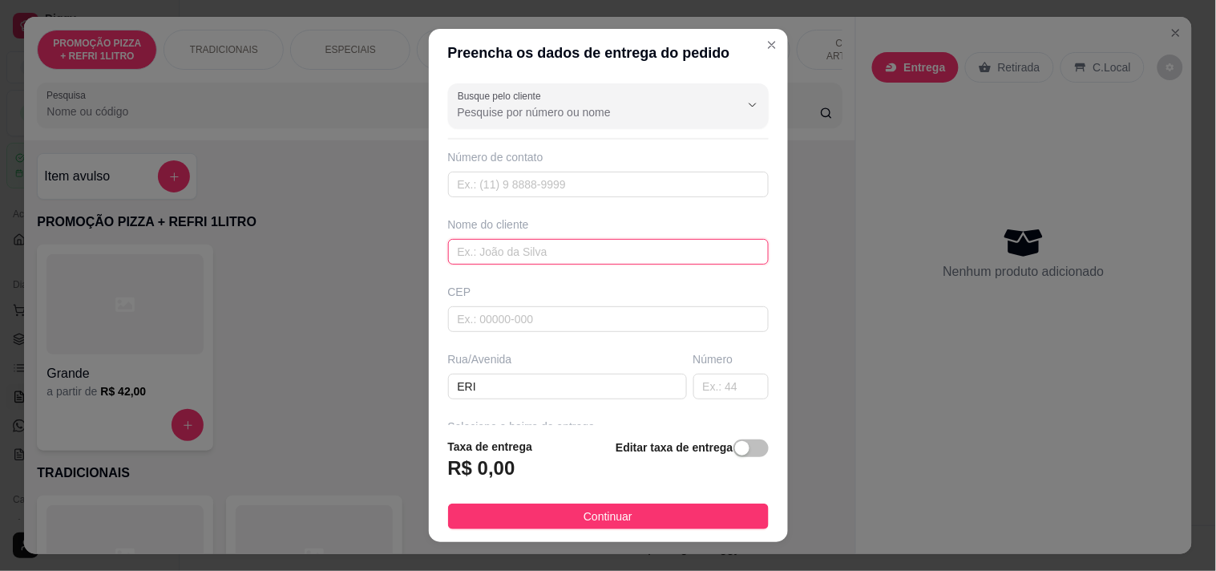
click at [484, 252] on input "text" at bounding box center [608, 252] width 321 height 26
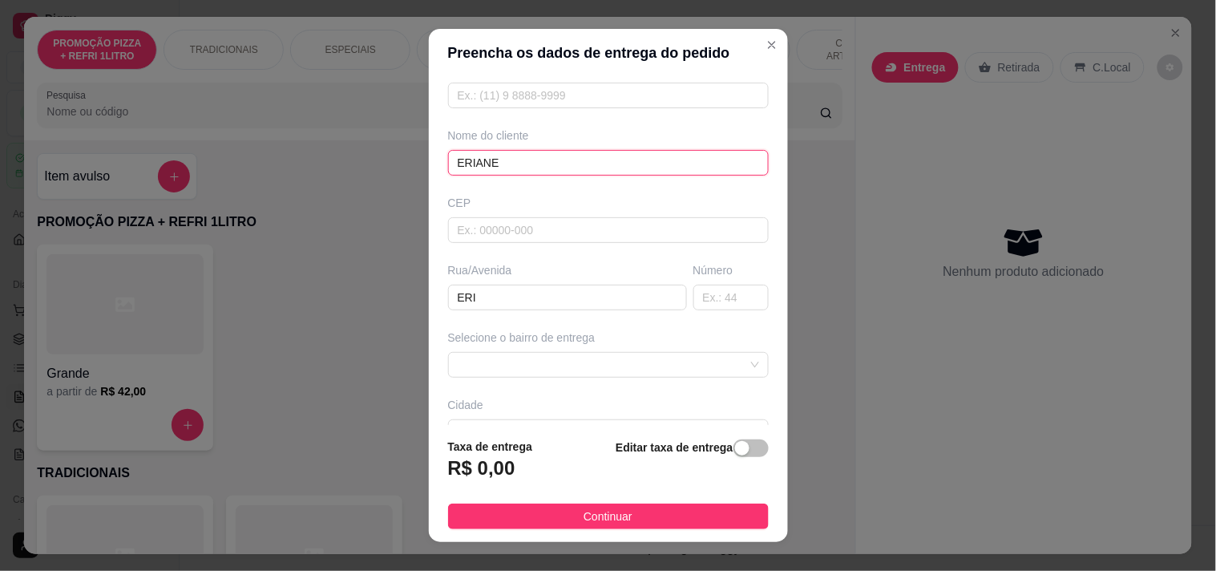
type input "ERIANE"
click at [535, 369] on span at bounding box center [608, 365] width 301 height 24
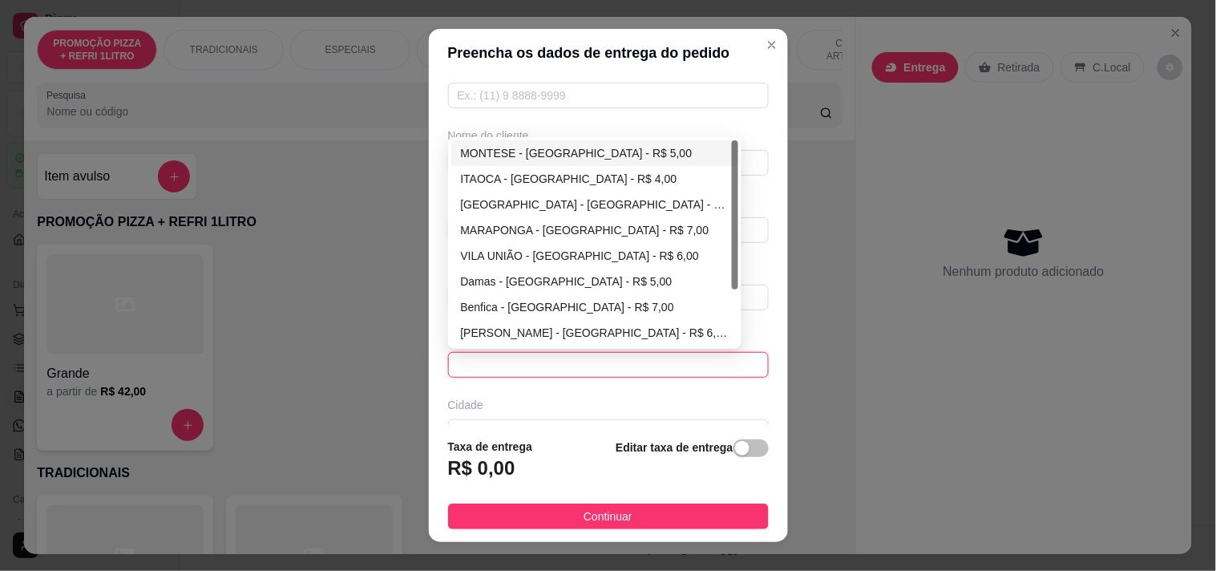
click at [603, 148] on div "MONTESE - [GEOGRAPHIC_DATA] - R$ 5,00" at bounding box center [595, 153] width 268 height 18
type input "[GEOGRAPHIC_DATA]"
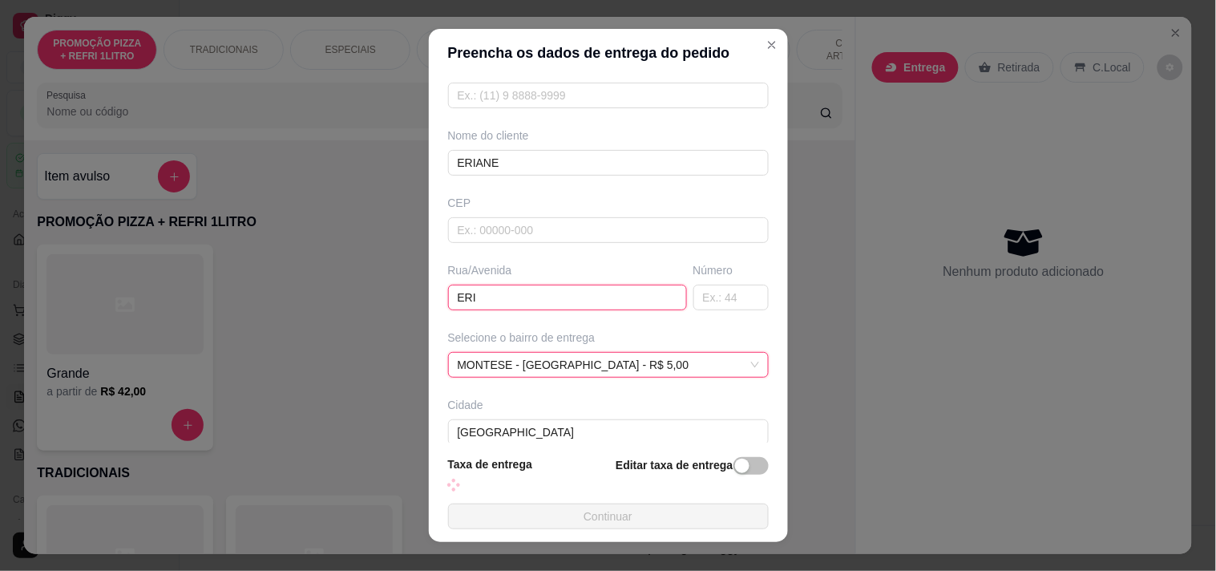
click at [531, 289] on input "ERI" at bounding box center [567, 297] width 239 height 26
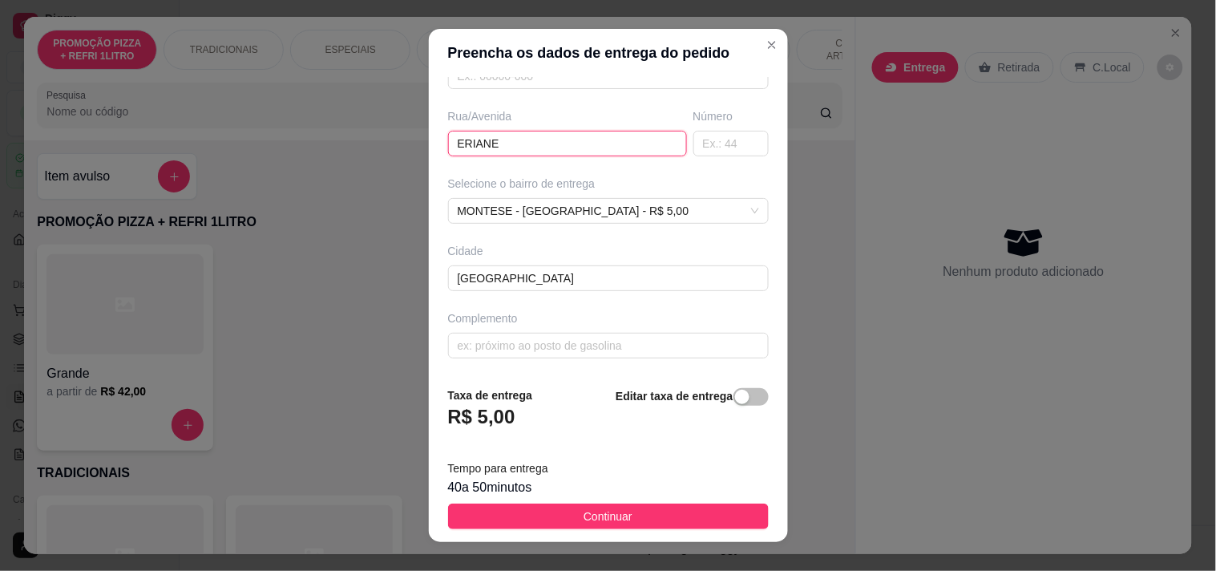
scroll to position [155, 0]
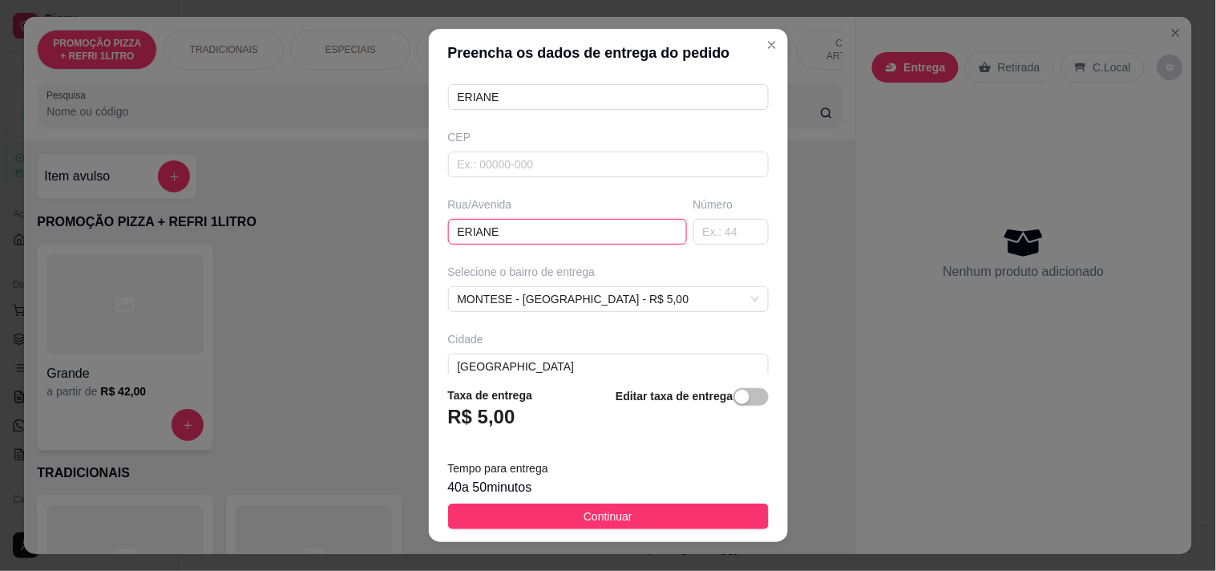
drag, startPoint x: 555, startPoint y: 227, endPoint x: 380, endPoint y: 220, distance: 175.7
click at [380, 220] on div "Preencha os dados de entrega do pedido Busque pelo cliente Número de contato No…" at bounding box center [608, 285] width 1216 height 571
paste input "[PERSON_NAME] 1591 itaoca condomínio mOOv Parangaba Bloco 3 apartamento 502"
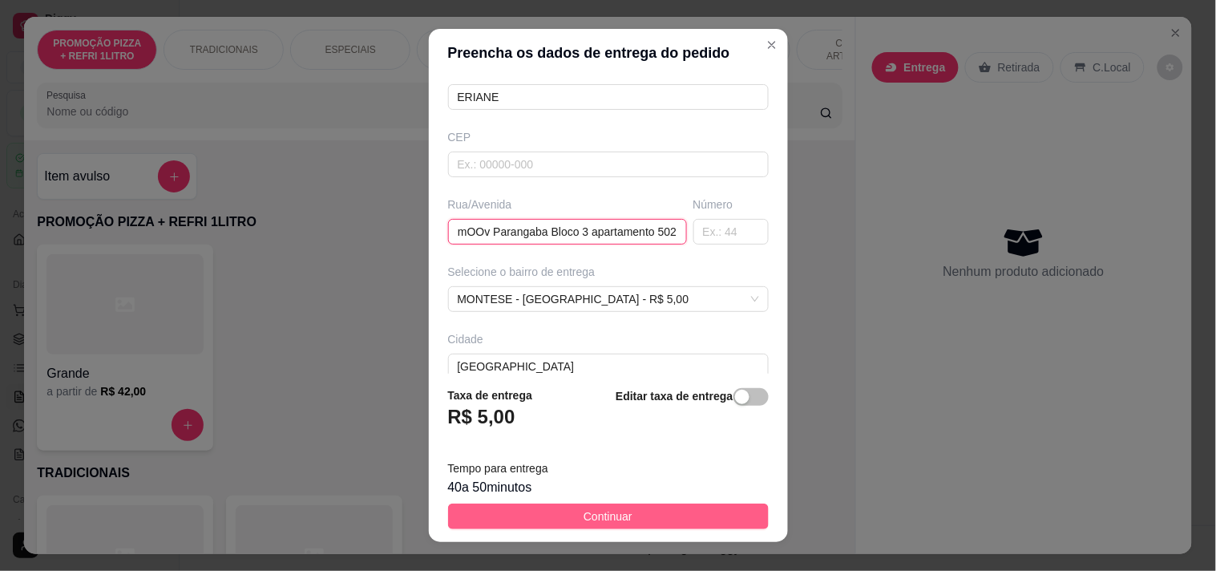
type input "[PERSON_NAME] 1591 itaoca condomínio mOOv Parangaba Bloco 3 apartamento 502"
click at [605, 513] on span "Continuar" at bounding box center [607, 516] width 49 height 18
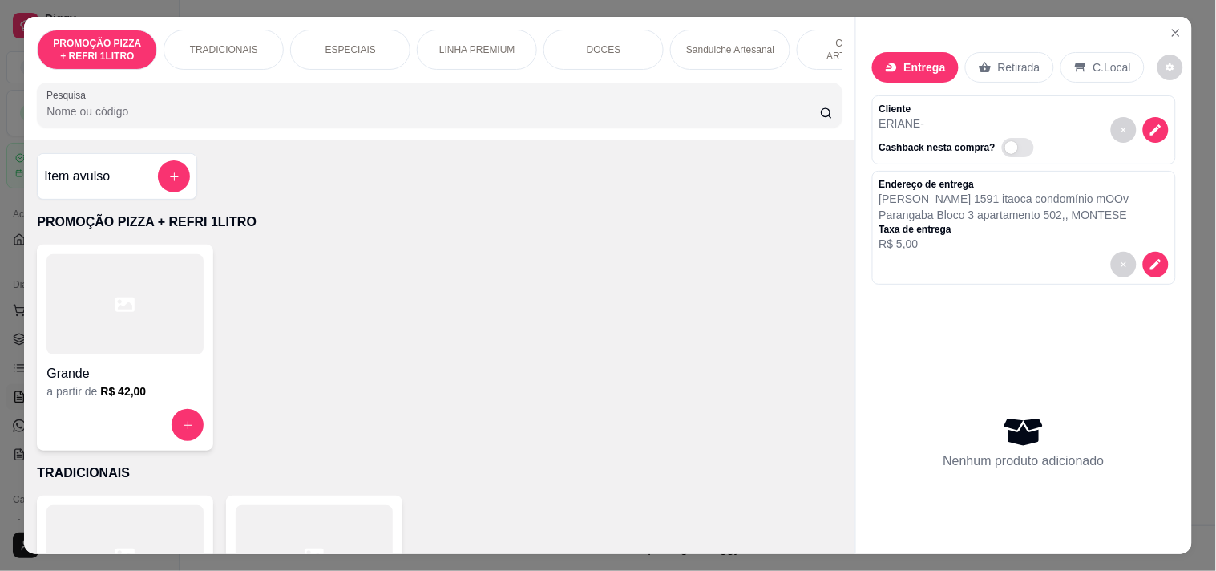
click at [142, 383] on h4 "Grande" at bounding box center [124, 373] width 157 height 19
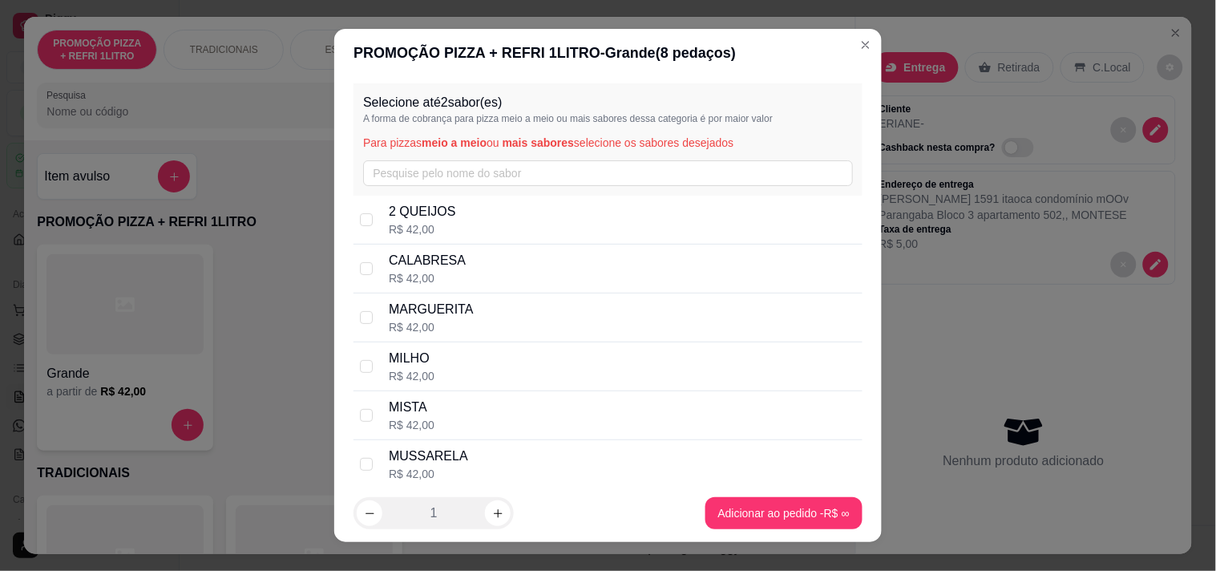
click at [469, 270] on div "CALABRESA R$ 42,00" at bounding box center [622, 268] width 467 height 35
checkbox input "true"
click at [451, 446] on p "MUSSARELA" at bounding box center [428, 455] width 79 height 19
checkbox input "true"
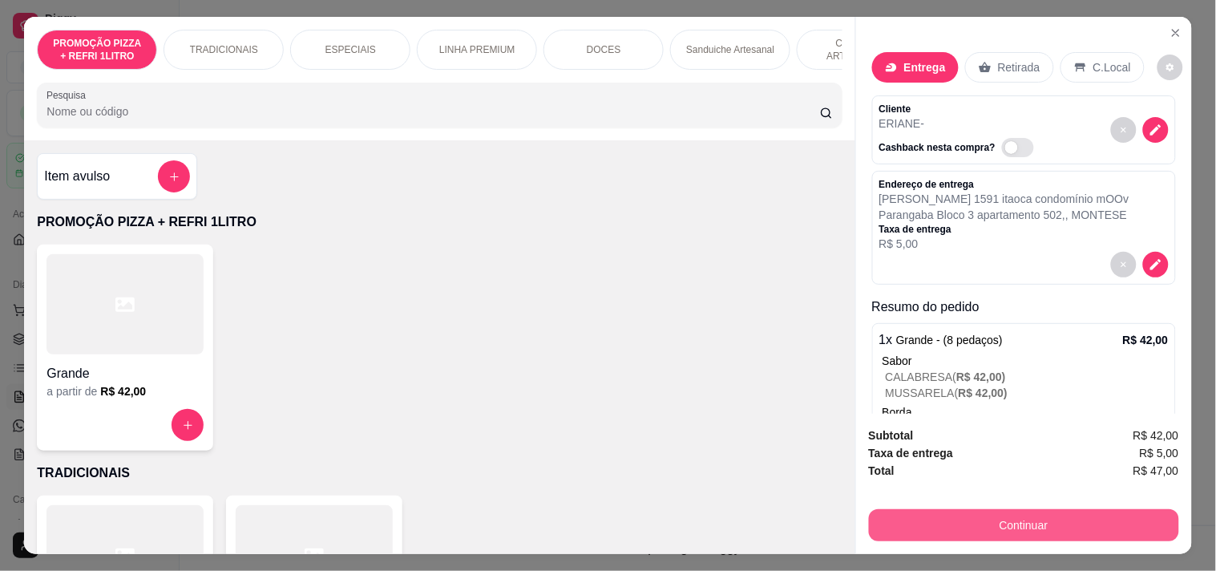
click at [918, 511] on button "Continuar" at bounding box center [1024, 525] width 310 height 32
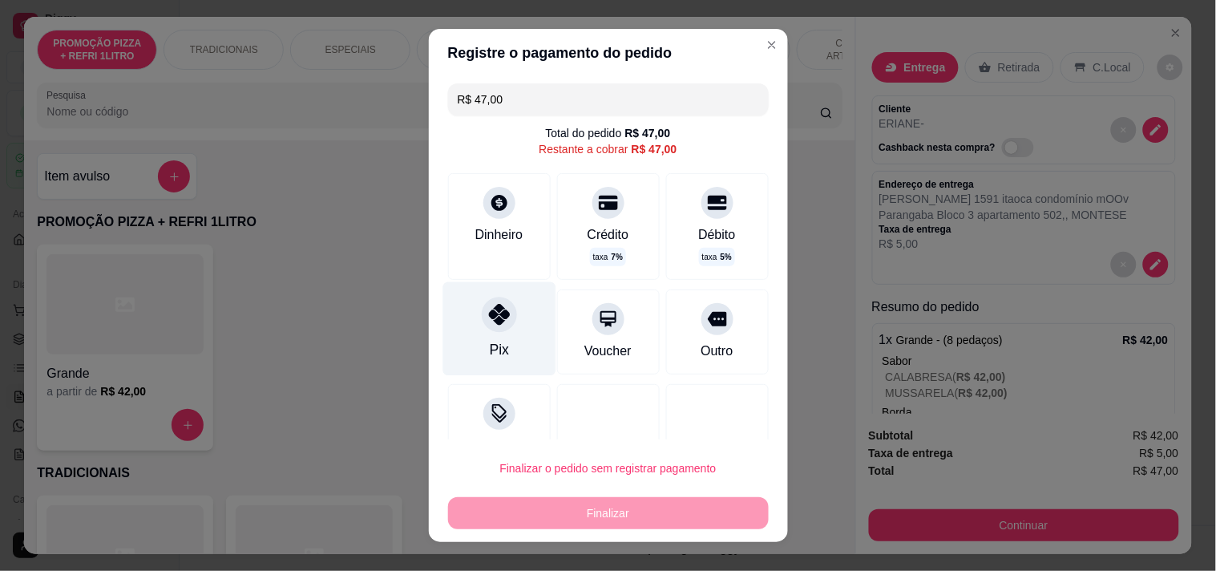
click at [519, 333] on div "Pix" at bounding box center [498, 328] width 113 height 94
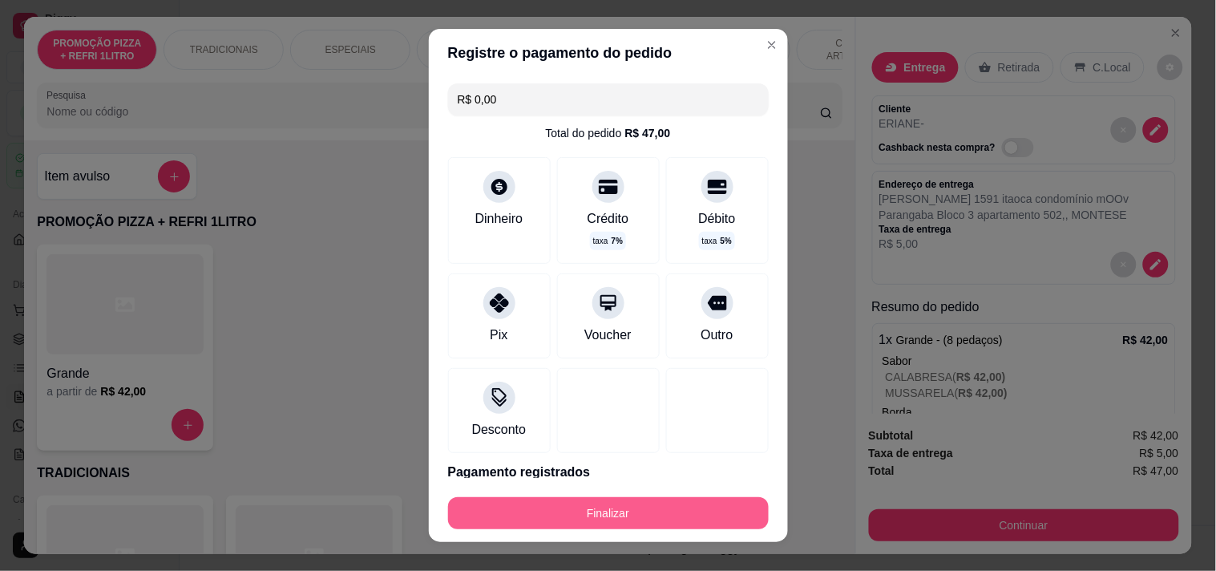
click at [563, 499] on button "Finalizar" at bounding box center [608, 513] width 321 height 32
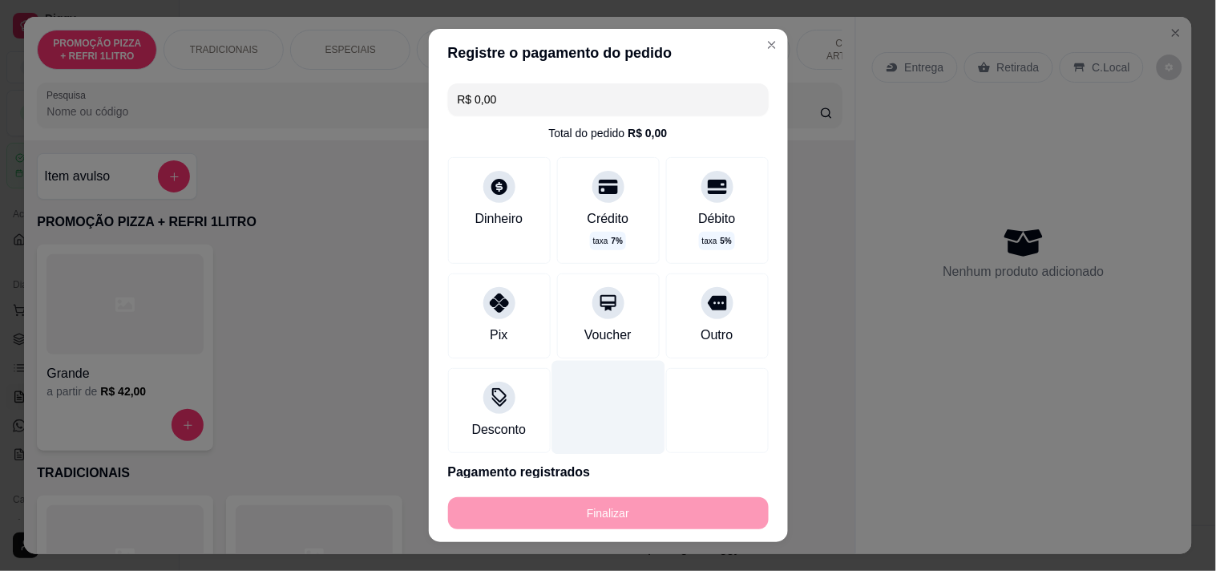
type input "-R$ 47,00"
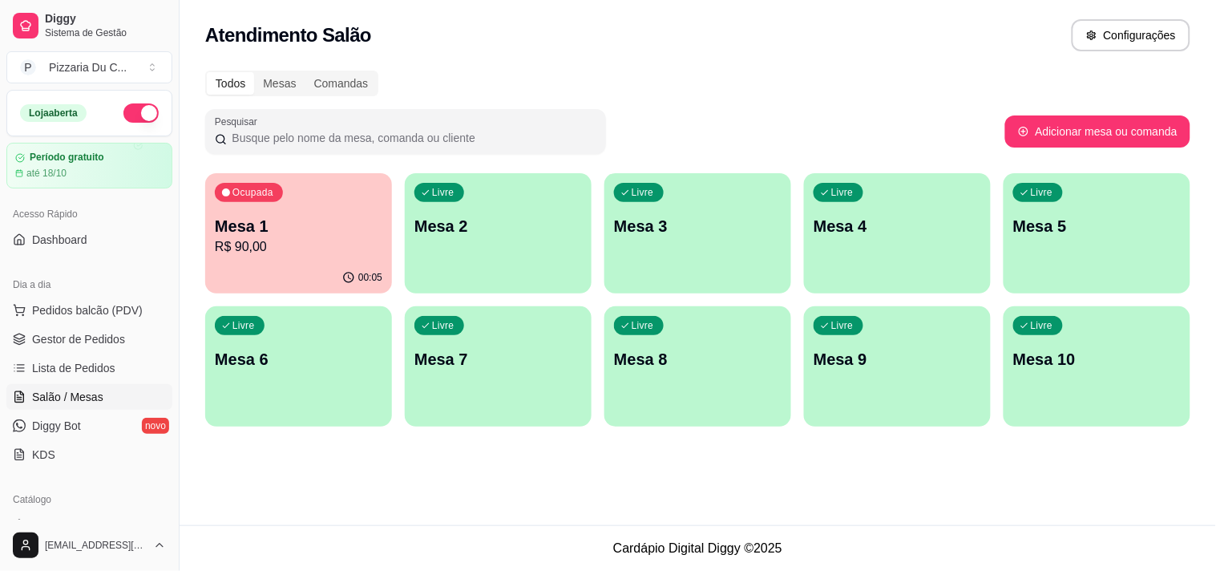
click at [272, 283] on div "00:05" at bounding box center [298, 277] width 187 height 31
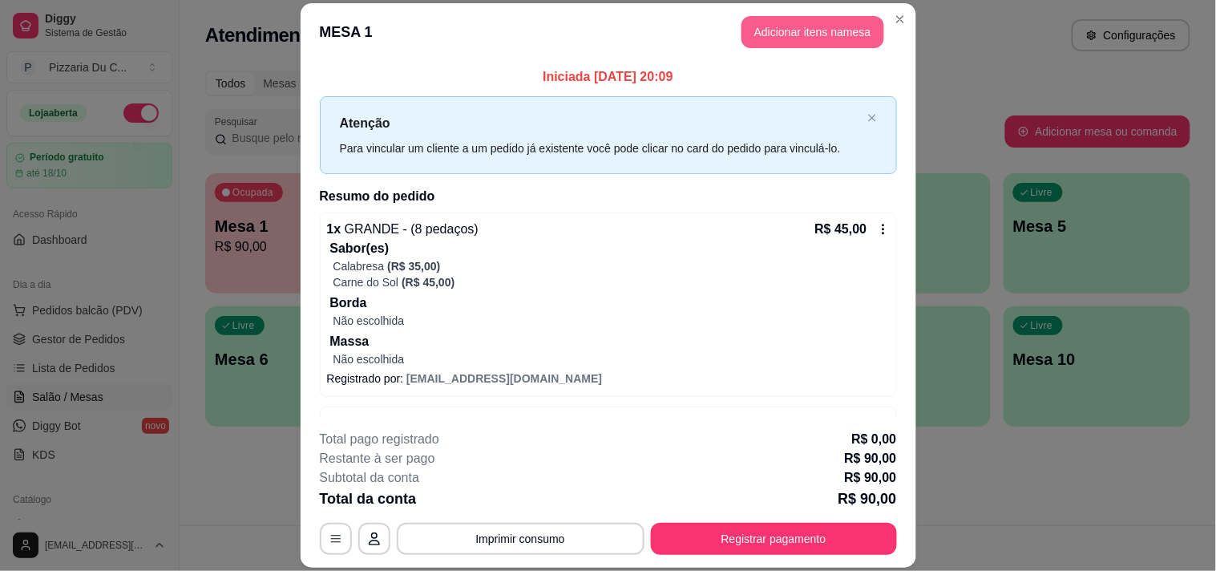
click at [777, 37] on button "Adicionar itens na mesa" at bounding box center [812, 32] width 143 height 32
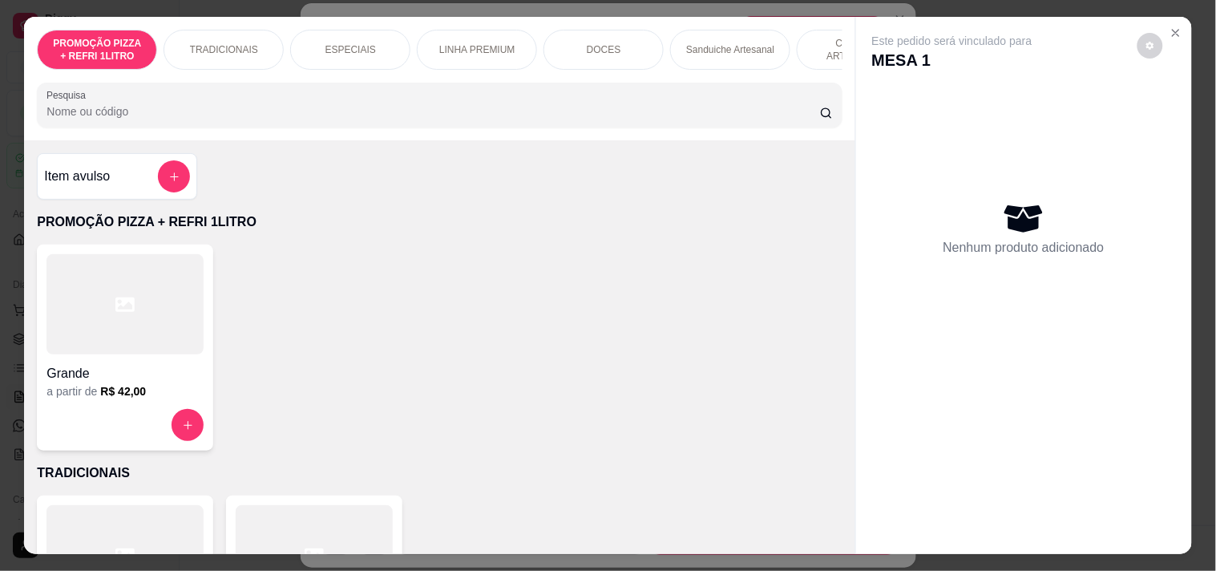
scroll to position [0, 705]
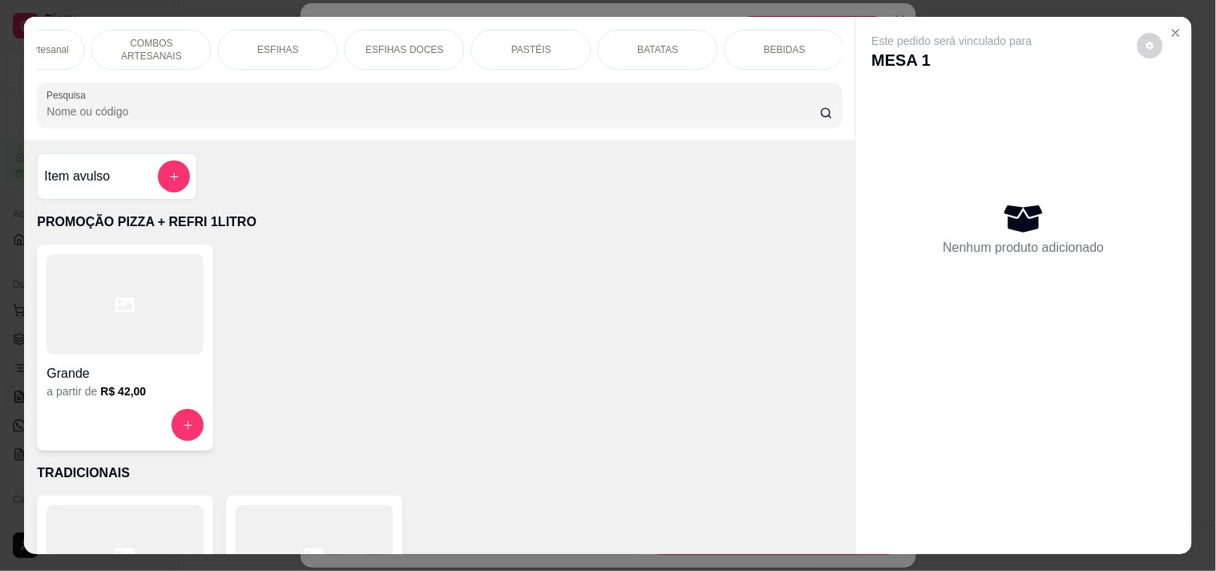
click at [781, 43] on p "BEBIDAS" at bounding box center [785, 49] width 42 height 13
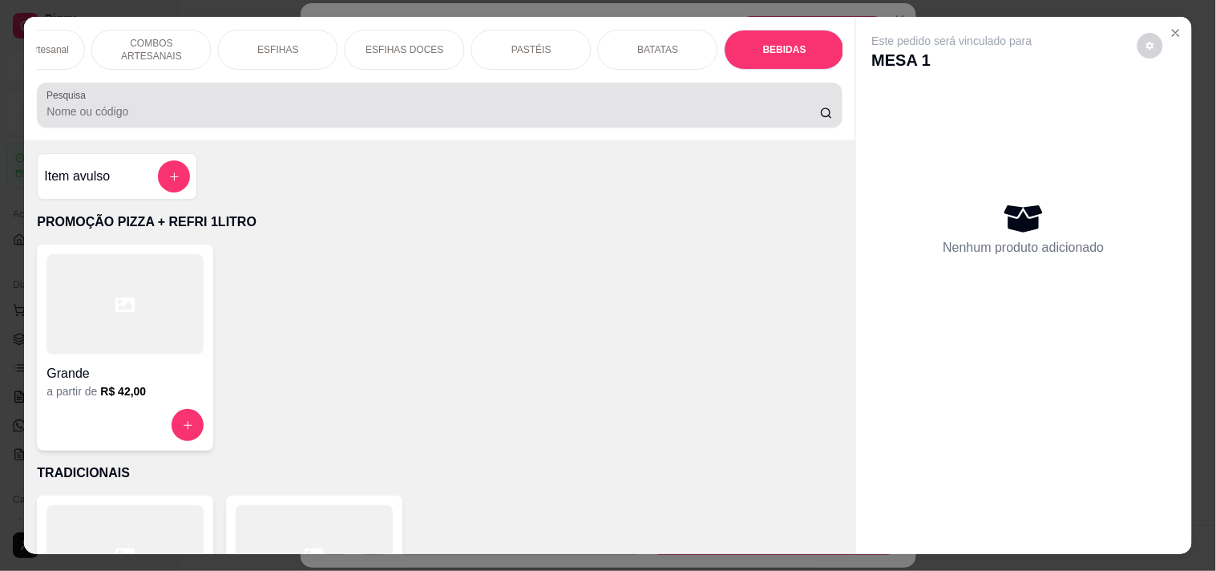
scroll to position [41, 0]
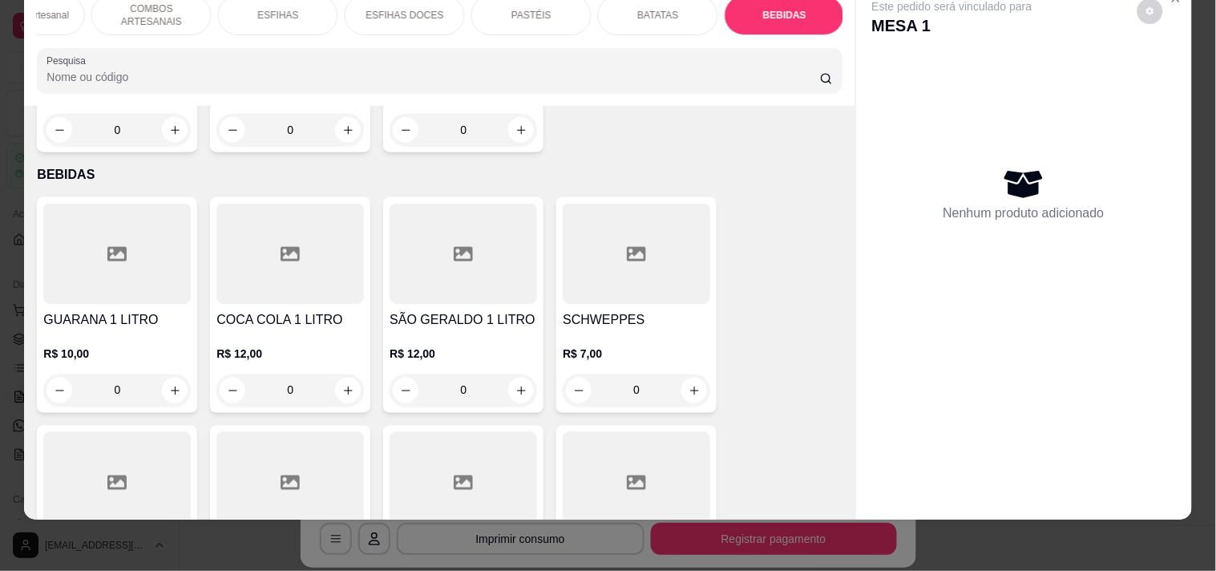
click at [278, 38] on div "PROMOÇÃO PIZZA + REFRI 1LITRO TRADICIONAIS ESPECIAIS LINHA PREMIUM DOCES Sandui…" at bounding box center [439, 43] width 830 height 123
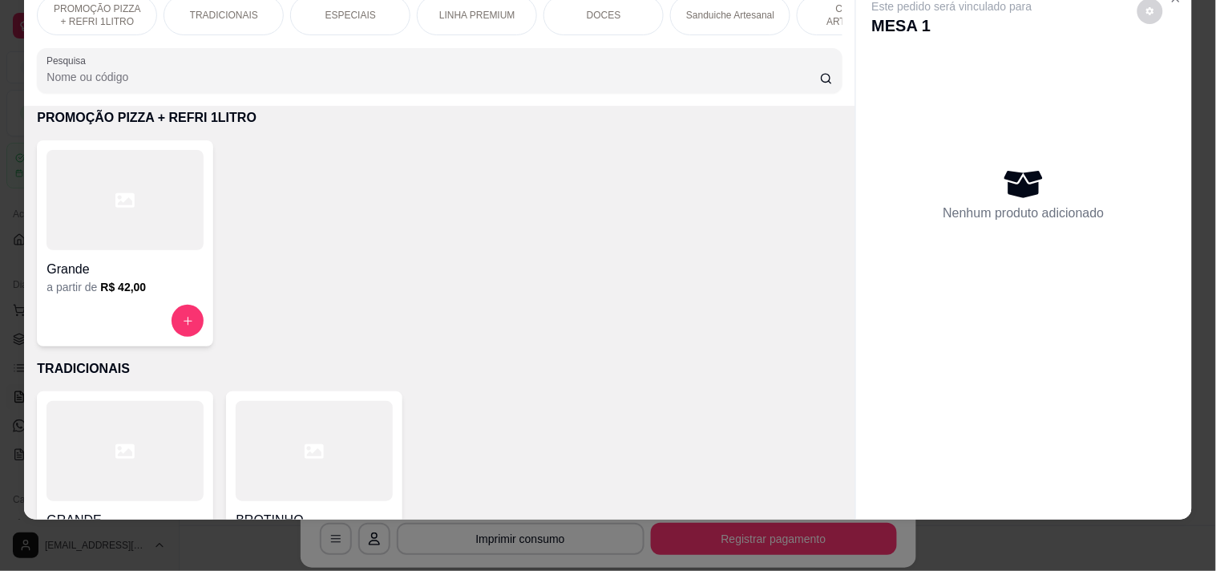
scroll to position [0, 0]
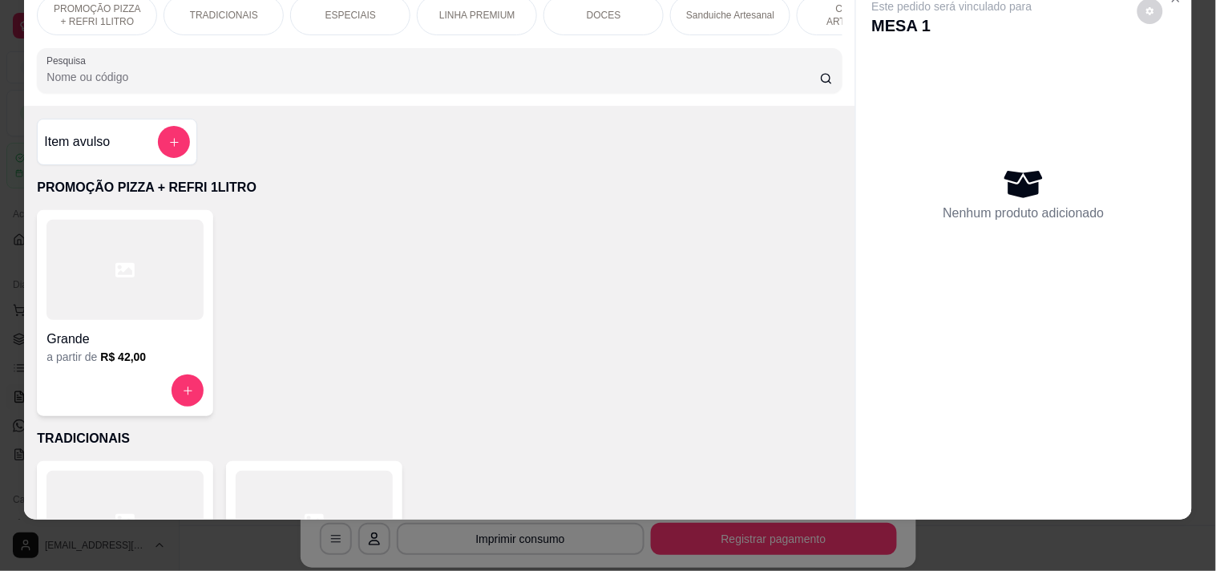
click at [158, 127] on div at bounding box center [174, 142] width 32 height 32
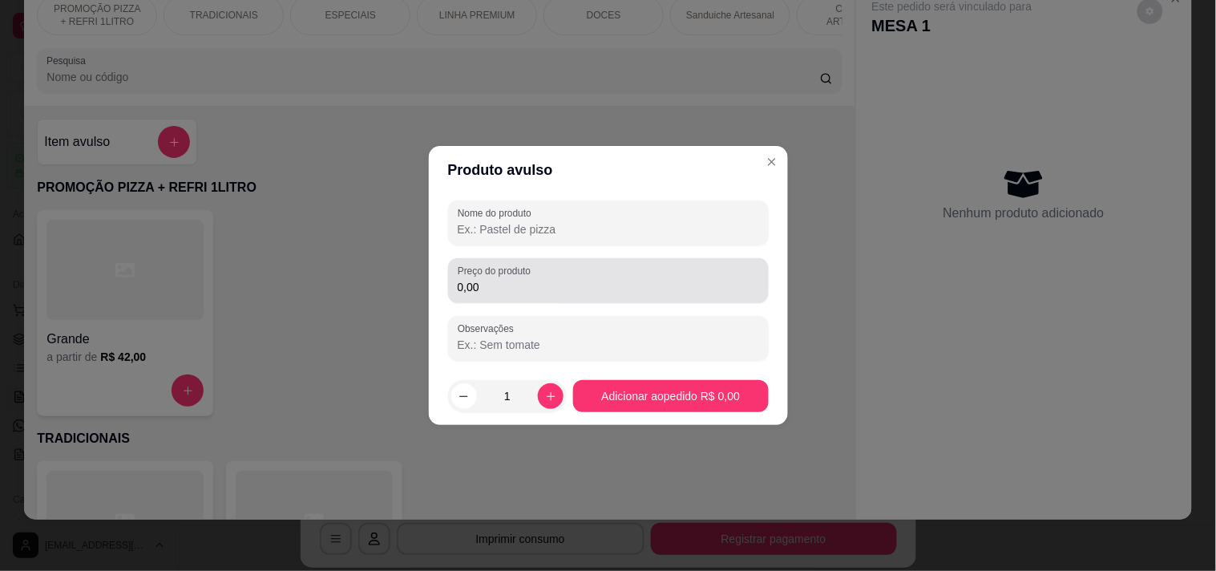
click at [511, 282] on input "0,00" at bounding box center [608, 287] width 301 height 16
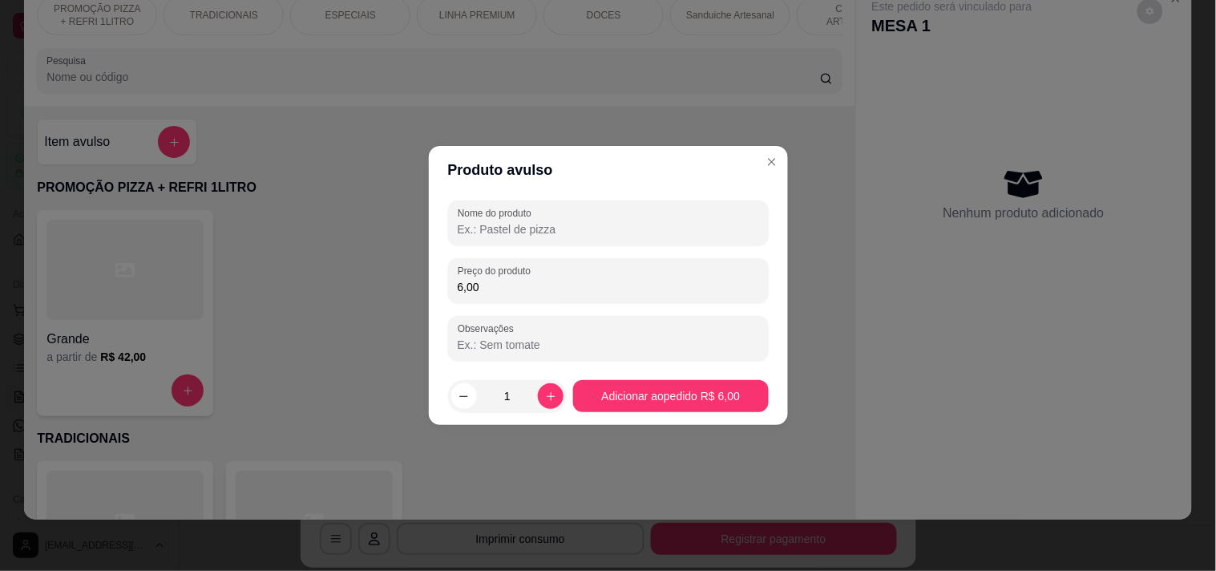
type input "6,00"
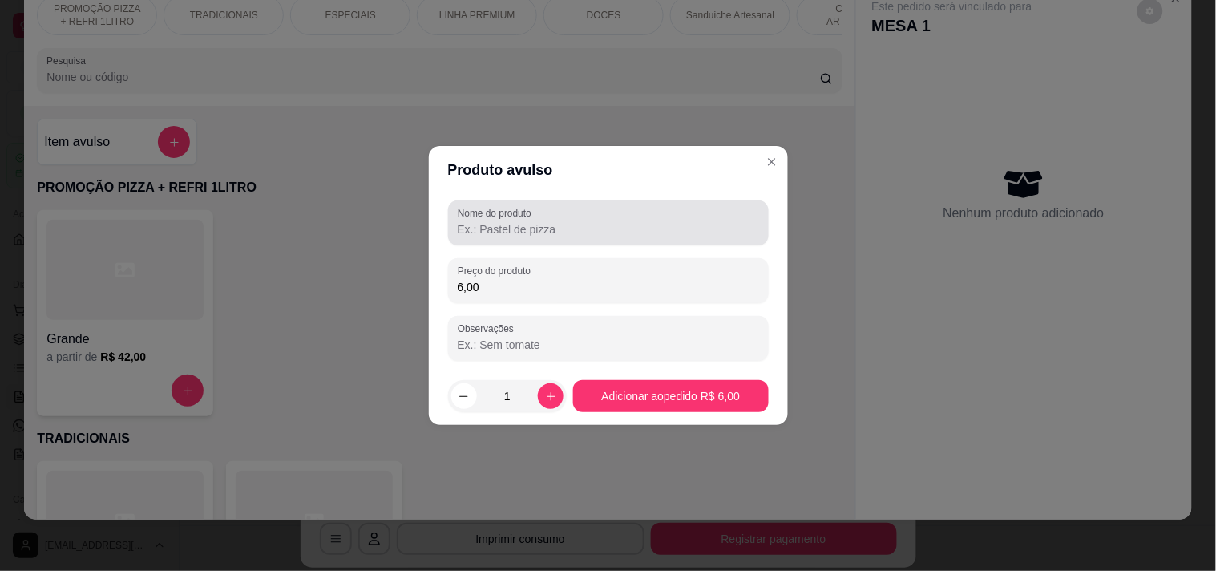
click at [506, 240] on div "Nome do produto" at bounding box center [608, 222] width 321 height 45
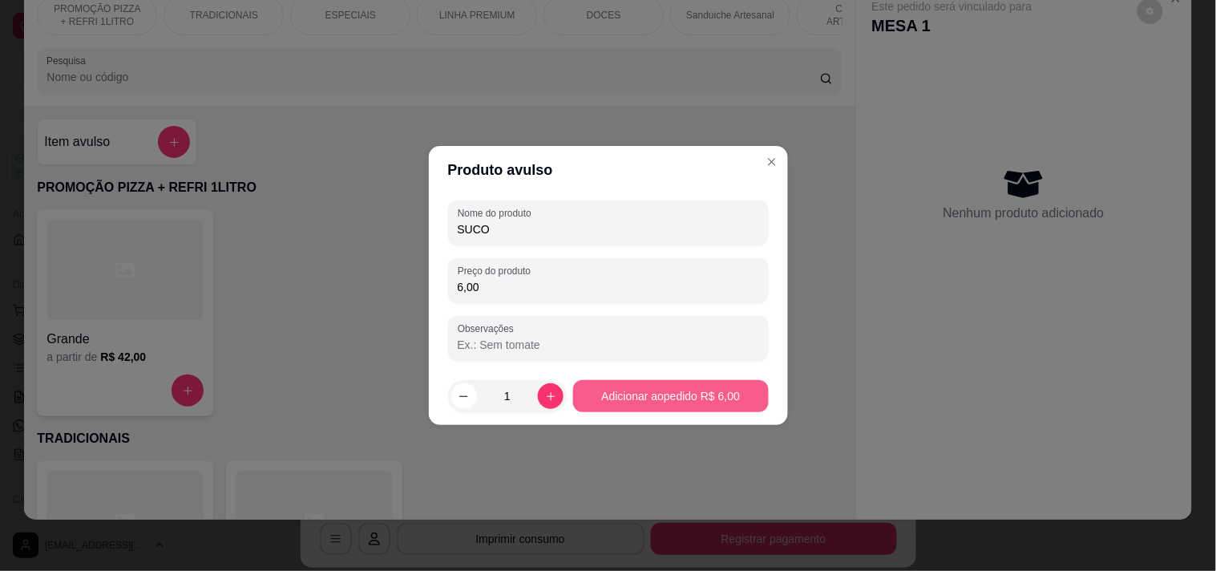
type input "SUCO"
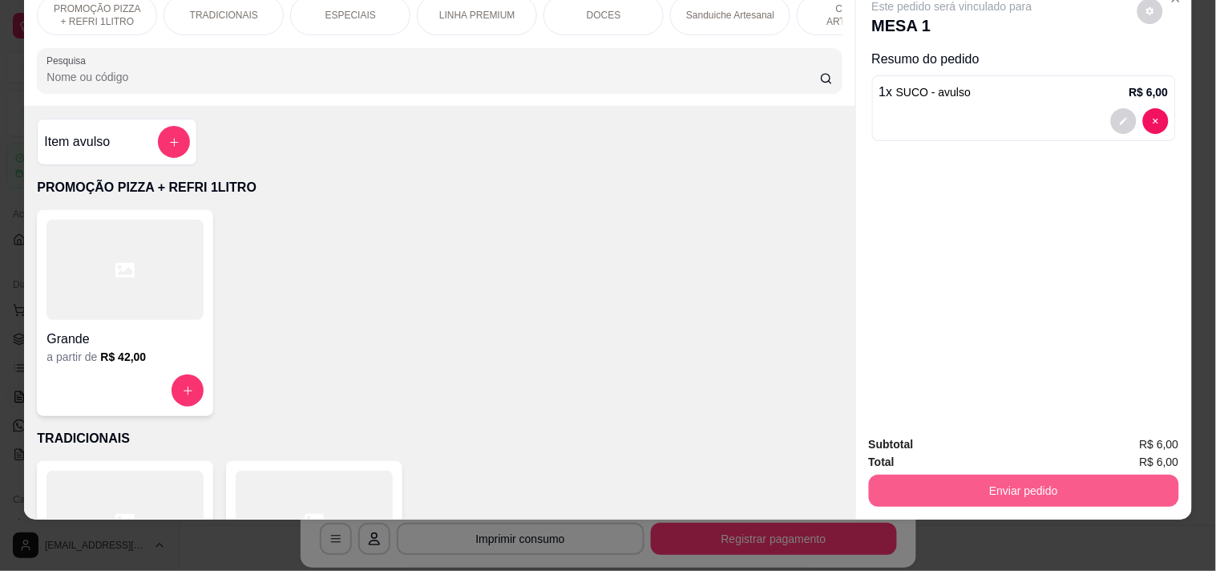
click at [1048, 474] on button "Enviar pedido" at bounding box center [1024, 490] width 310 height 32
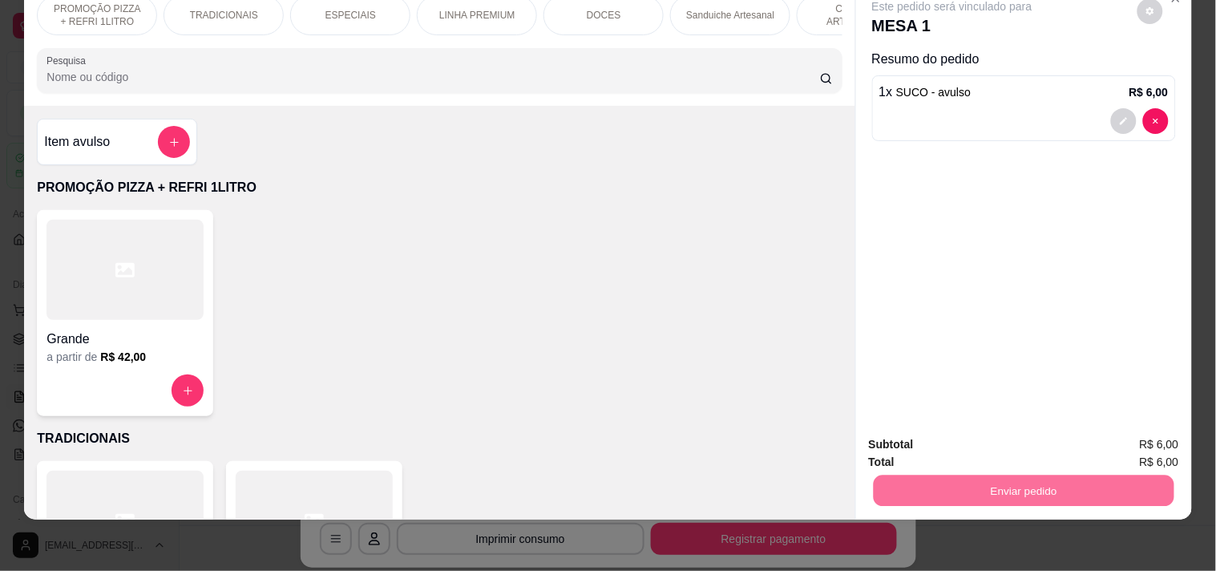
click at [1136, 441] on button "Enviar pedido" at bounding box center [1136, 437] width 91 height 30
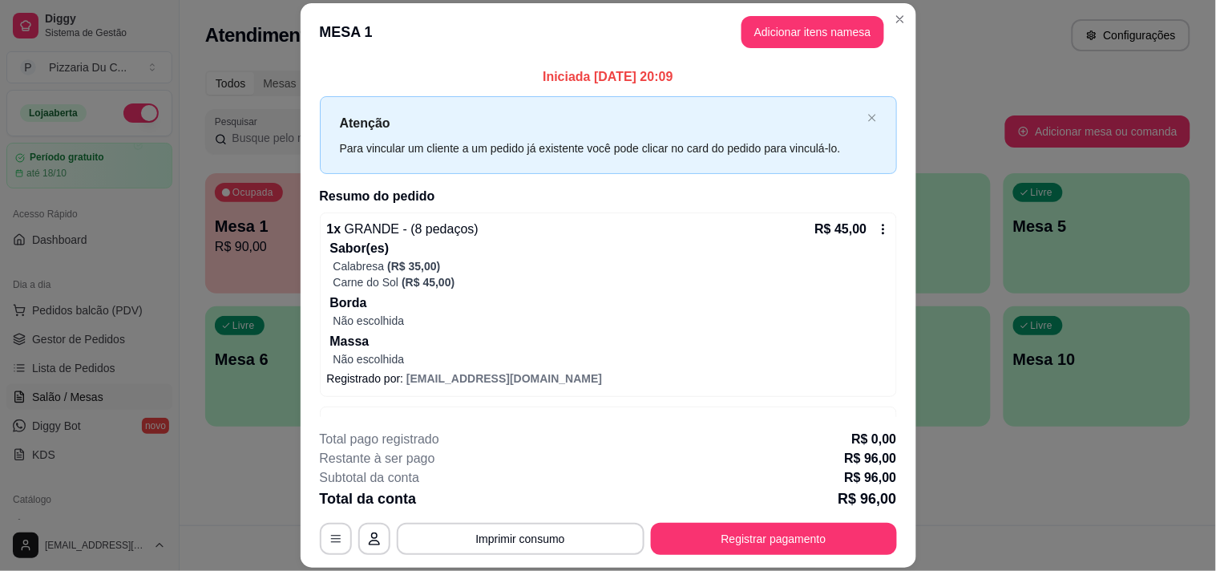
click at [906, 21] on header "MESA 1 Adicionar itens na mesa" at bounding box center [608, 32] width 615 height 58
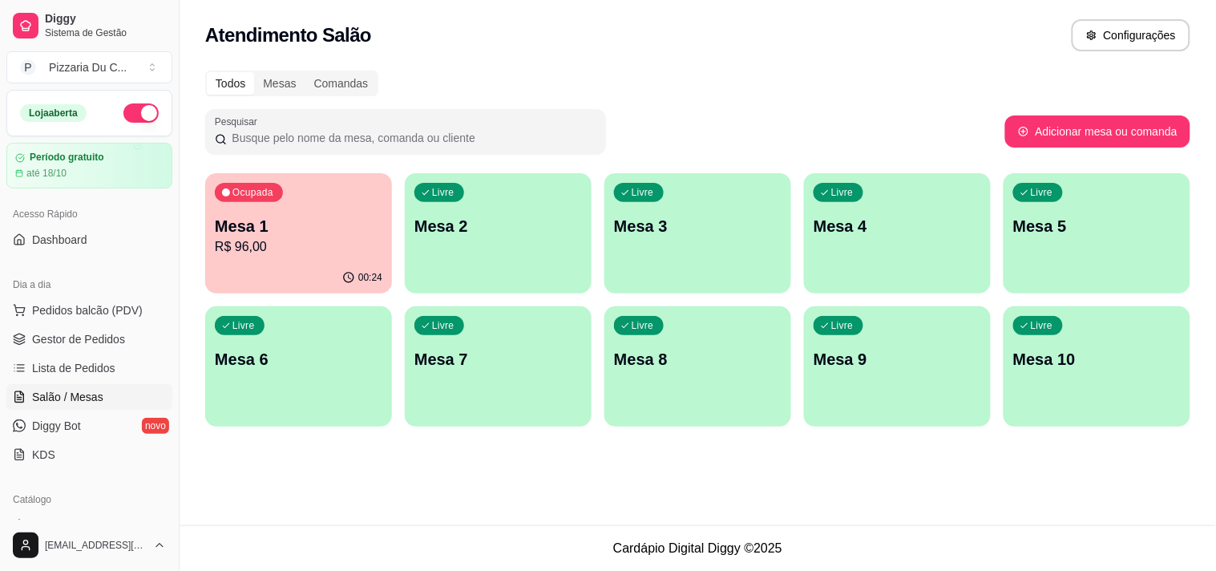
click at [326, 215] on p "Mesa 1" at bounding box center [298, 226] width 167 height 22
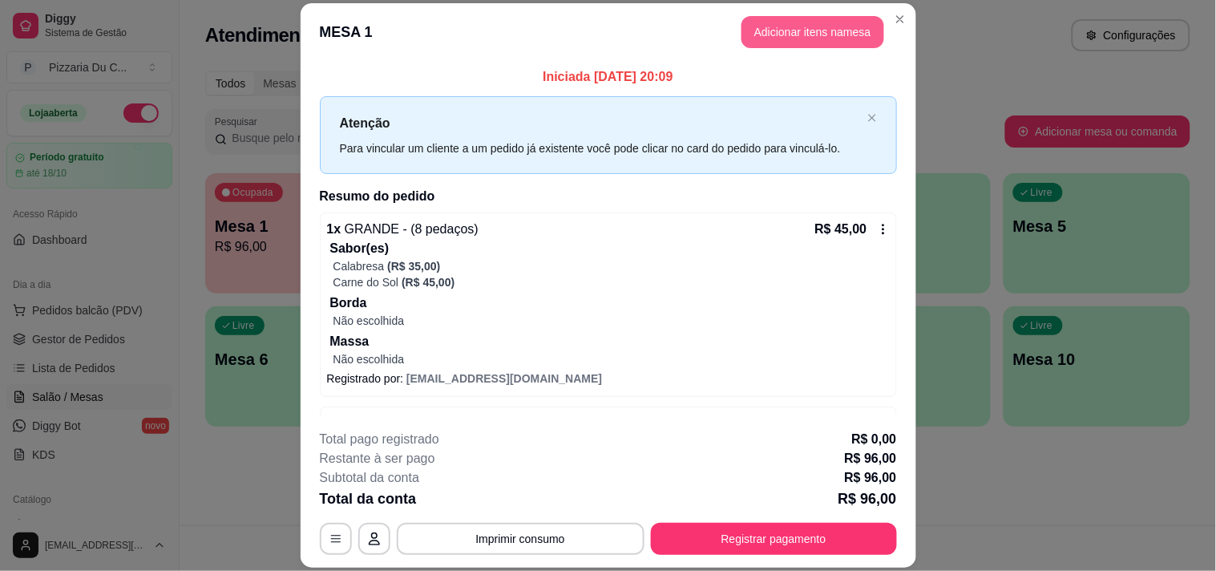
click at [786, 26] on button "Adicionar itens na mesa" at bounding box center [812, 32] width 143 height 32
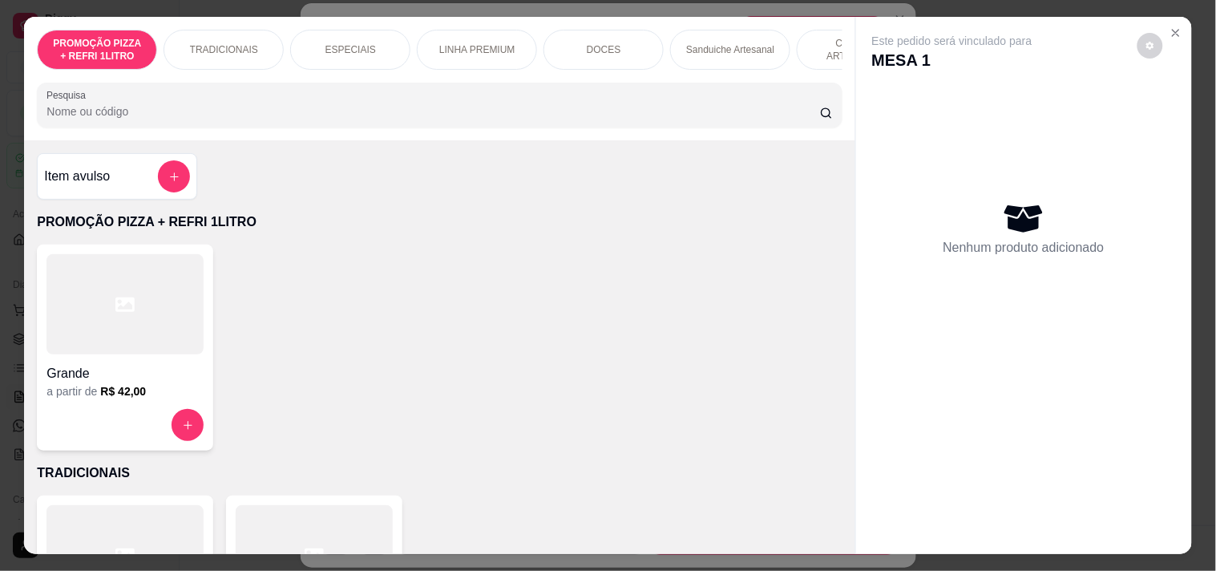
scroll to position [0, 705]
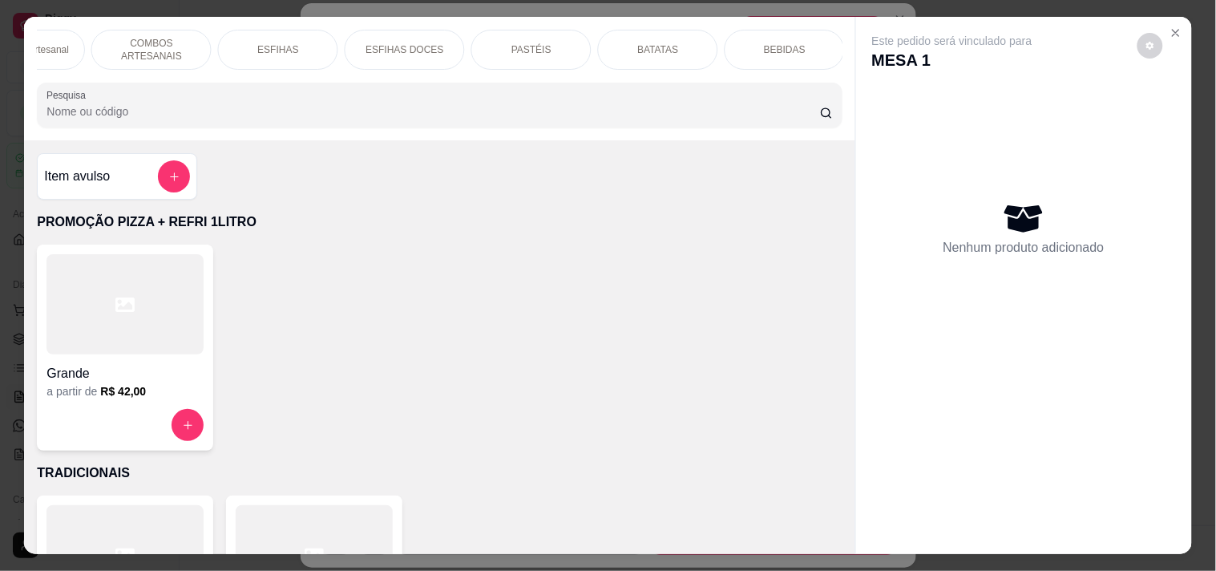
click at [764, 43] on p "BEBIDAS" at bounding box center [785, 49] width 42 height 13
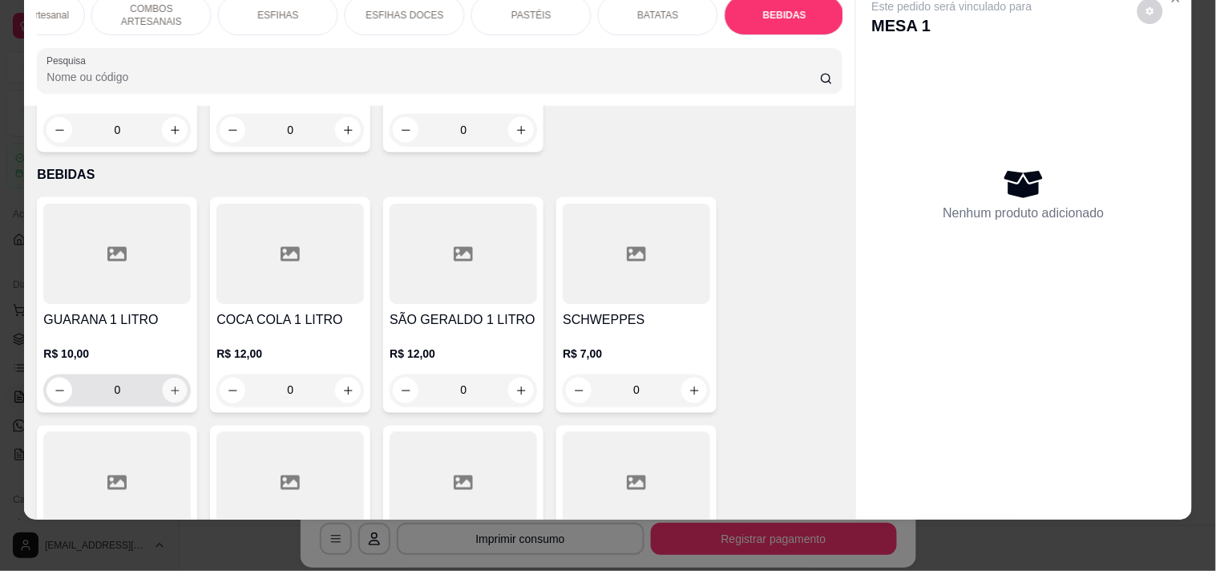
click at [179, 378] on button "increase-product-quantity" at bounding box center [175, 390] width 25 height 25
type input "1"
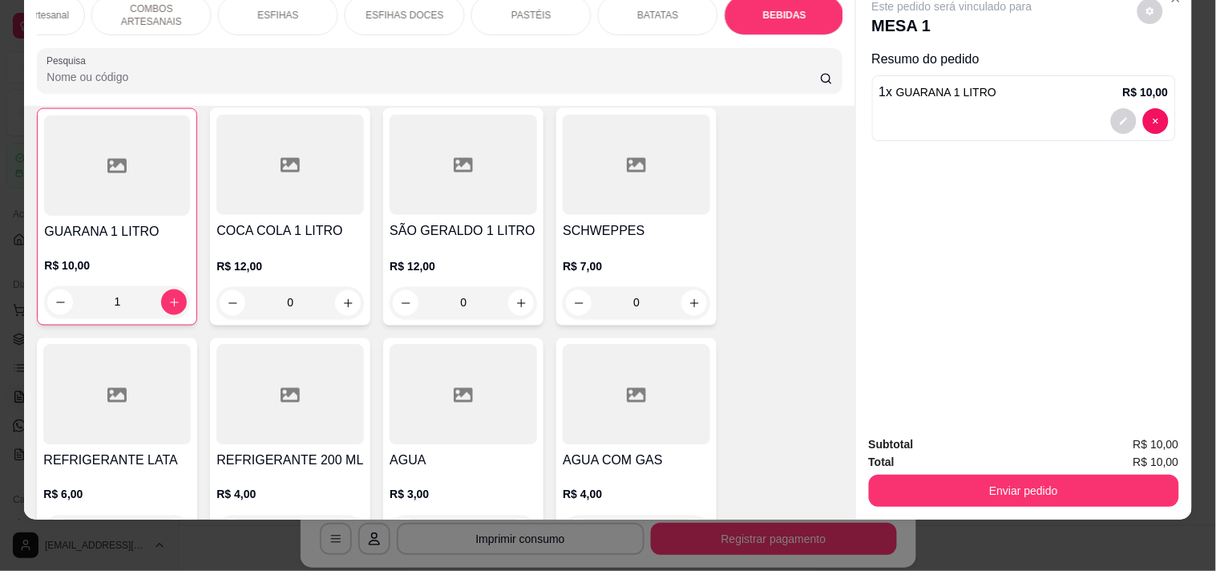
scroll to position [6845, 0]
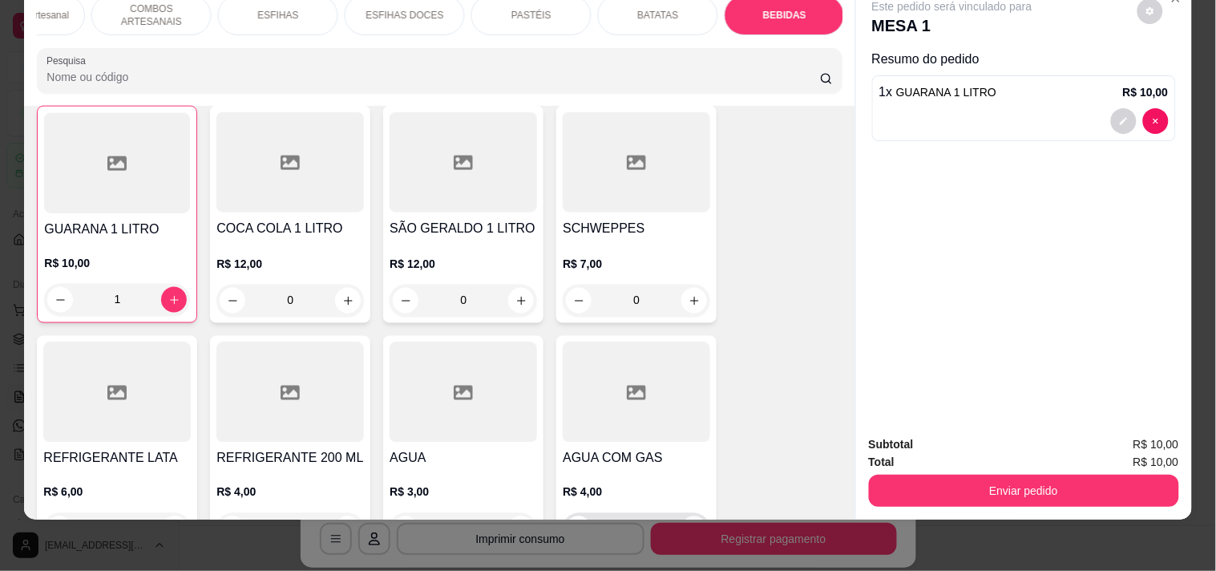
click at [681, 516] on button "increase-product-quantity" at bounding box center [694, 529] width 26 height 26
type input "1"
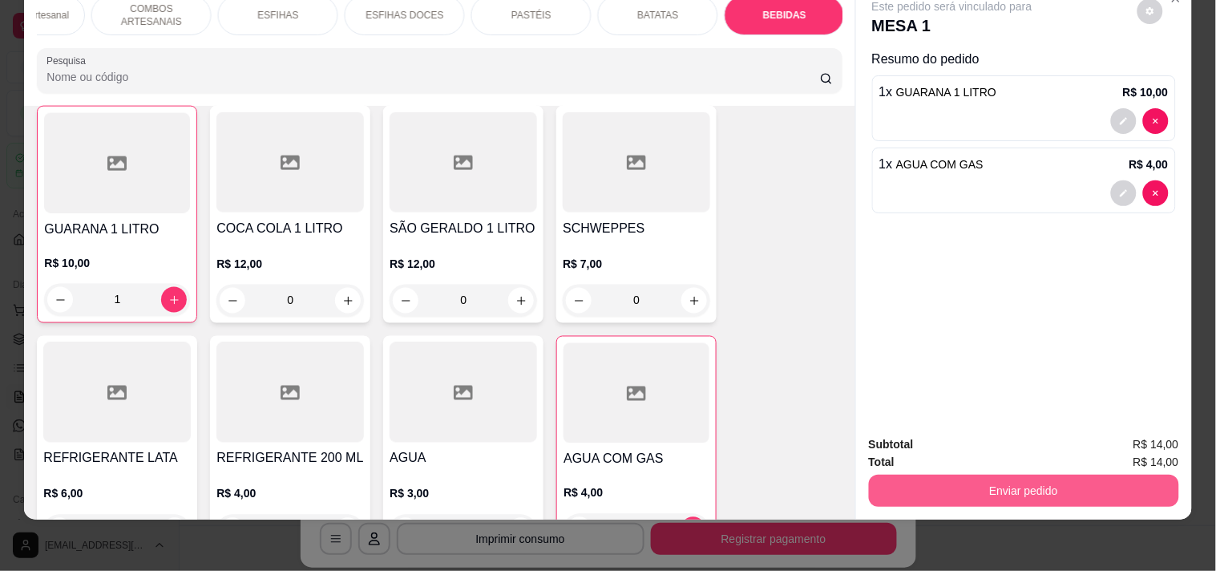
click at [942, 492] on button "Enviar pedido" at bounding box center [1024, 490] width 310 height 32
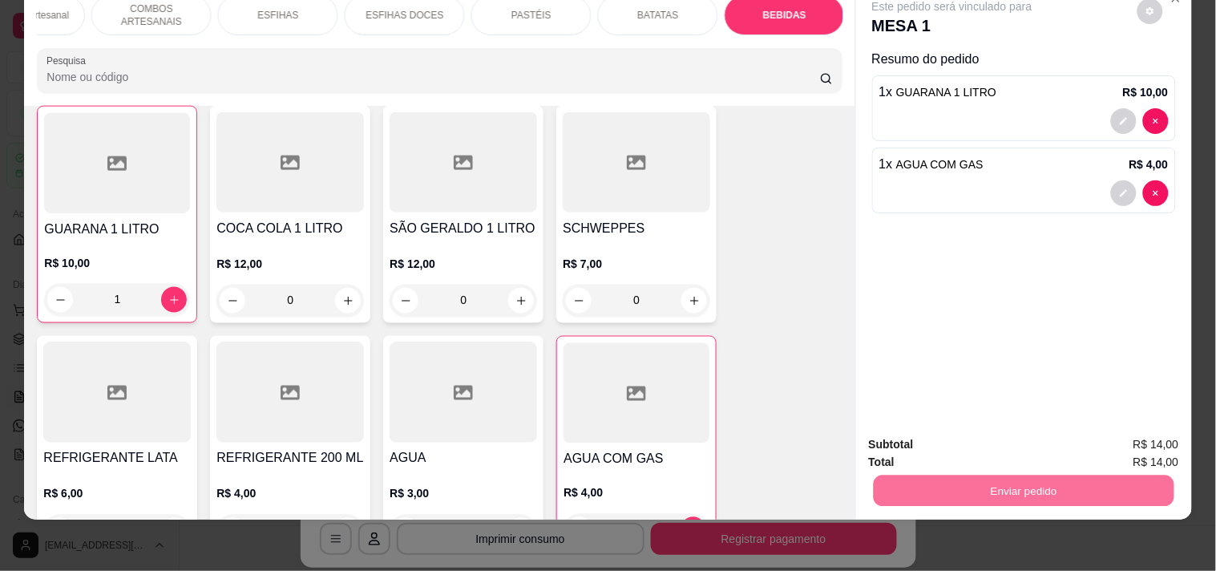
click at [1162, 438] on button "Enviar pedido" at bounding box center [1136, 437] width 91 height 30
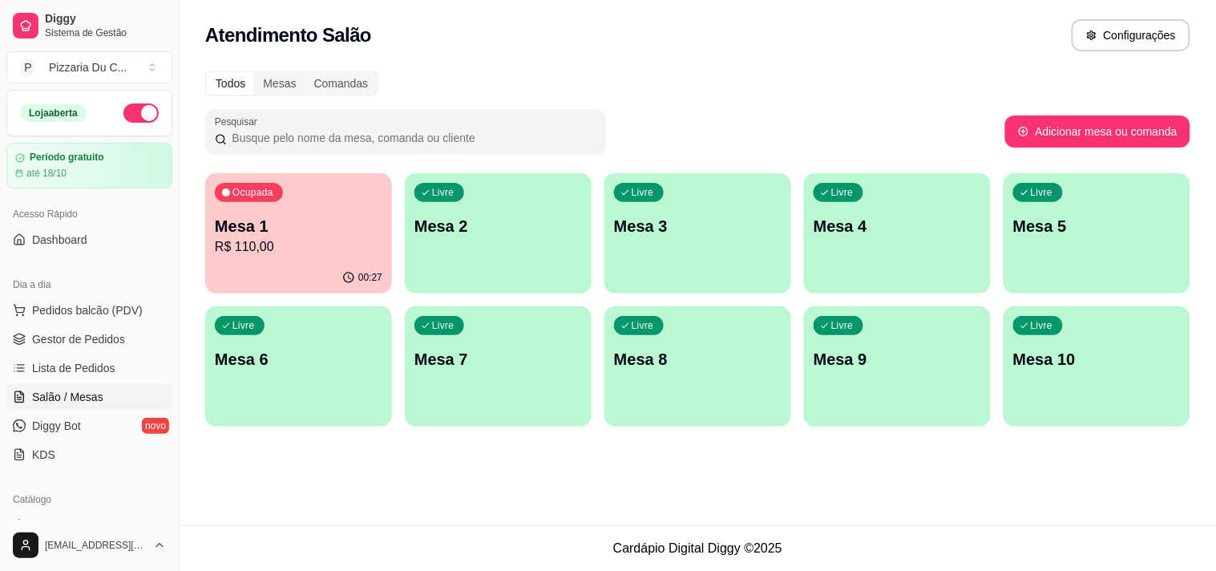
click at [469, 274] on div "button" at bounding box center [498, 283] width 187 height 19
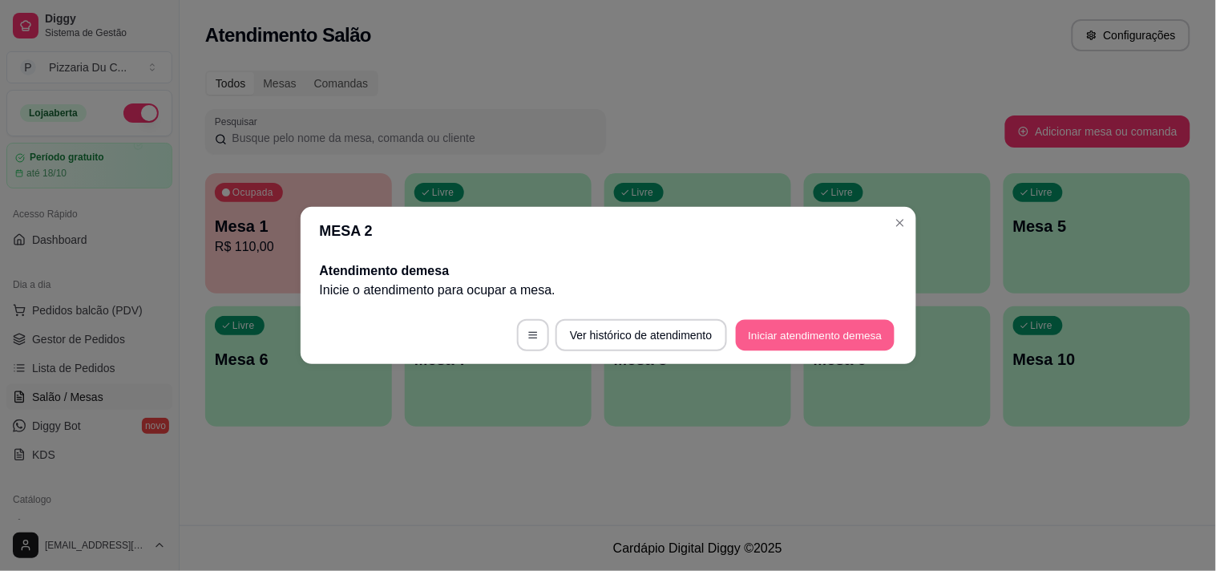
click at [786, 325] on button "Iniciar atendimento de mesa" at bounding box center [815, 335] width 159 height 31
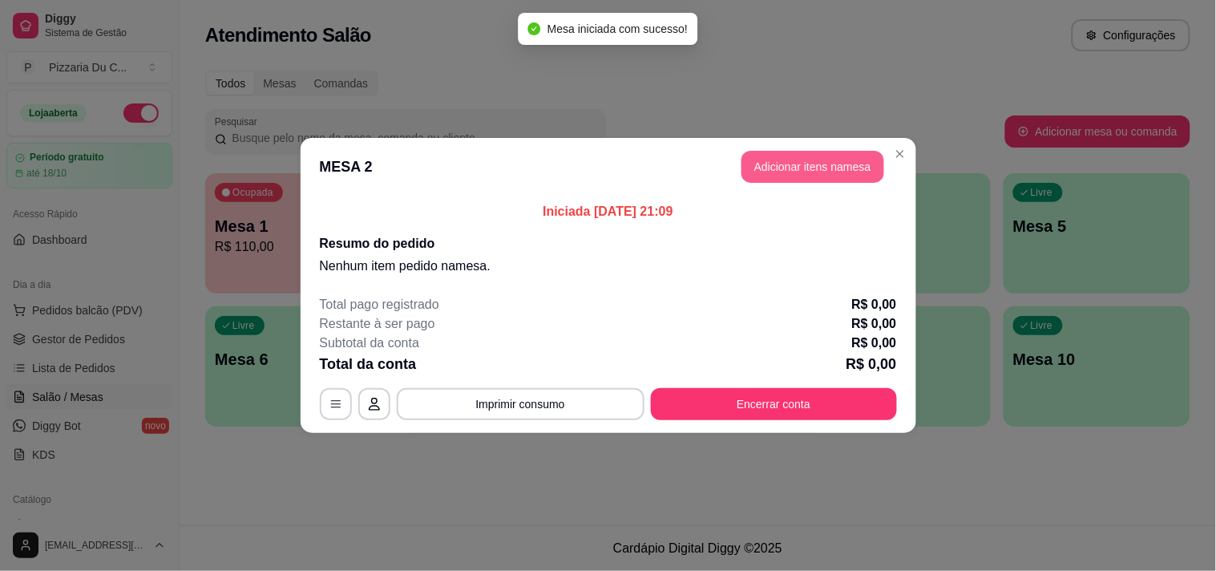
click at [826, 173] on button "Adicionar itens na mesa" at bounding box center [812, 167] width 143 height 32
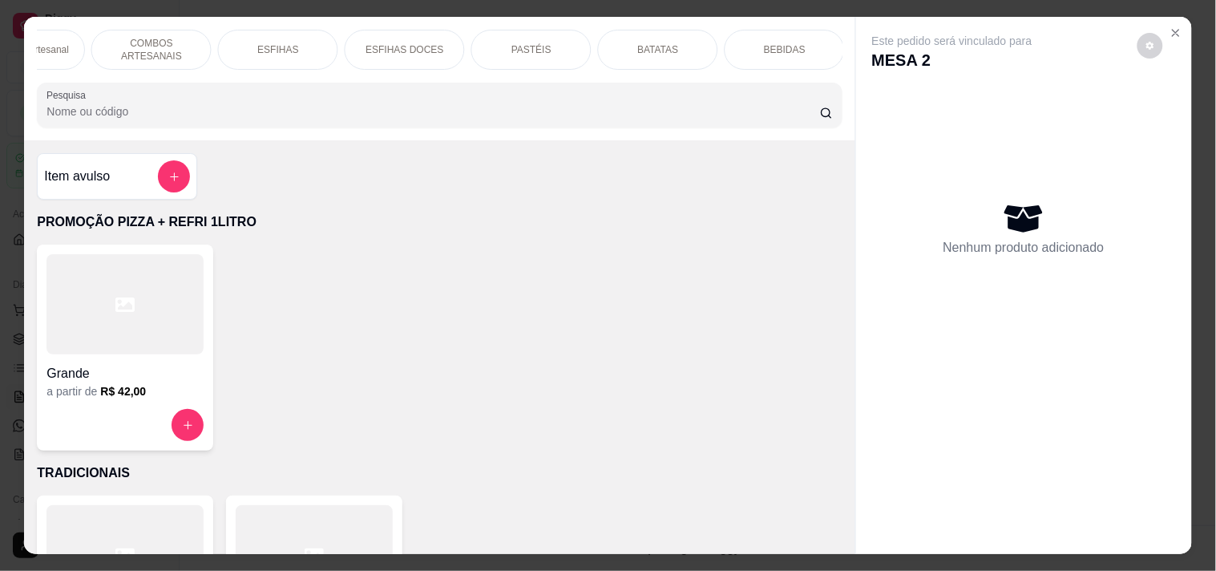
scroll to position [0, 707]
click at [137, 52] on p "COMBOS ARTESANAIS" at bounding box center [149, 50] width 93 height 26
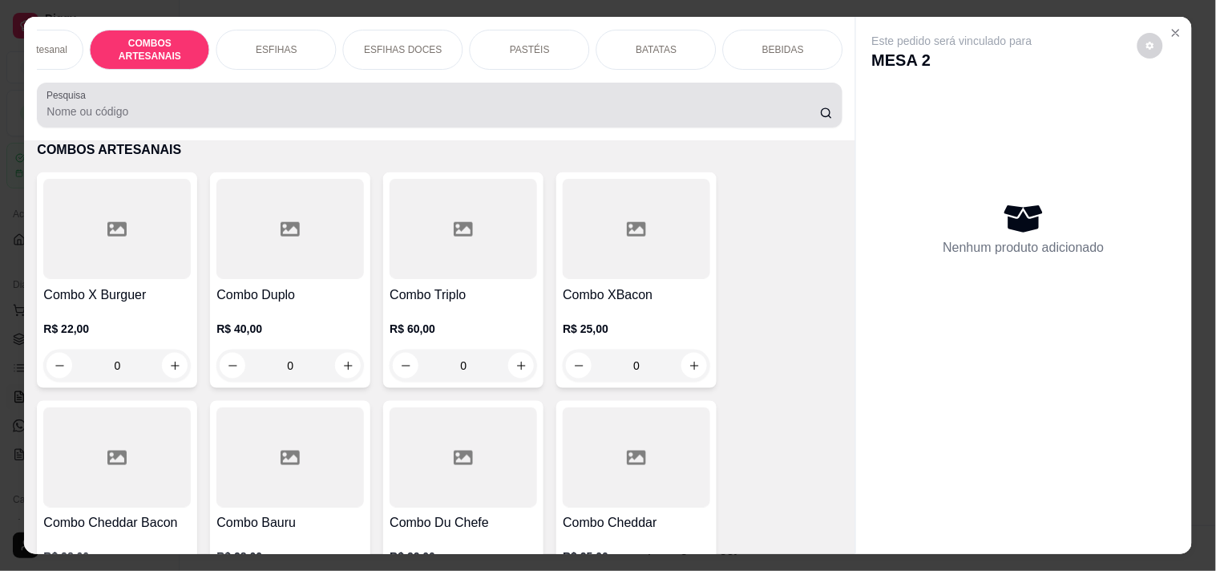
scroll to position [41, 0]
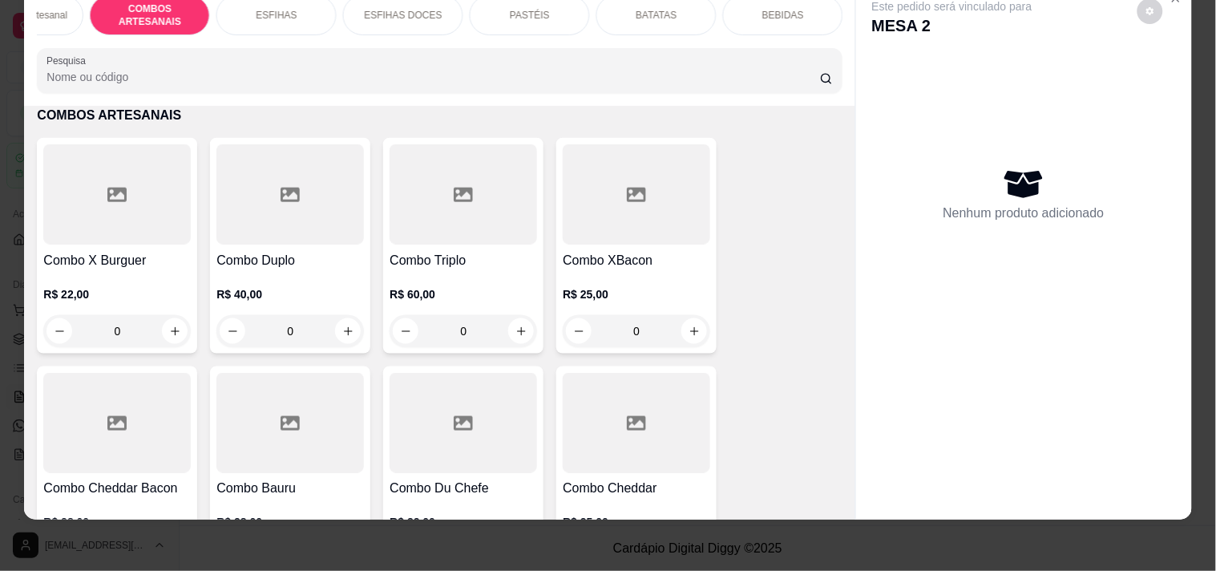
click at [54, 14] on div "Sanduiche Artesanal" at bounding box center [23, 15] width 120 height 40
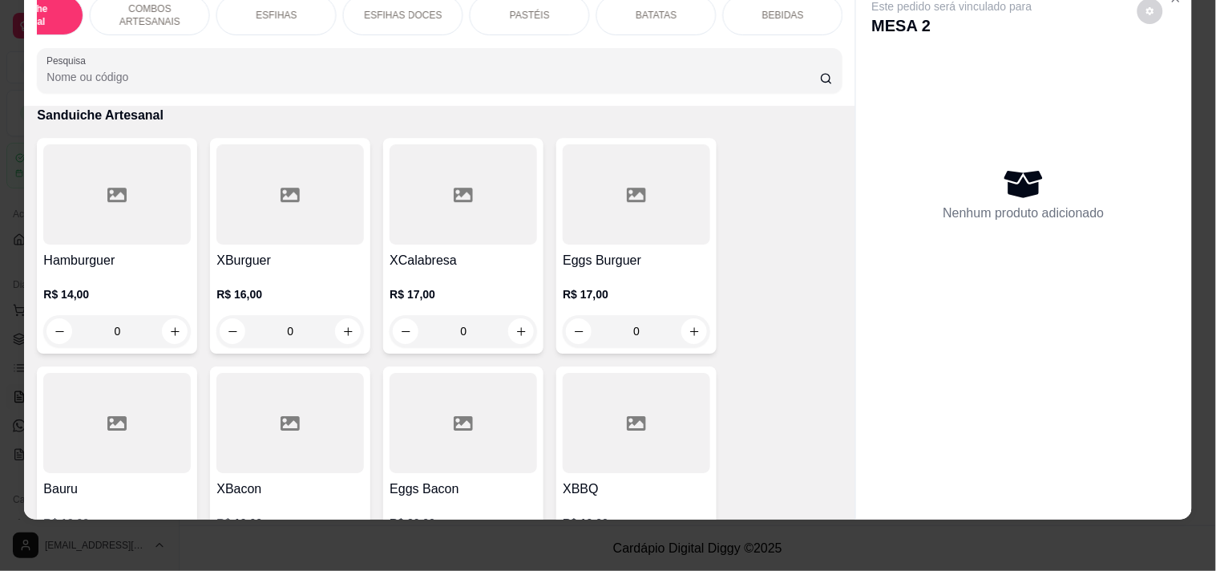
click at [526, 325] on div "0" at bounding box center [462, 331] width 147 height 32
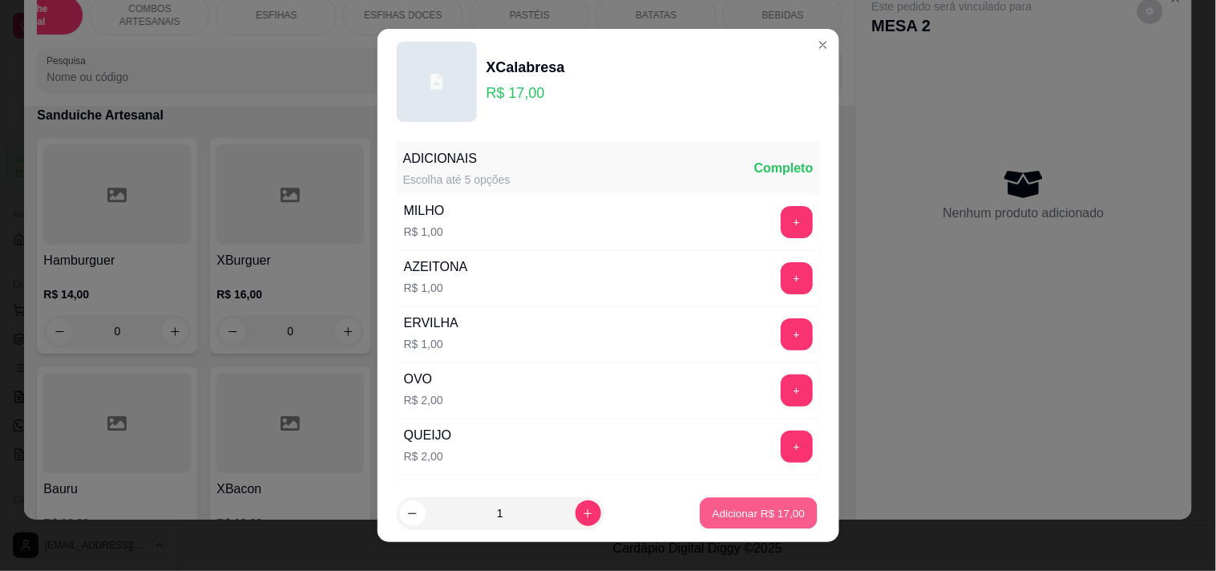
click at [712, 506] on p "Adicionar R$ 17,00" at bounding box center [758, 513] width 93 height 15
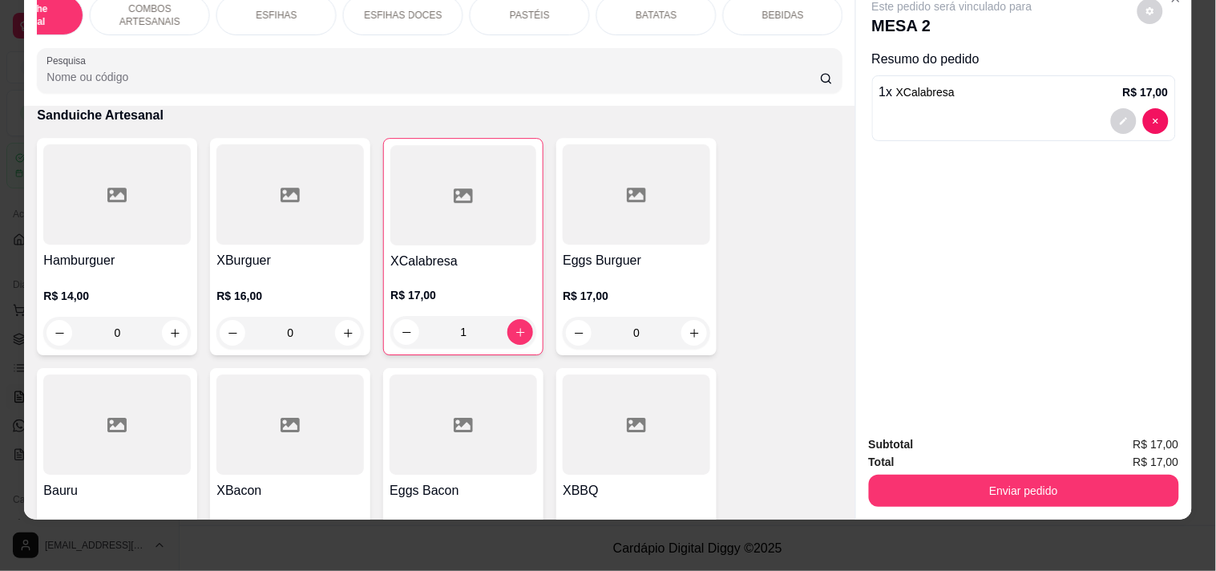
click at [503, 338] on div "1" at bounding box center [463, 332] width 146 height 32
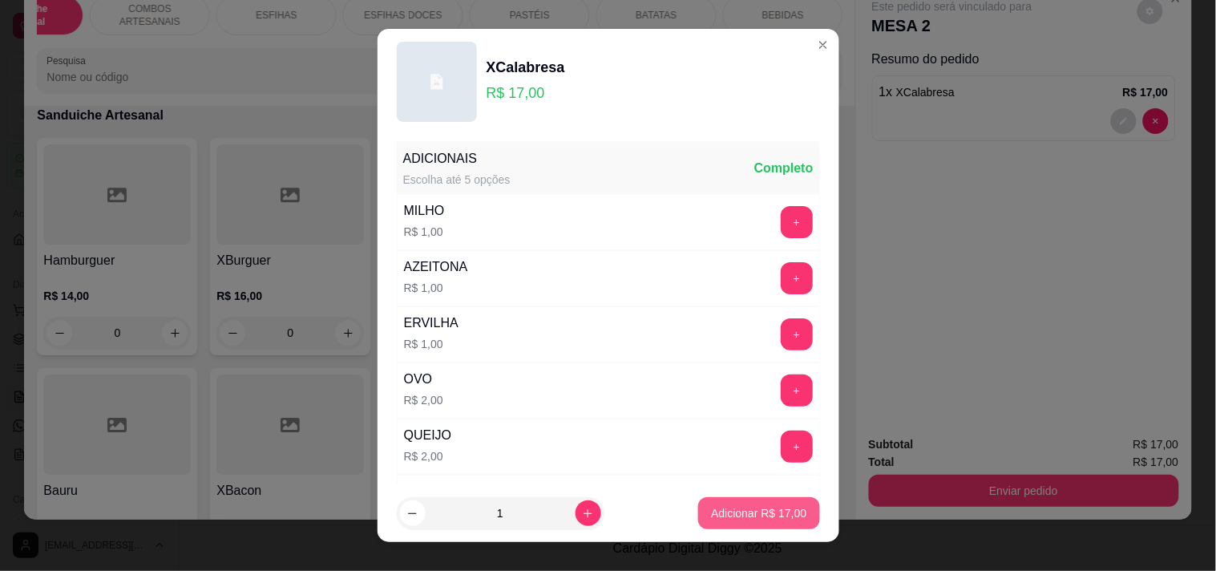
click at [711, 514] on p "Adicionar R$ 17,00" at bounding box center [758, 513] width 95 height 16
type input "2"
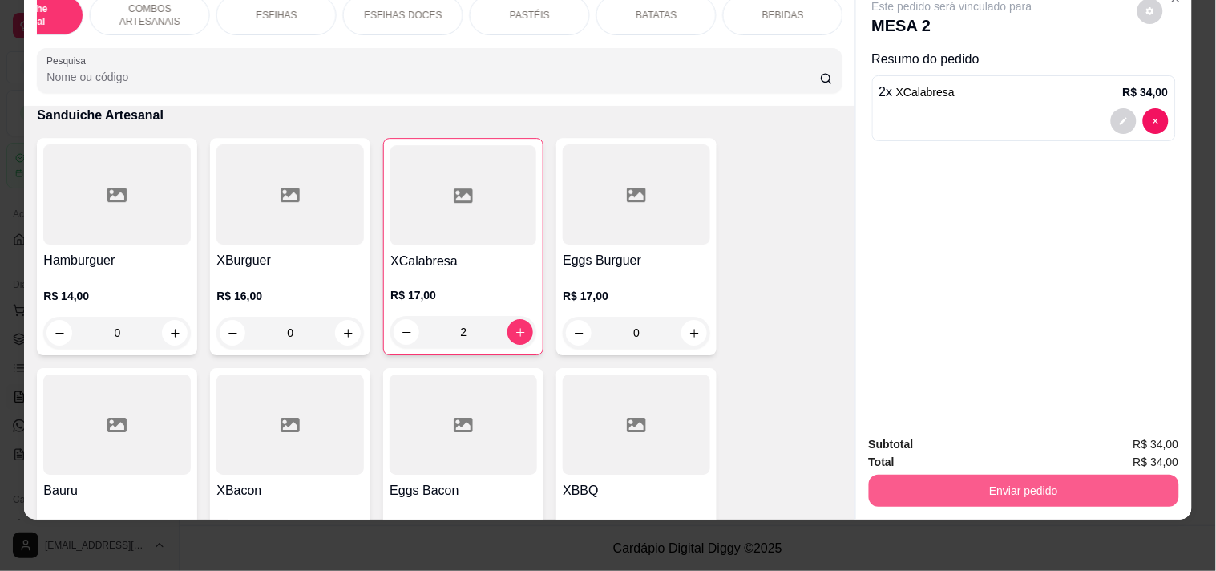
click at [965, 478] on button "Enviar pedido" at bounding box center [1024, 490] width 310 height 32
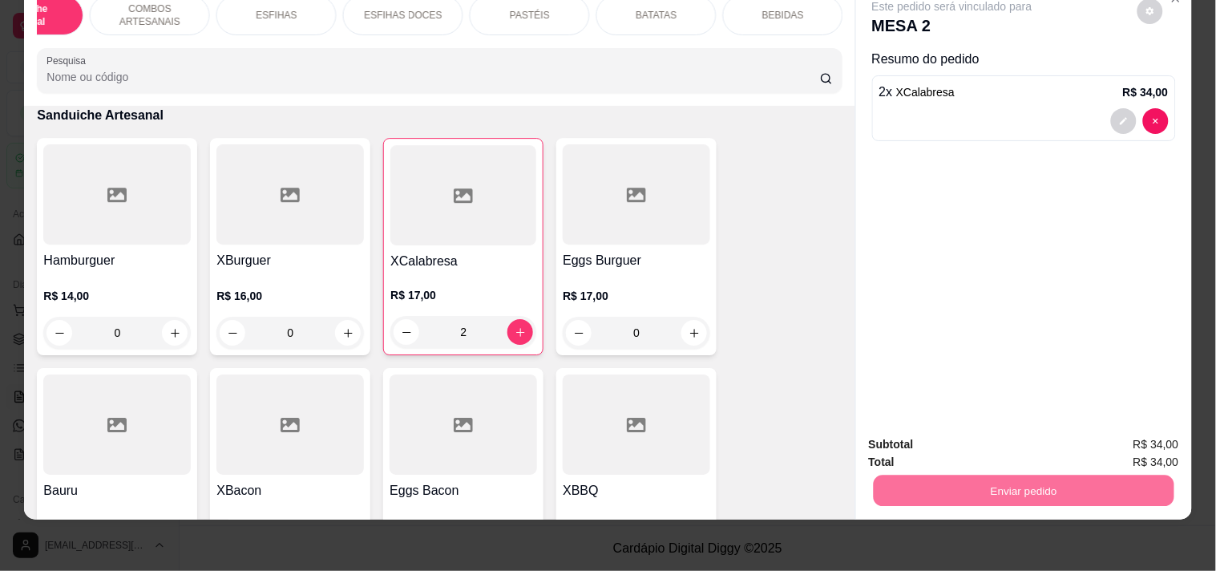
click at [1052, 435] on button "Registrar cliente" at bounding box center [1030, 437] width 106 height 30
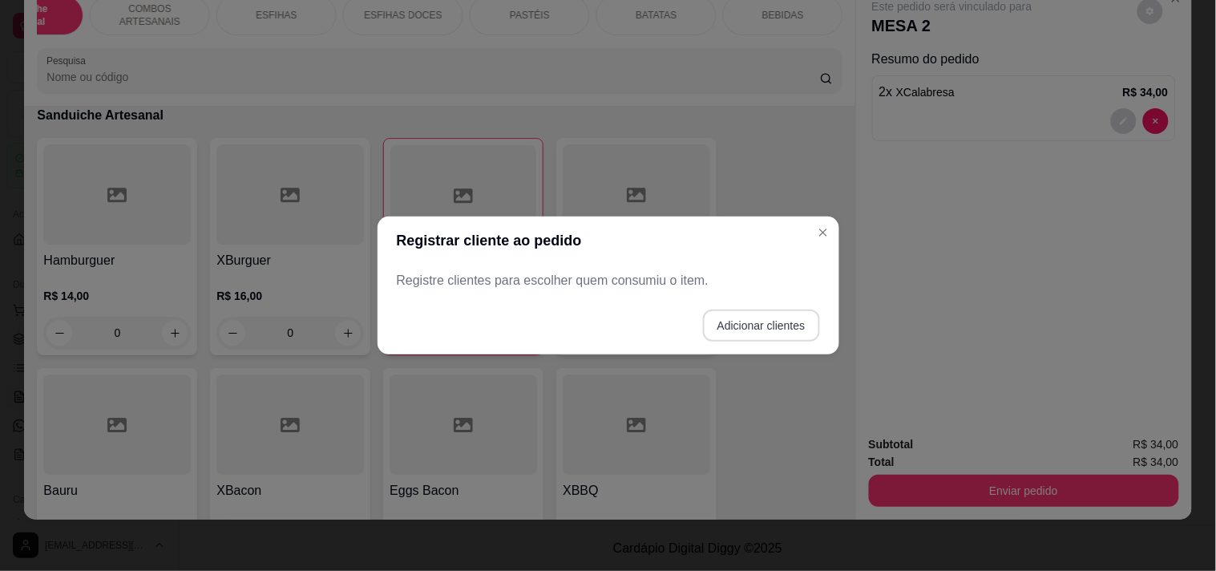
click at [717, 323] on button "Adicionar clientes" at bounding box center [761, 325] width 117 height 32
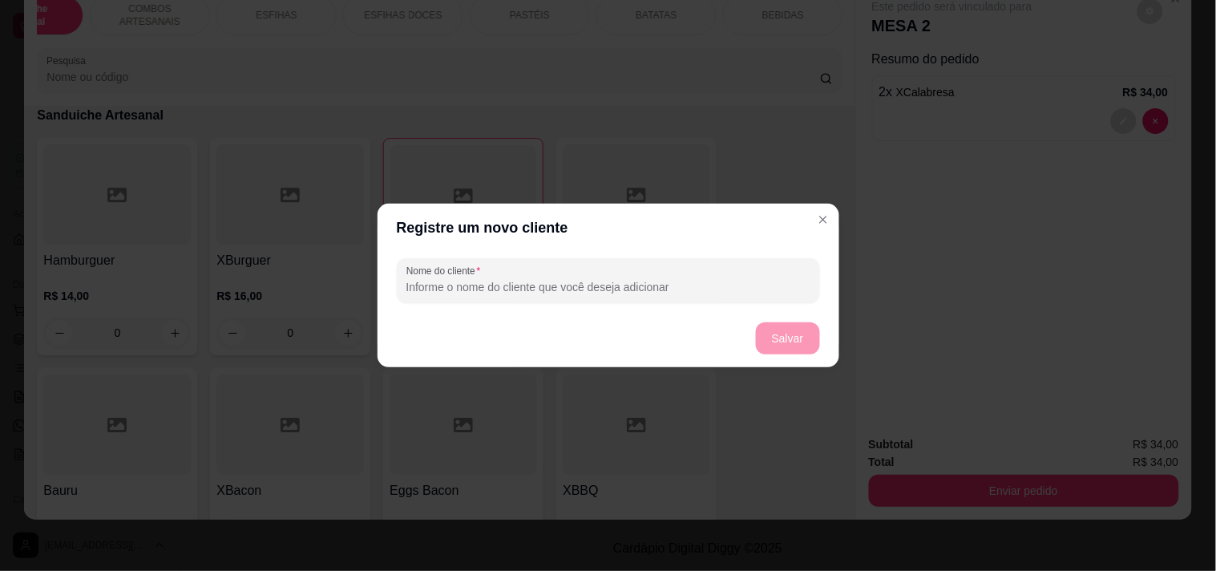
click at [585, 290] on input "Nome do cliente" at bounding box center [608, 287] width 404 height 16
type input "PAULO"
click at [789, 345] on button "Salvar" at bounding box center [788, 338] width 63 height 31
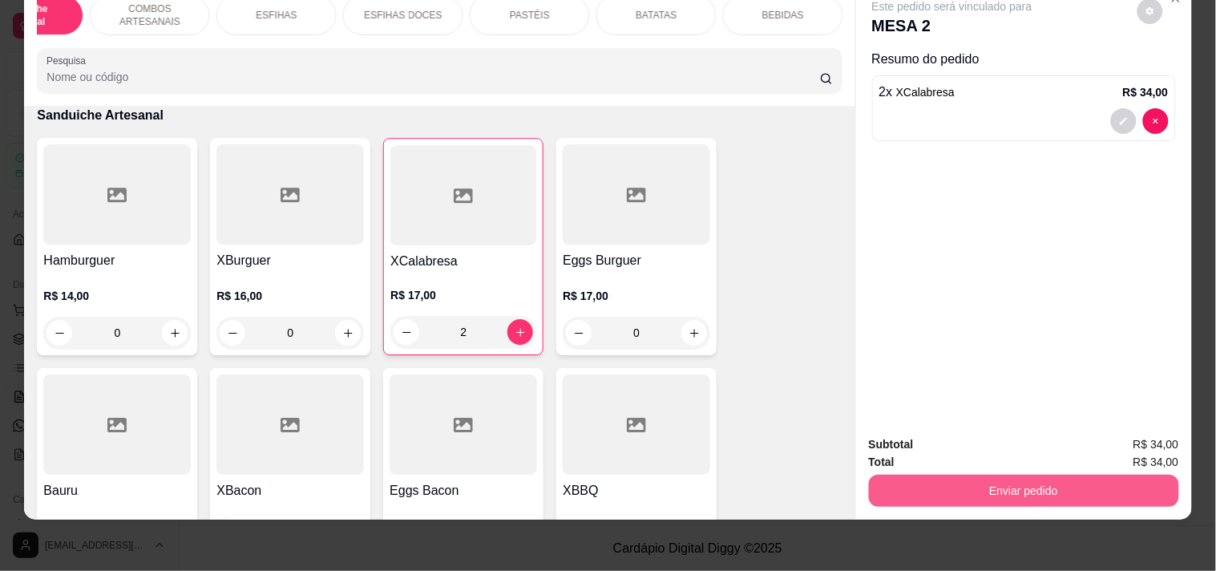
click at [950, 474] on button "Enviar pedido" at bounding box center [1024, 490] width 310 height 32
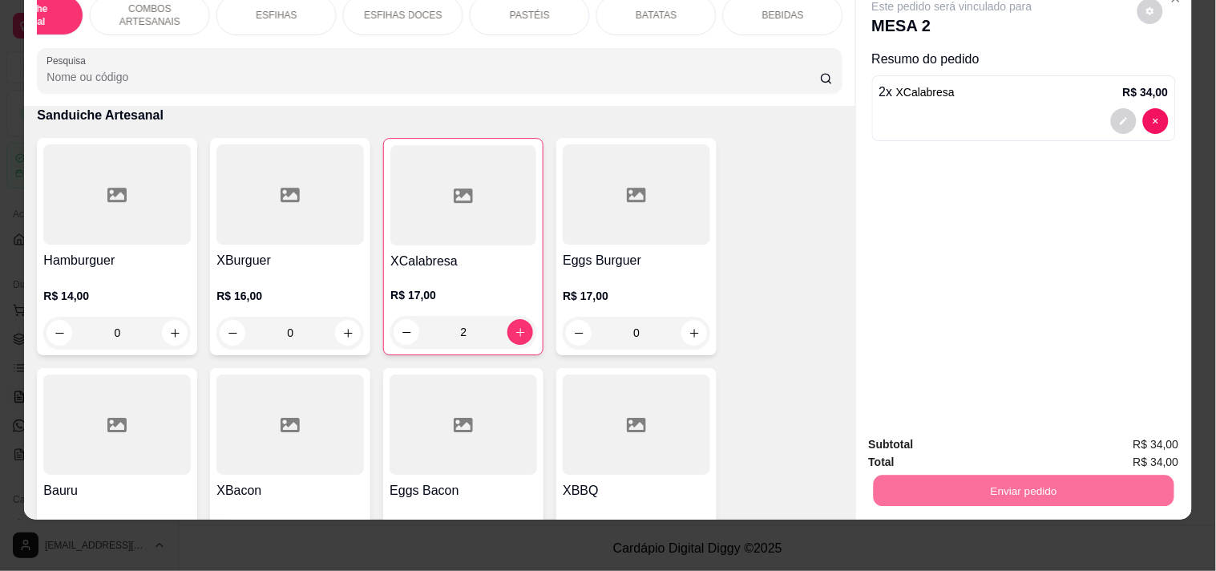
click at [1156, 428] on button "Enviar pedido" at bounding box center [1136, 437] width 91 height 30
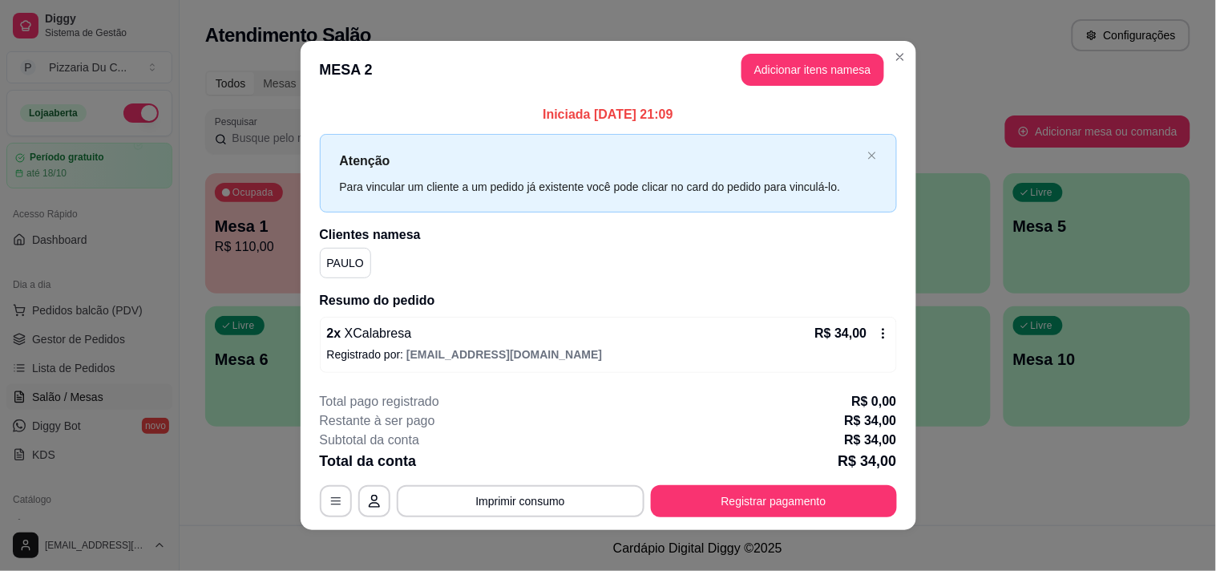
click at [778, 70] on button "Adicionar itens na mesa" at bounding box center [812, 70] width 143 height 32
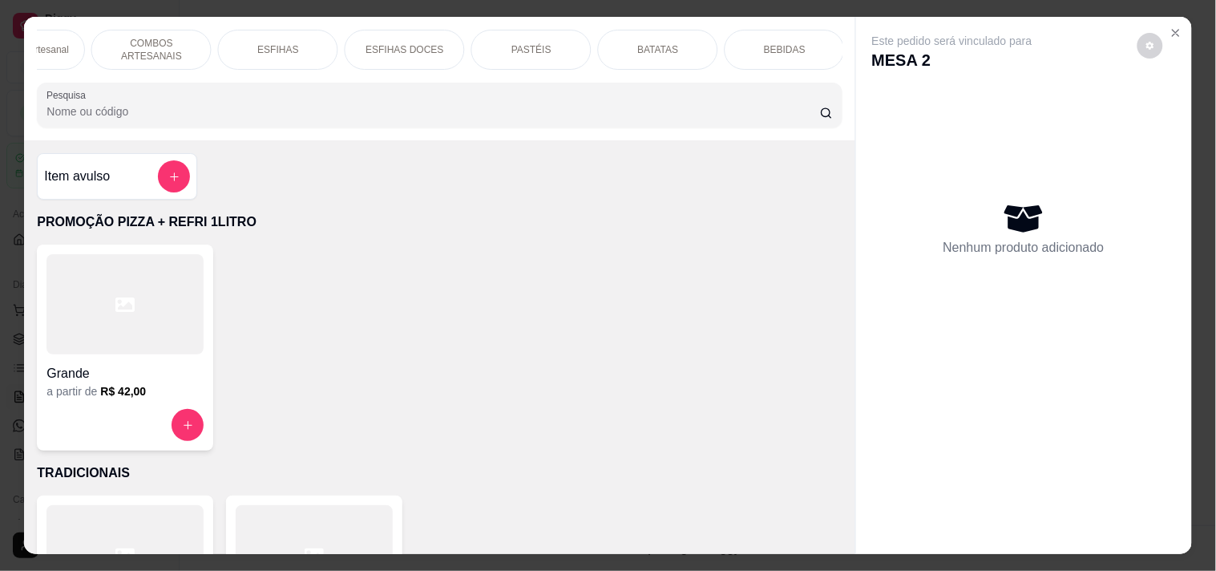
scroll to position [0, 707]
click at [768, 51] on div "BEBIDAS" at bounding box center [783, 50] width 120 height 40
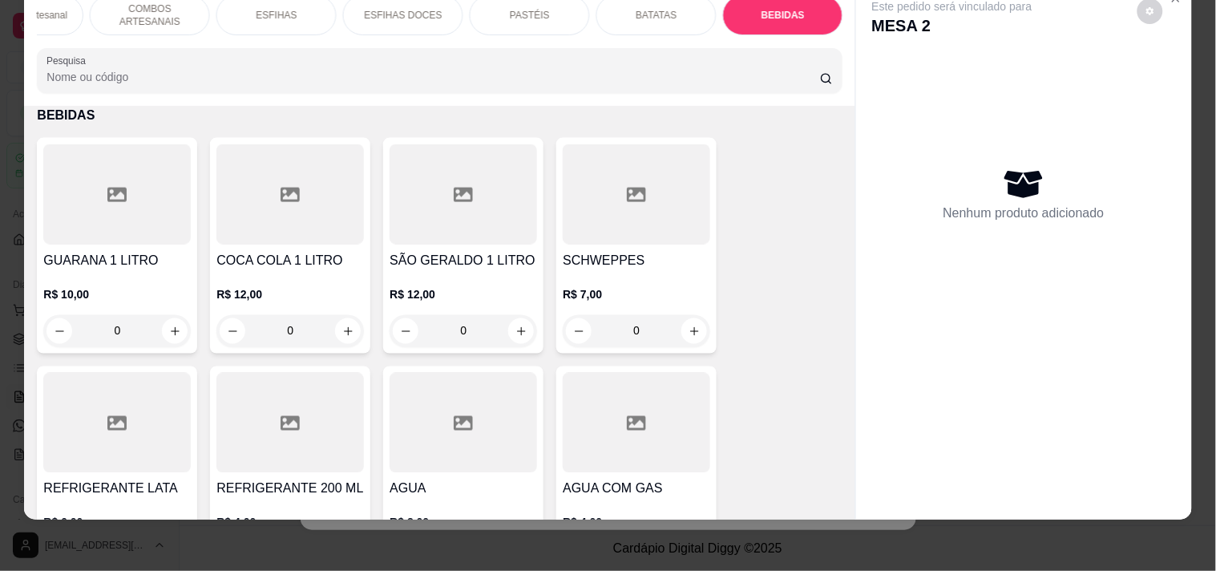
scroll to position [6842, 0]
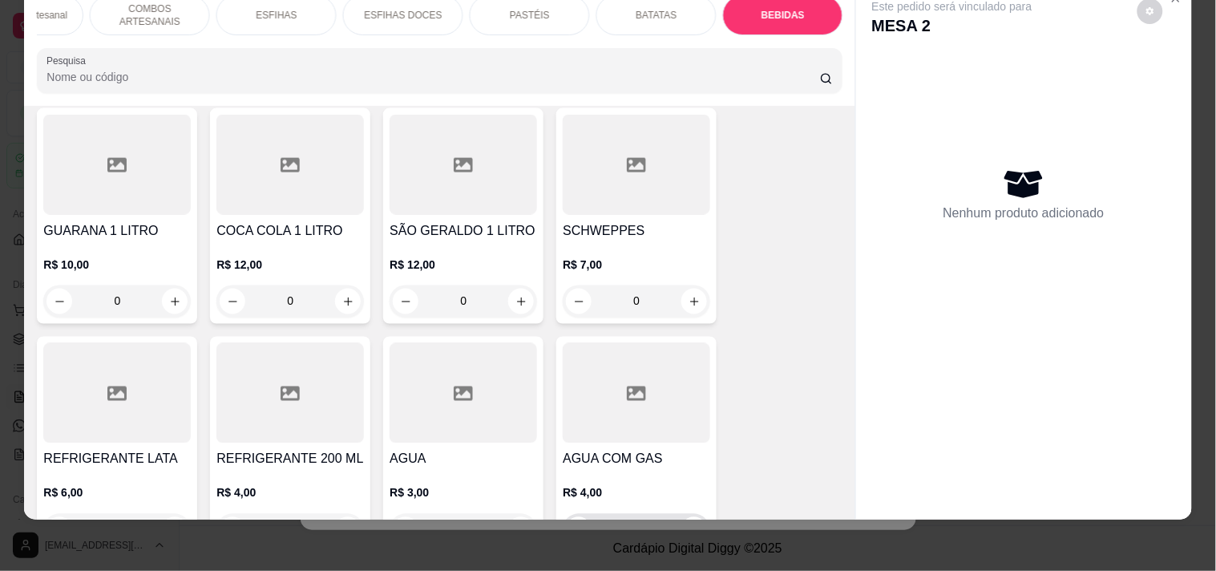
click at [689, 524] on icon "increase-product-quantity" at bounding box center [694, 530] width 12 height 12
type input "1"
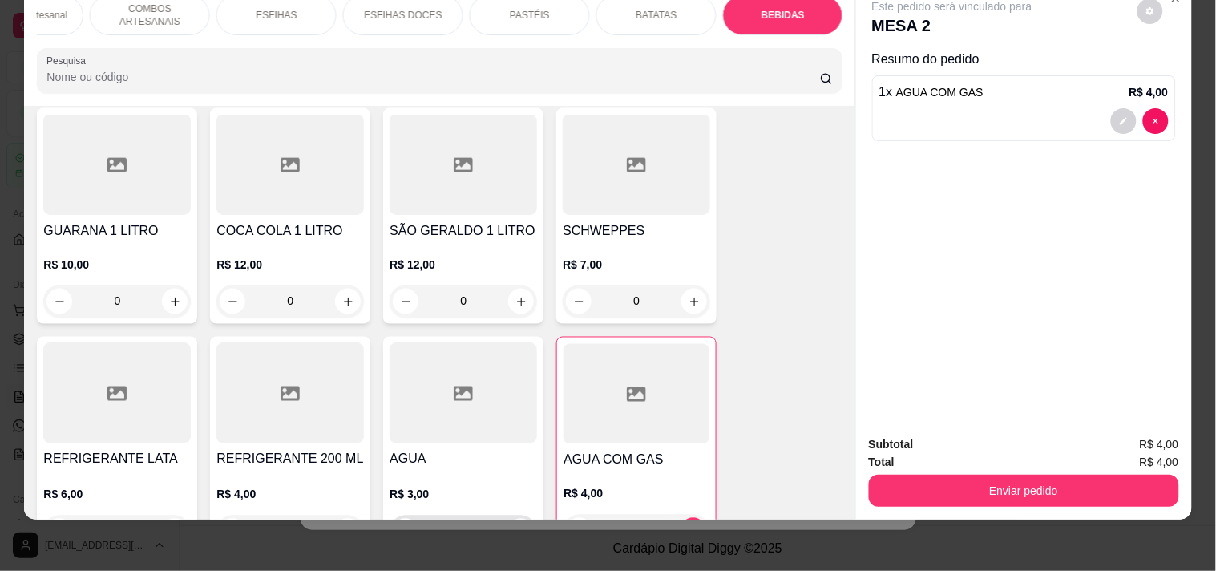
click at [497, 515] on input "0" at bounding box center [463, 531] width 90 height 32
click at [518, 526] on icon "increase-product-quantity" at bounding box center [521, 532] width 12 height 12
type input "1"
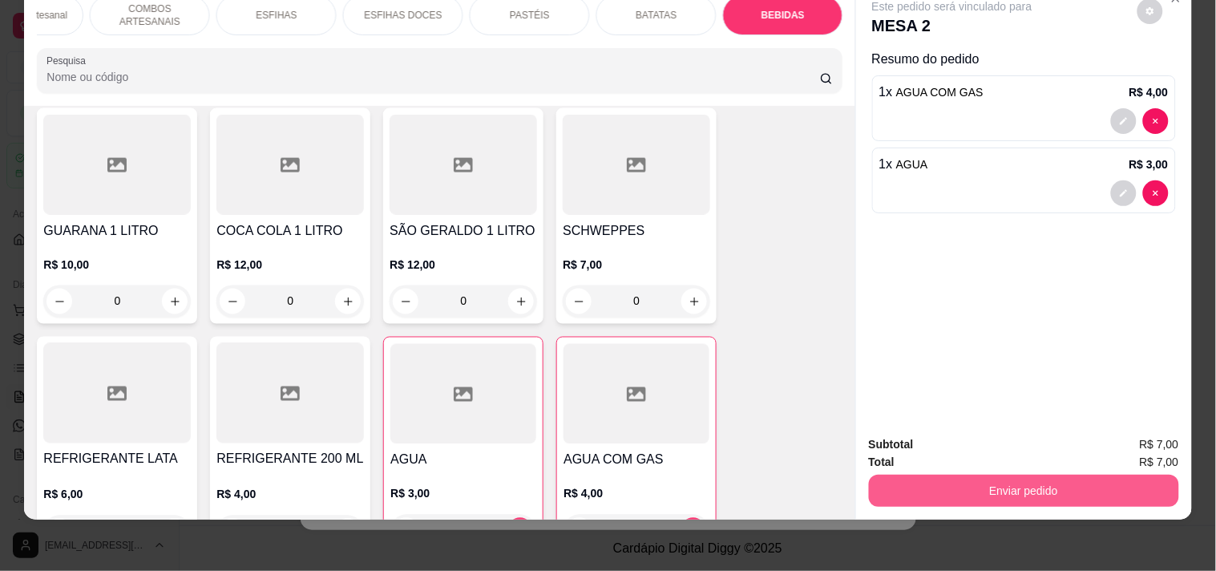
click at [970, 474] on button "Enviar pedido" at bounding box center [1024, 490] width 310 height 32
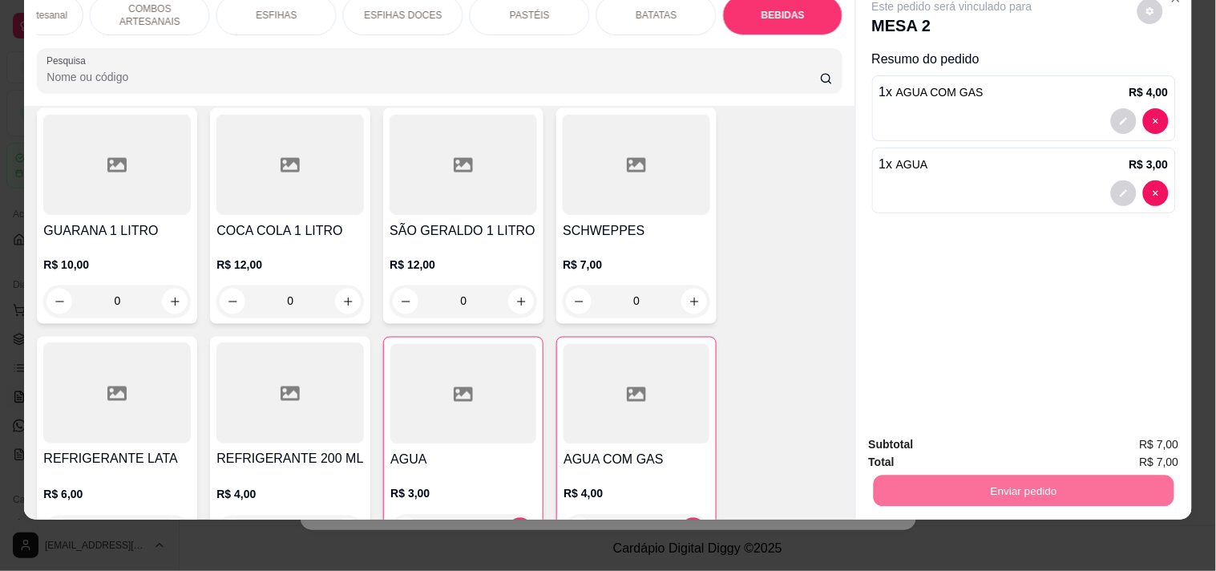
click at [1144, 426] on button "Enviar pedido" at bounding box center [1136, 437] width 91 height 30
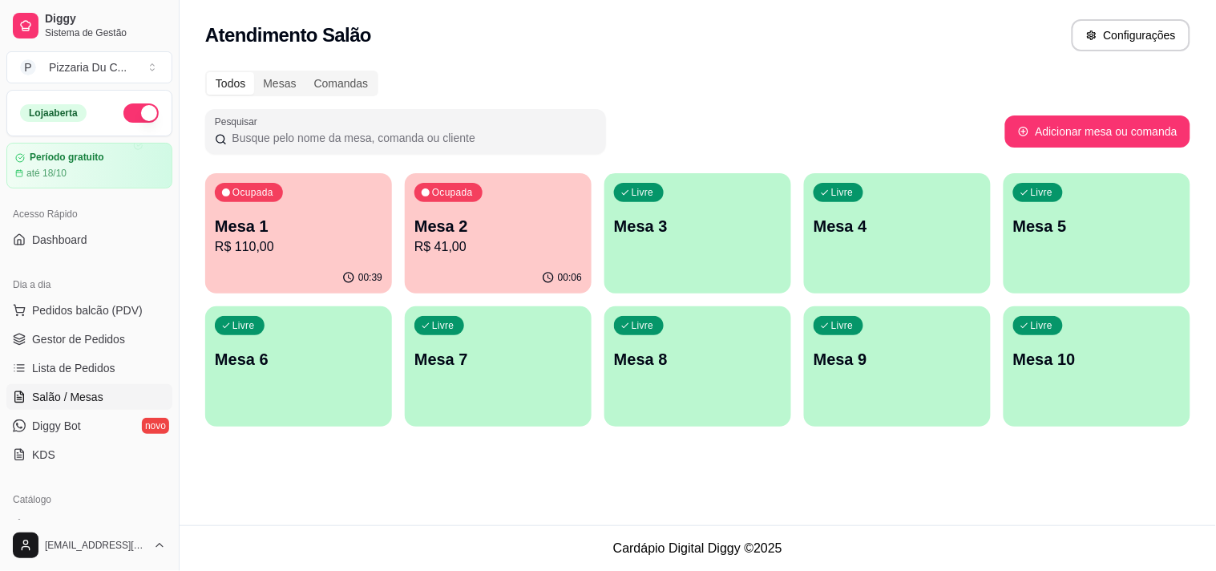
click at [333, 228] on p "Mesa 1" at bounding box center [298, 226] width 167 height 22
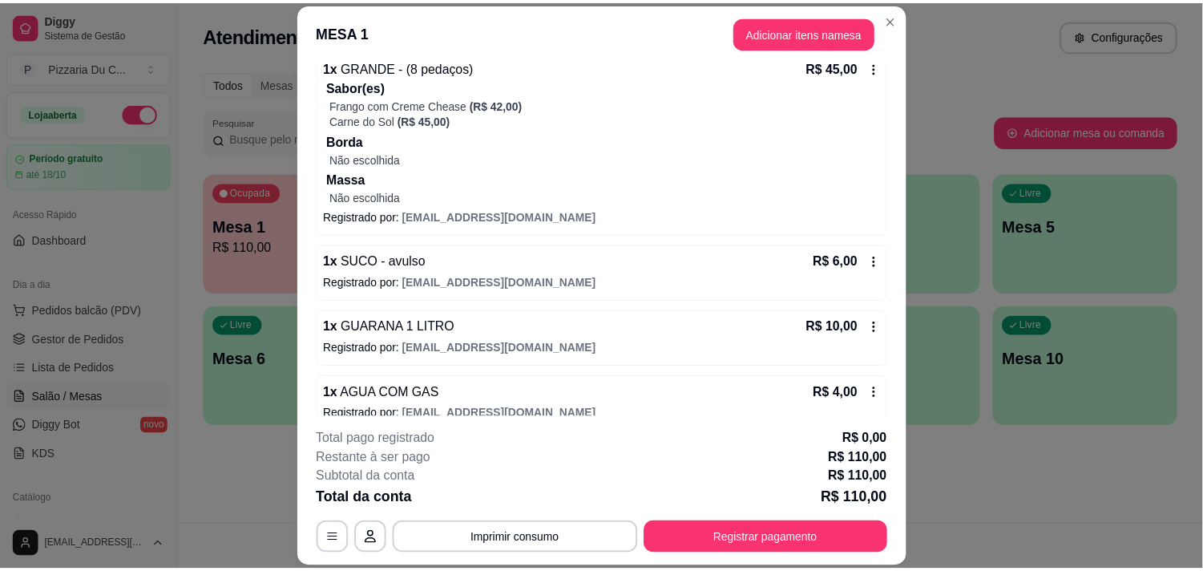
scroll to position [377, 0]
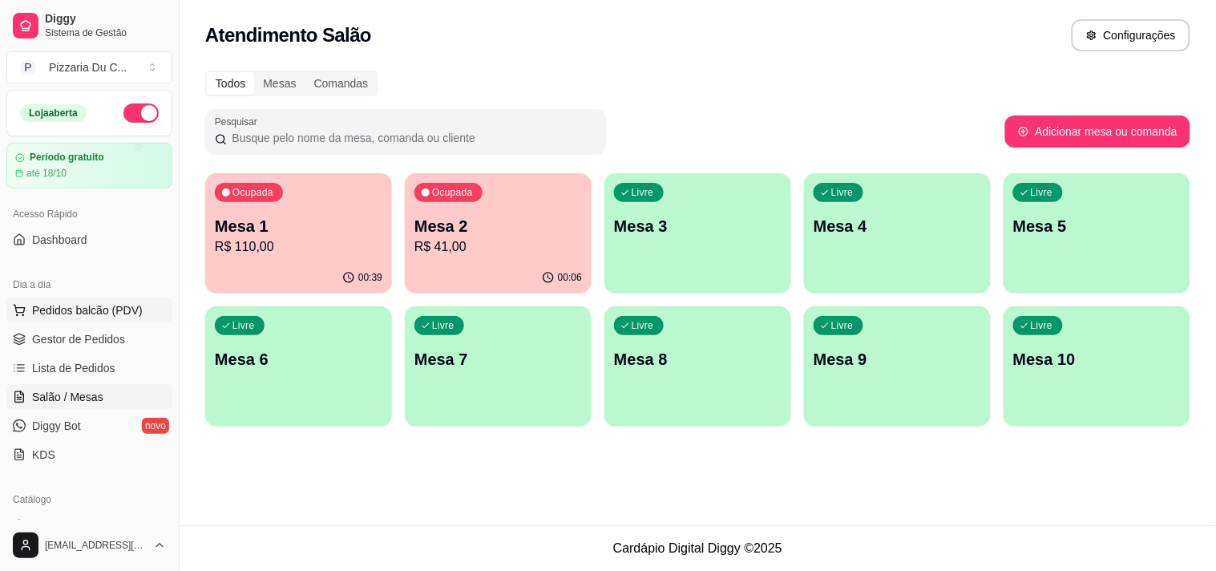
click at [100, 317] on span "Pedidos balcão (PDV)" at bounding box center [87, 310] width 111 height 16
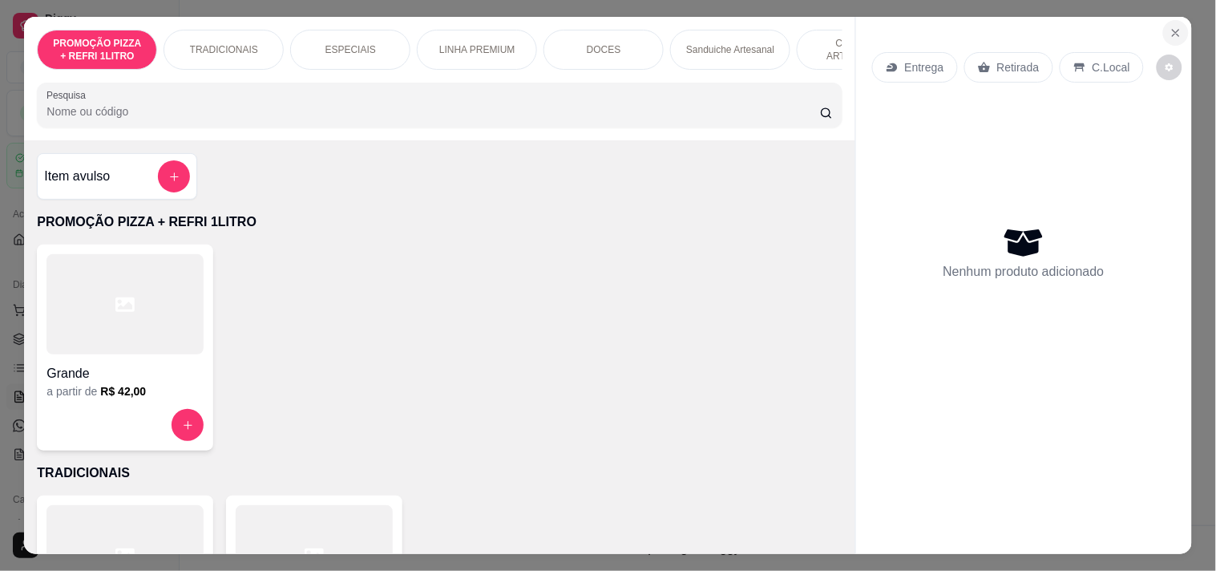
click at [1181, 22] on button "Close" at bounding box center [1176, 33] width 26 height 26
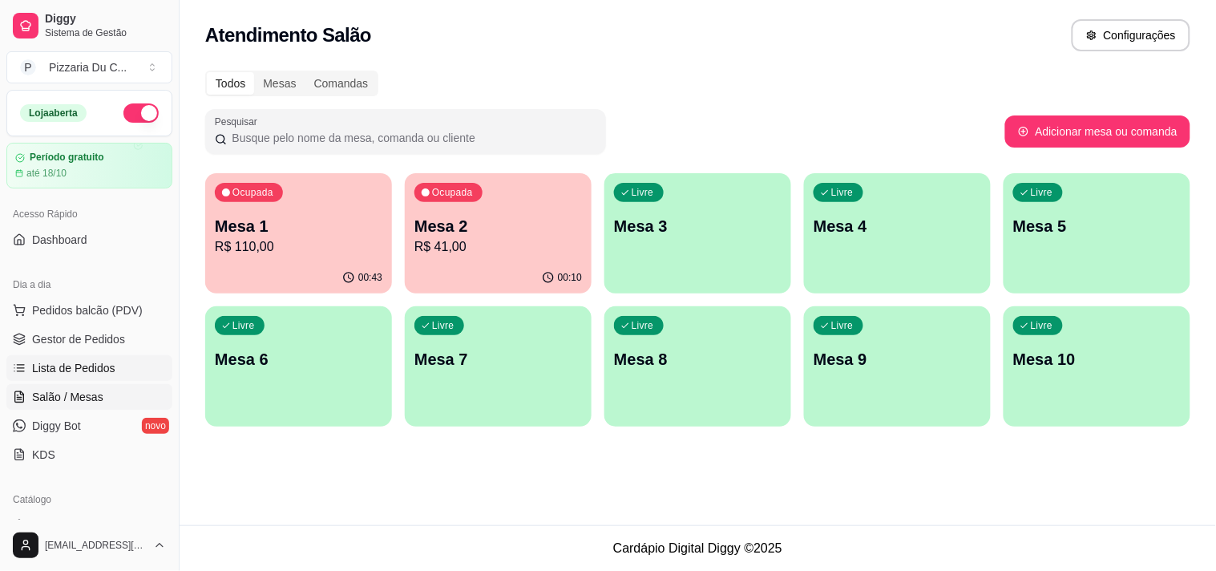
click at [97, 369] on span "Lista de Pedidos" at bounding box center [73, 368] width 83 height 16
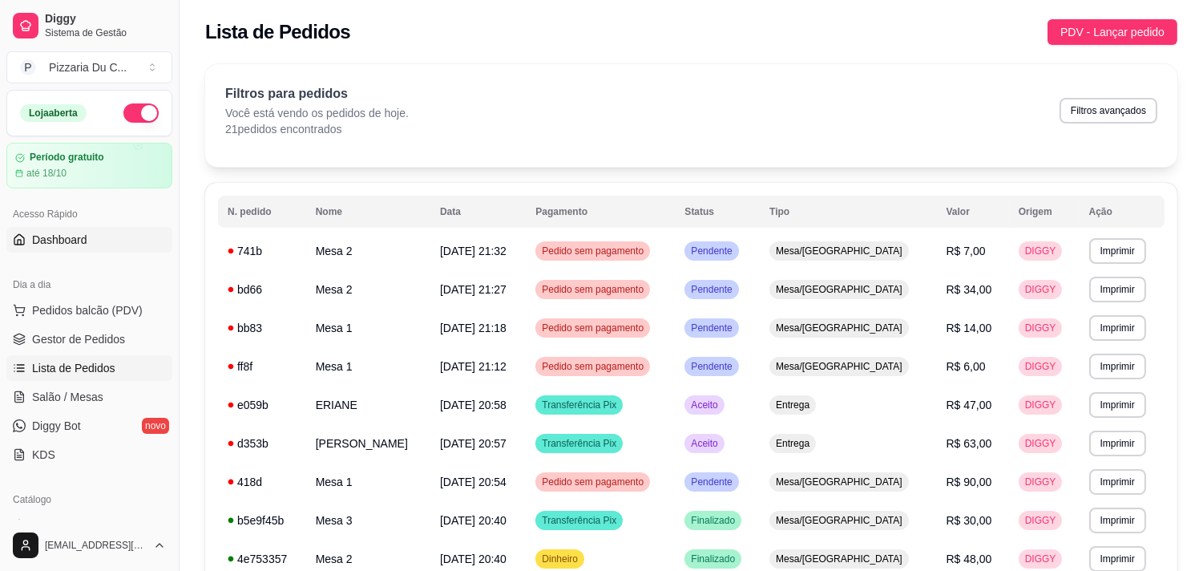
click at [103, 242] on link "Dashboard" at bounding box center [89, 240] width 166 height 26
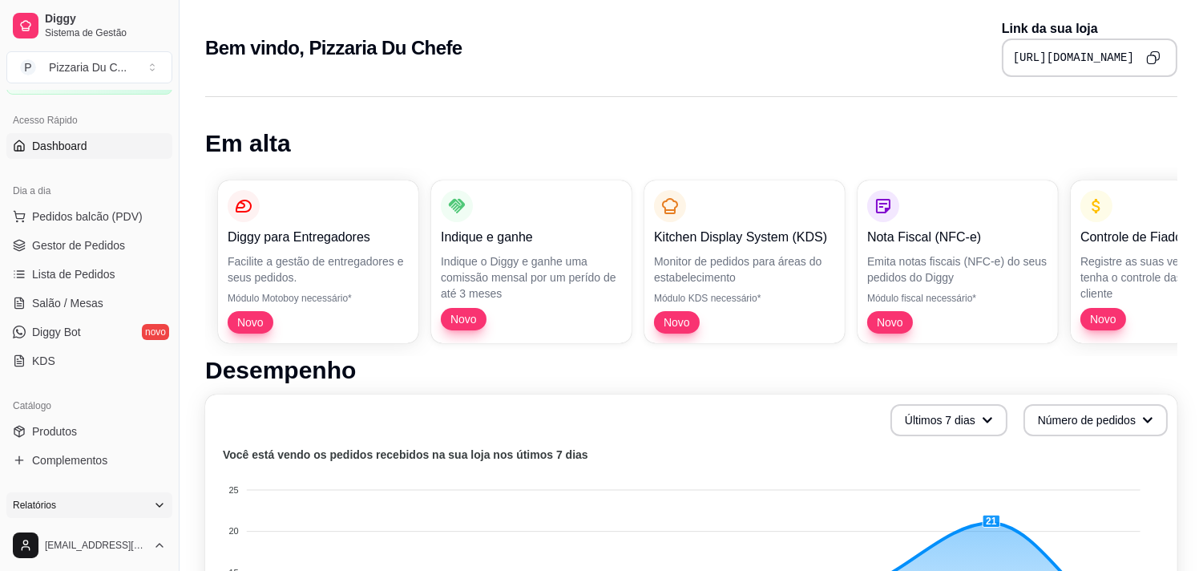
scroll to position [178, 0]
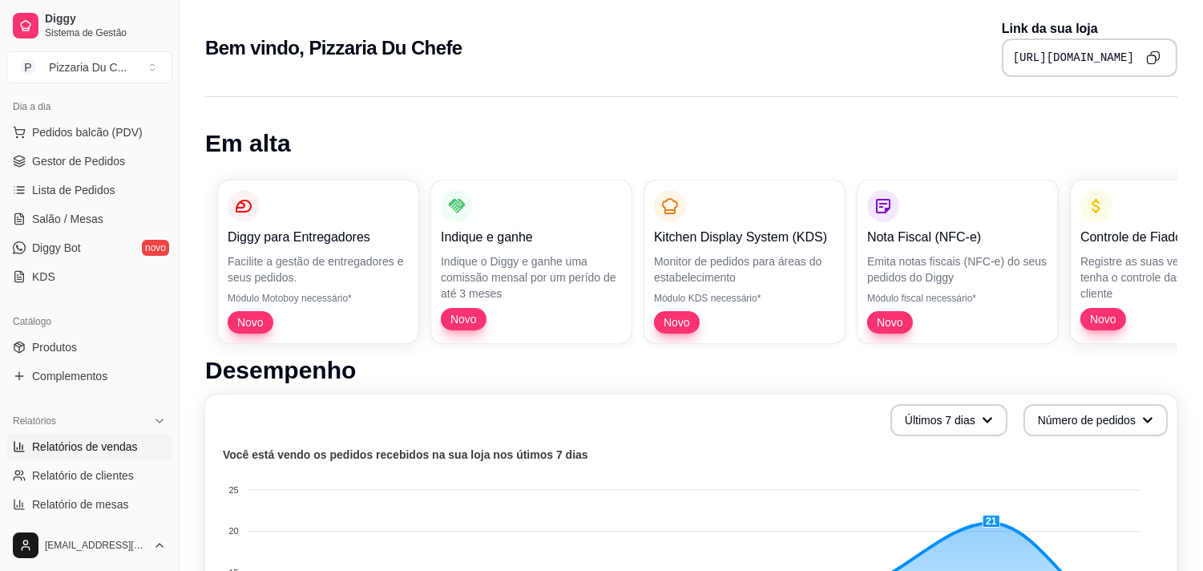
click at [88, 436] on link "Relatórios de vendas" at bounding box center [89, 447] width 166 height 26
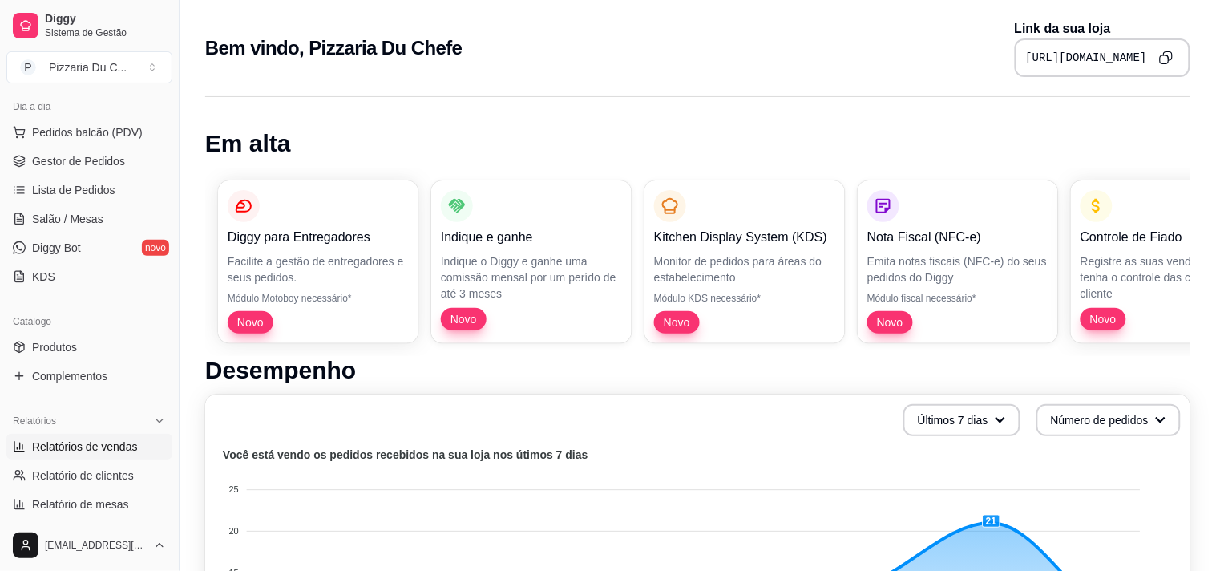
select select "ALL"
select select "0"
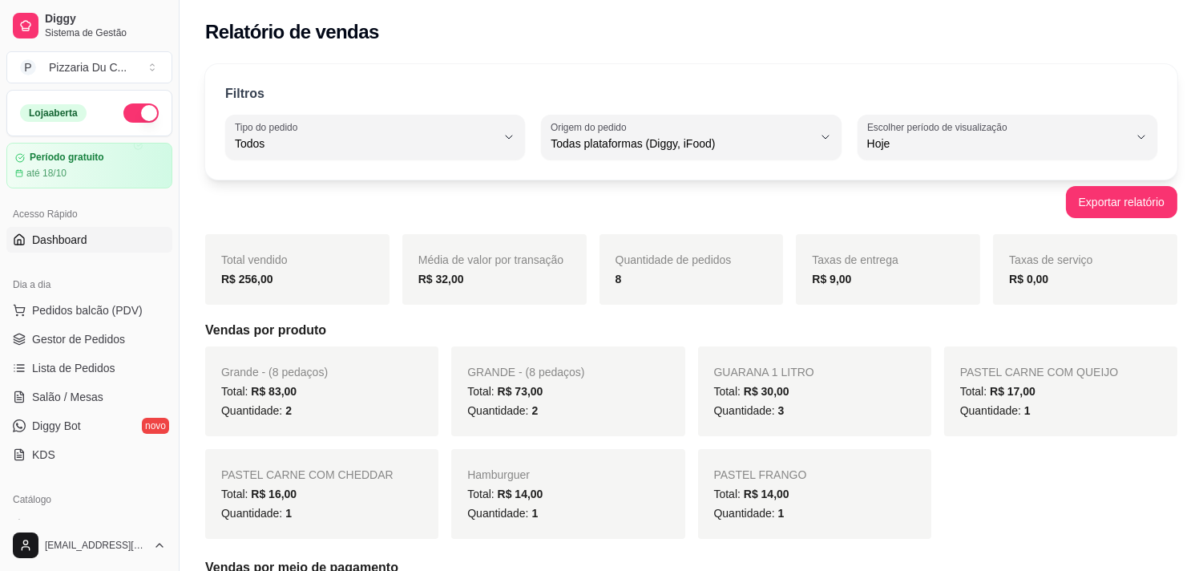
click at [100, 237] on link "Dashboard" at bounding box center [89, 240] width 166 height 26
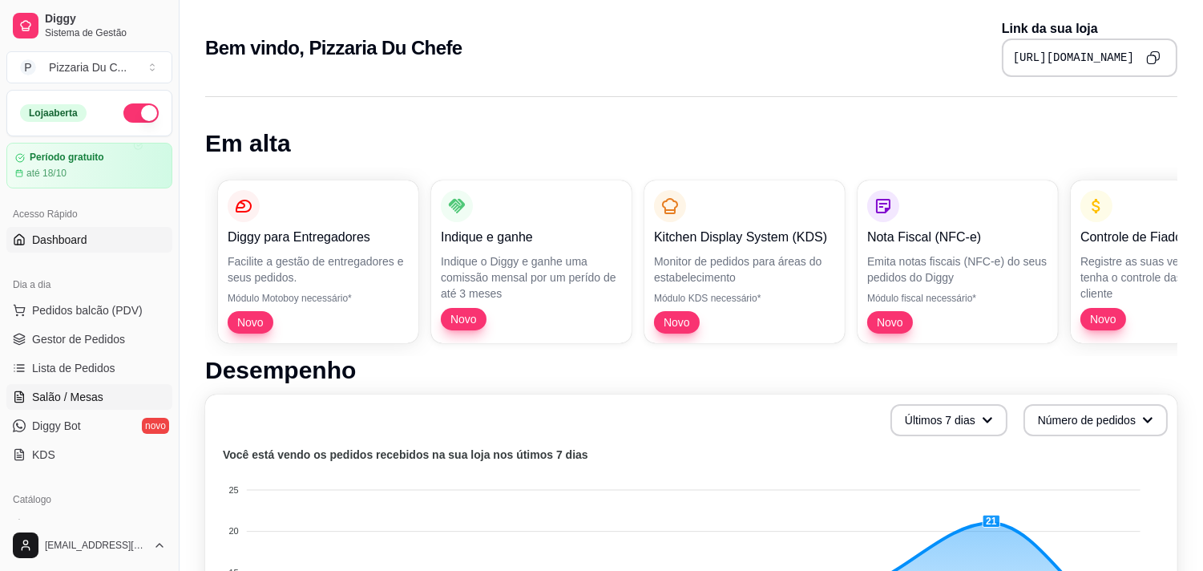
click at [96, 396] on span "Salão / Mesas" at bounding box center [67, 397] width 71 height 16
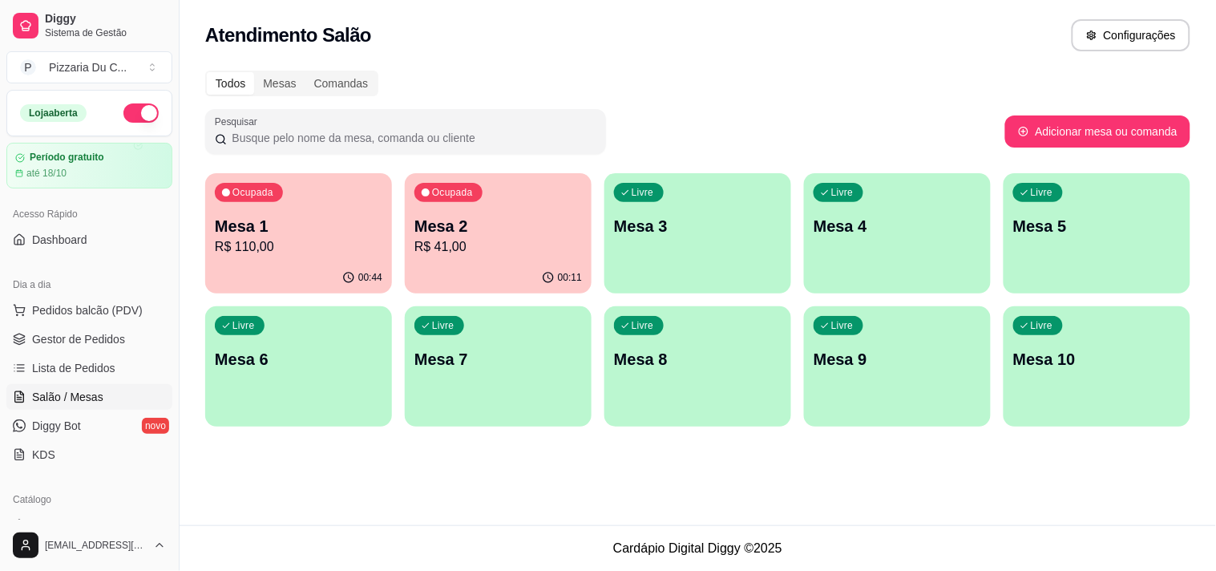
click at [295, 245] on p "R$ 110,00" at bounding box center [298, 246] width 167 height 19
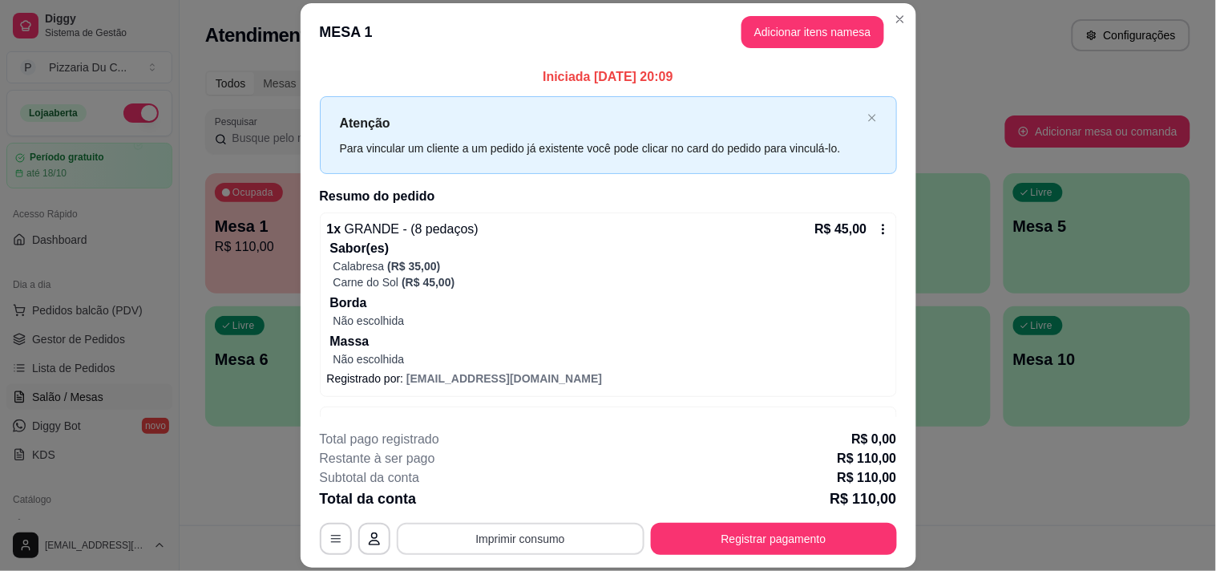
click at [565, 530] on button "Imprimir consumo" at bounding box center [521, 538] width 248 height 32
click at [530, 501] on button "IMPRESSORA" at bounding box center [519, 503] width 116 height 26
click at [651, 529] on button "Registrar pagamento" at bounding box center [774, 538] width 246 height 32
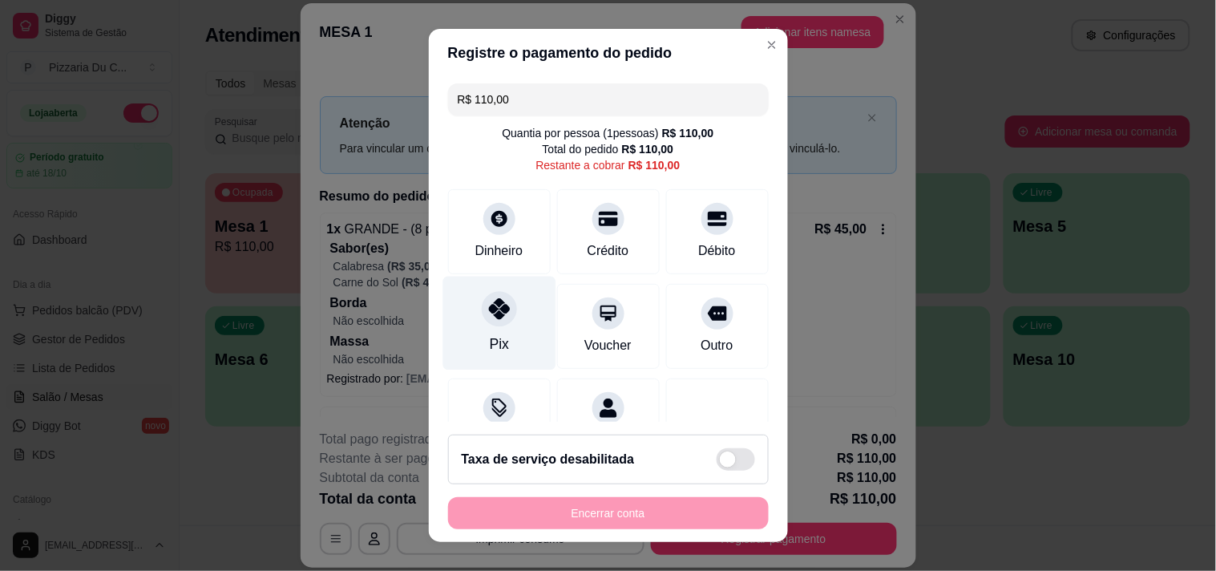
click at [482, 321] on div at bounding box center [499, 308] width 35 height 35
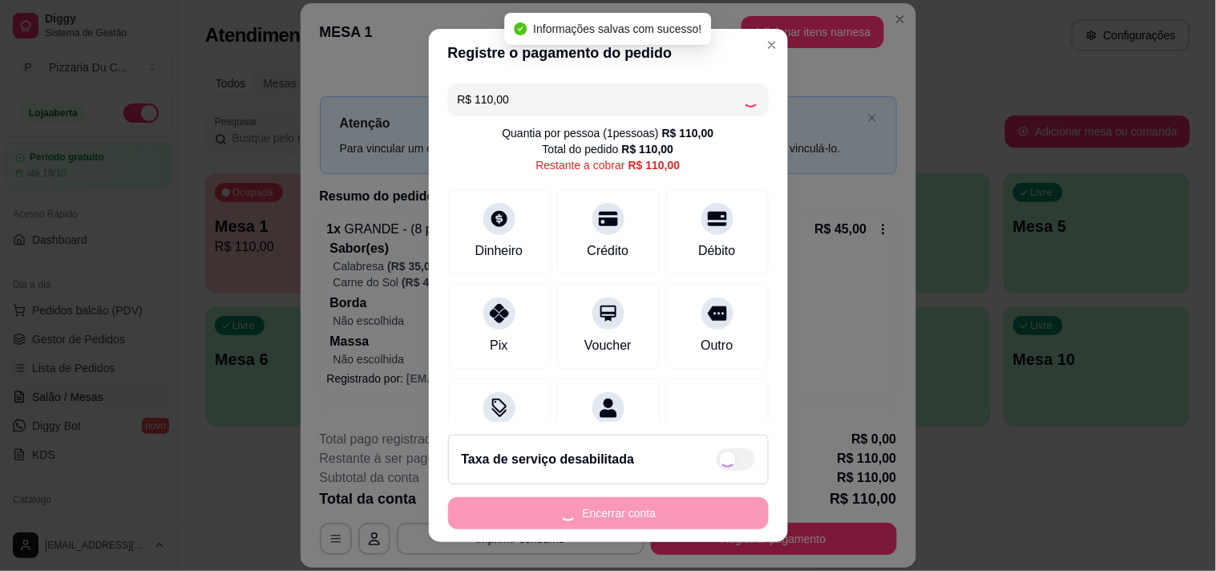
type input "R$ 0,00"
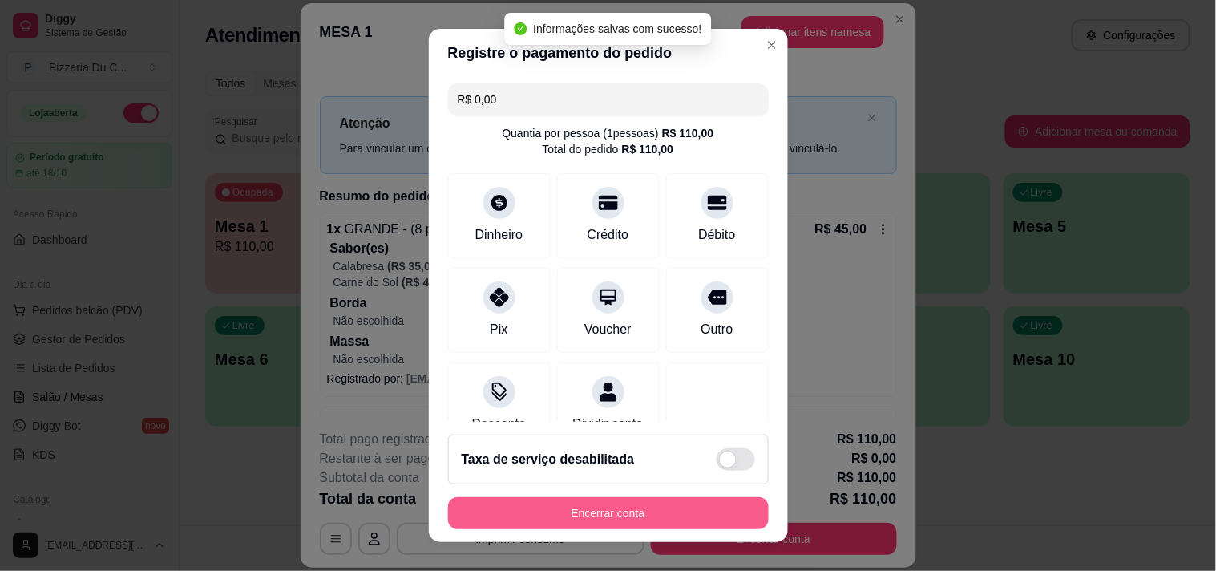
click at [610, 513] on button "Encerrar conta" at bounding box center [608, 513] width 321 height 32
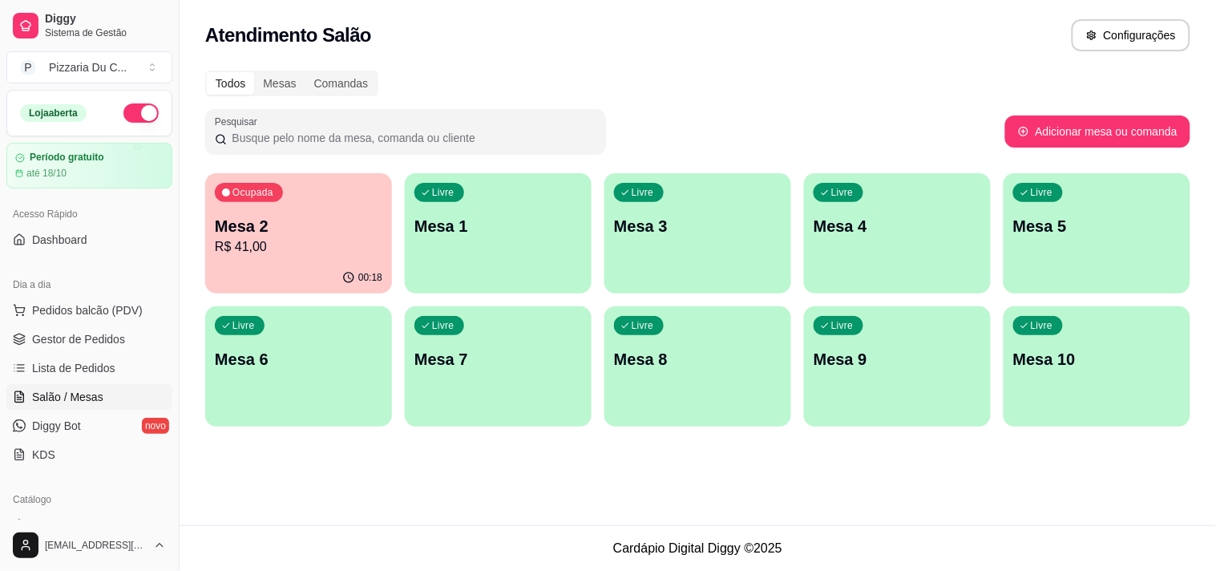
click at [378, 244] on p "R$ 41,00" at bounding box center [298, 246] width 167 height 19
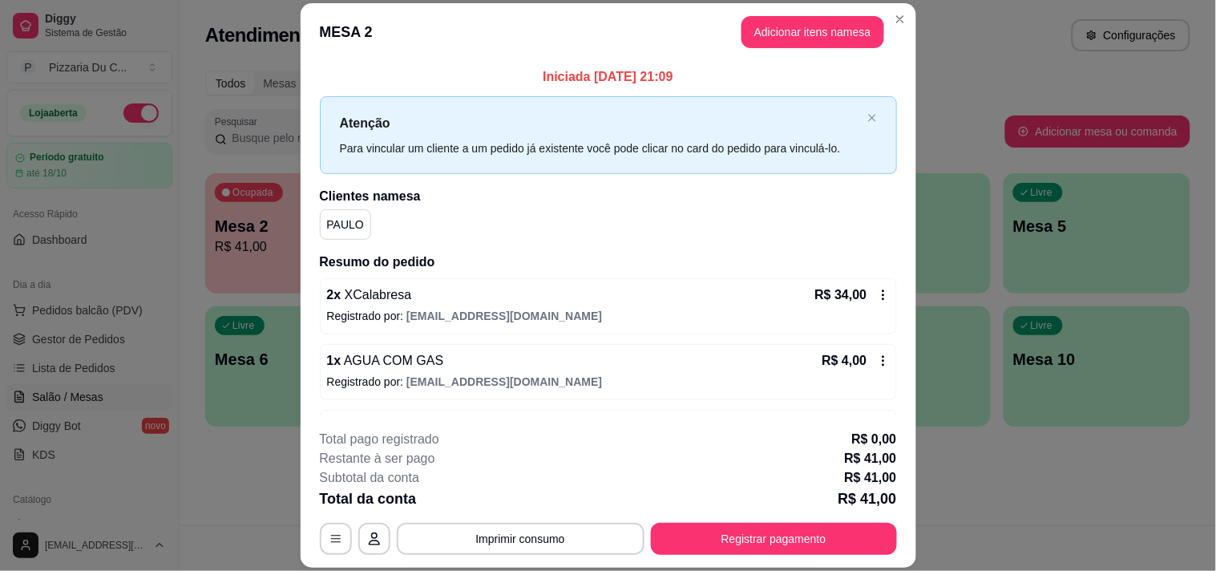
click at [797, 46] on button "Adicionar itens na mesa" at bounding box center [812, 32] width 143 height 32
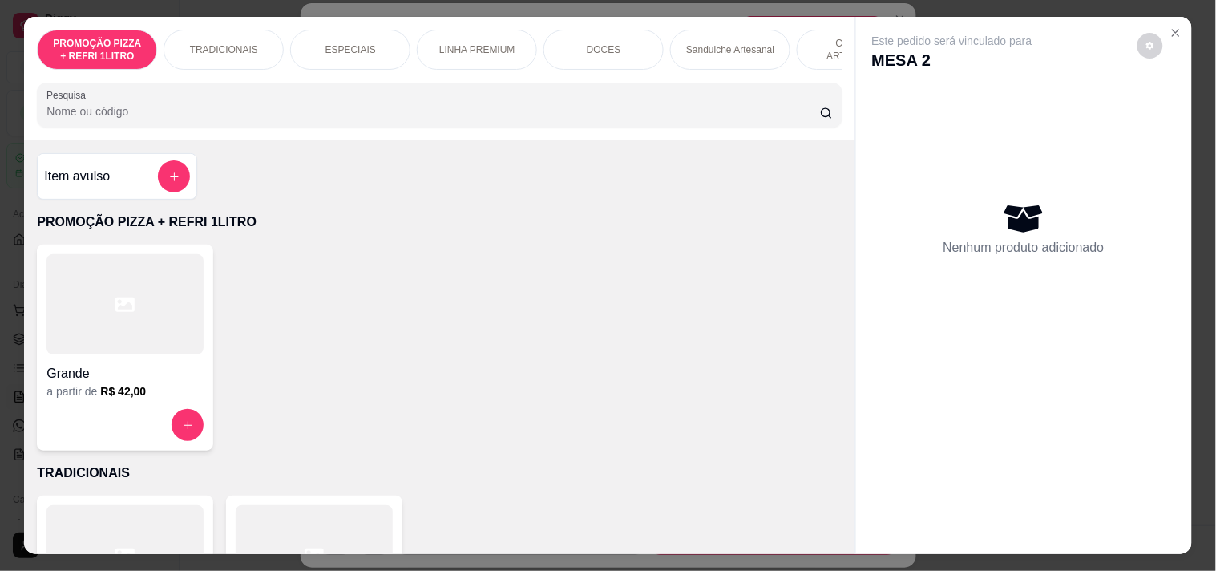
click at [656, 70] on div "PROMOÇÃO PIZZA + REFRI 1LITRO TRADICIONAIS ESPECIAIS LINHA PREMIUM DOCES Sandui…" at bounding box center [439, 50] width 805 height 40
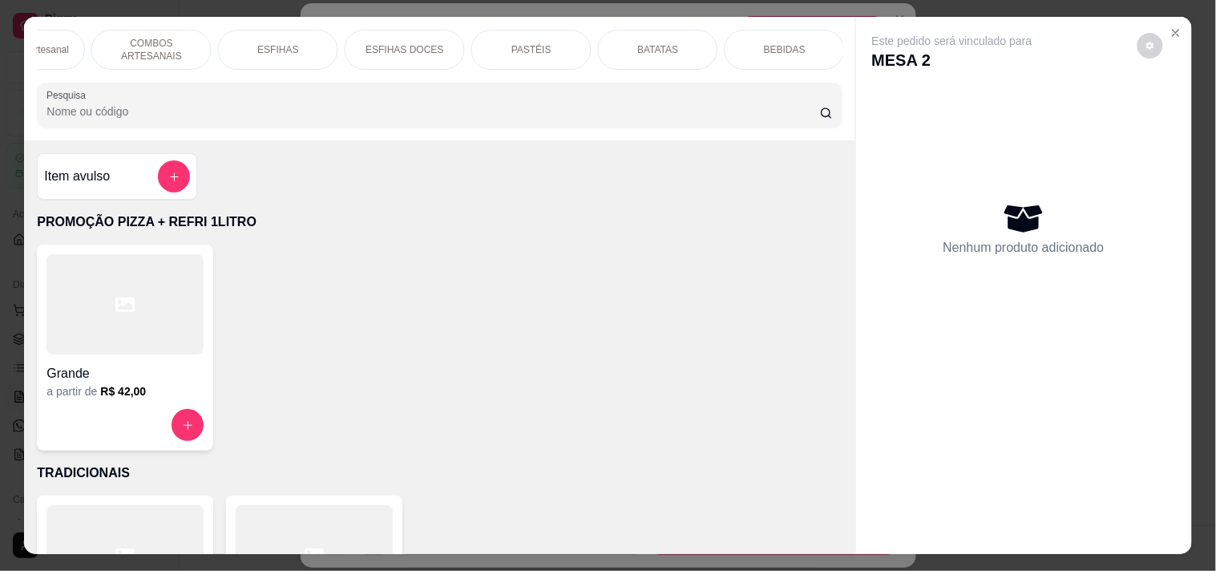
click at [757, 41] on div "BEBIDAS" at bounding box center [784, 50] width 120 height 40
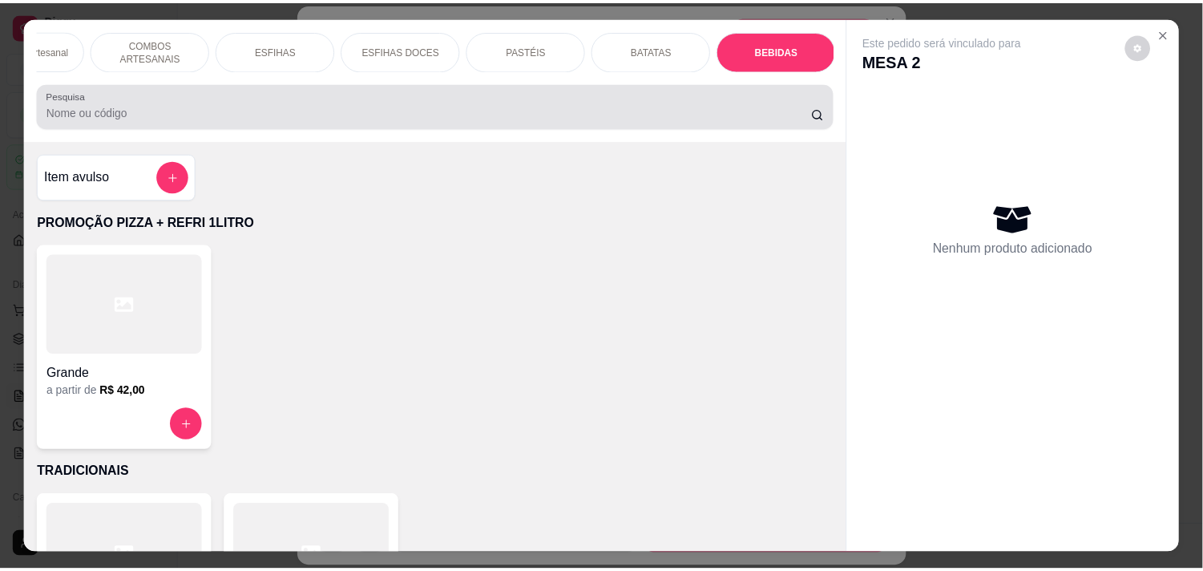
scroll to position [41, 0]
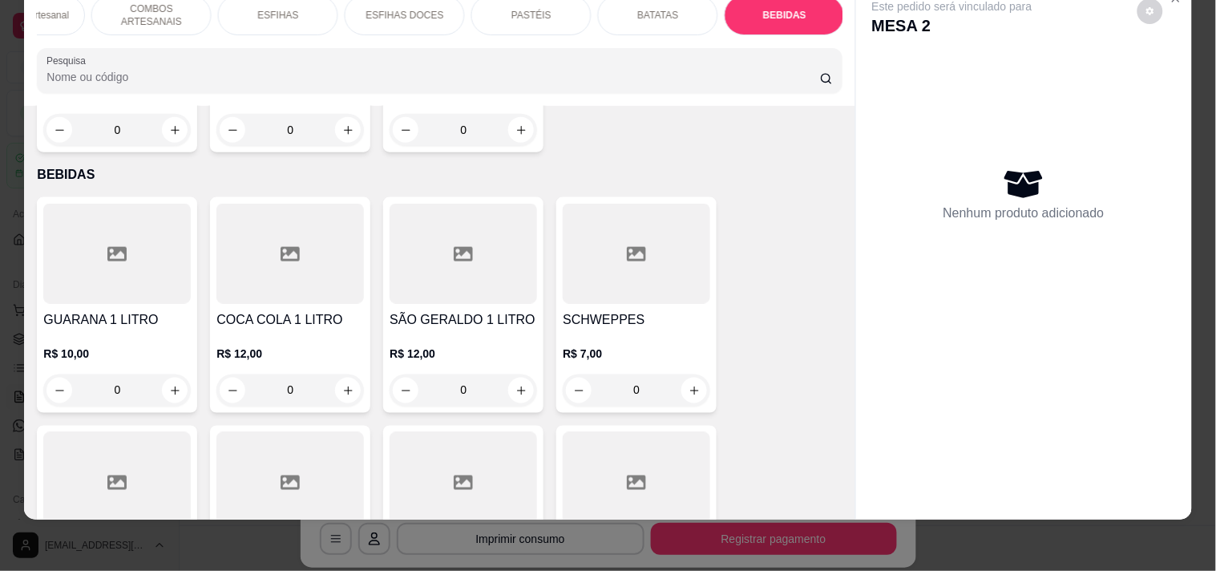
click at [176, 445] on div at bounding box center [116, 482] width 147 height 100
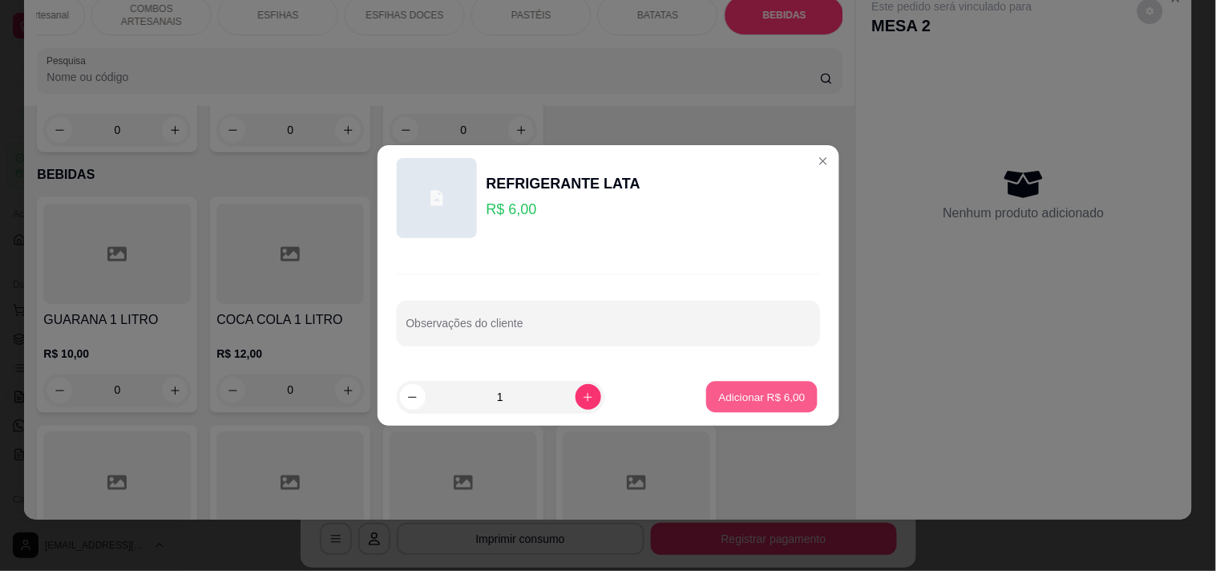
click at [737, 397] on p "Adicionar R$ 6,00" at bounding box center [762, 396] width 87 height 15
type input "1"
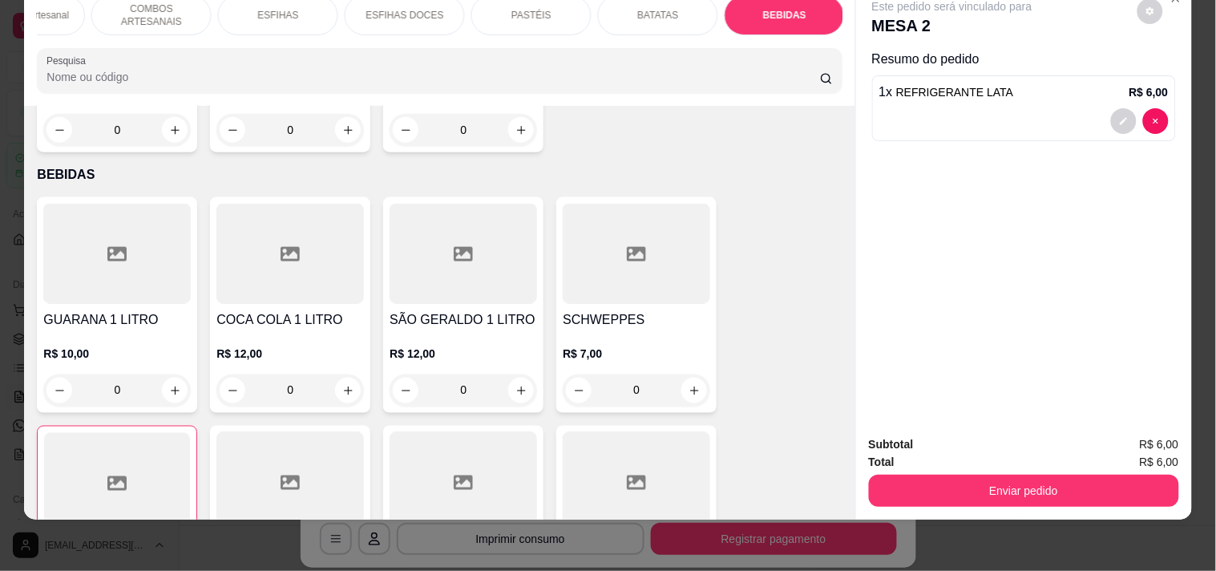
click at [986, 485] on button "Enviar pedido" at bounding box center [1024, 490] width 310 height 32
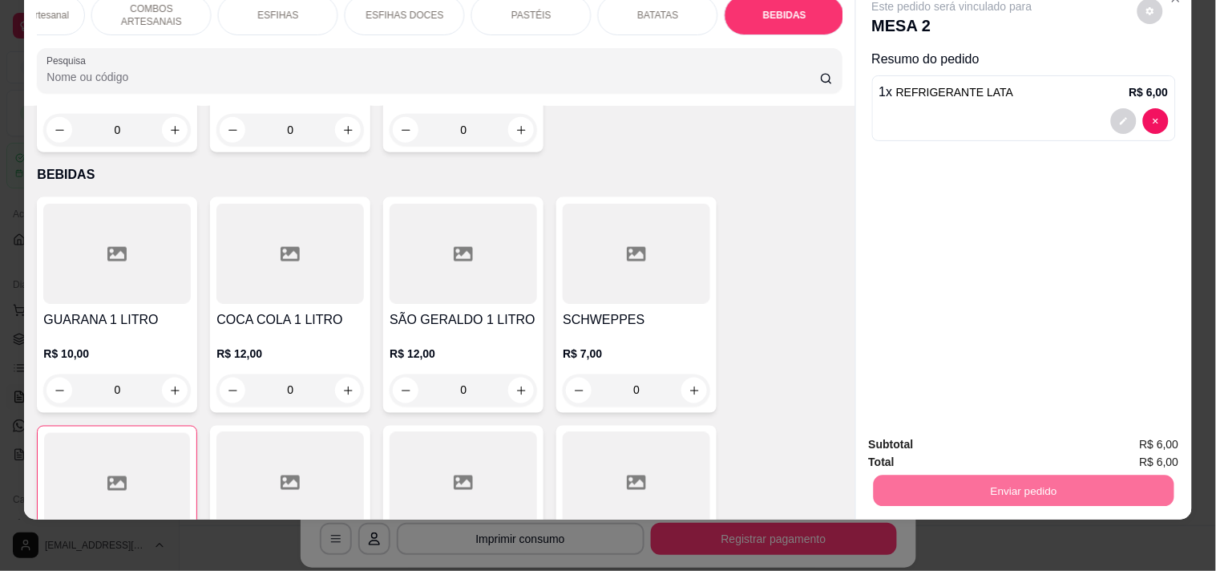
click at [1170, 434] on button "Enviar pedido" at bounding box center [1136, 437] width 91 height 30
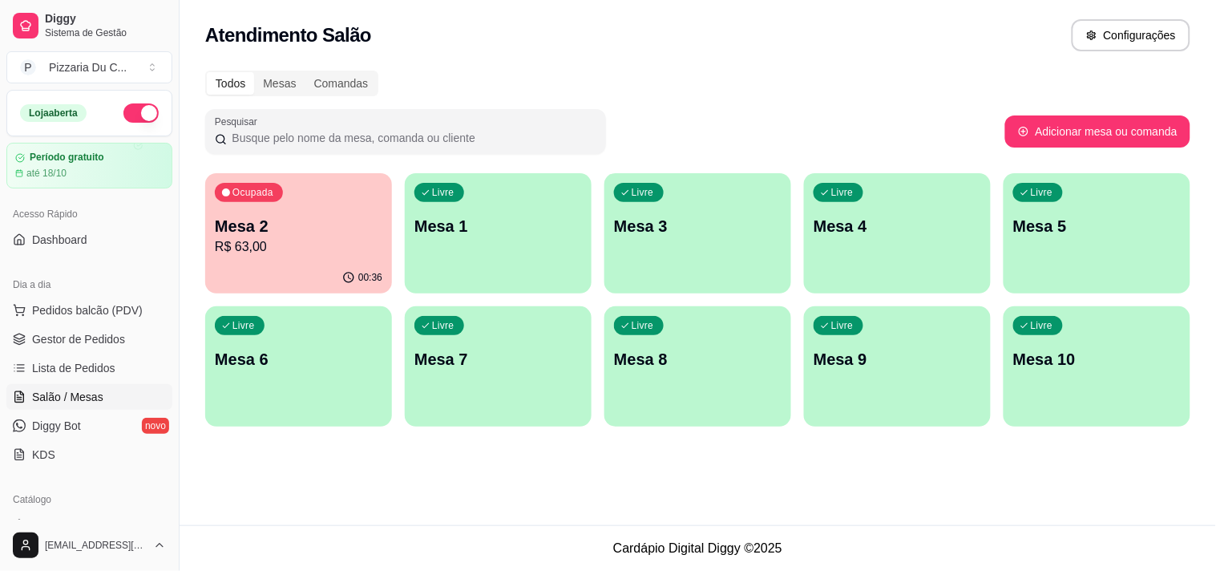
click at [221, 238] on p "R$ 63,00" at bounding box center [298, 246] width 167 height 19
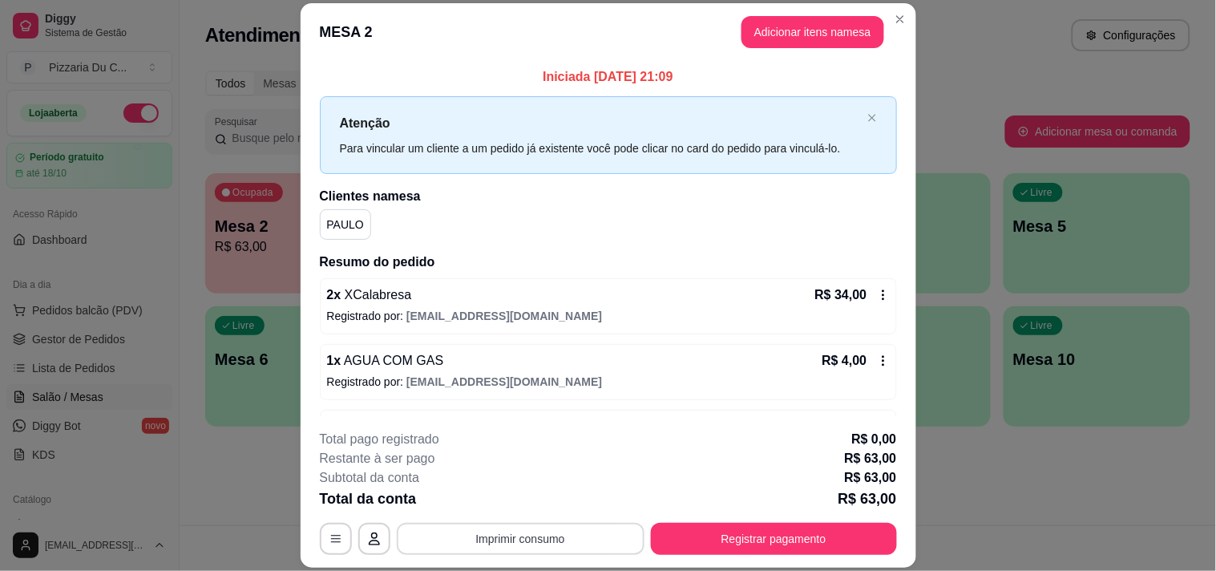
click at [499, 549] on button "Imprimir consumo" at bounding box center [521, 538] width 248 height 32
click at [505, 494] on button "IMPRESSORA" at bounding box center [519, 502] width 116 height 26
click at [649, 554] on div "**********" at bounding box center [608, 538] width 577 height 32
click at [657, 539] on button "Registrar pagamento" at bounding box center [774, 538] width 246 height 32
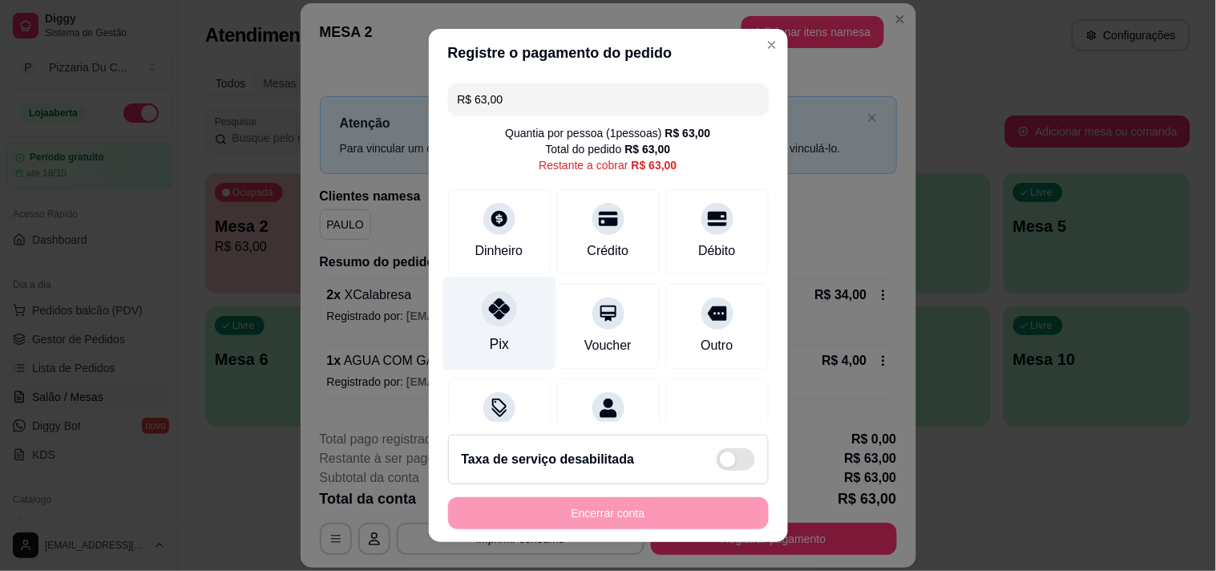
click at [510, 309] on div "Pix" at bounding box center [498, 323] width 113 height 94
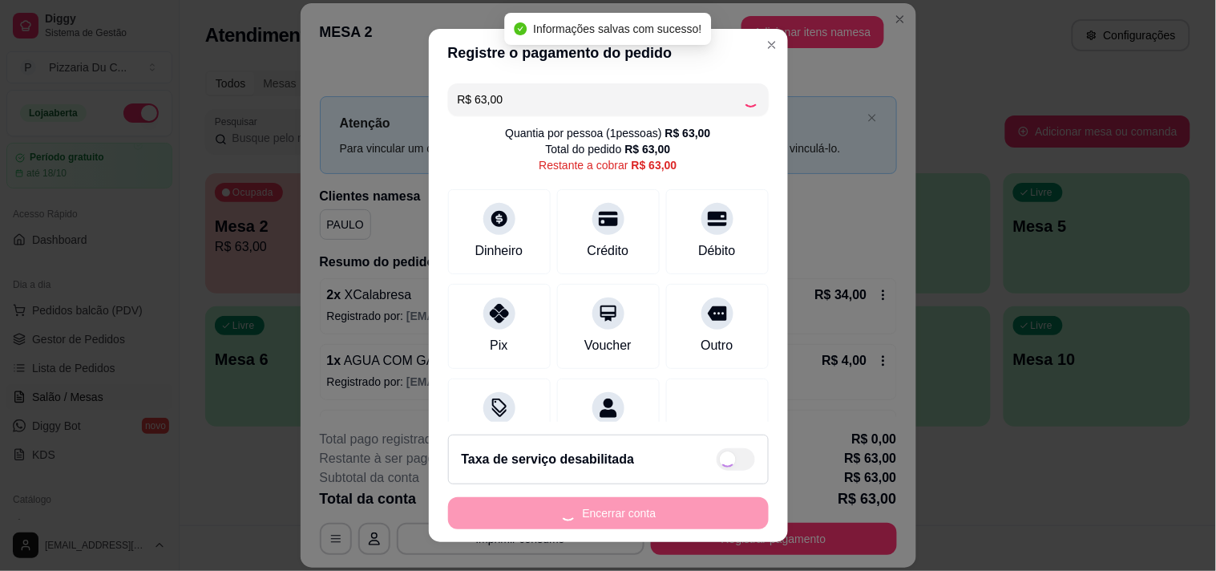
type input "R$ 0,00"
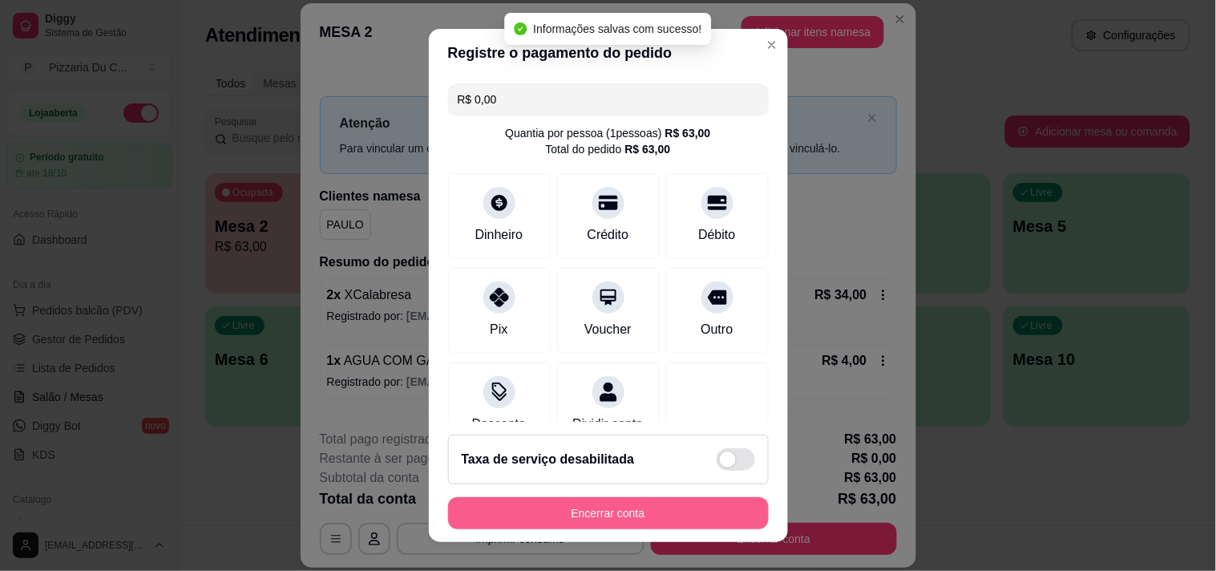
click at [594, 518] on button "Encerrar conta" at bounding box center [608, 513] width 321 height 32
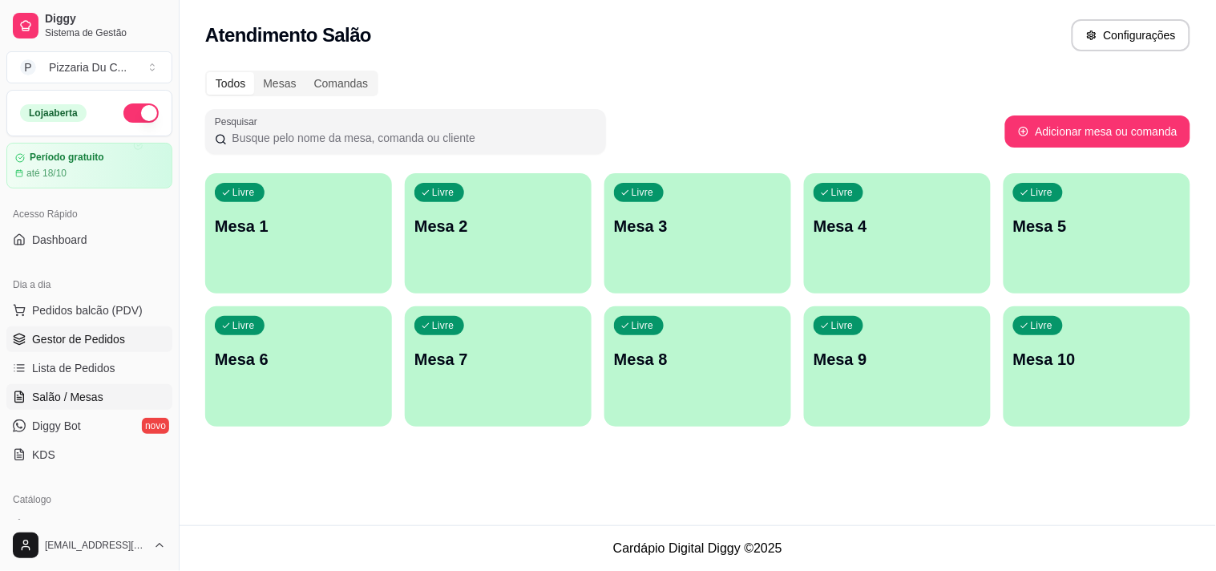
click at [94, 347] on link "Gestor de Pedidos" at bounding box center [89, 339] width 166 height 26
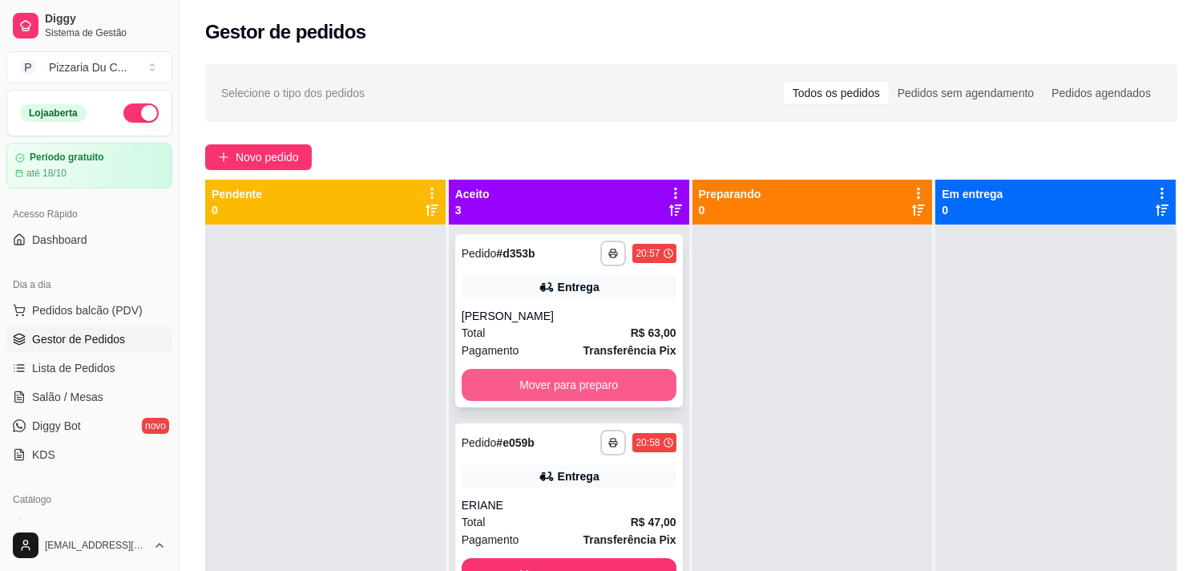
click at [523, 377] on button "Mover para preparo" at bounding box center [569, 385] width 215 height 32
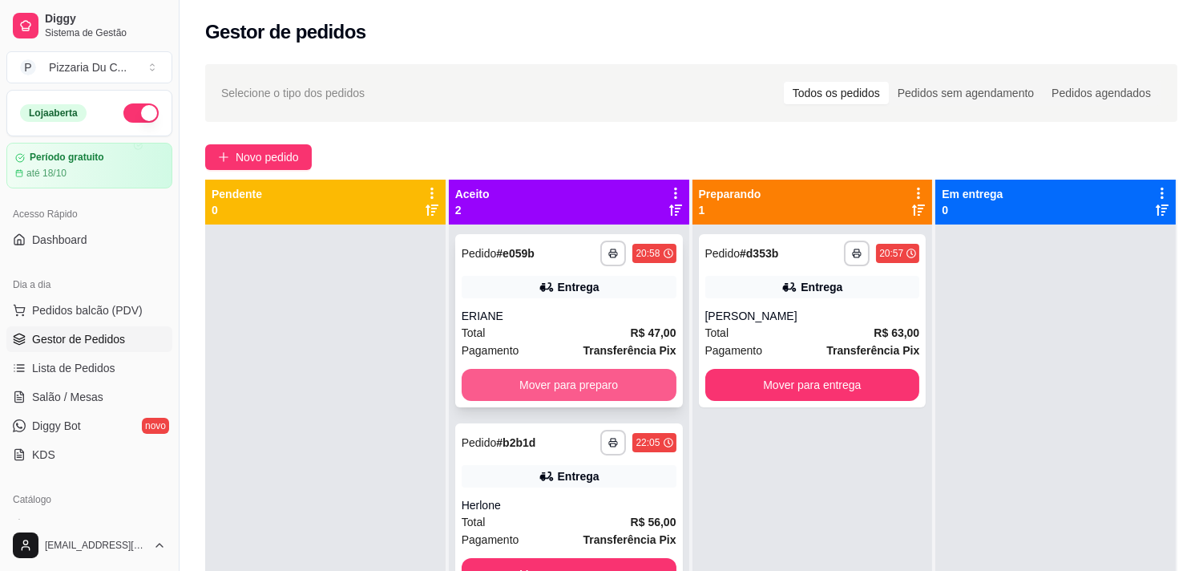
click at [580, 383] on button "Mover para preparo" at bounding box center [569, 385] width 215 height 32
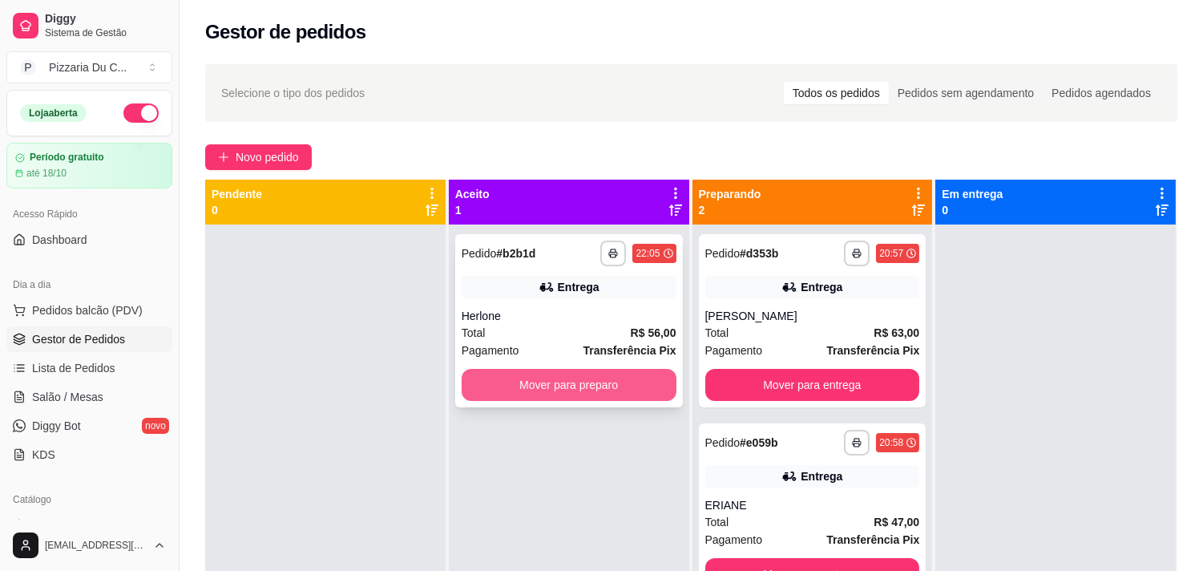
click at [604, 385] on button "Mover para preparo" at bounding box center [569, 385] width 215 height 32
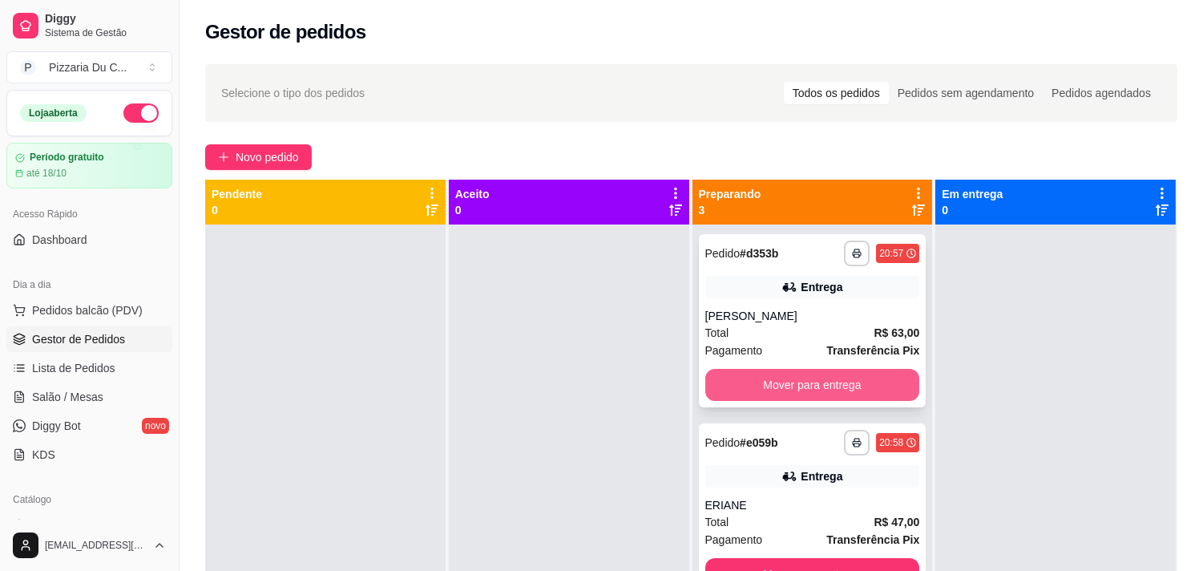
click at [773, 393] on button "Mover para entrega" at bounding box center [812, 385] width 215 height 32
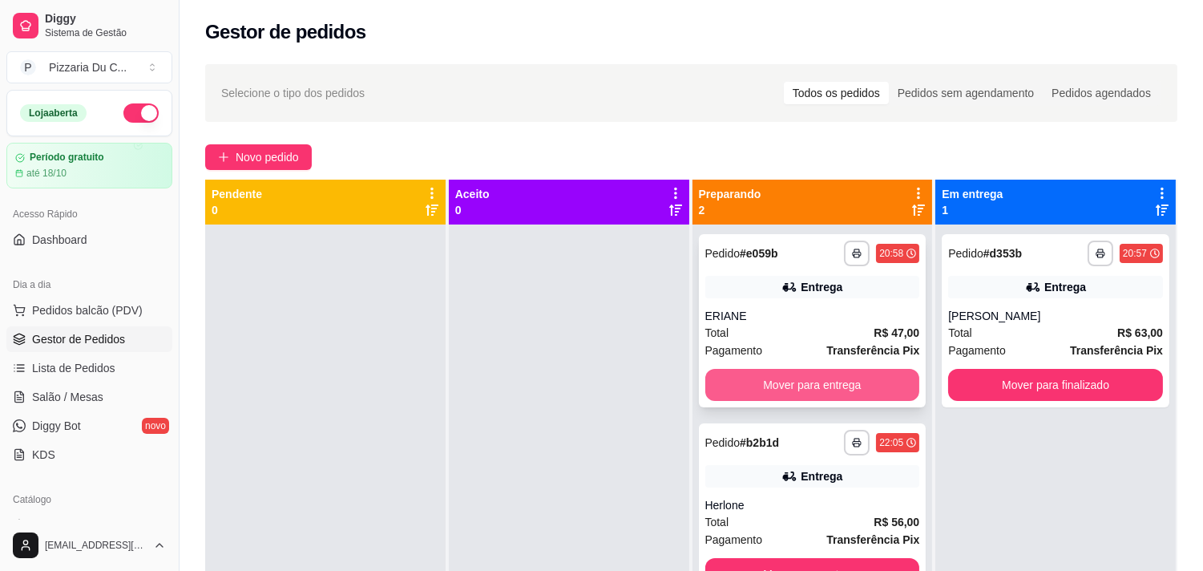
click at [837, 382] on button "Mover para entrega" at bounding box center [812, 385] width 215 height 32
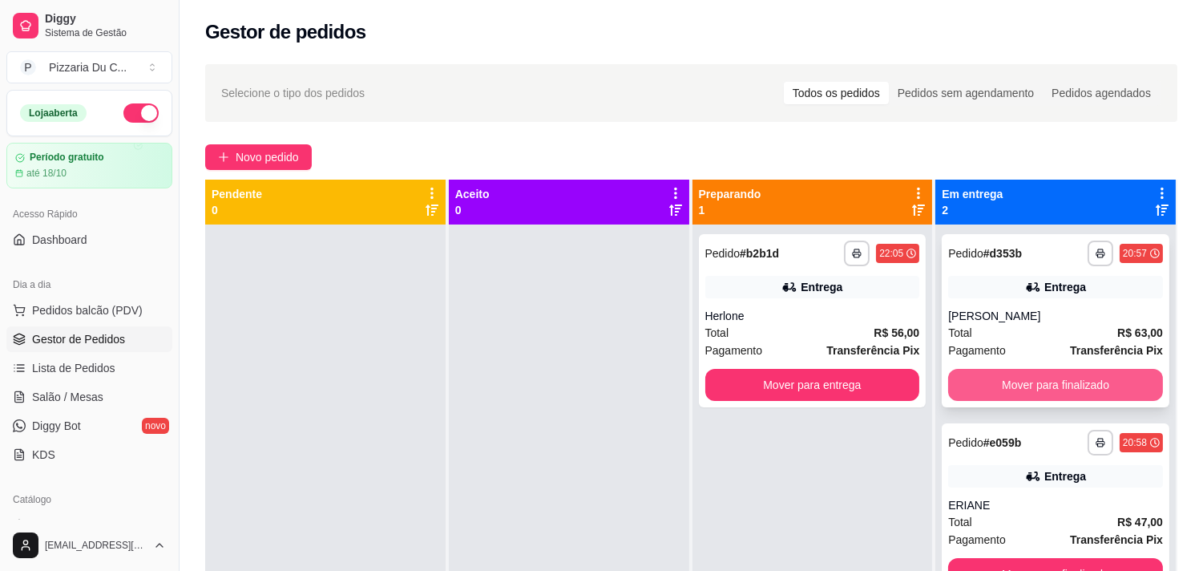
click at [970, 371] on button "Mover para finalizado" at bounding box center [1055, 385] width 215 height 32
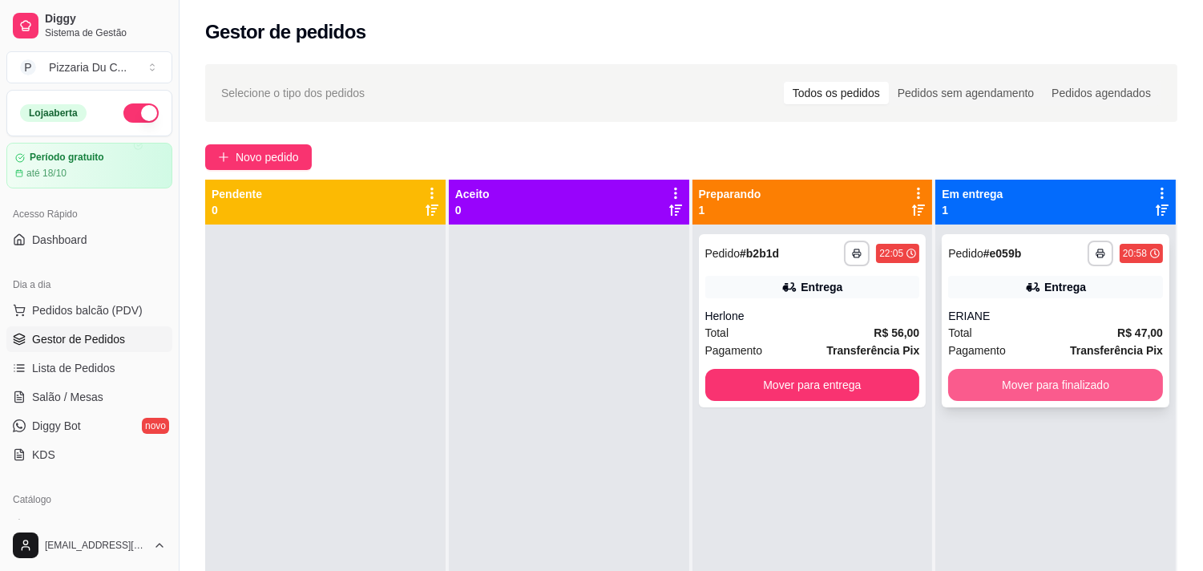
click at [981, 377] on button "Mover para finalizado" at bounding box center [1055, 385] width 215 height 32
